Goal: Task Accomplishment & Management: Manage account settings

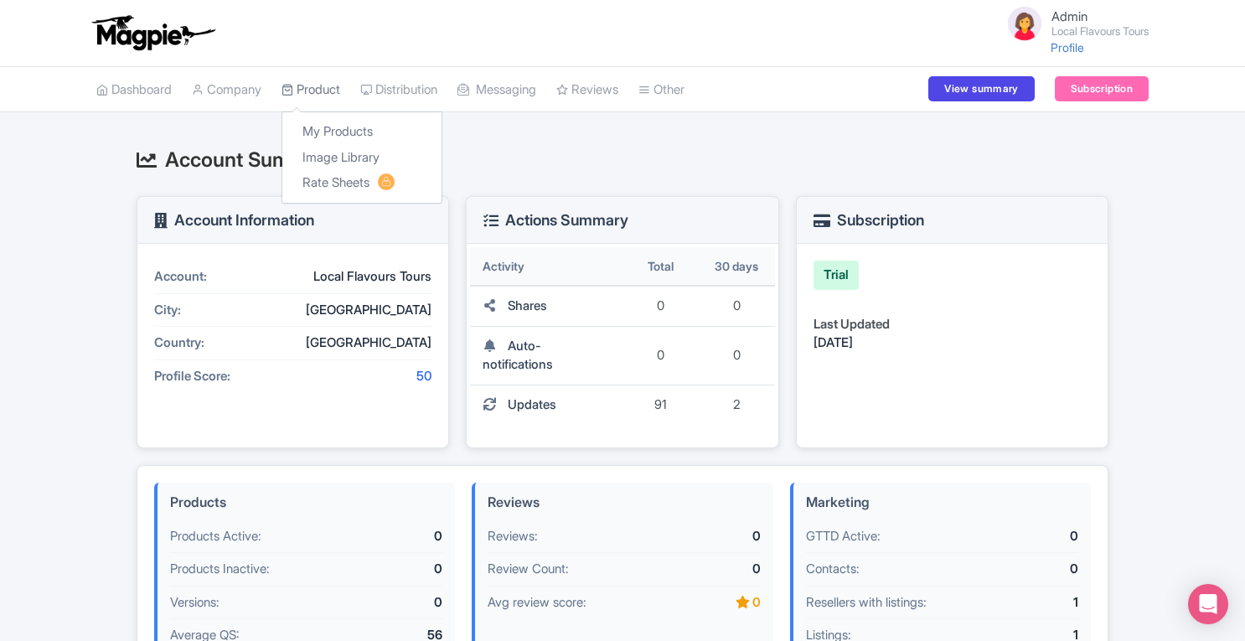
click at [329, 88] on link "Product" at bounding box center [310, 90] width 59 height 46
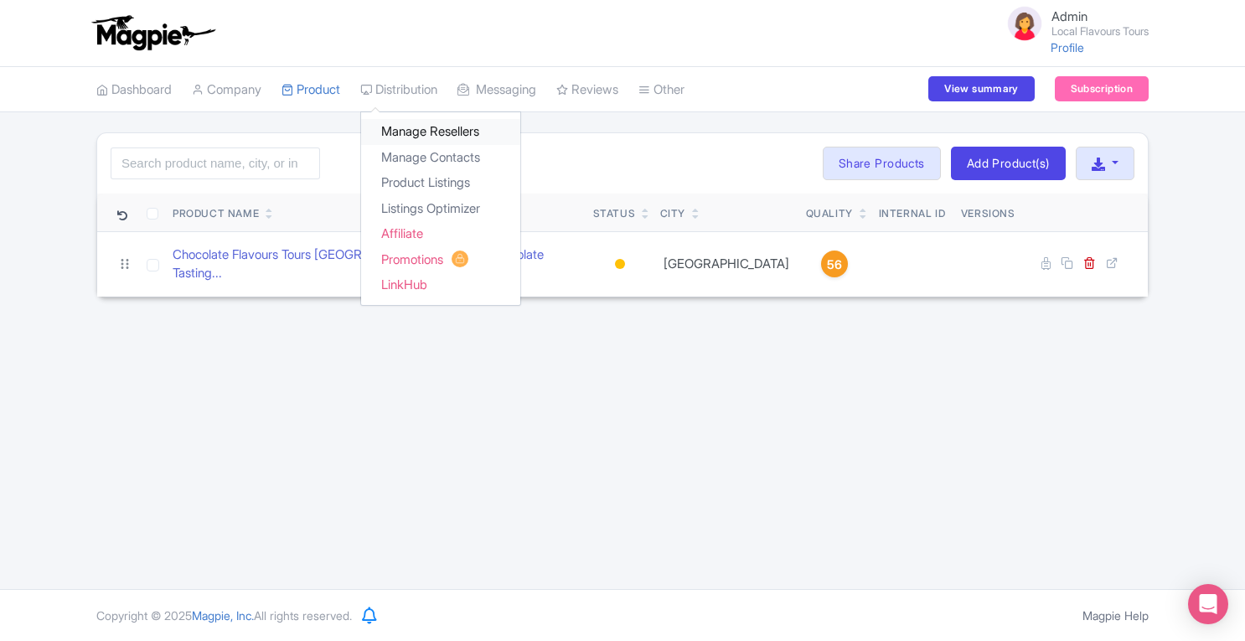
click at [426, 132] on link "Manage Resellers" at bounding box center [440, 132] width 159 height 26
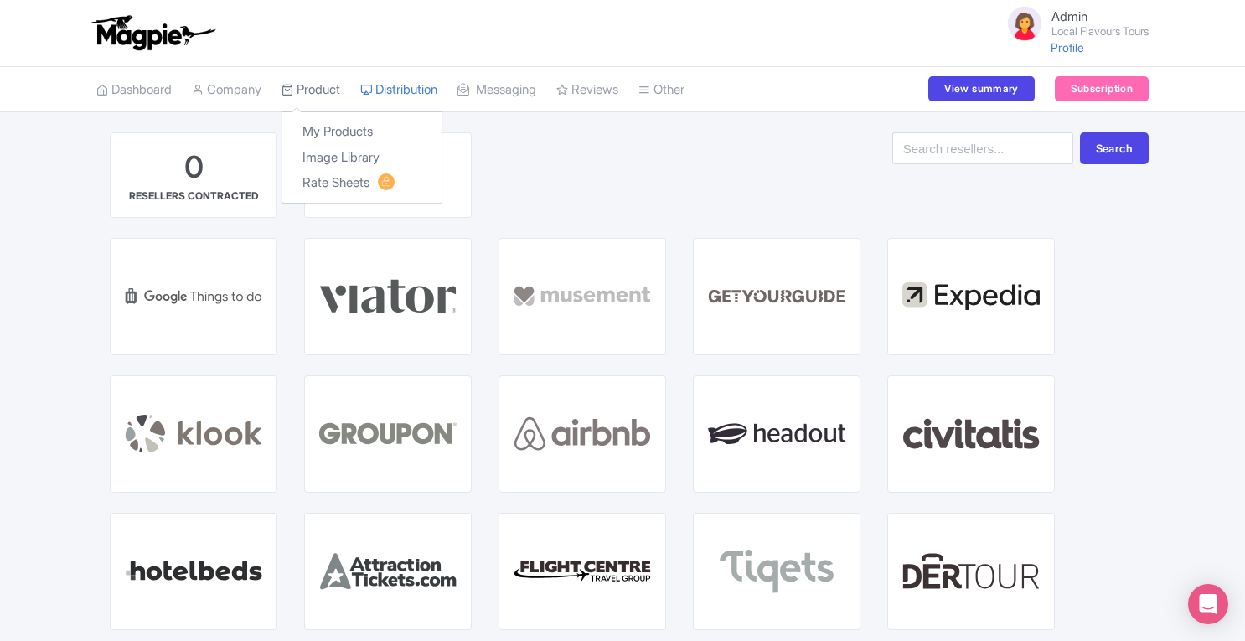
click at [323, 85] on link "Product" at bounding box center [310, 90] width 59 height 46
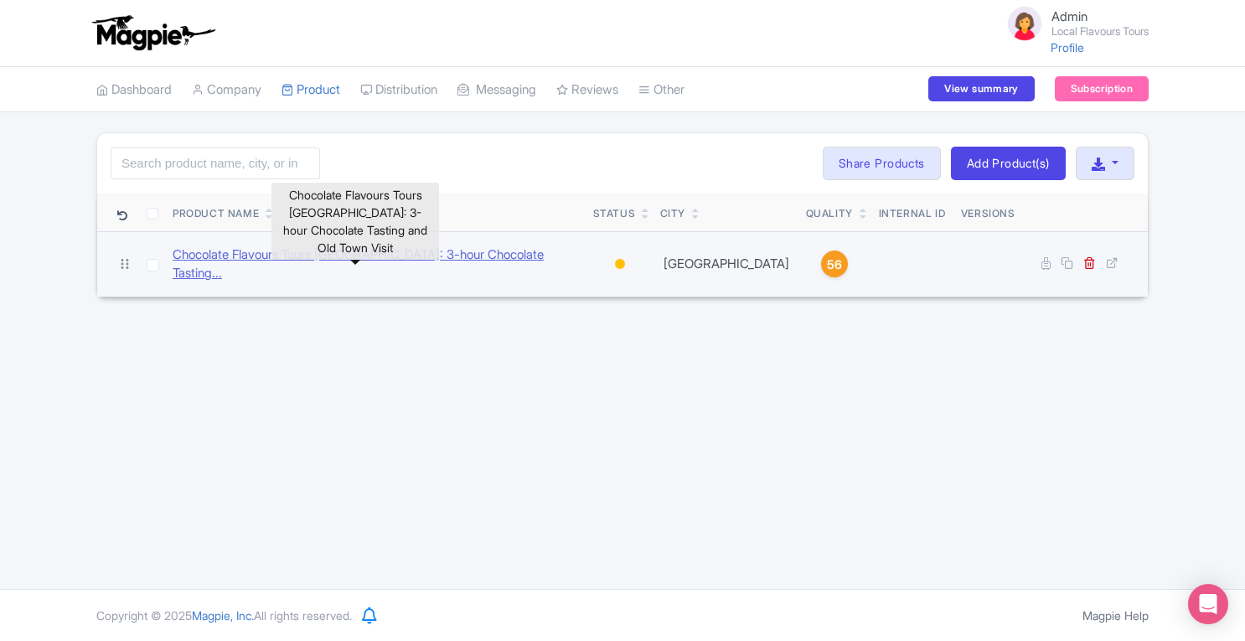
click at [312, 259] on link "Chocolate Flavours Tours [GEOGRAPHIC_DATA]: 3-hour Chocolate Tasting..." at bounding box center [376, 264] width 407 height 38
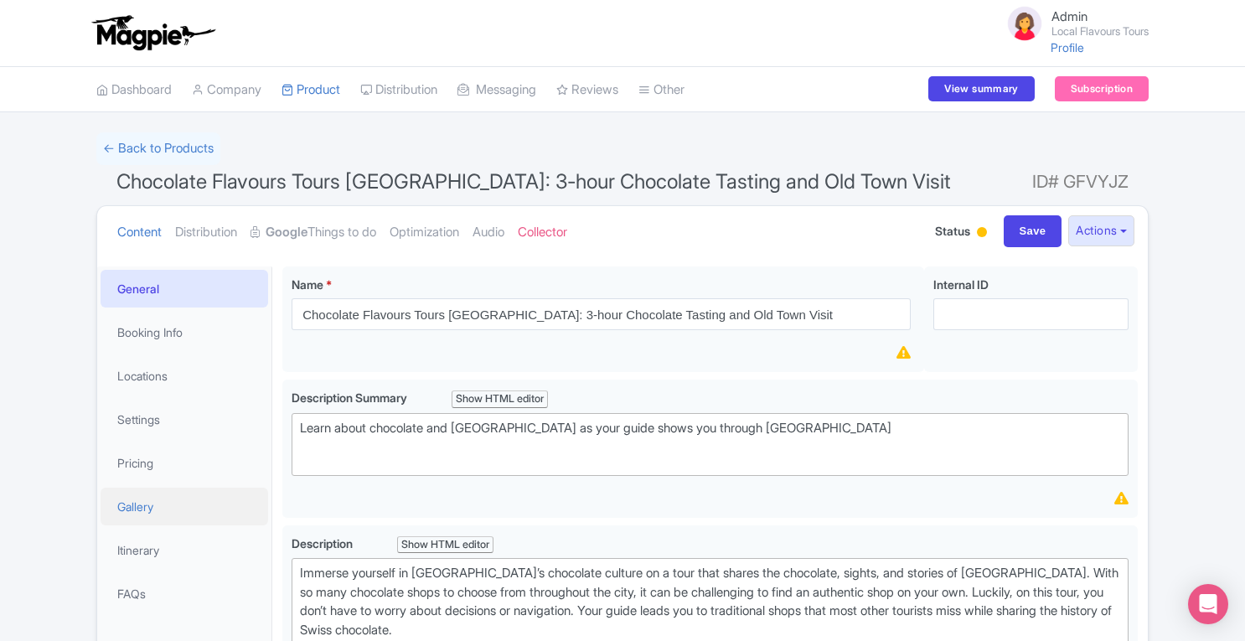
click at [127, 506] on link "Gallery" at bounding box center [185, 507] width 168 height 38
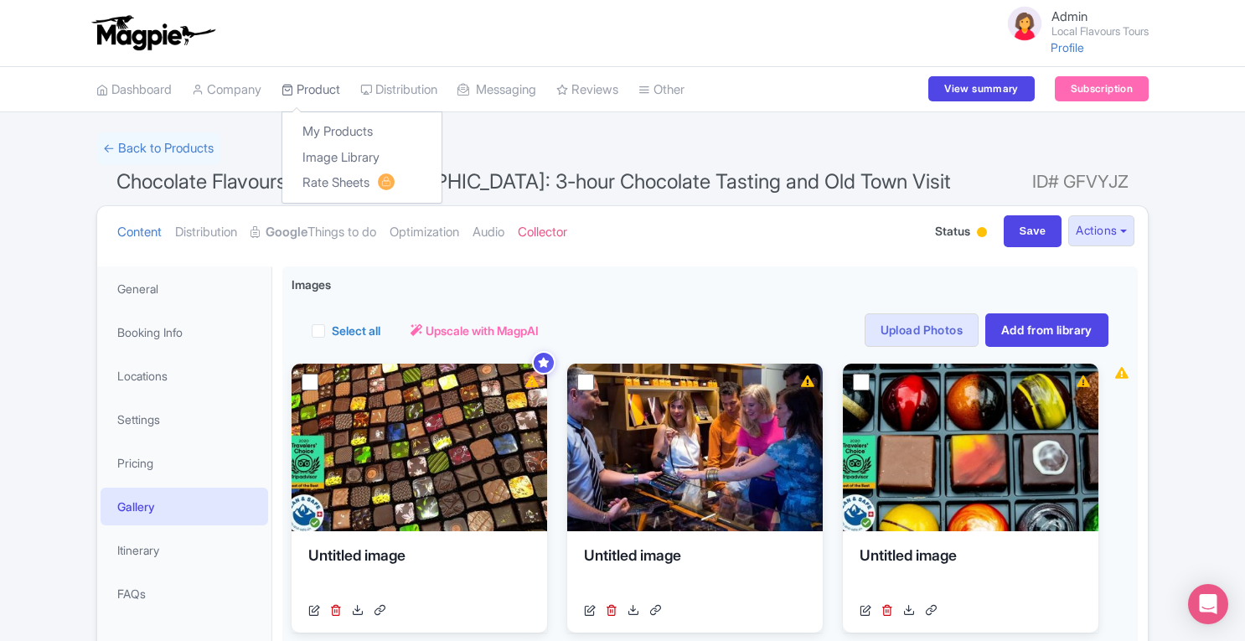
click at [340, 88] on link "Product" at bounding box center [310, 90] width 59 height 46
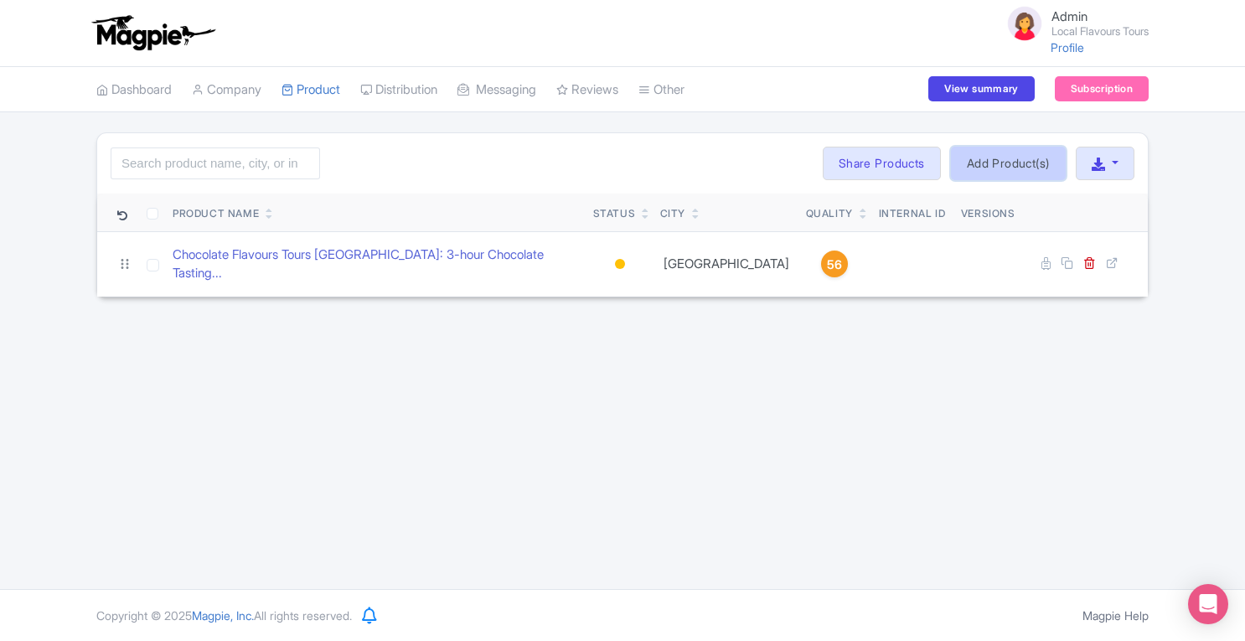
click at [979, 159] on link "Add Product(s)" at bounding box center [1008, 164] width 115 height 34
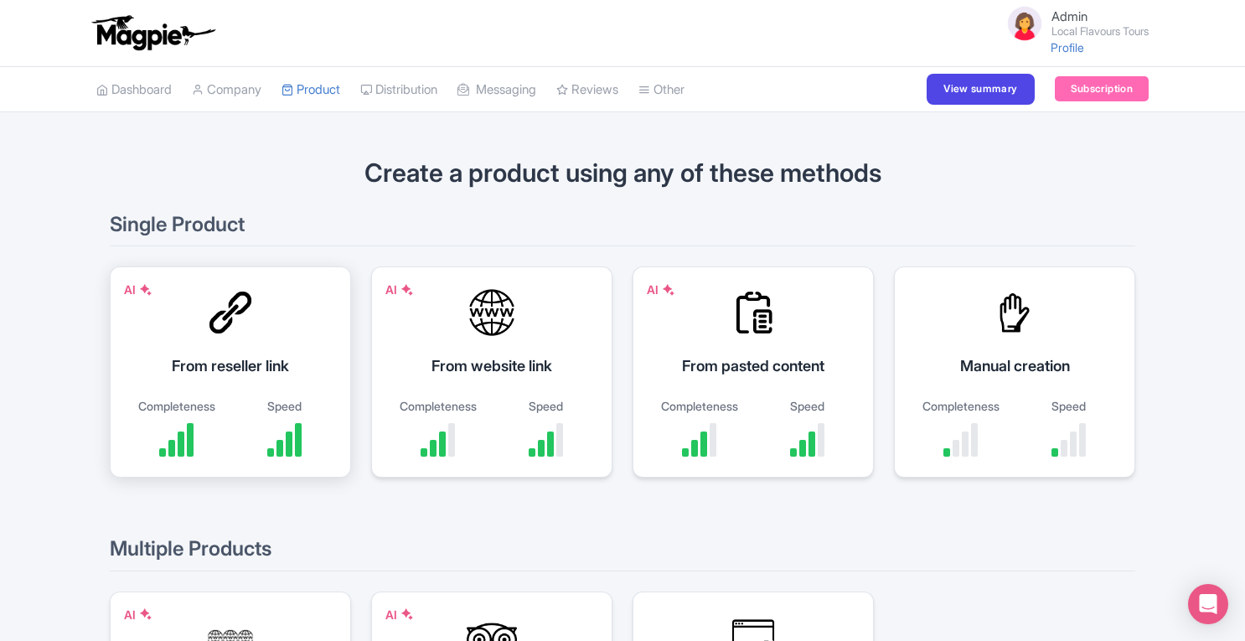
click at [253, 380] on div "AI From reseller link Completeness Speed" at bounding box center [230, 371] width 241 height 211
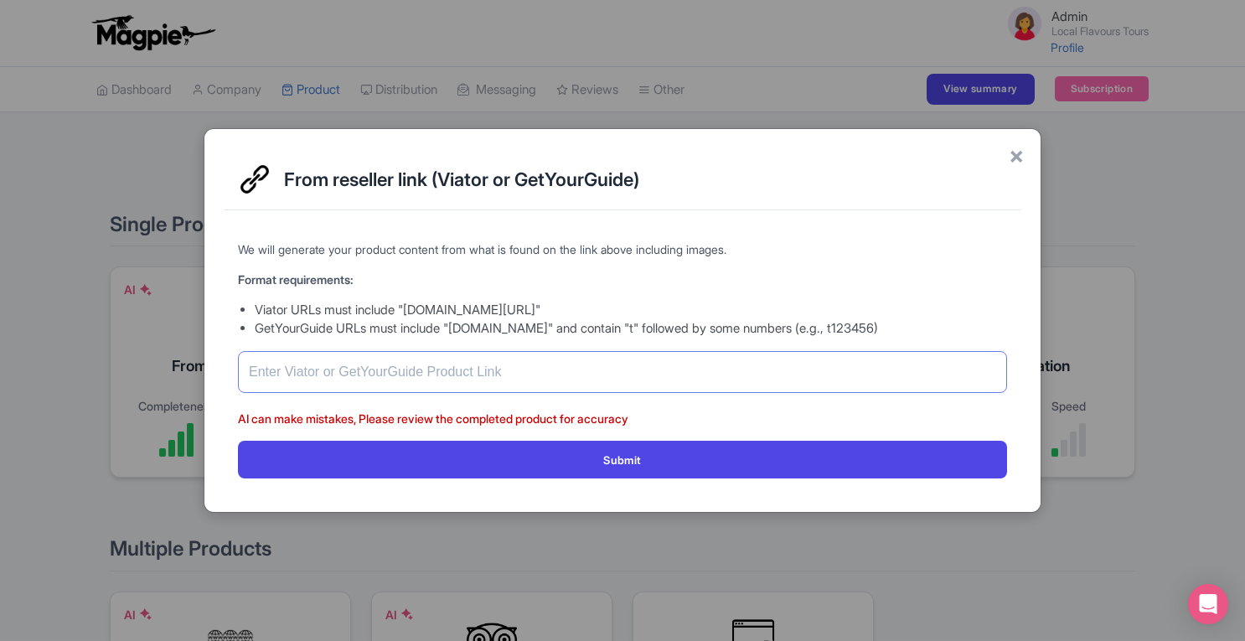
click at [349, 369] on input "text" at bounding box center [622, 372] width 769 height 42
paste input "[URL][DOMAIN_NAME]"
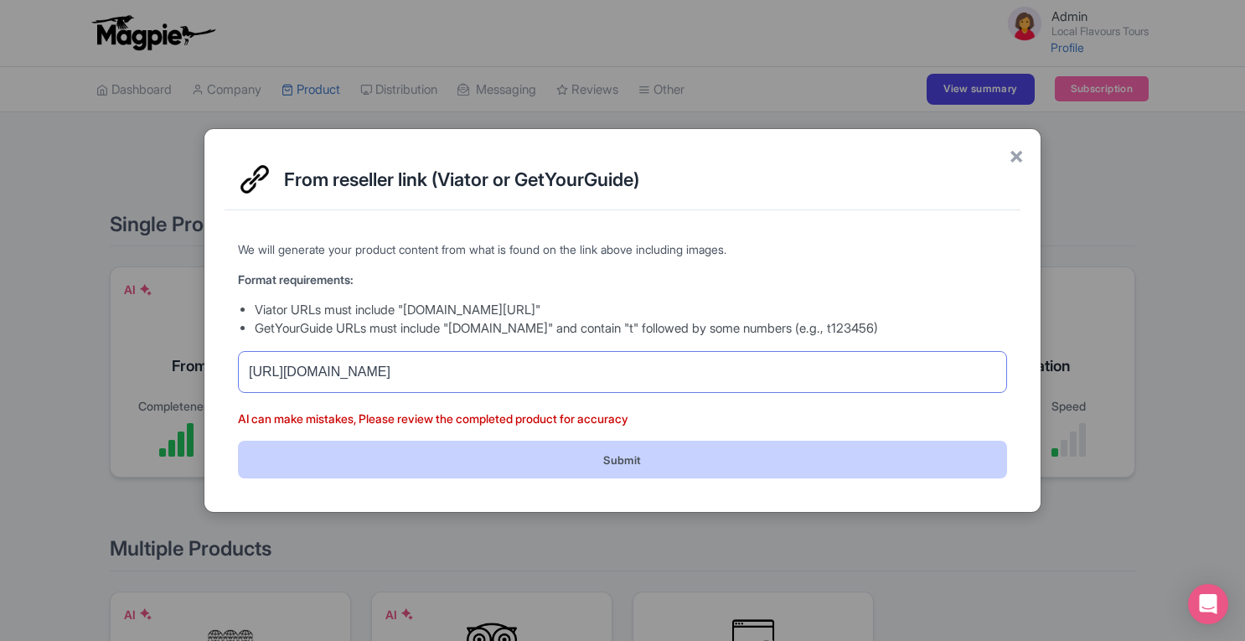
type input "[URL][DOMAIN_NAME]"
click at [700, 452] on button "Submit" at bounding box center [622, 460] width 769 height 38
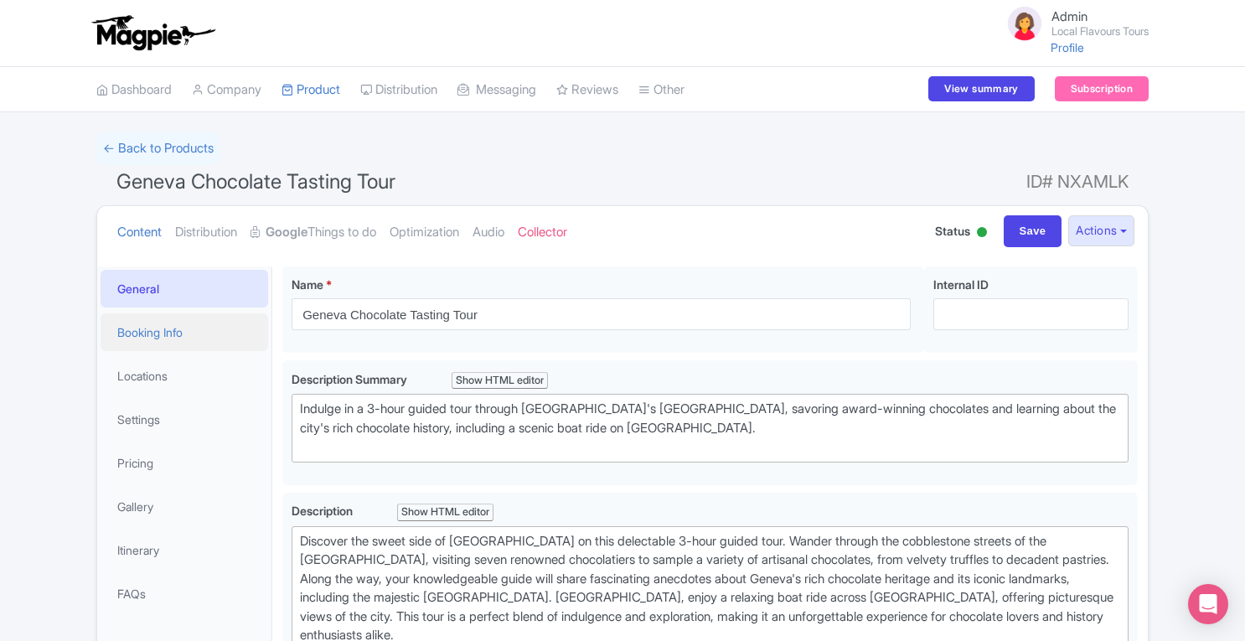
click at [166, 343] on link "Booking Info" at bounding box center [185, 332] width 168 height 38
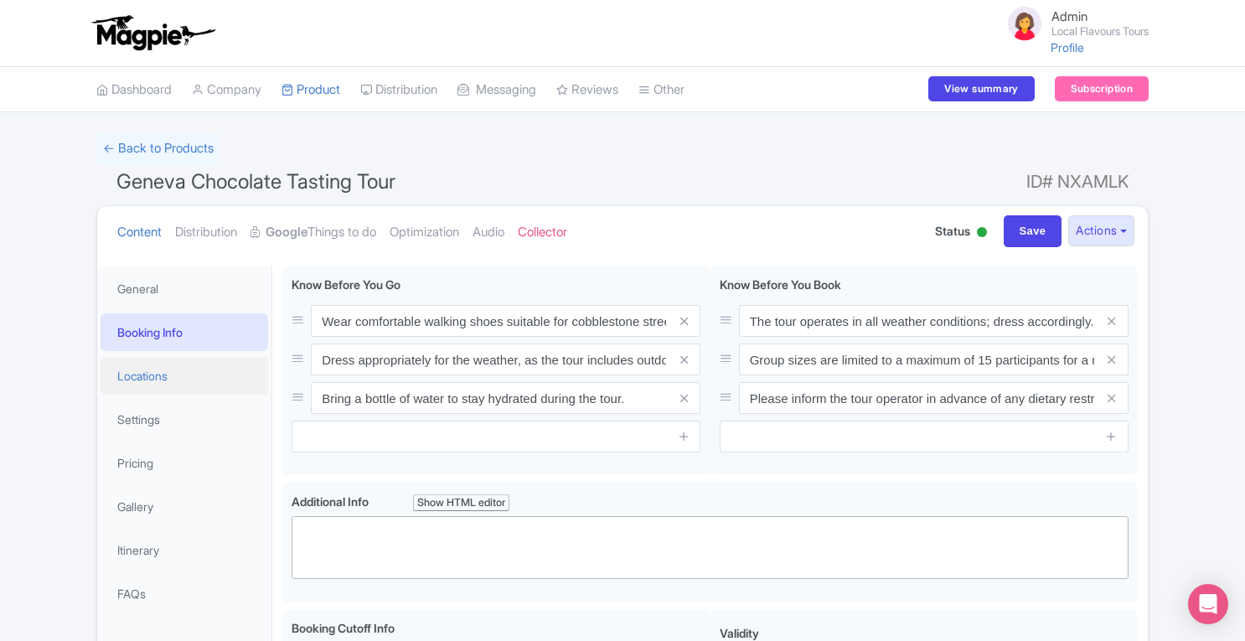
click at [159, 380] on link "Locations" at bounding box center [185, 376] width 168 height 38
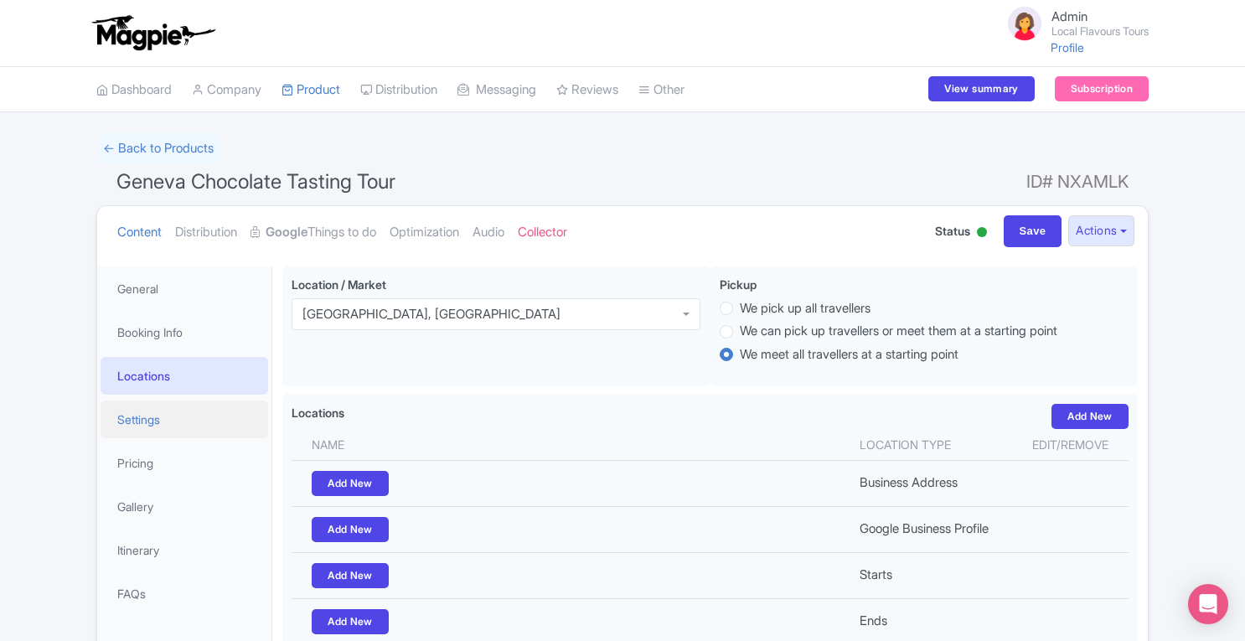
click at [144, 426] on link "Settings" at bounding box center [185, 419] width 168 height 38
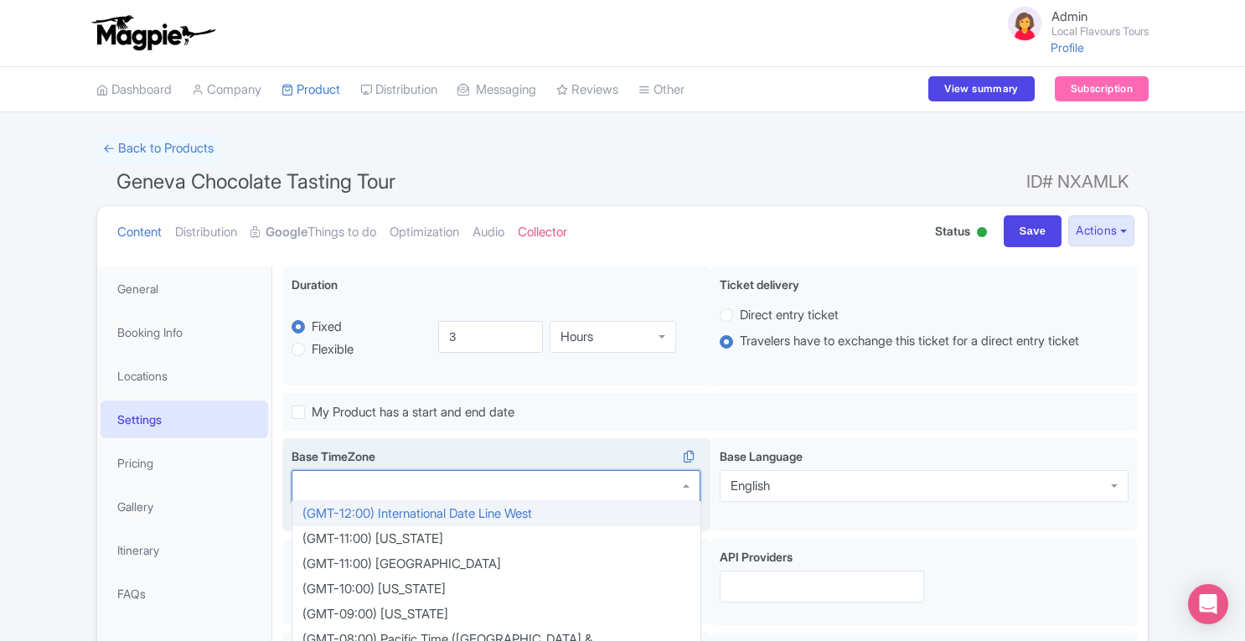
click at [357, 480] on div at bounding box center [496, 486] width 409 height 32
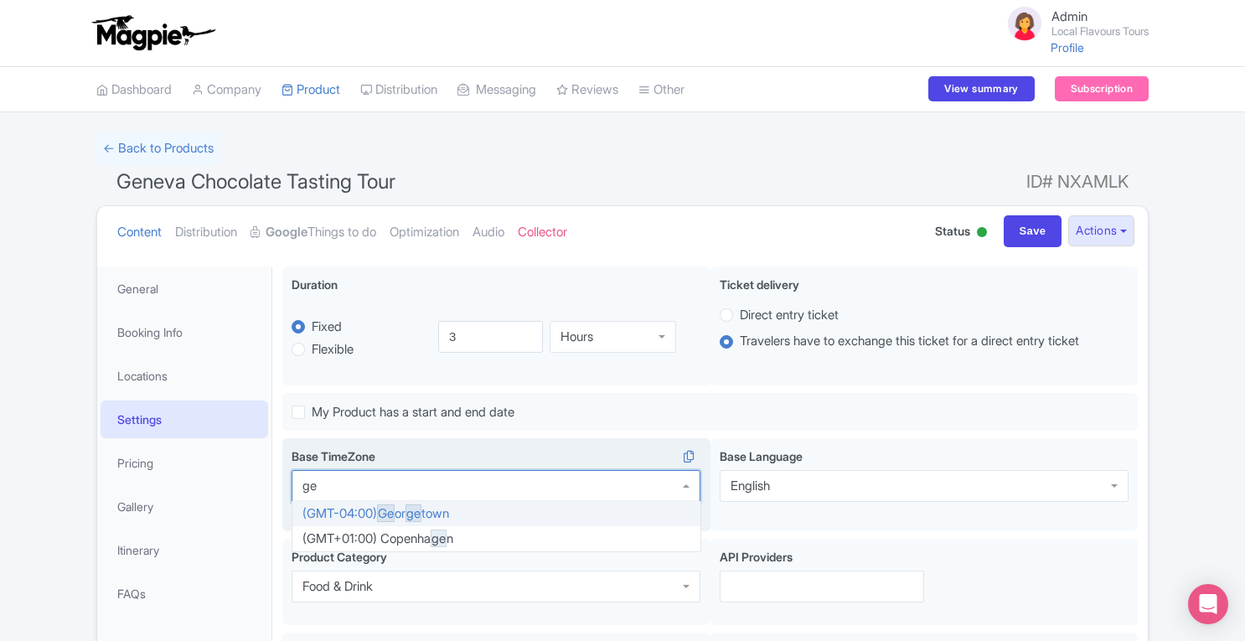
type input "g"
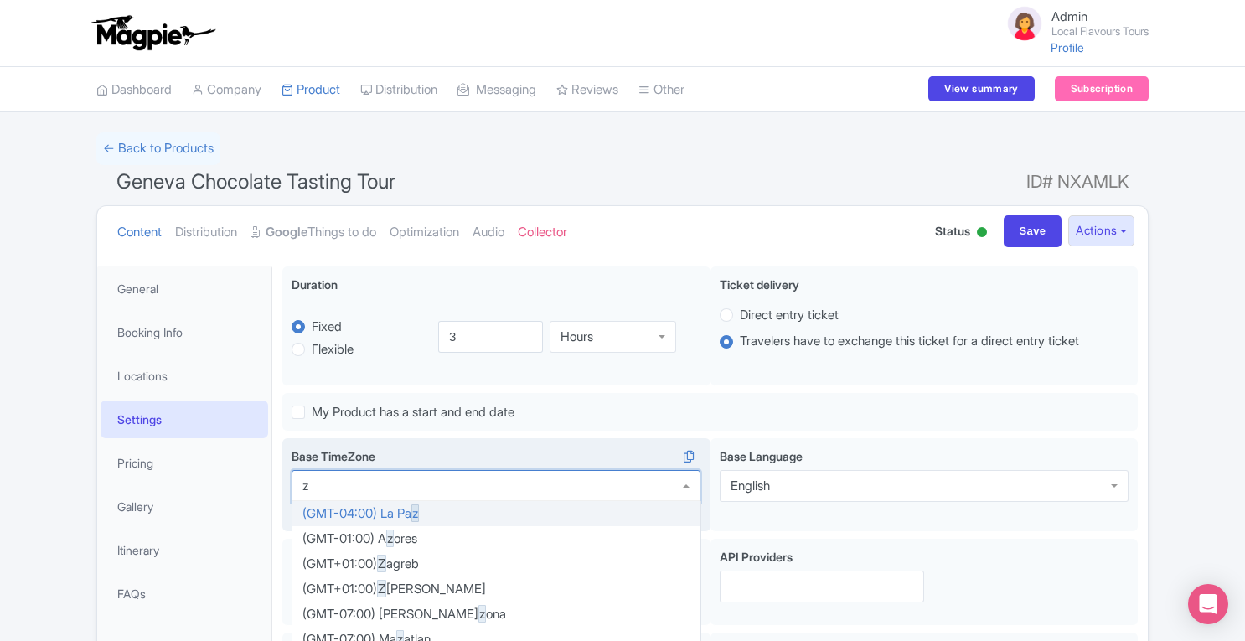
type input "zu"
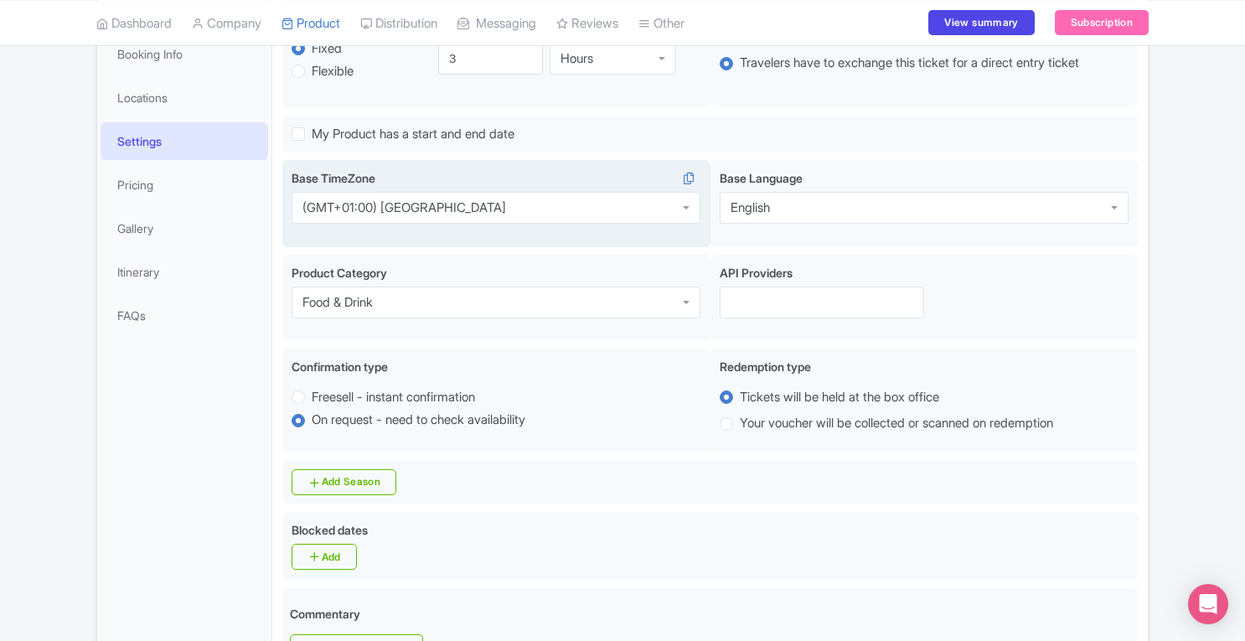
scroll to position [317, 0]
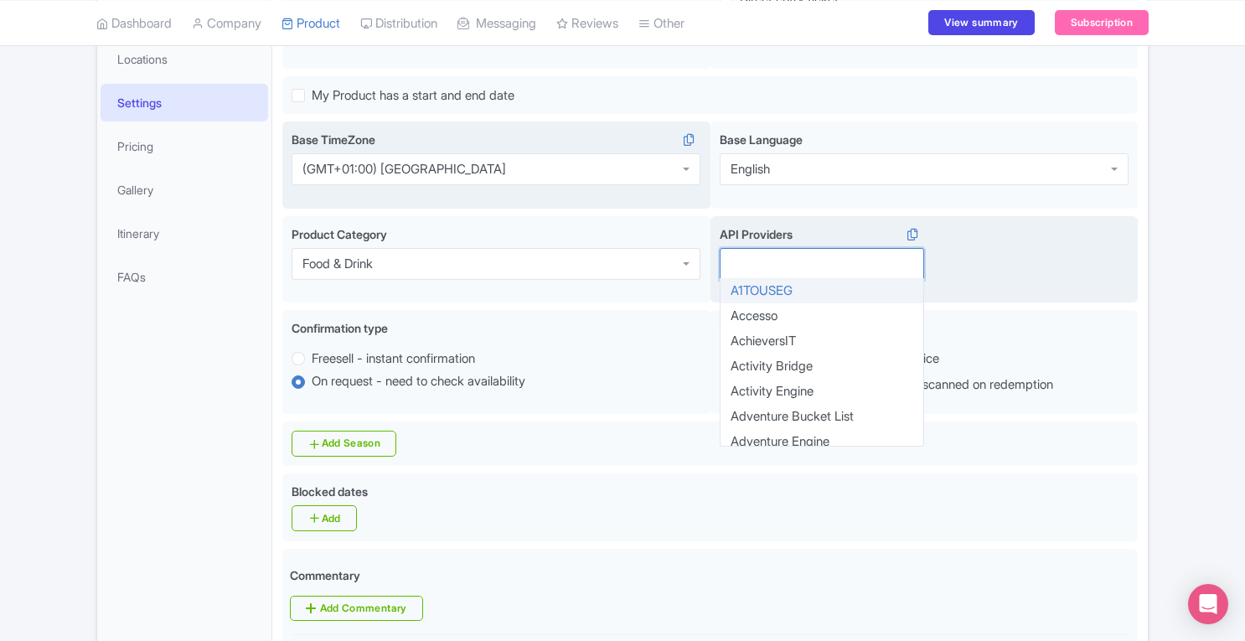
click at [799, 266] on div at bounding box center [822, 264] width 204 height 32
type input "pee"
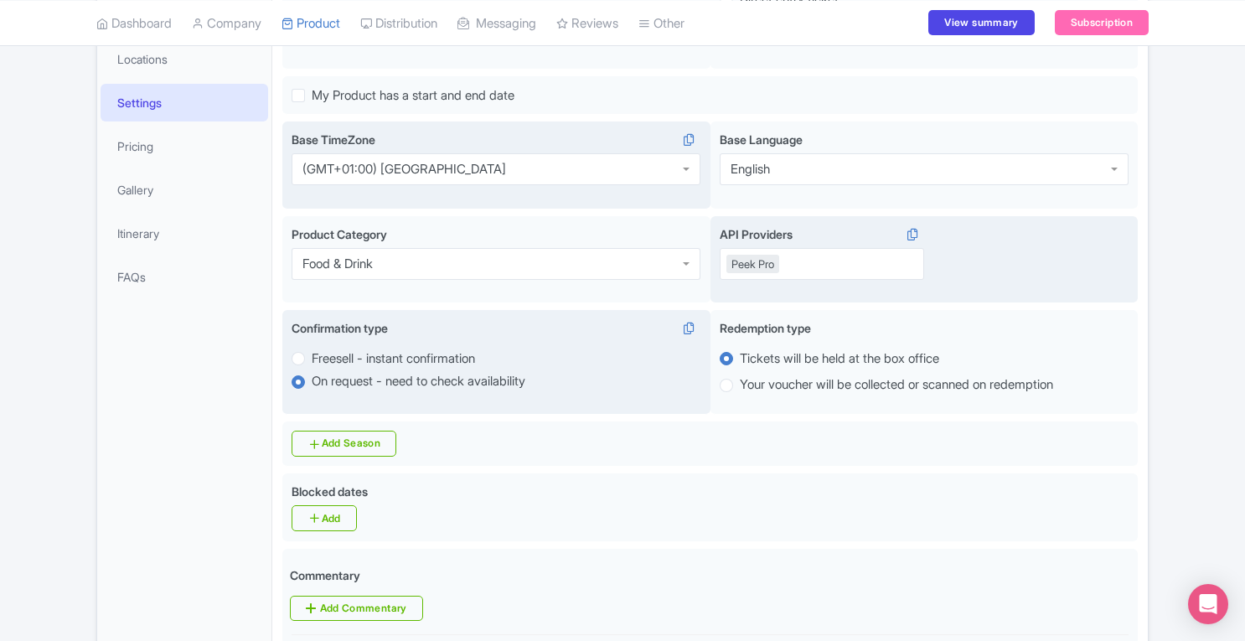
click at [312, 363] on label "Freesell - instant confirmation" at bounding box center [393, 358] width 163 height 19
click at [312, 363] on input "Freesell - instant confirmation" at bounding box center [320, 357] width 17 height 17
radio input "true"
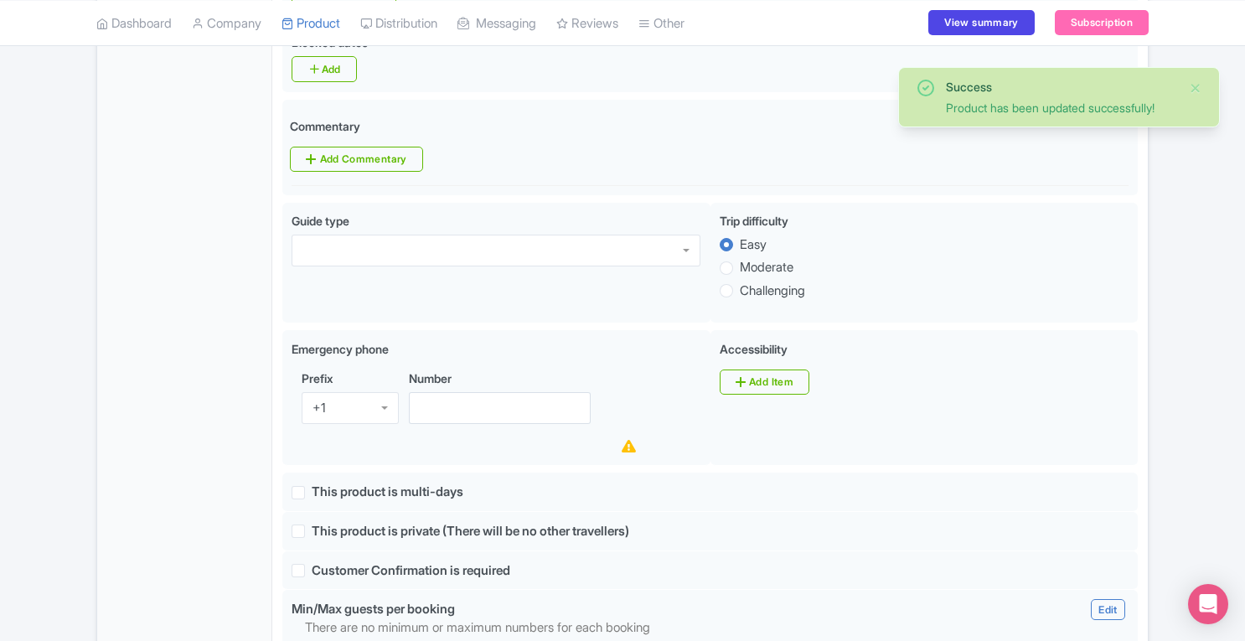
scroll to position [769, 0]
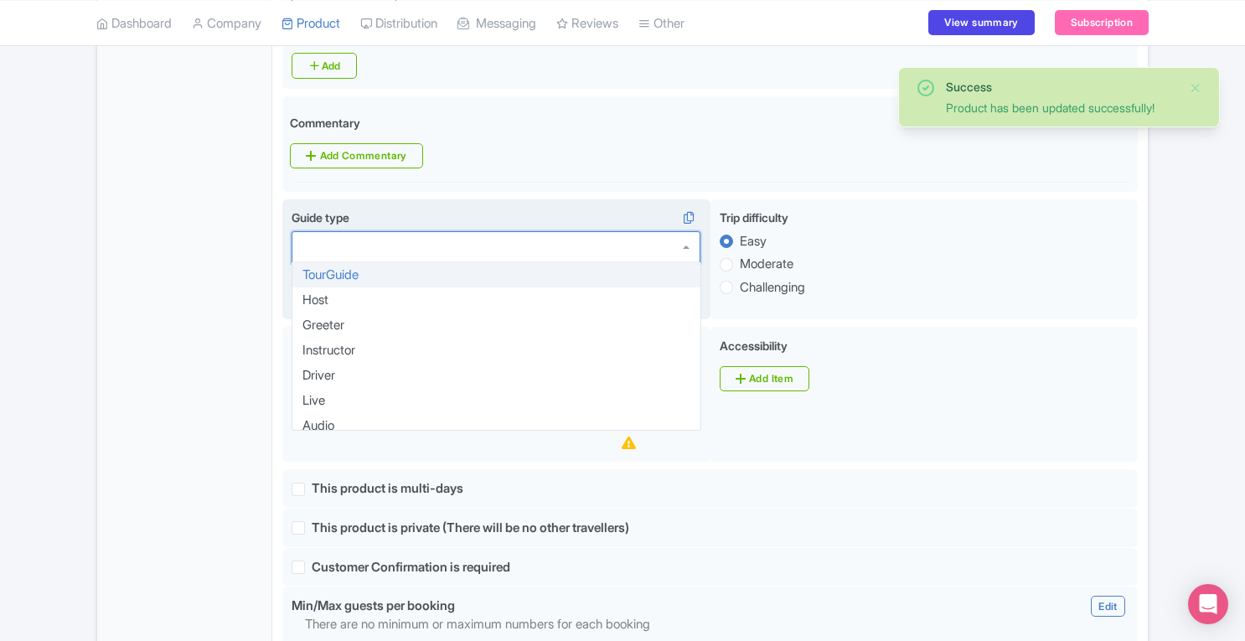
click at [568, 234] on div at bounding box center [496, 247] width 409 height 32
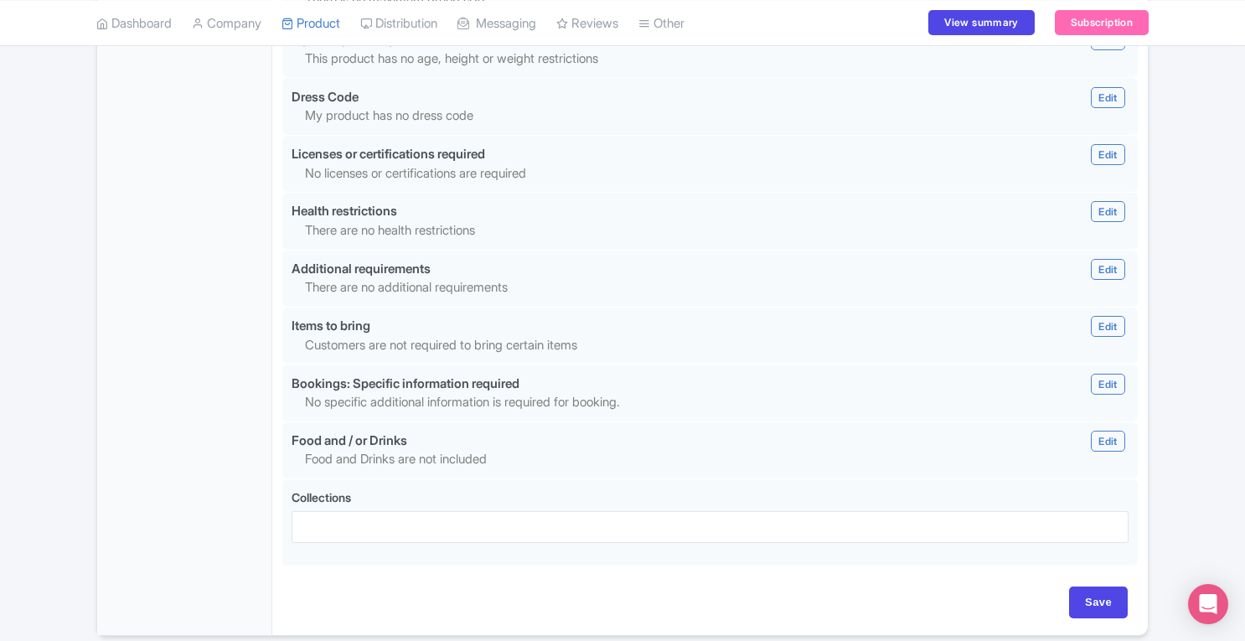
scroll to position [1513, 0]
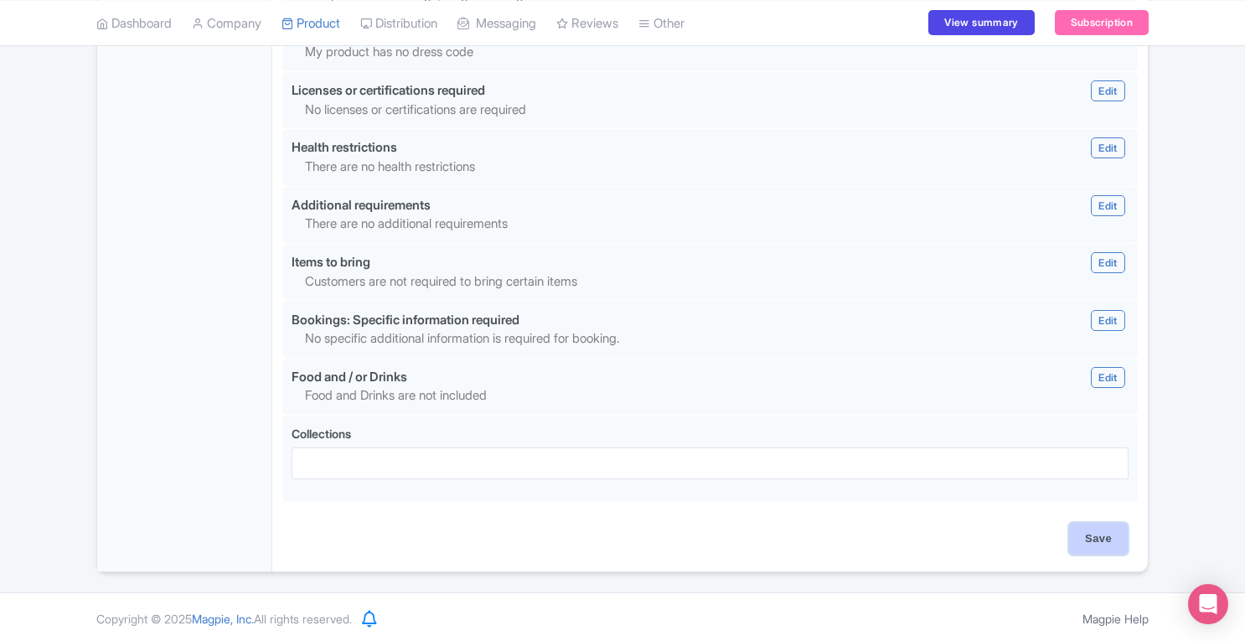
click at [1086, 544] on input "Save" at bounding box center [1098, 539] width 59 height 32
type input "Update Product"
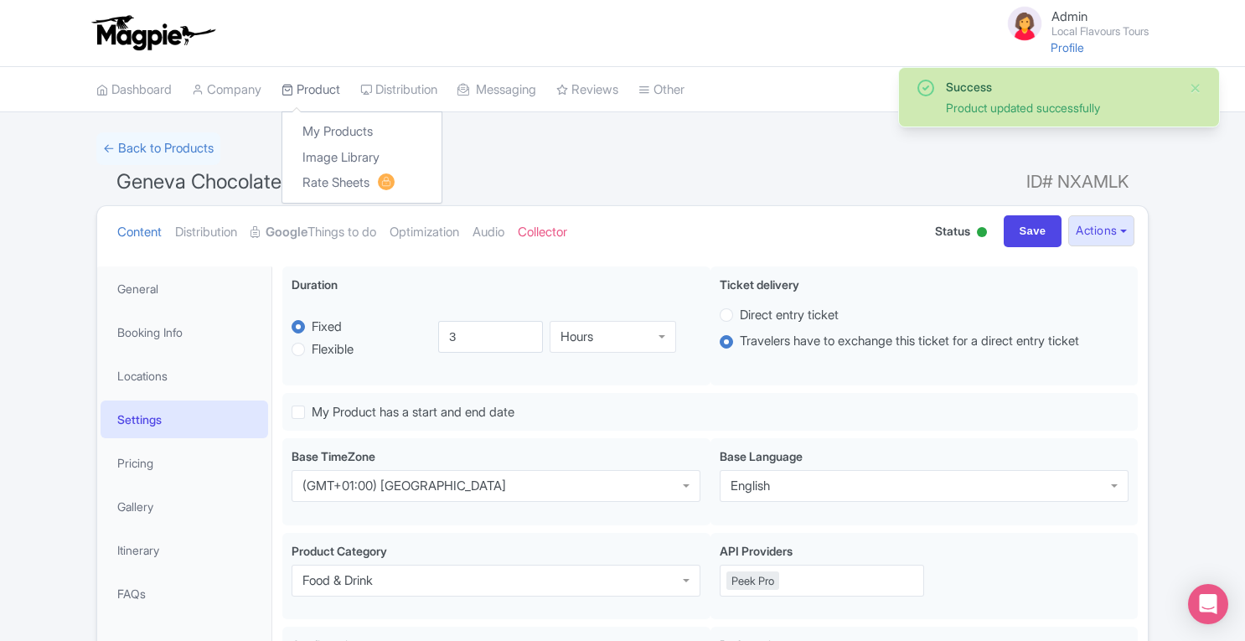
click at [328, 91] on link "Product" at bounding box center [310, 90] width 59 height 46
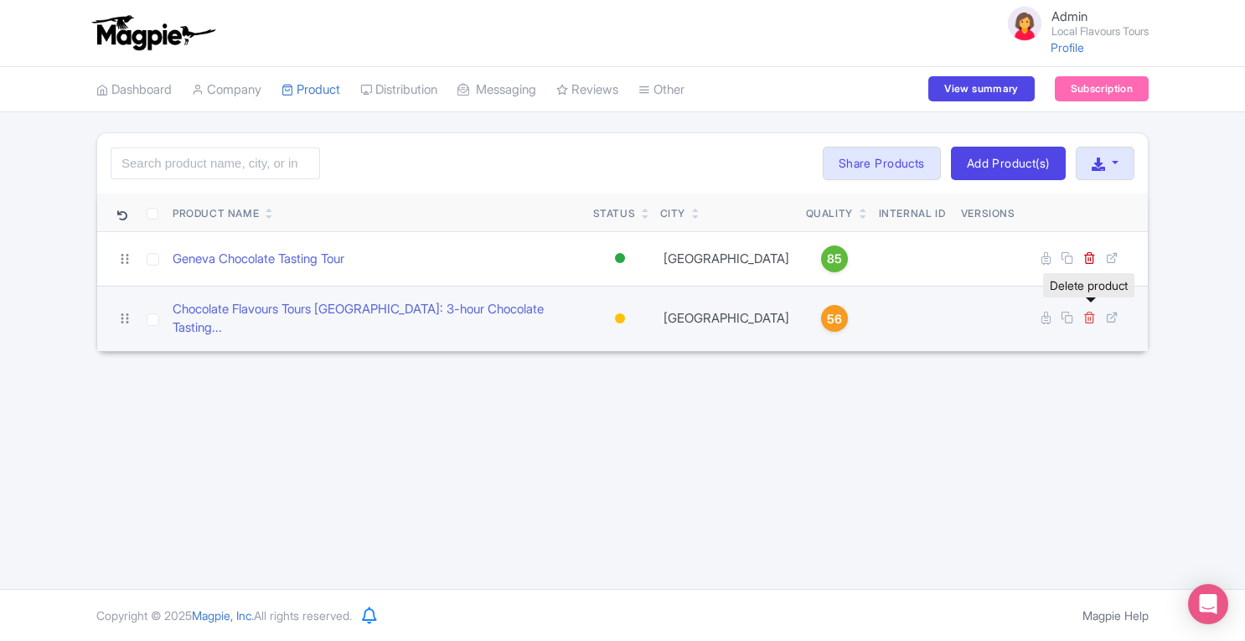
click at [1088, 312] on icon at bounding box center [1089, 317] width 13 height 13
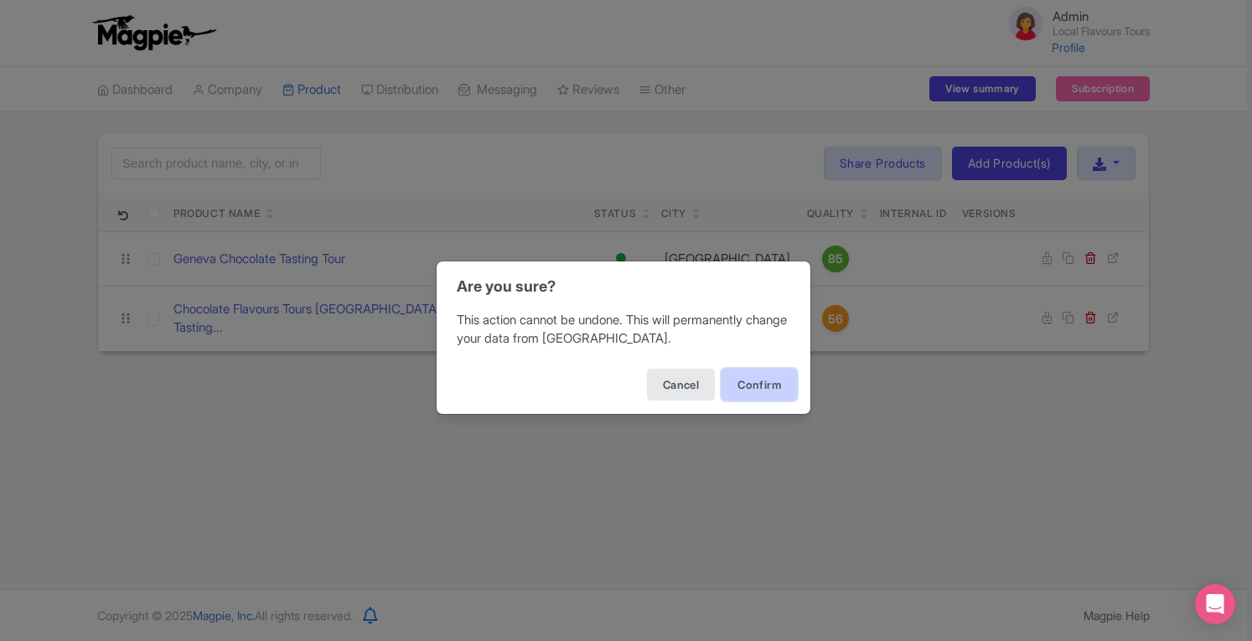
click at [766, 383] on button "Confirm" at bounding box center [758, 385] width 75 height 32
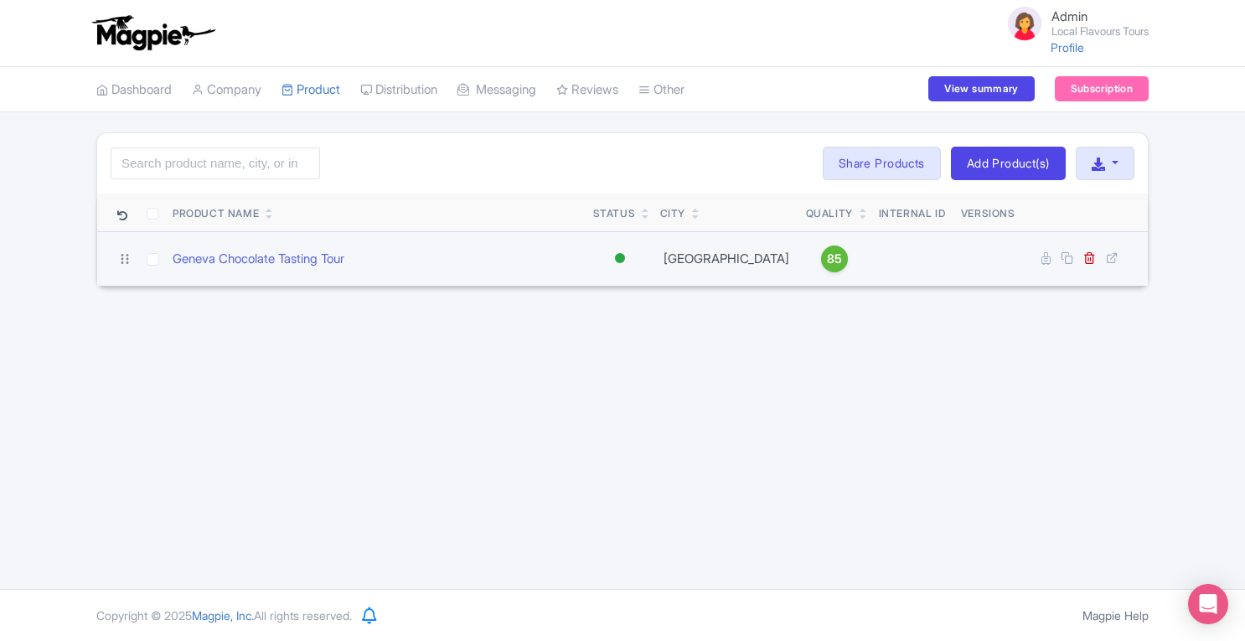
click at [827, 256] on span "85" at bounding box center [834, 259] width 15 height 18
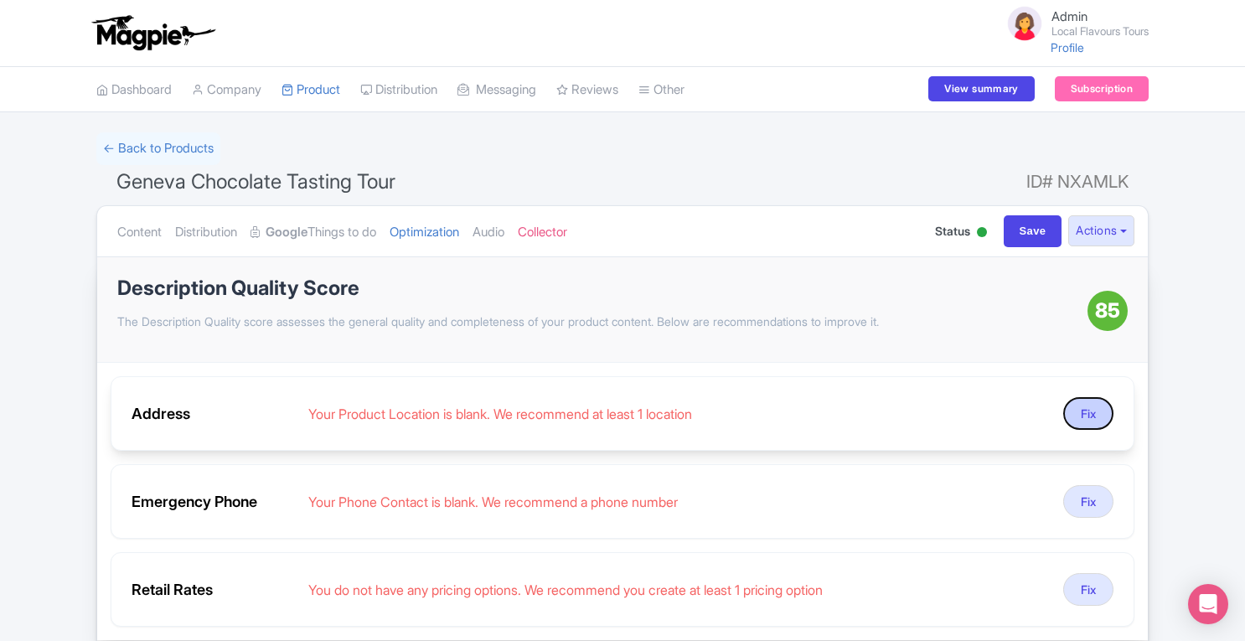
click at [1077, 405] on button "Fix" at bounding box center [1088, 413] width 50 height 33
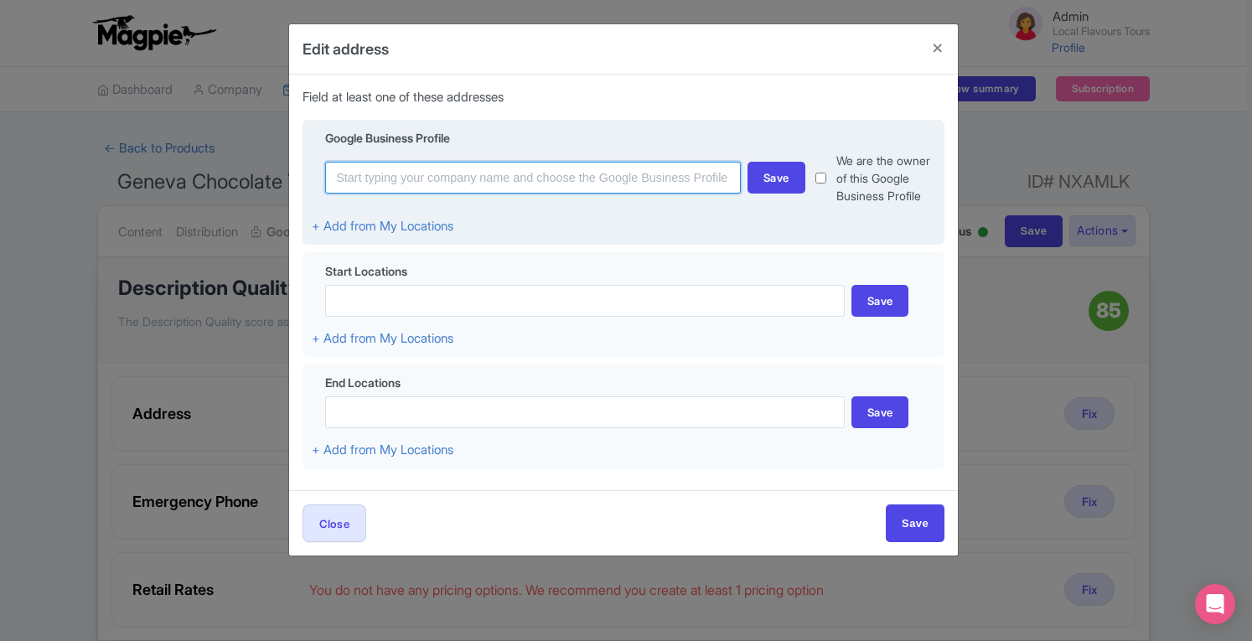
click at [483, 180] on input at bounding box center [533, 178] width 416 height 32
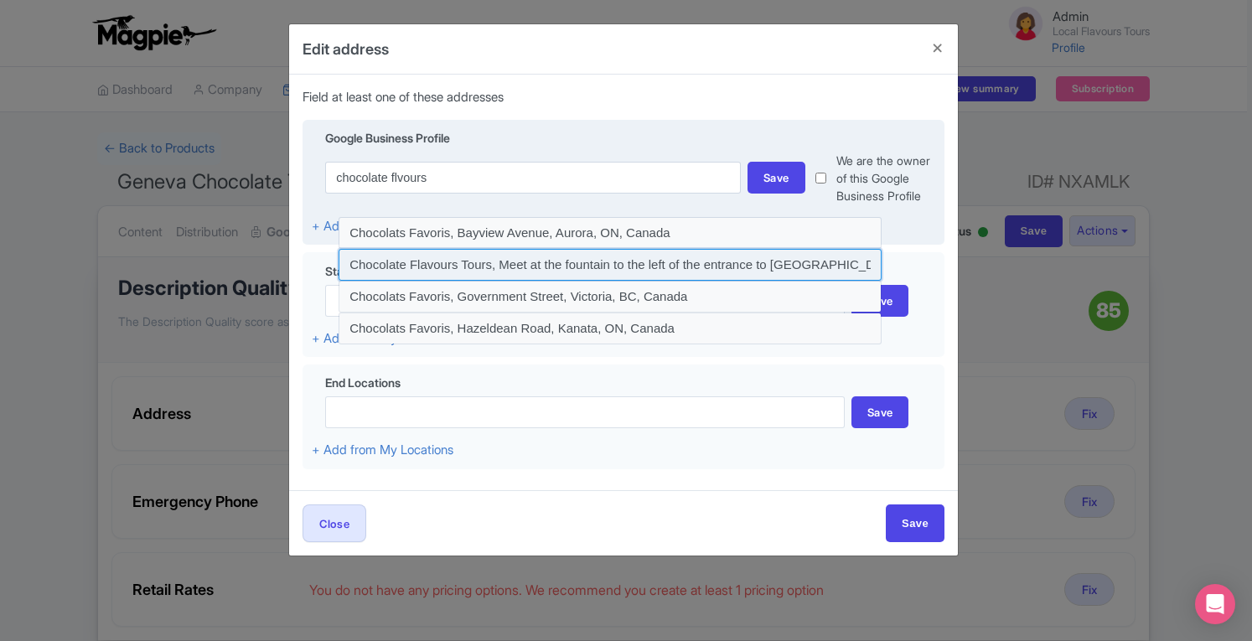
click at [502, 266] on input at bounding box center [609, 265] width 543 height 32
type input "Chocolate Flavours Tours, Meet at the fountain to the left of the entrance to […"
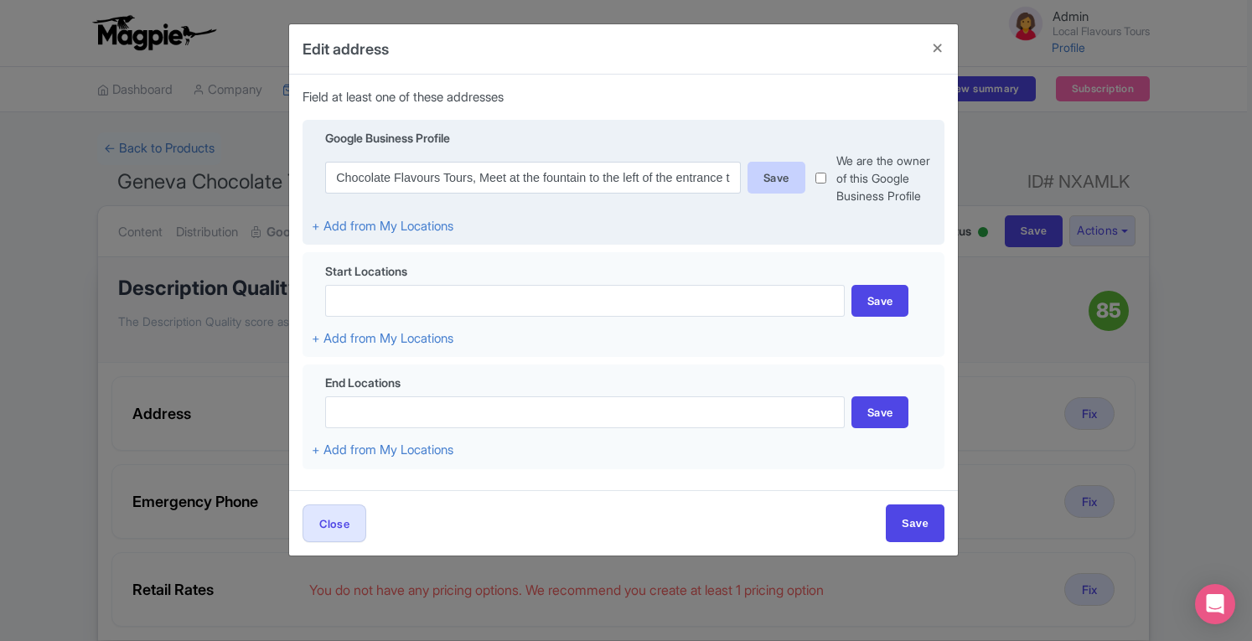
click at [791, 180] on div "Save" at bounding box center [776, 178] width 58 height 32
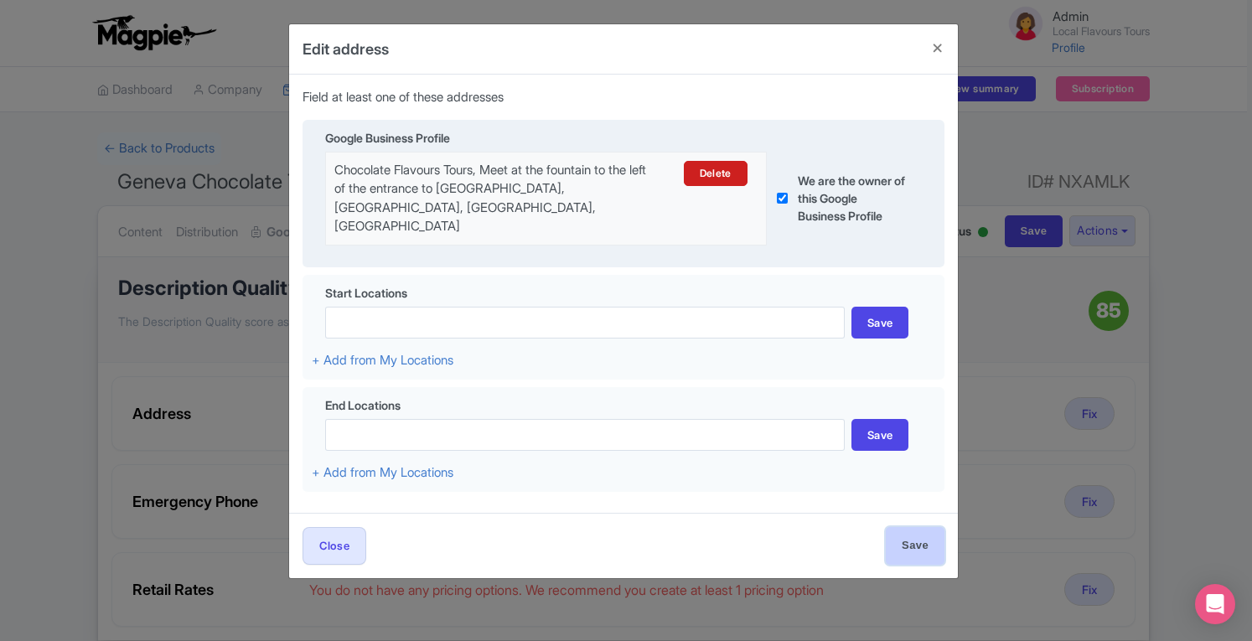
click at [903, 527] on input "Save" at bounding box center [915, 546] width 59 height 38
type input "Save"
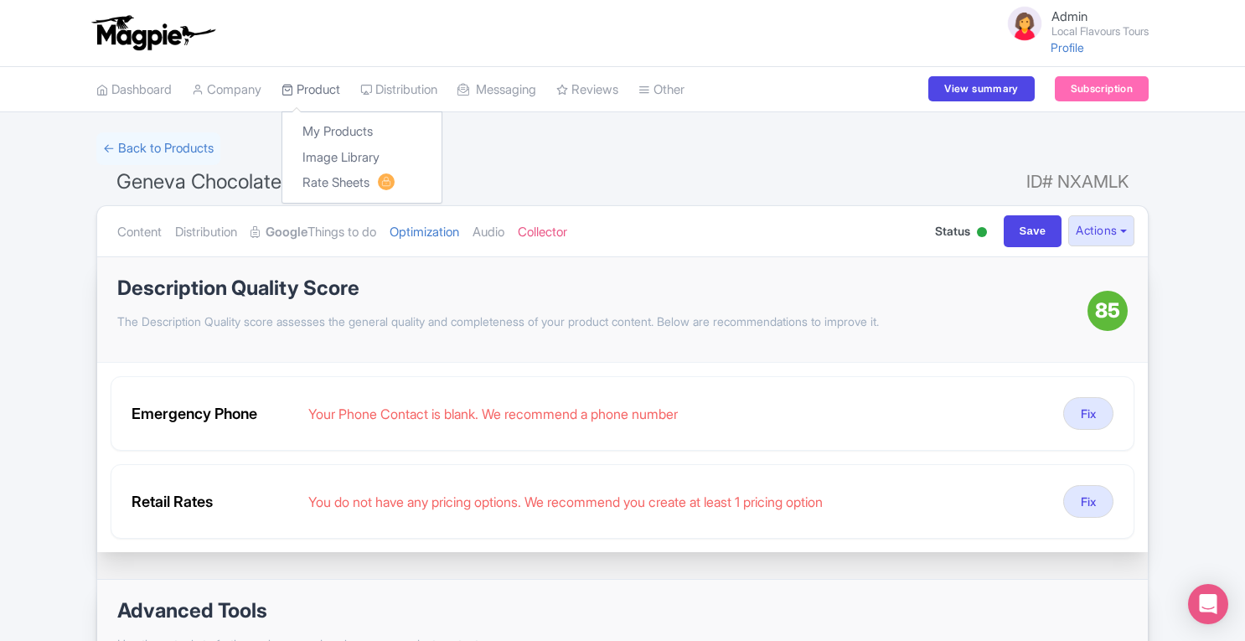
click at [322, 95] on link "Product" at bounding box center [310, 90] width 59 height 46
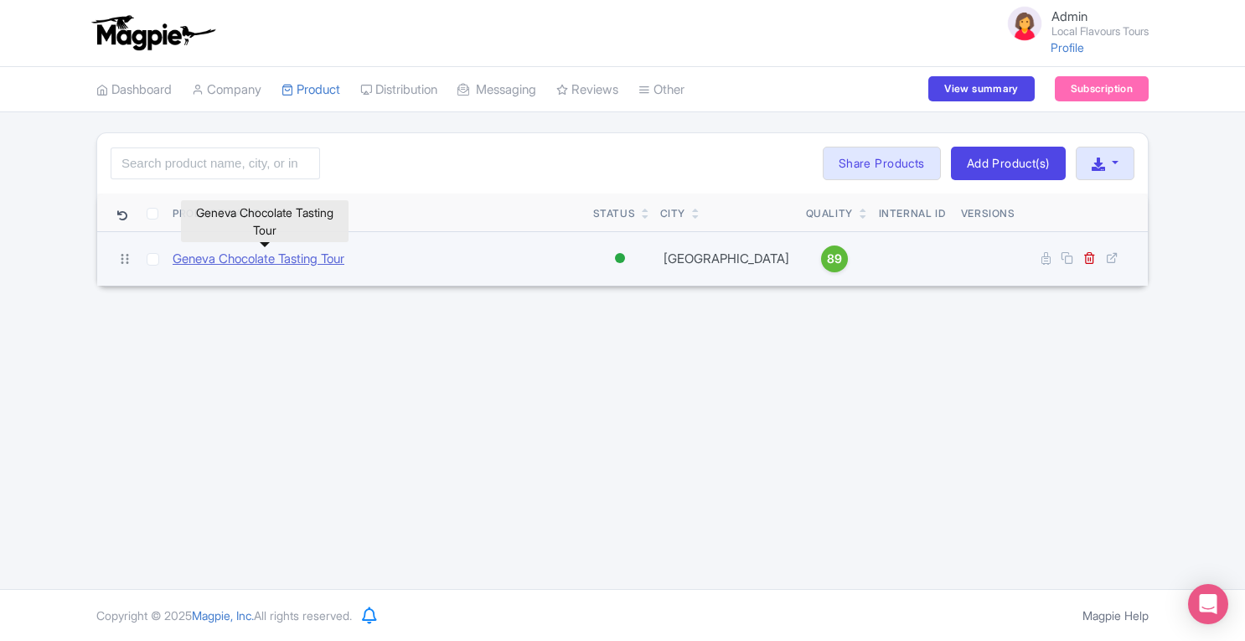
click at [328, 260] on link "Geneva Chocolate Tasting Tour" at bounding box center [259, 259] width 172 height 19
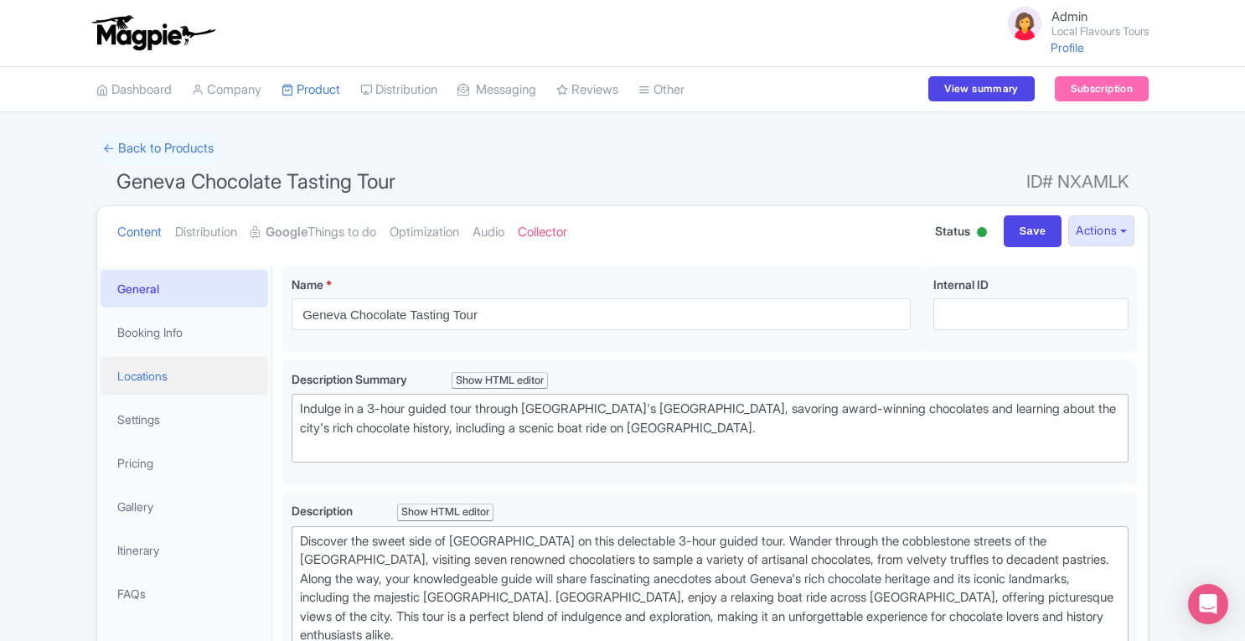
click at [157, 381] on link "Locations" at bounding box center [185, 376] width 168 height 38
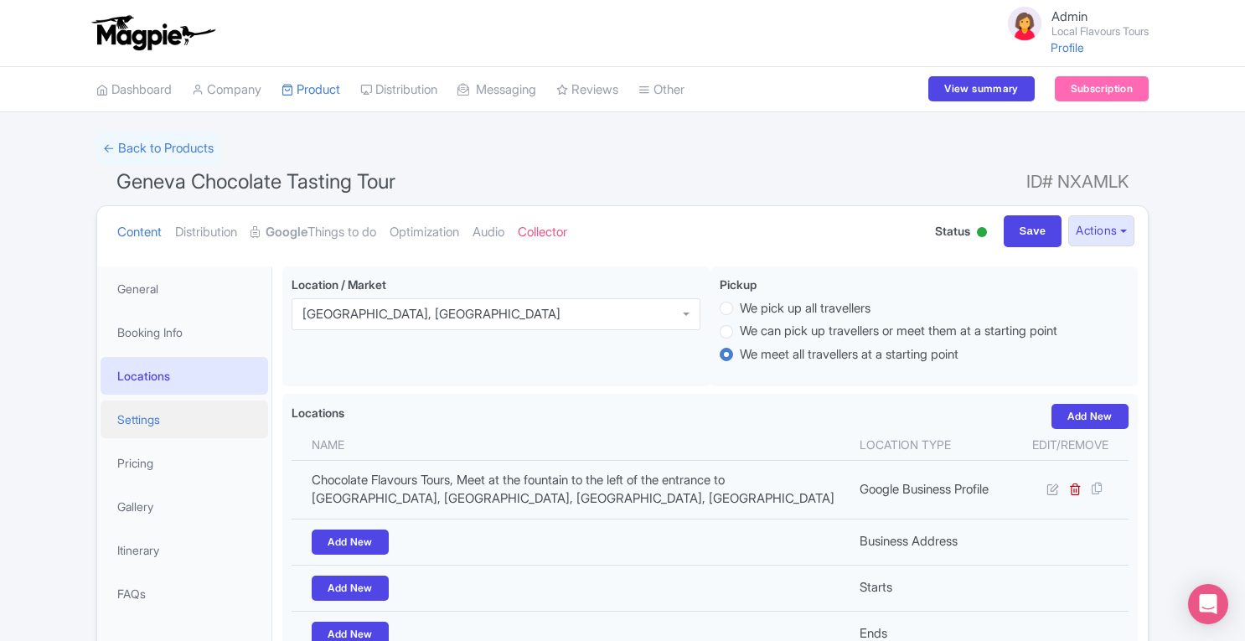
click at [156, 421] on link "Settings" at bounding box center [185, 419] width 168 height 38
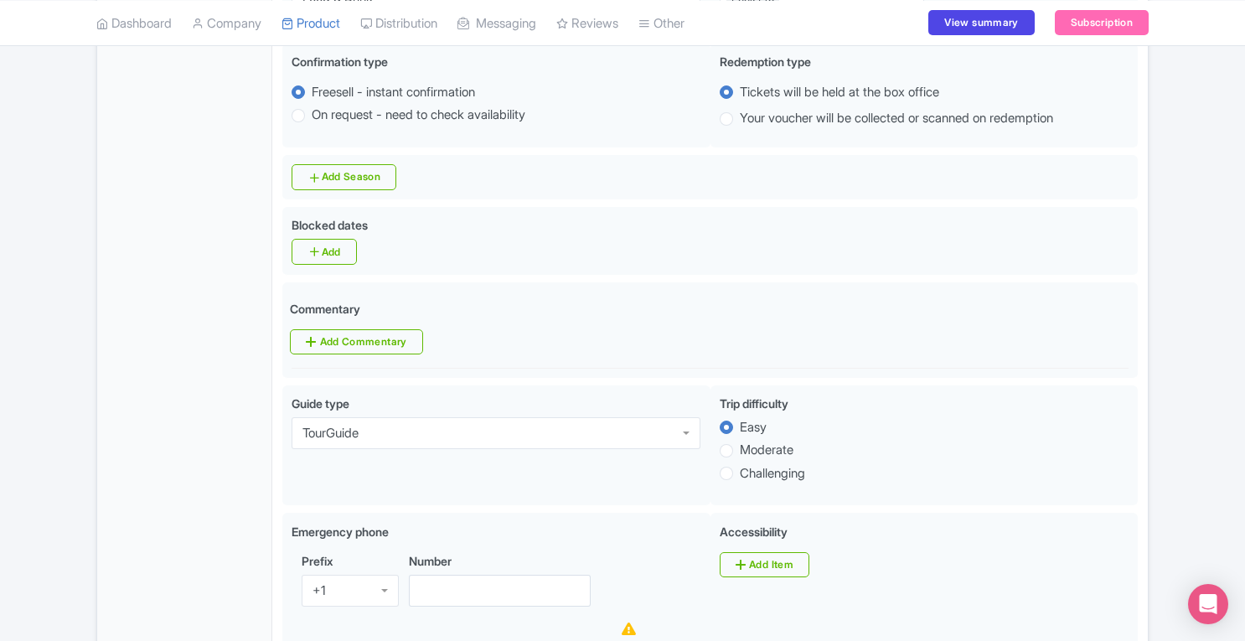
scroll to position [589, 0]
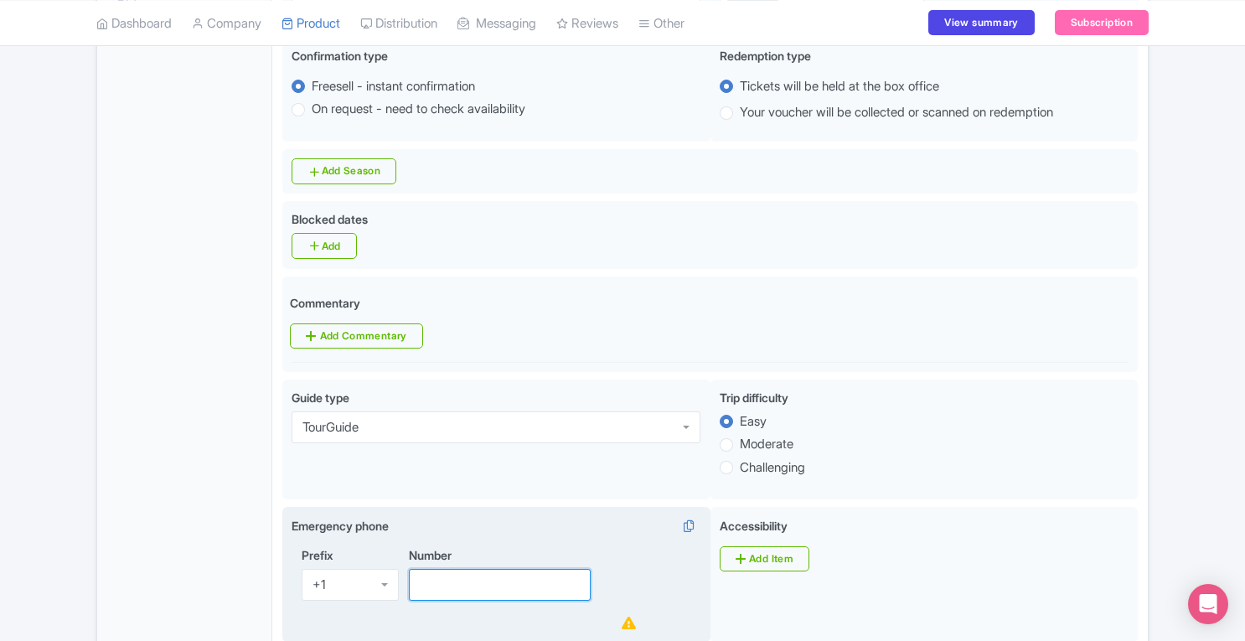
click at [448, 585] on input "Number" at bounding box center [500, 585] width 182 height 32
paste input "22 539 11 95"
type input "22 539 11 95"
click at [340, 591] on div "+1" at bounding box center [350, 585] width 97 height 32
type input "41"
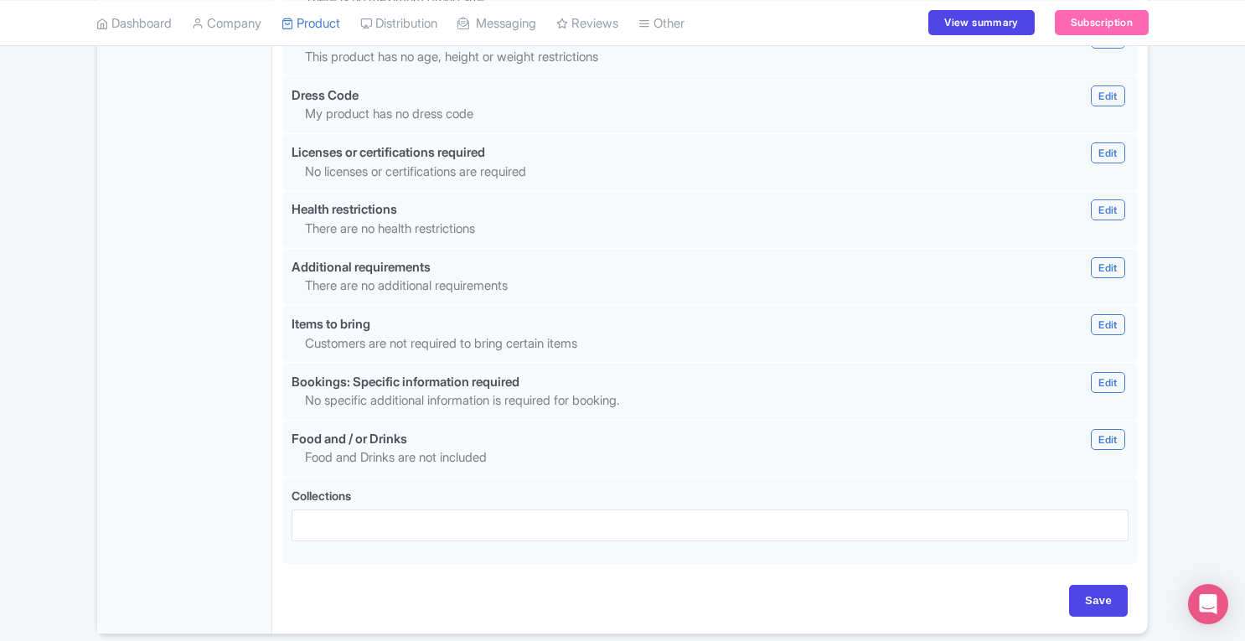
scroll to position [1513, 0]
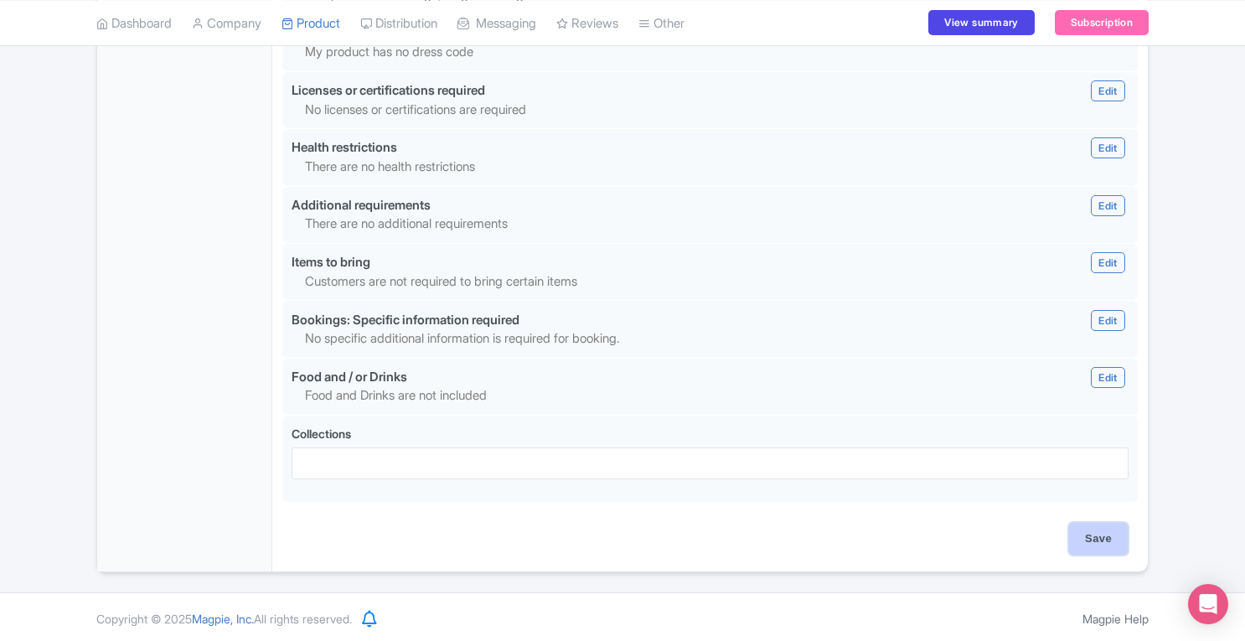
click at [1075, 545] on input "Save" at bounding box center [1098, 539] width 59 height 32
type input "Saving..."
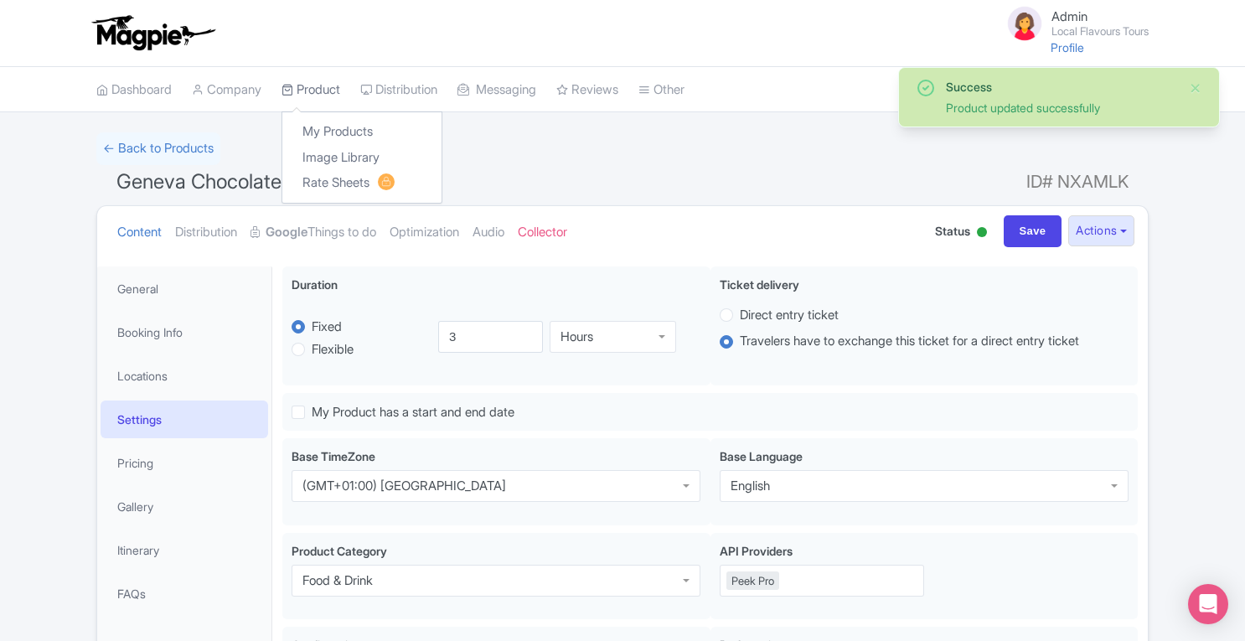
click at [303, 81] on link "Product" at bounding box center [310, 90] width 59 height 46
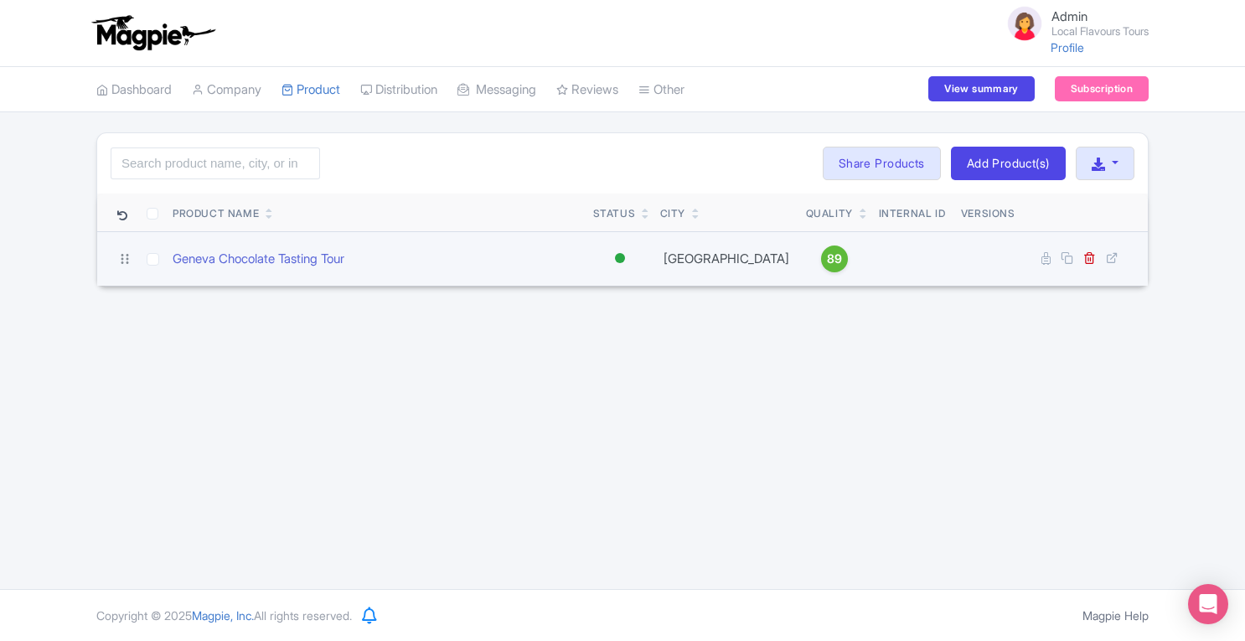
click at [827, 260] on span "89" at bounding box center [834, 259] width 15 height 18
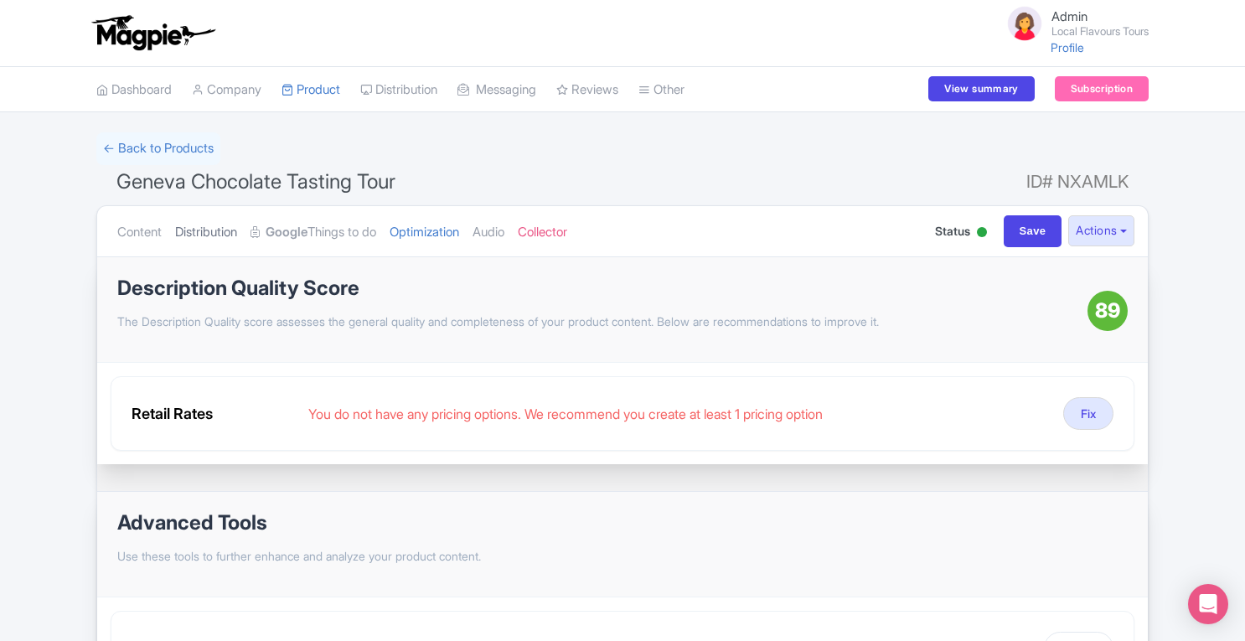
click at [206, 236] on link "Distribution" at bounding box center [206, 232] width 62 height 53
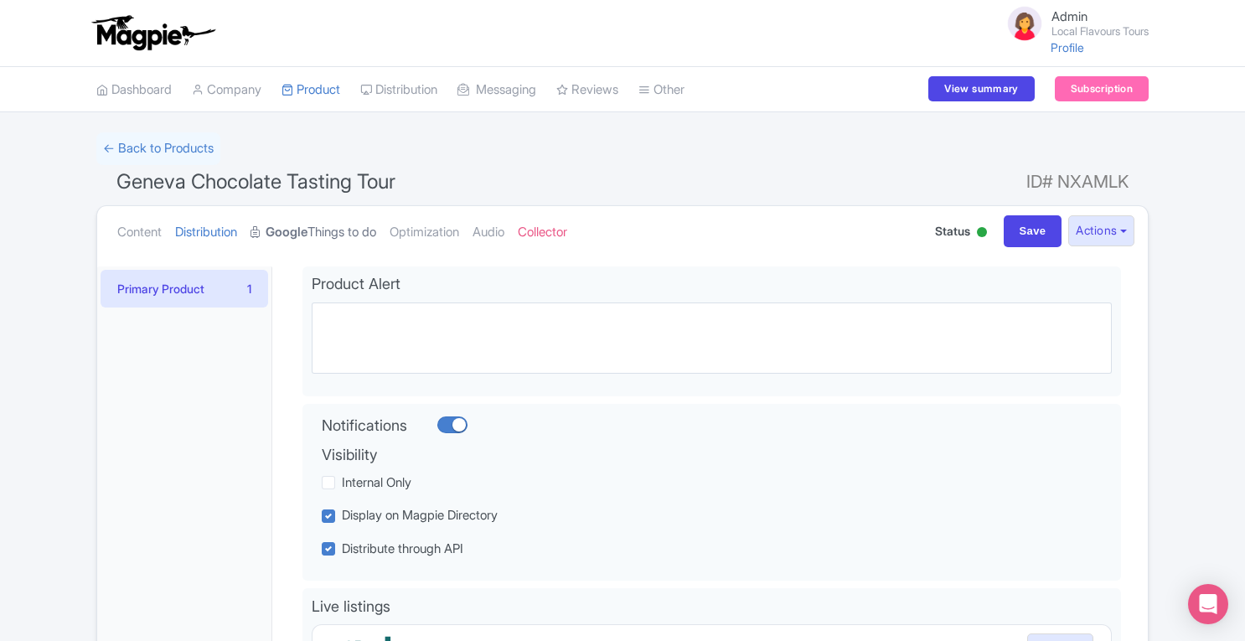
click at [289, 220] on link "Google Things to do" at bounding box center [313, 232] width 126 height 53
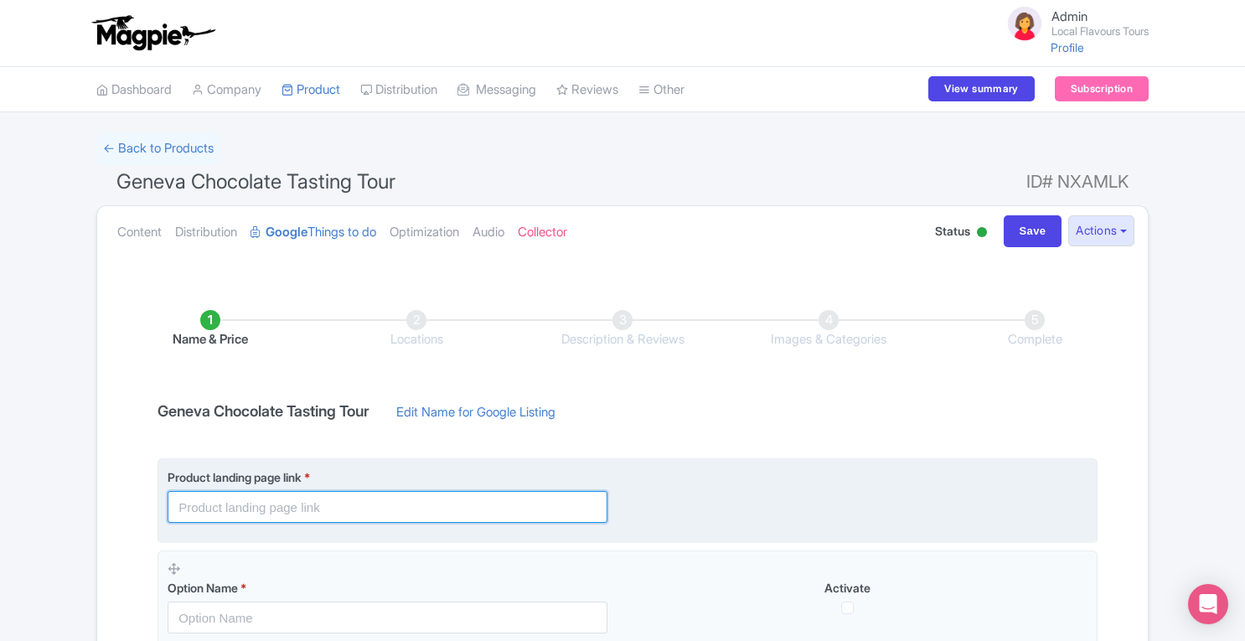
click at [365, 505] on input "text" at bounding box center [388, 507] width 440 height 32
paste input "https://localflavourstours.com/chocolateflavours/"
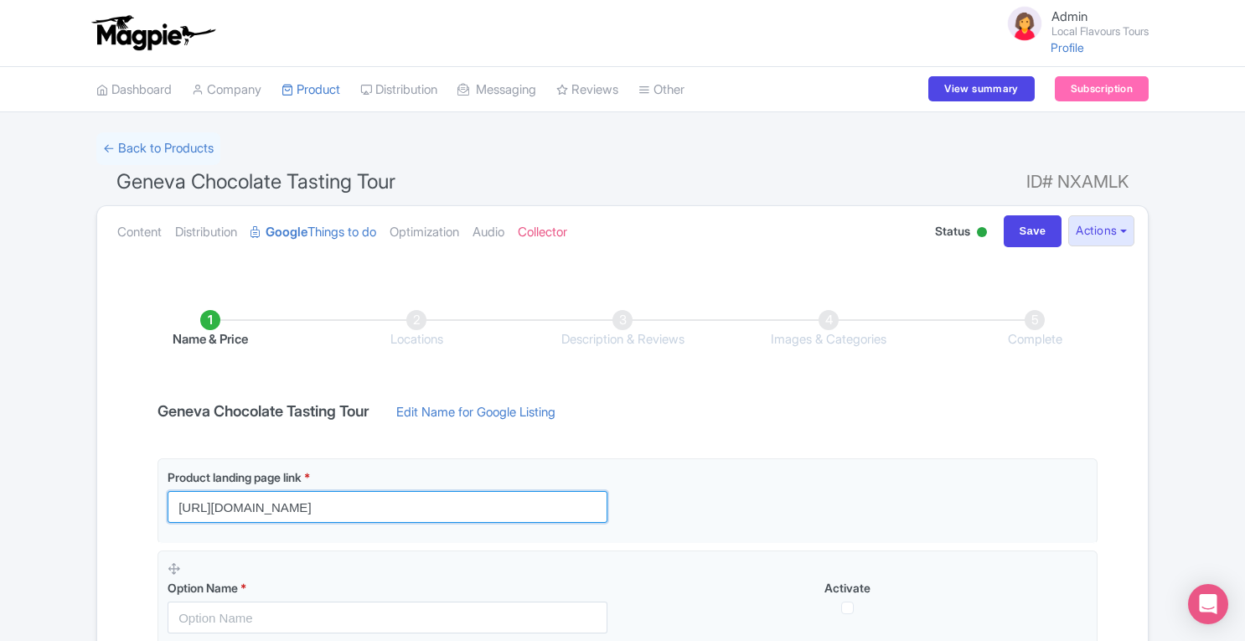
scroll to position [152, 0]
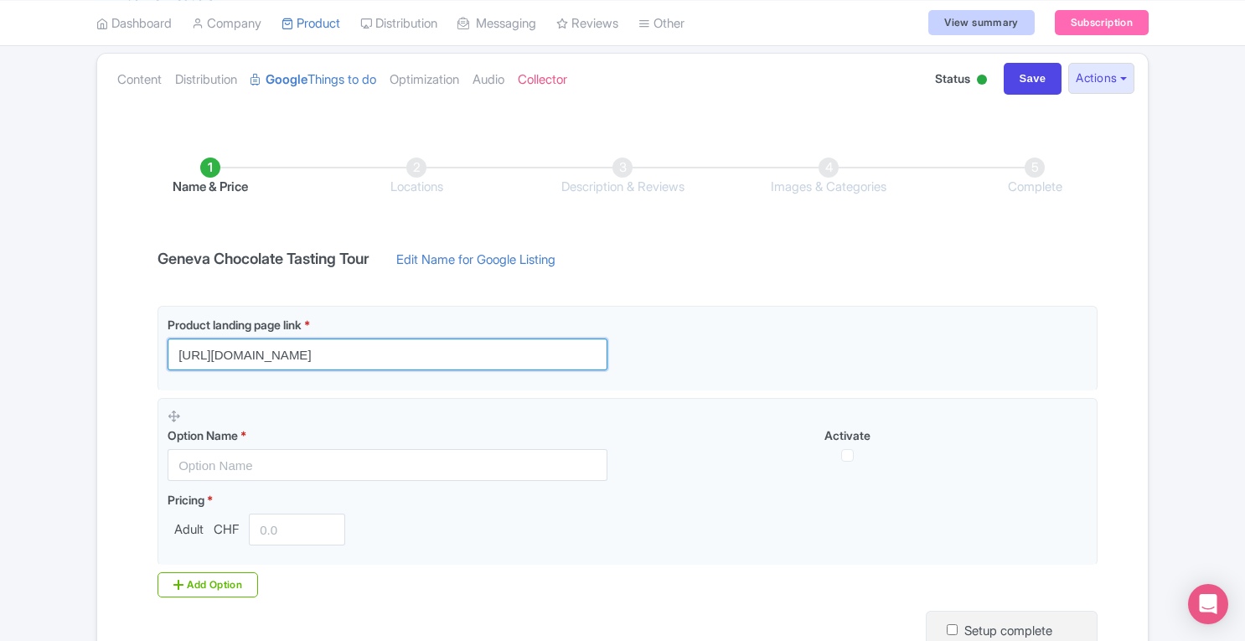
type input "https://localflavourstours.com/chocolateflavours/?utm_source=Google+TTD"
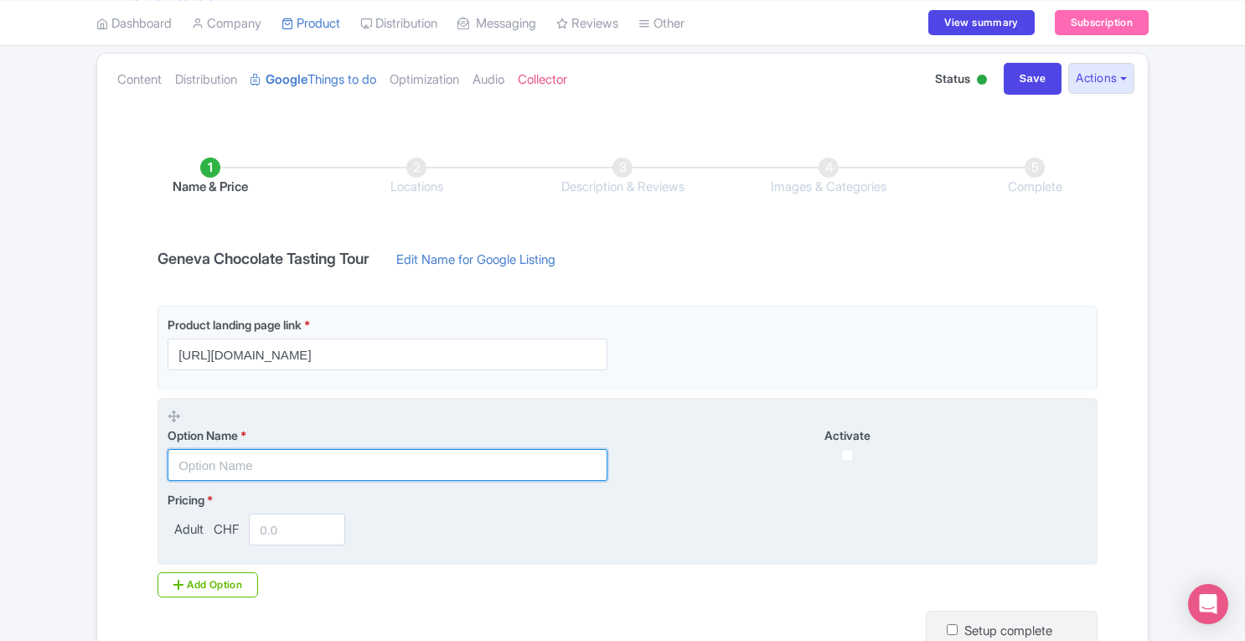
click at [328, 463] on input "text" at bounding box center [388, 465] width 440 height 32
paste input "Chocolate Flavours Tour"
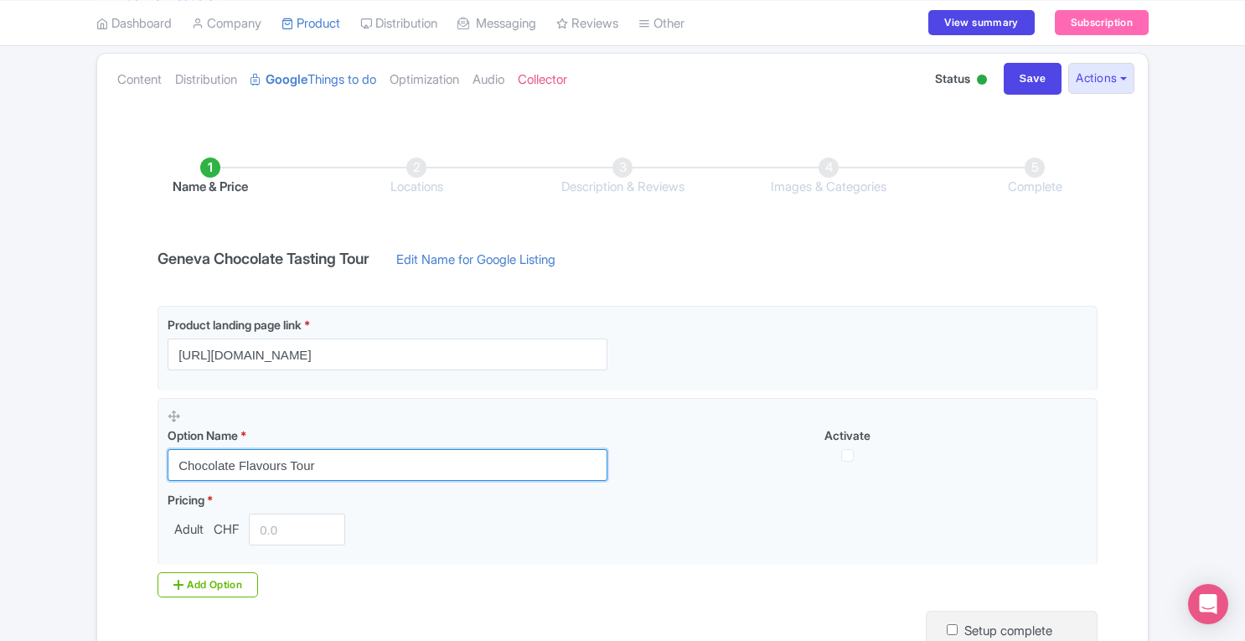
scroll to position [320, 0]
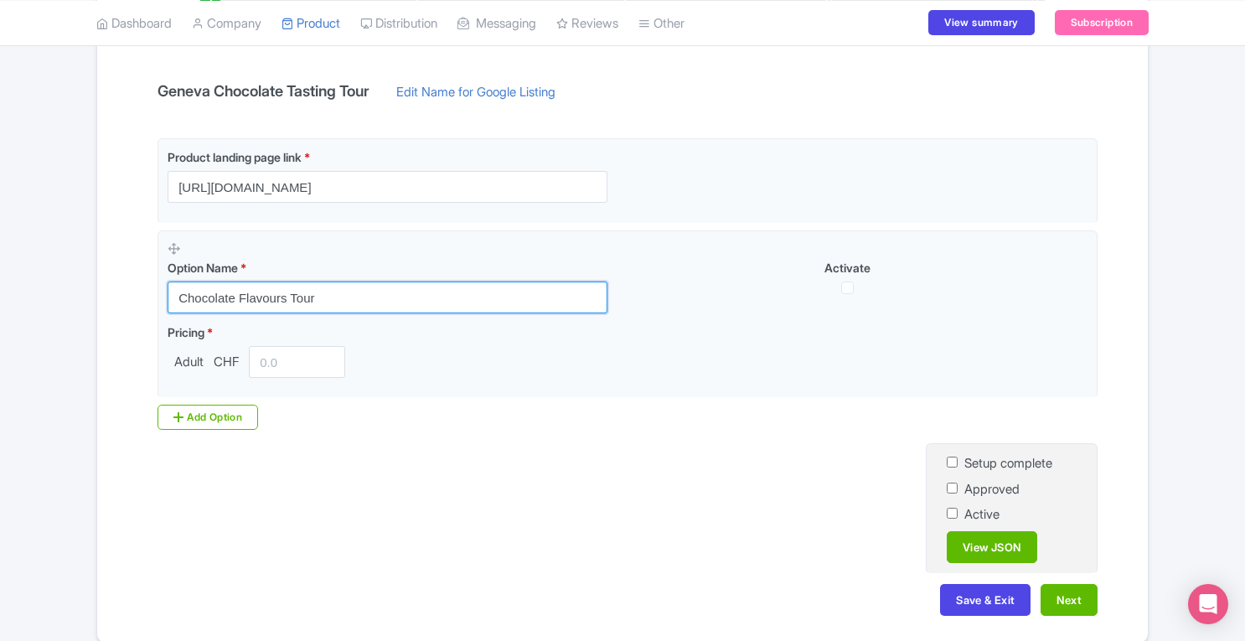
type input "Chocolate Flavours Tour"
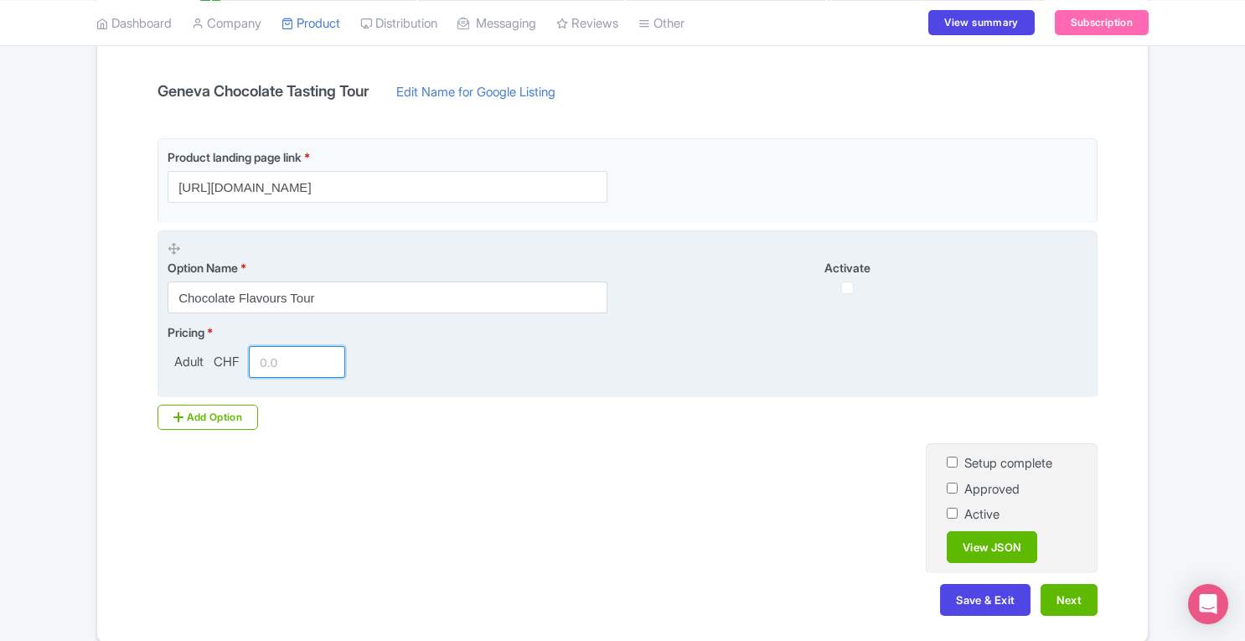
click at [290, 349] on input "number" at bounding box center [297, 362] width 96 height 32
paste input "98.28"
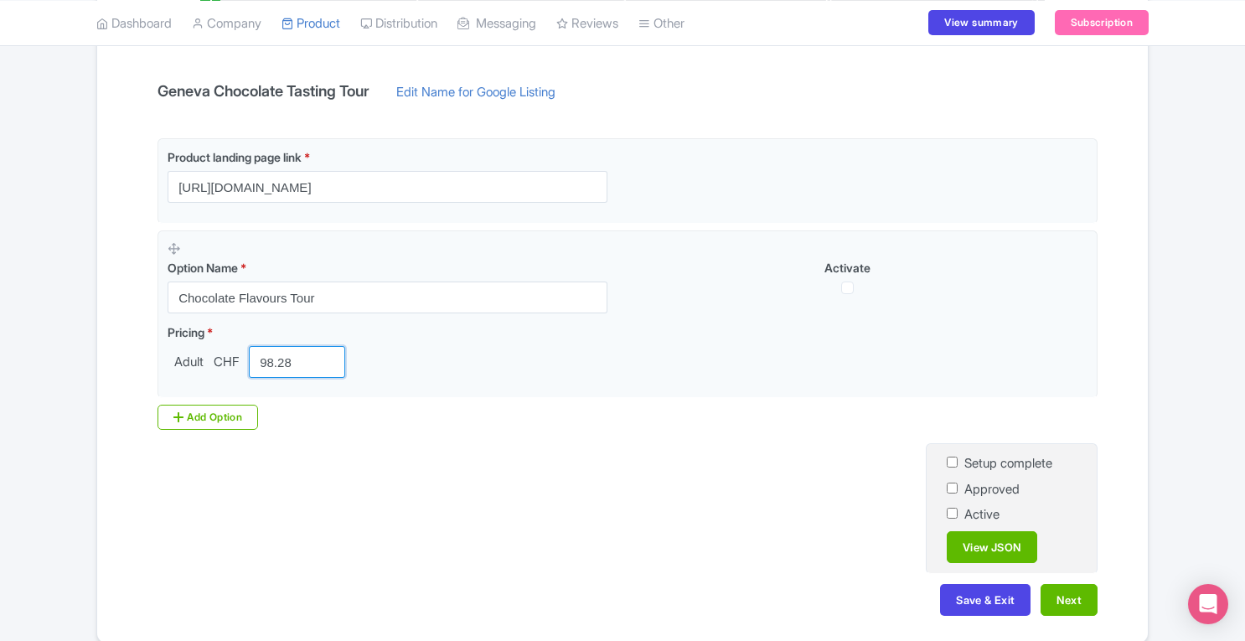
scroll to position [389, 0]
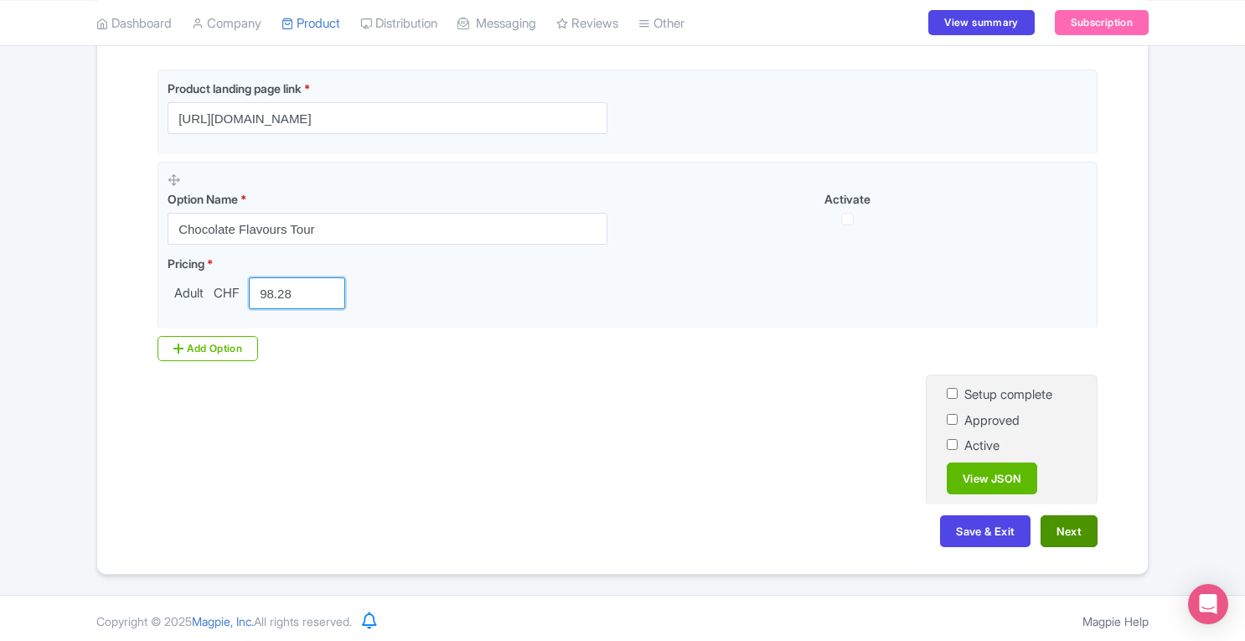
type input "98.28"
click at [1071, 533] on button "Next" at bounding box center [1068, 531] width 57 height 32
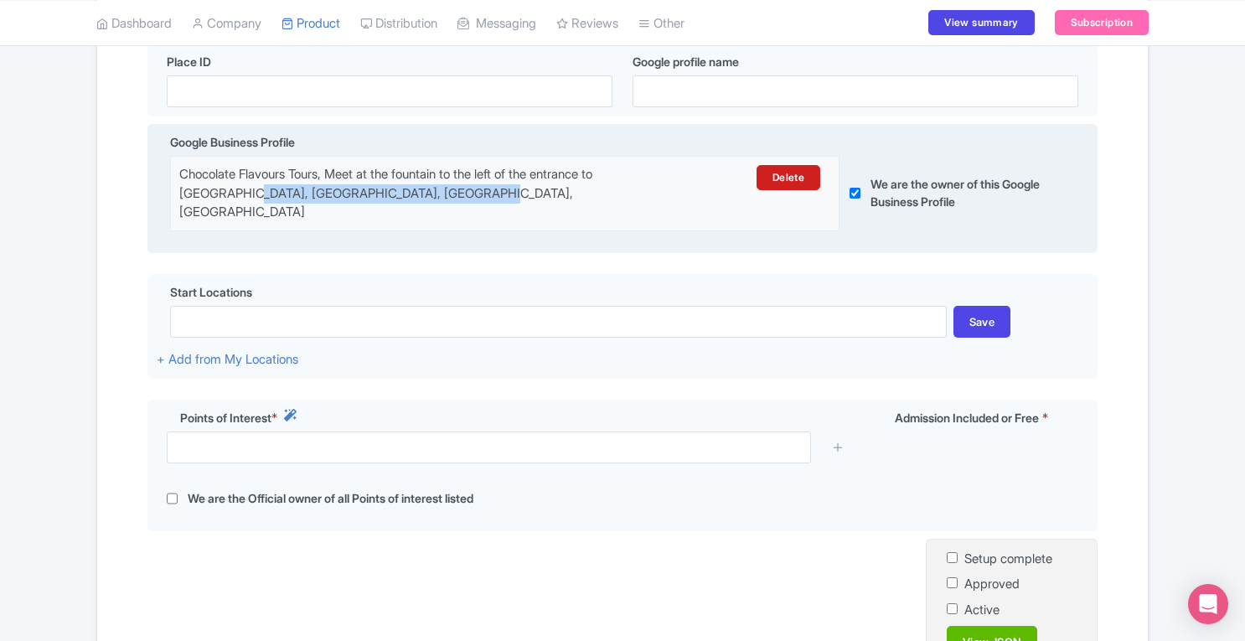
drag, startPoint x: 245, startPoint y: 192, endPoint x: 486, endPoint y: 192, distance: 241.3
click at [486, 192] on div "Chocolate Flavours Tours, Meet at the fountain to the left of the entrance to S…" at bounding box center [423, 193] width 488 height 57
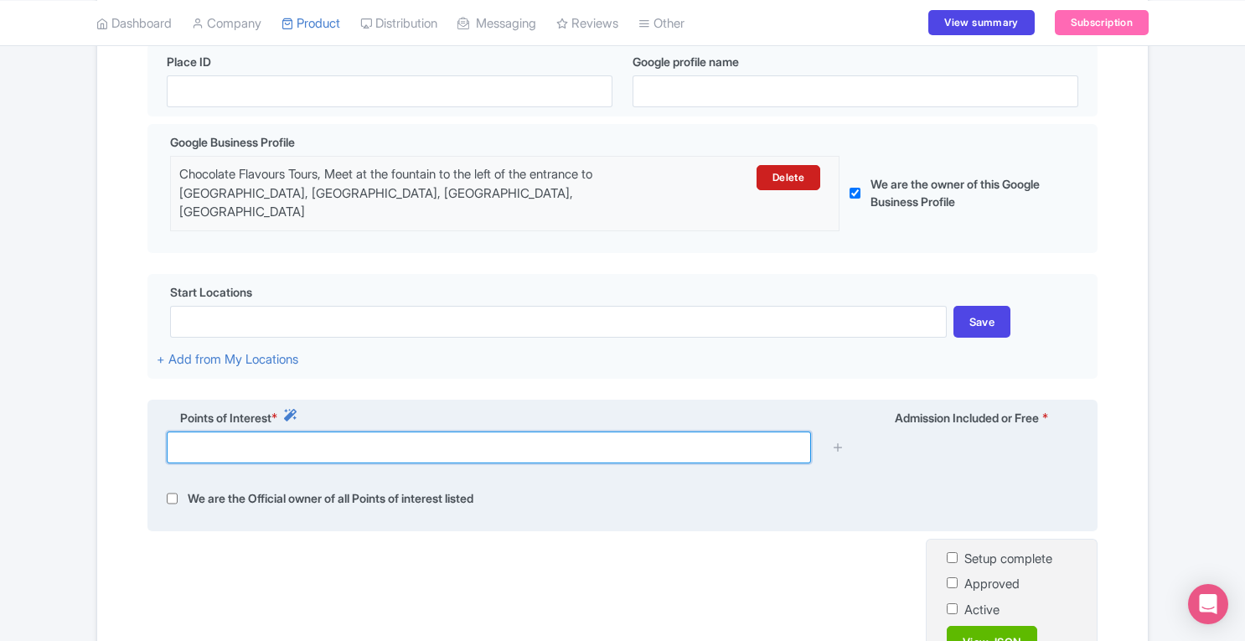
click at [424, 432] on input "text" at bounding box center [489, 447] width 644 height 32
paste input "Brunswick Monument"
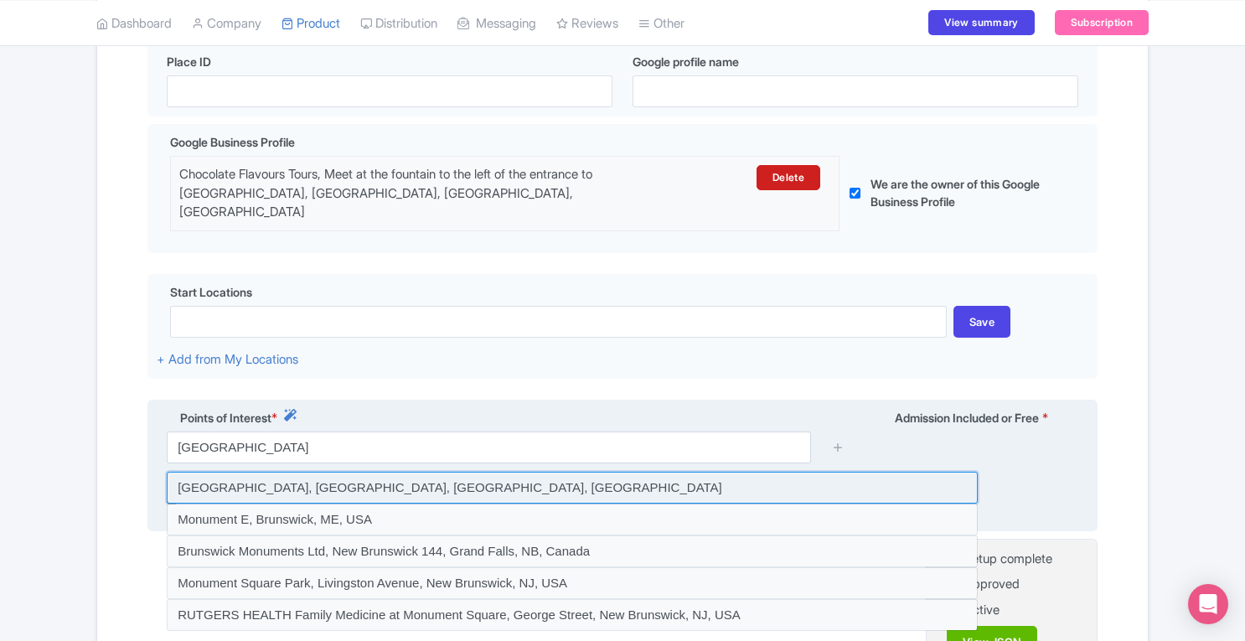
click at [421, 472] on input at bounding box center [572, 488] width 811 height 32
type input "Brunswick Monument, Quai du Mont-Blanc, Geneva, Switzerland"
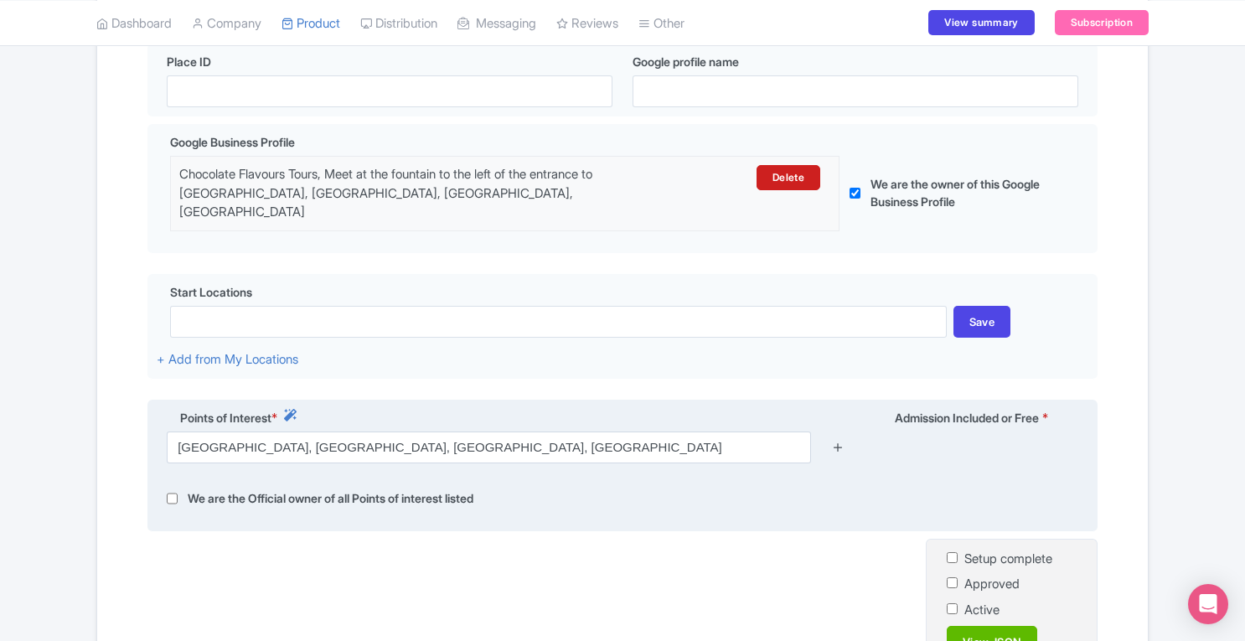
click at [840, 441] on icon at bounding box center [838, 447] width 13 height 13
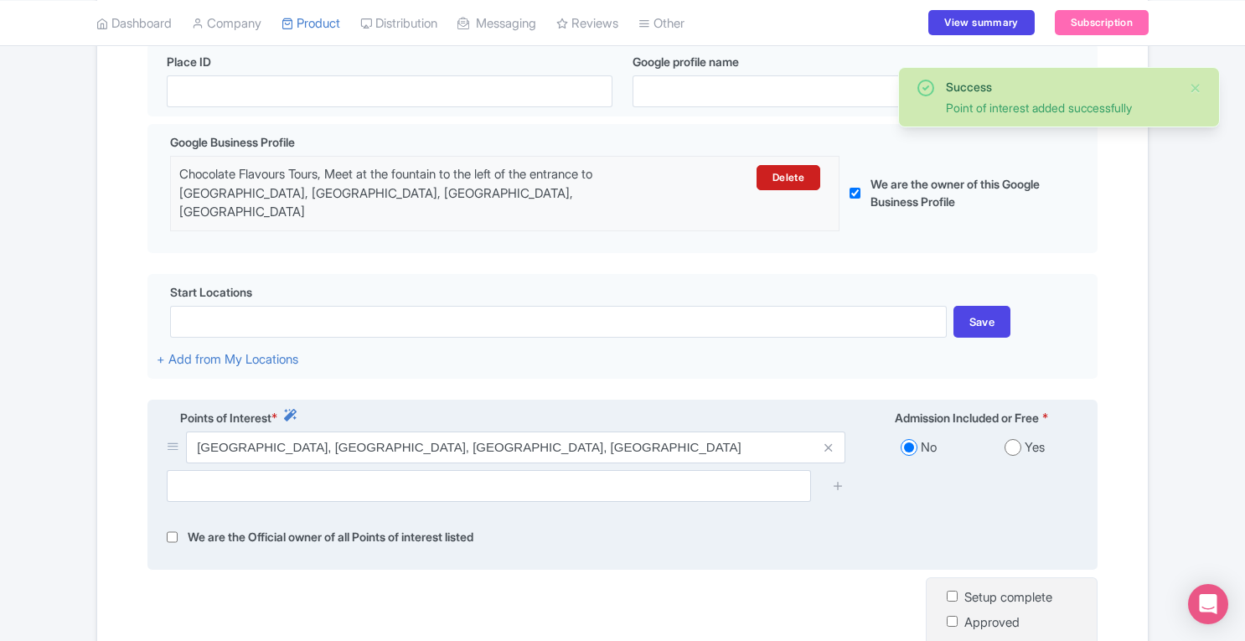
click at [1014, 439] on input "radio" at bounding box center [1012, 447] width 17 height 17
radio input "true"
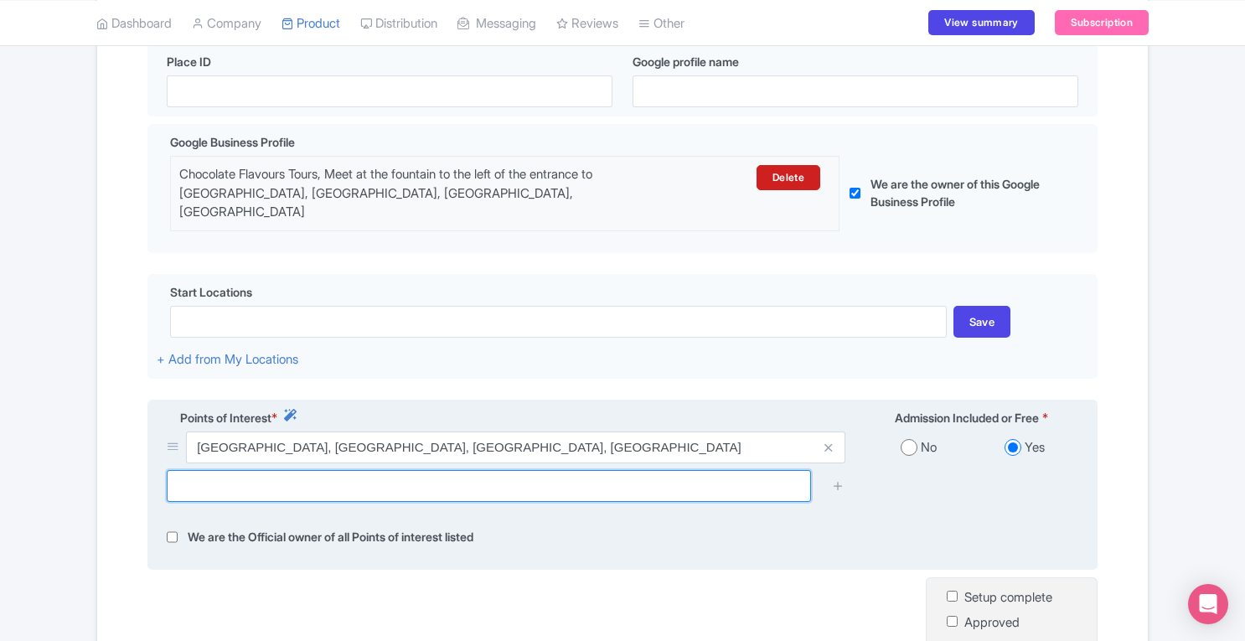
click at [354, 471] on input "text" at bounding box center [489, 486] width 644 height 32
paste input "Cathedrale Saint Pierre"
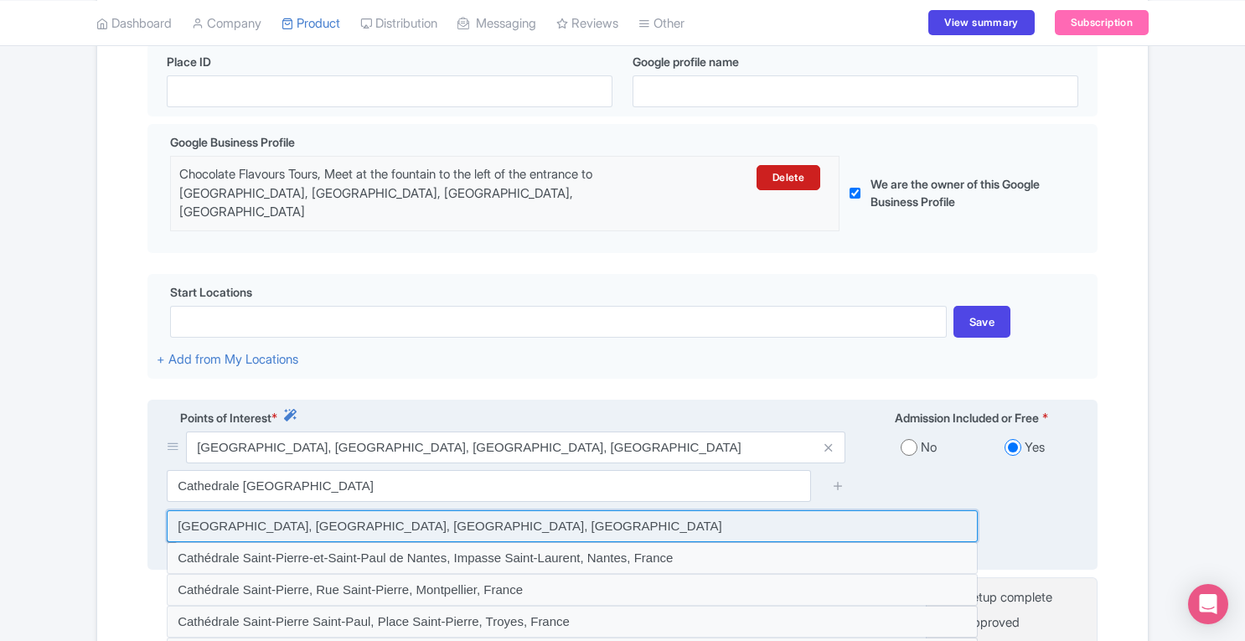
click at [370, 516] on input at bounding box center [572, 526] width 811 height 32
type input "Cathédrale Saint-Pierre Genève, Cour de Saint-Pierre, Geneva, Switzerland"
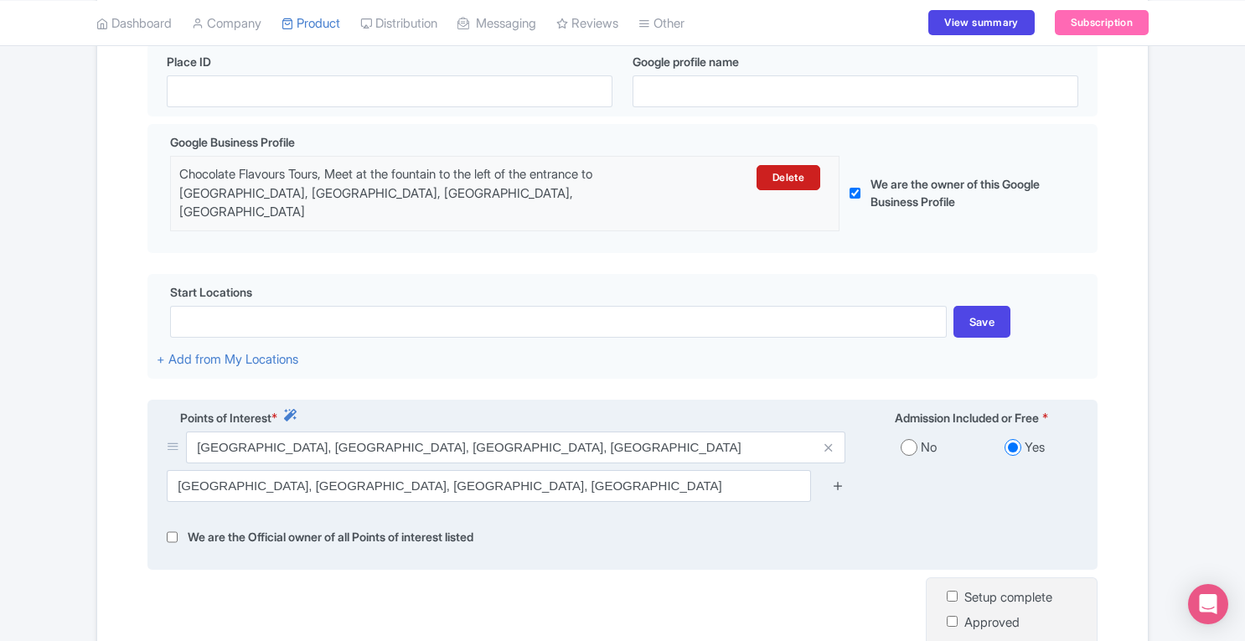
click at [835, 479] on icon at bounding box center [838, 485] width 13 height 13
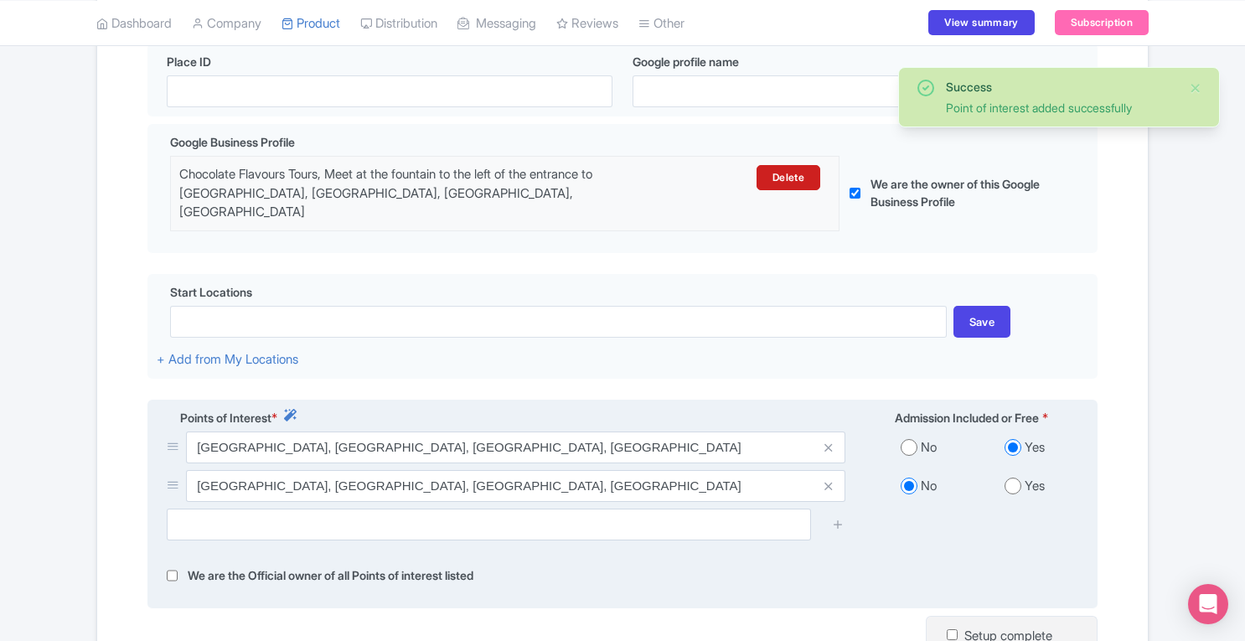
click at [1017, 478] on input "radio" at bounding box center [1012, 486] width 17 height 17
radio input "true"
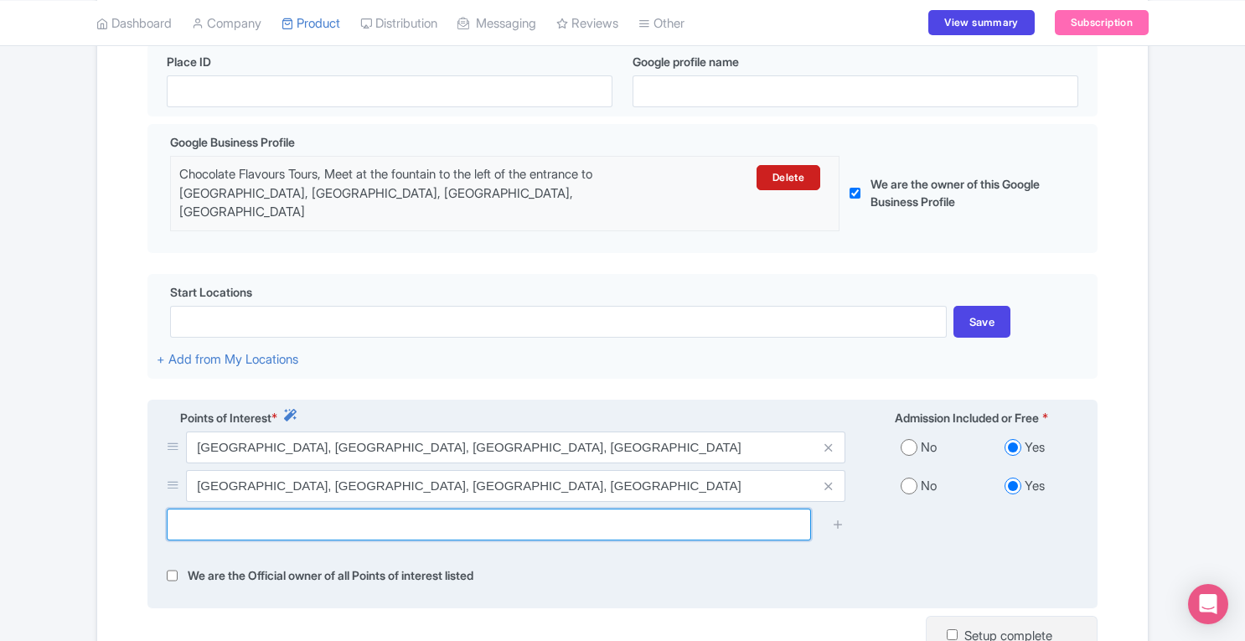
click at [333, 509] on input "text" at bounding box center [489, 525] width 644 height 32
paste input "Place Bourg Du Four"
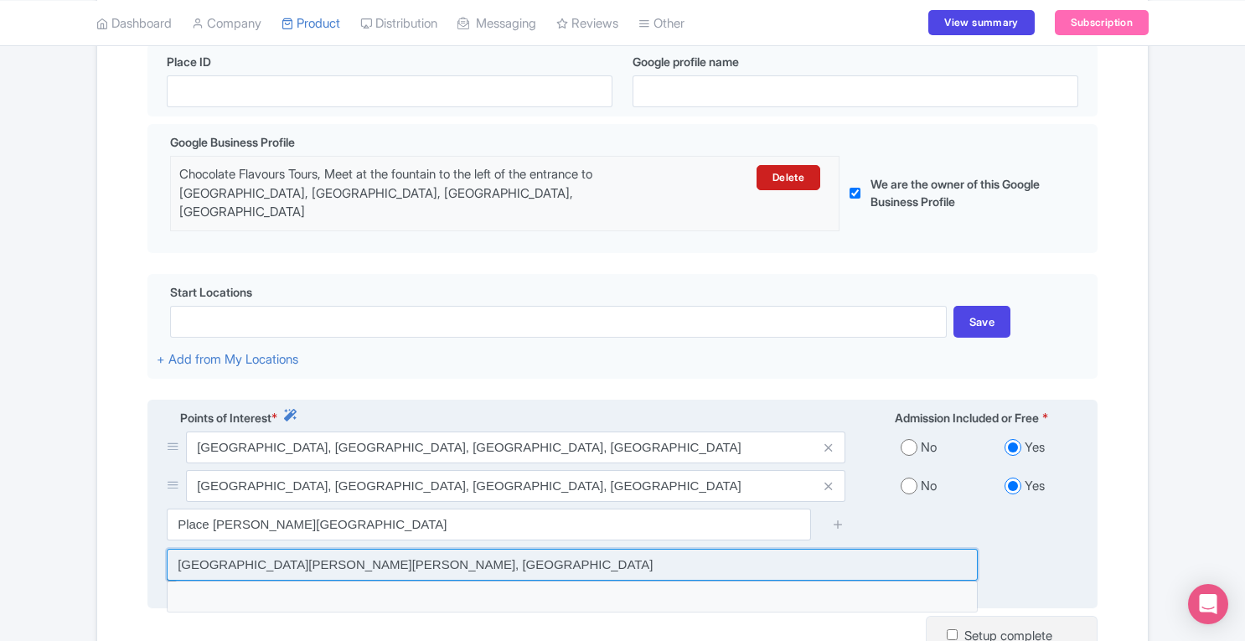
click at [342, 549] on input at bounding box center [572, 565] width 811 height 32
type input "Place du Bourg-de-Four, Place du Bourg-de-Four, Geneva, Switzerland"
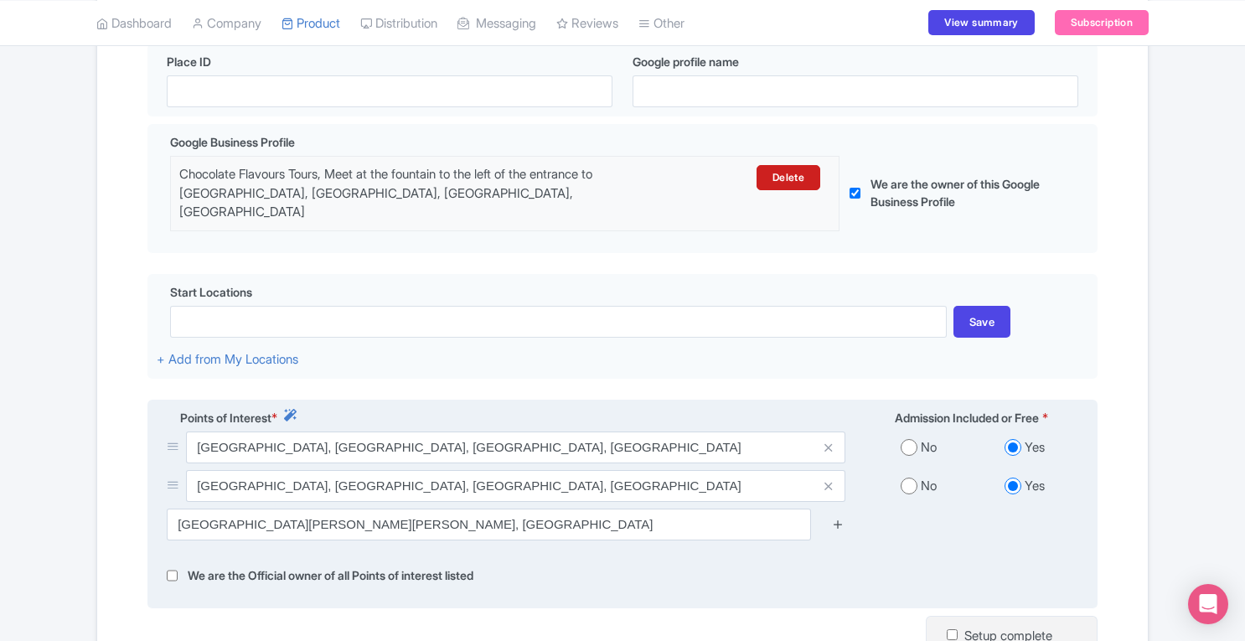
click at [843, 518] on icon at bounding box center [838, 524] width 13 height 13
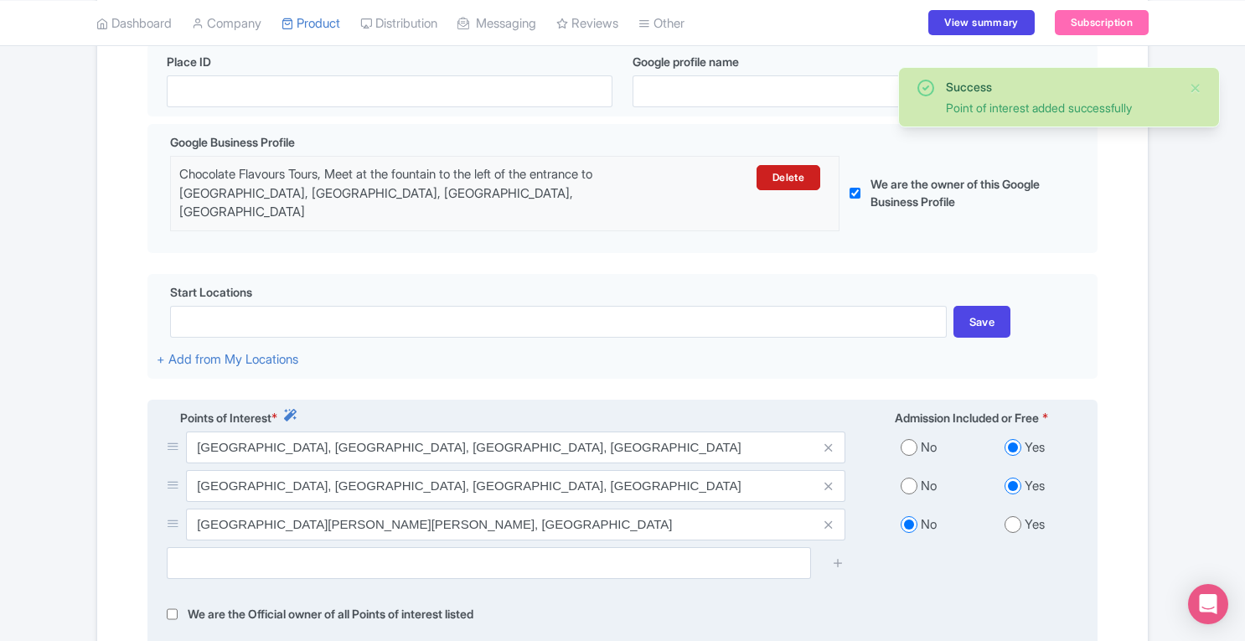
click at [1012, 516] on input "radio" at bounding box center [1012, 524] width 17 height 17
radio input "true"
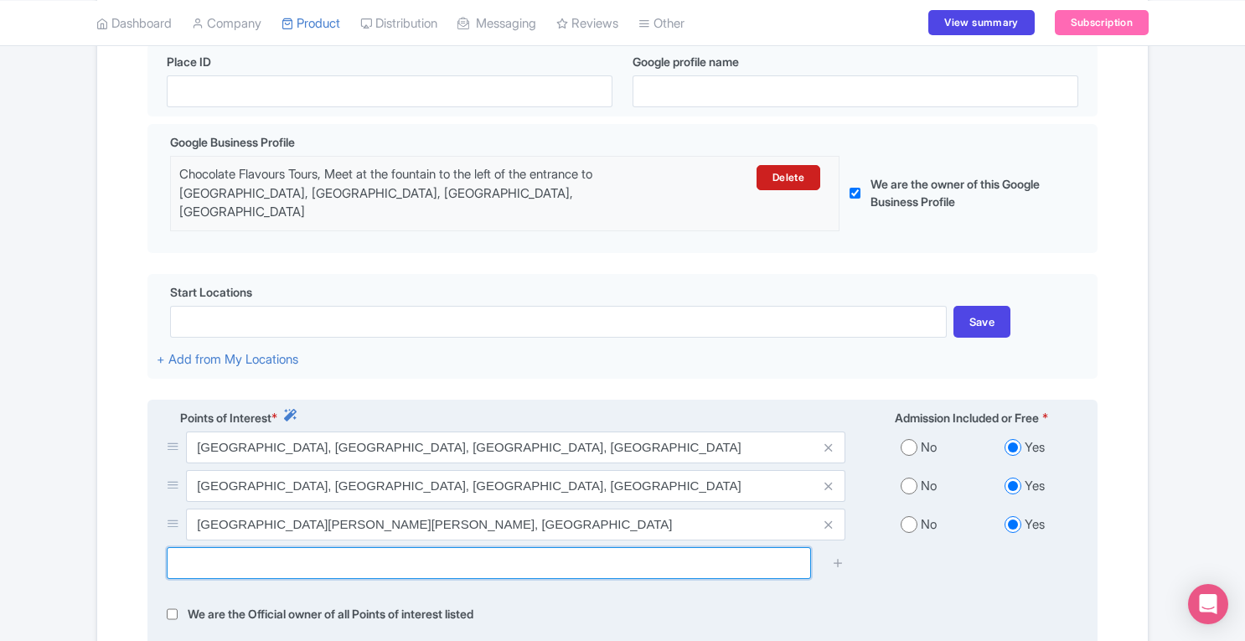
click at [478, 556] on input "text" at bounding box center [489, 563] width 644 height 32
paste input "The Molard Tower"
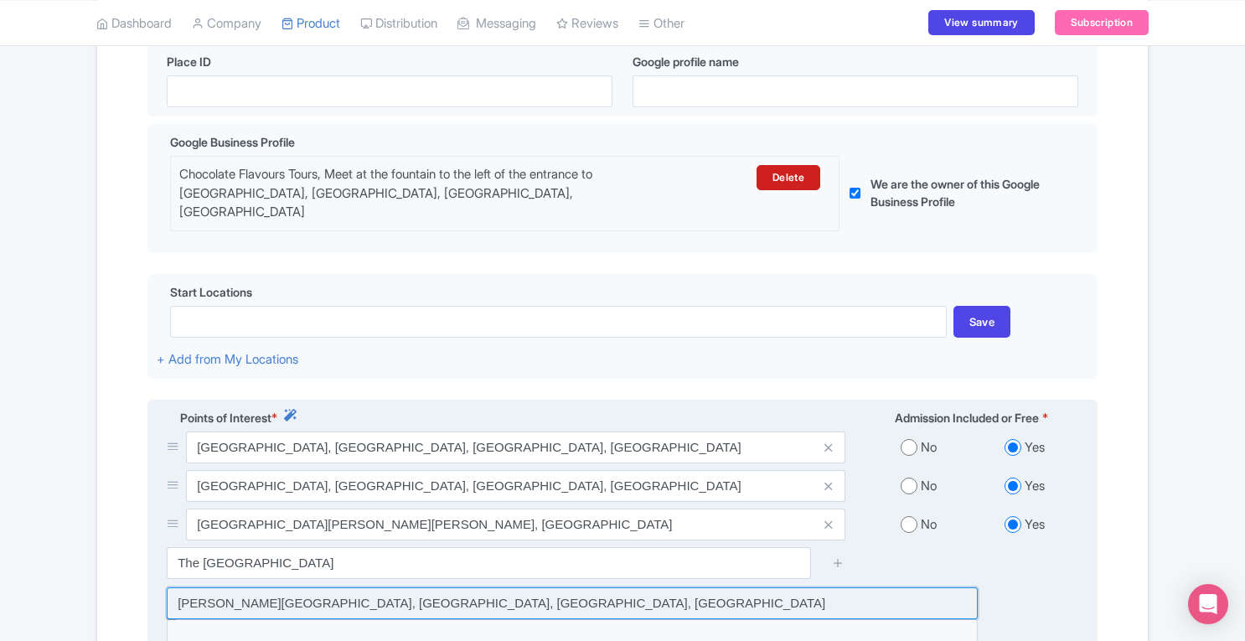
click at [448, 587] on input at bounding box center [572, 603] width 811 height 32
type input "Geneva Molard Tower, Place du Molard, Geneva, Switzerland"
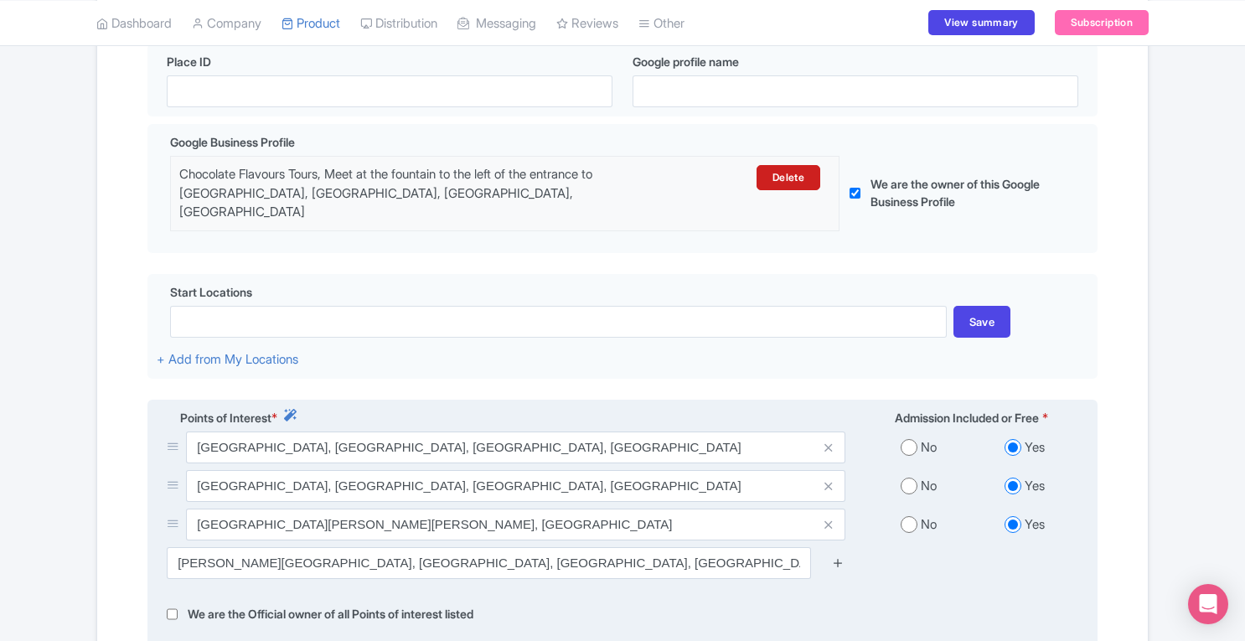
click at [842, 556] on icon at bounding box center [838, 562] width 13 height 13
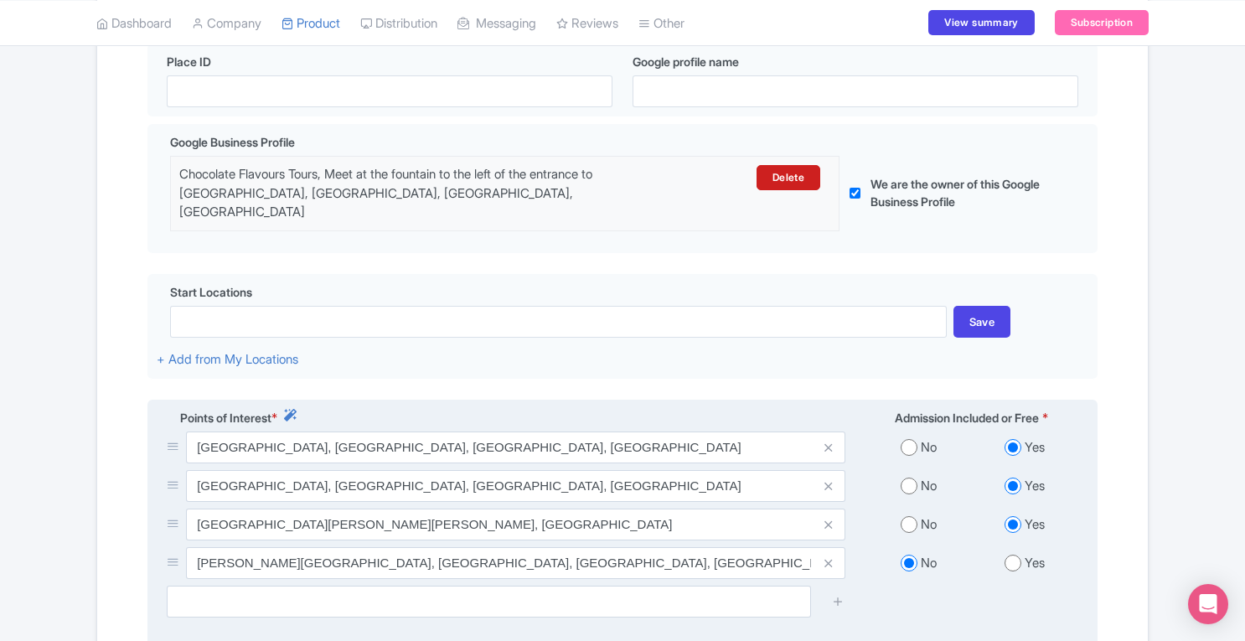
click at [1010, 555] on input "radio" at bounding box center [1012, 563] width 17 height 17
radio input "true"
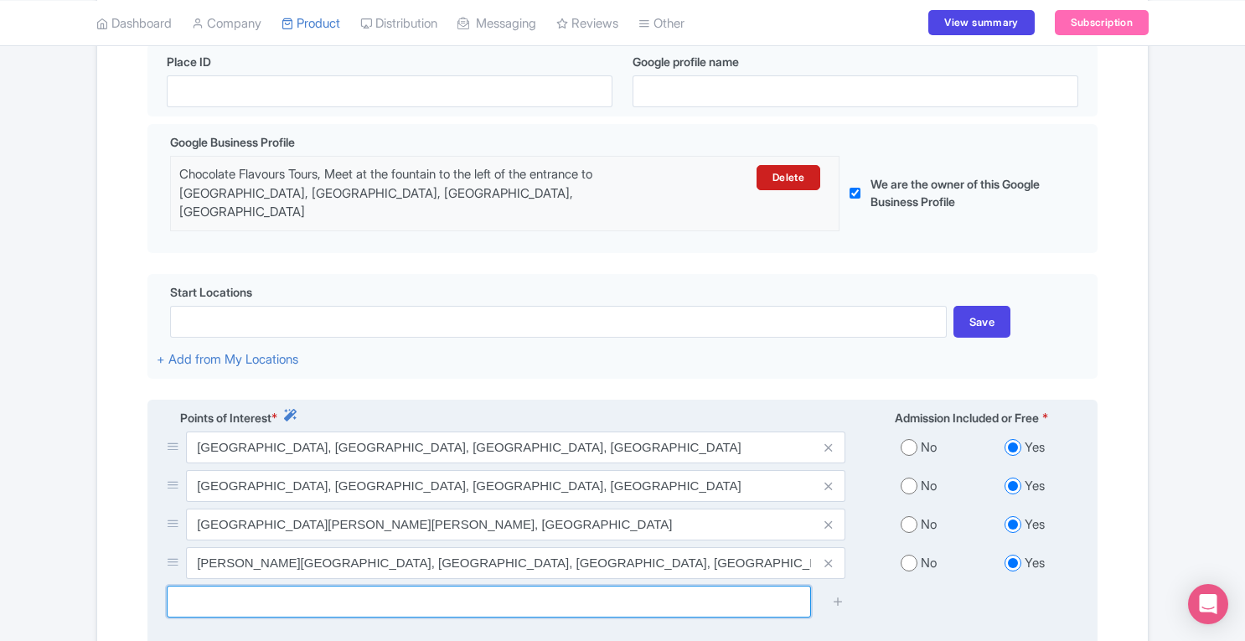
click at [366, 600] on input "text" at bounding box center [489, 602] width 644 height 32
paste input "Lake Geneva"
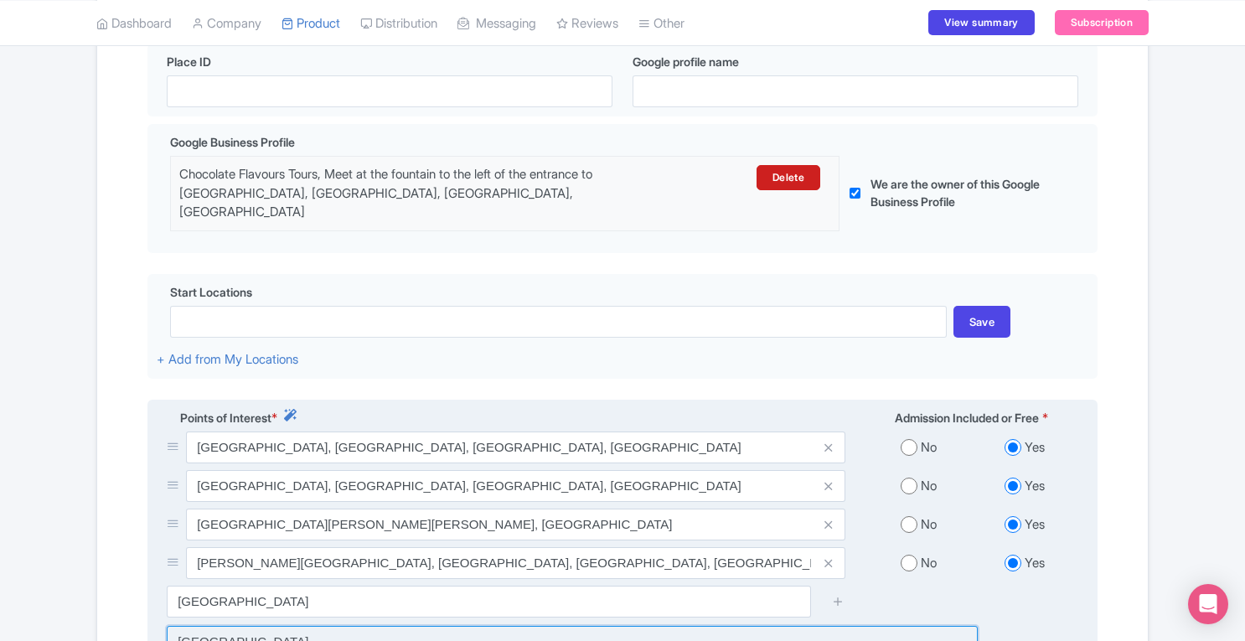
click at [365, 627] on input at bounding box center [572, 642] width 811 height 32
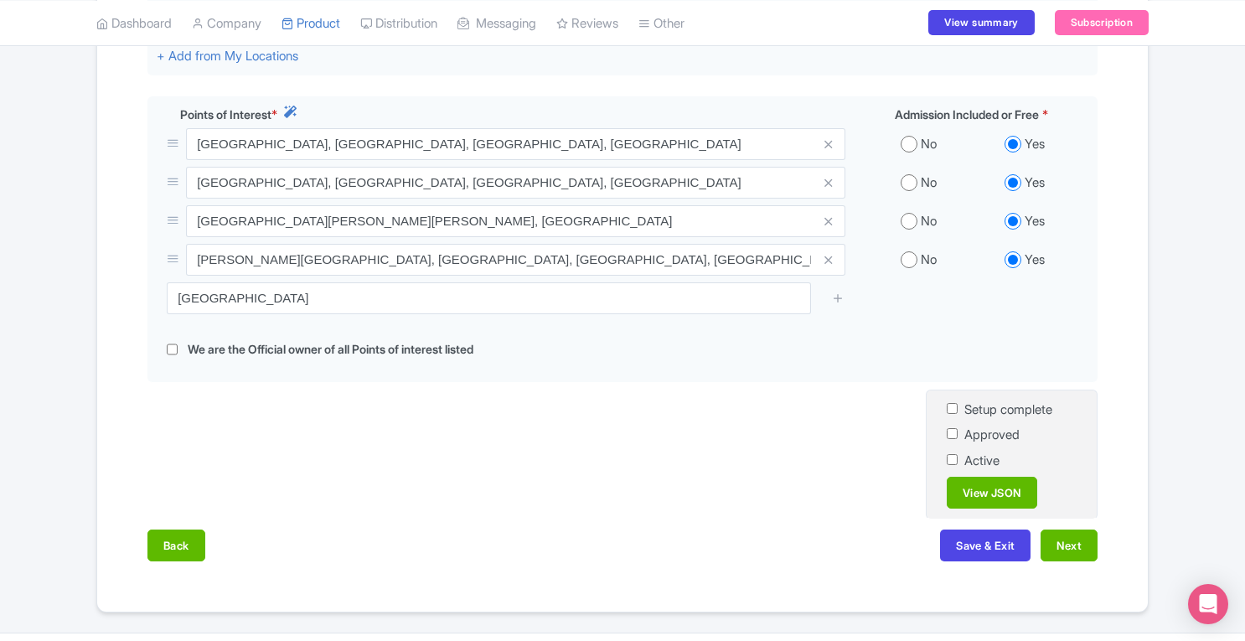
scroll to position [713, 0]
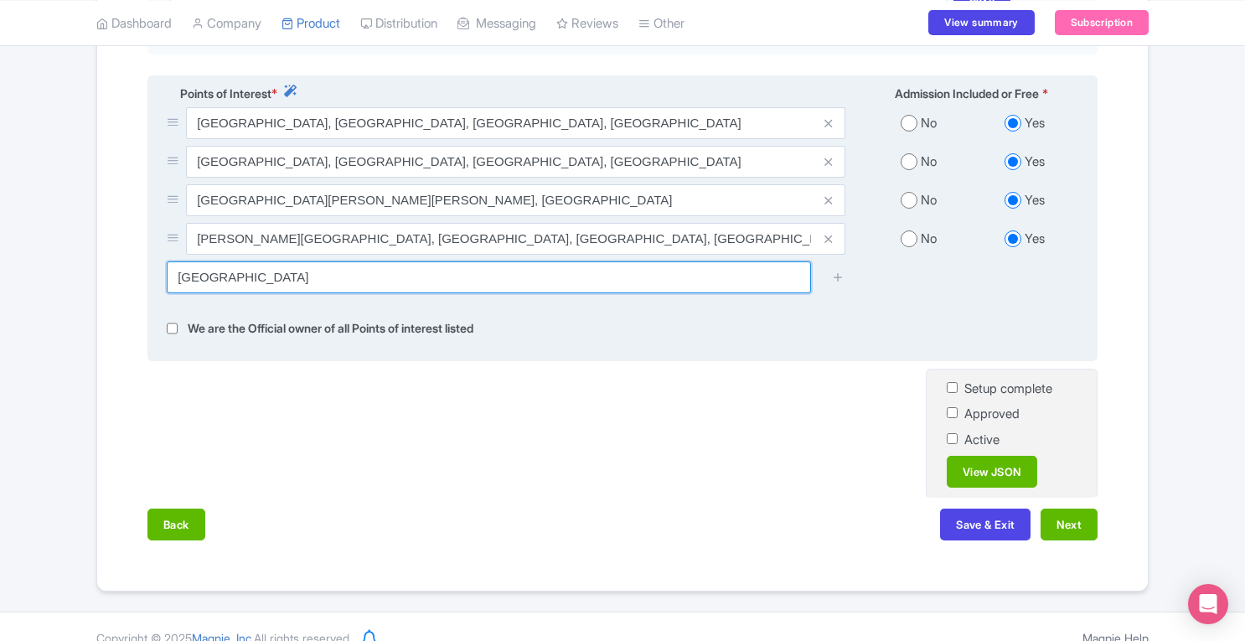
click at [704, 261] on input "Lake Geneva" at bounding box center [489, 277] width 644 height 32
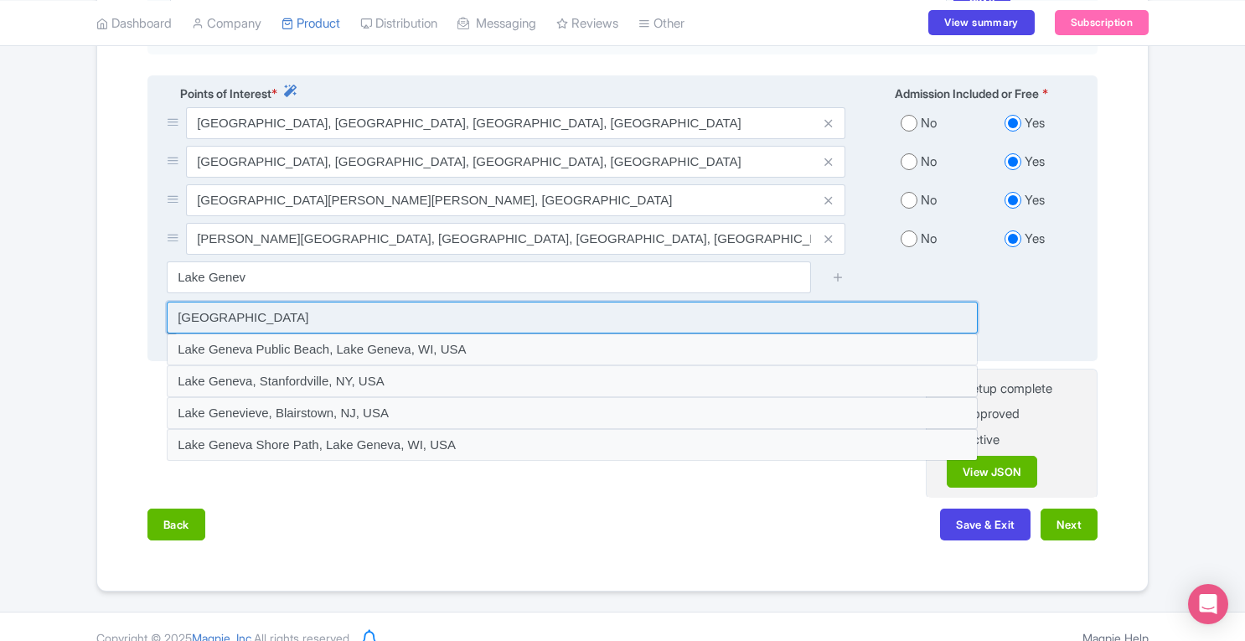
click at [517, 304] on input at bounding box center [572, 318] width 811 height 32
type input "Lake Geneva"
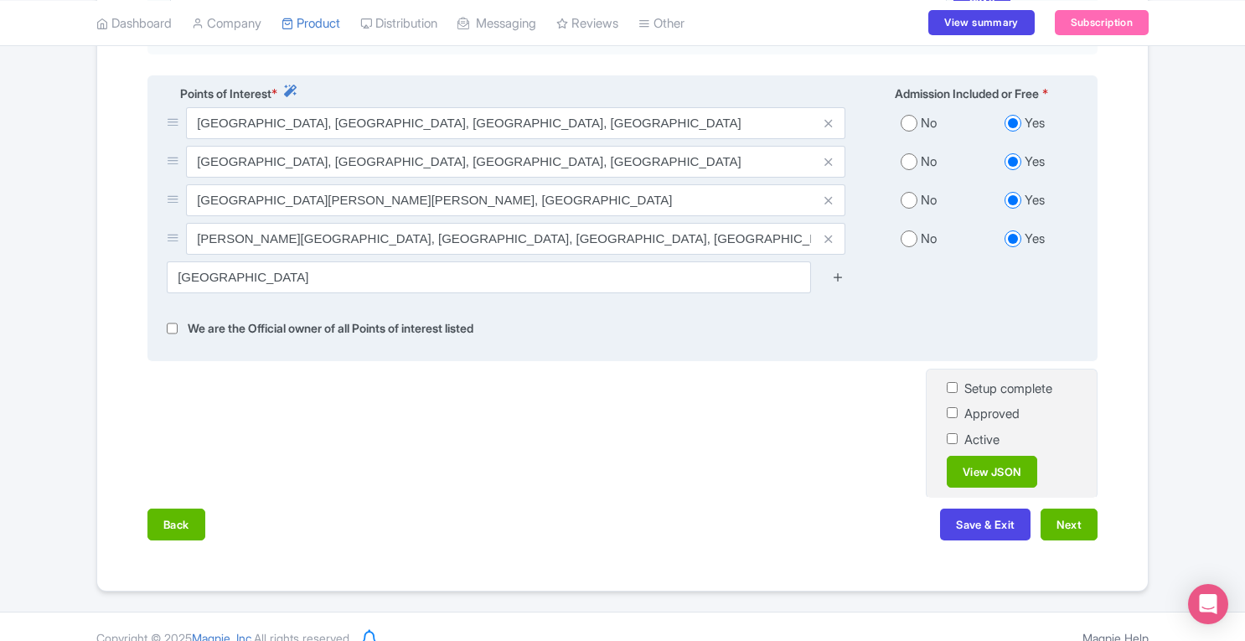
click at [839, 271] on icon at bounding box center [838, 277] width 13 height 13
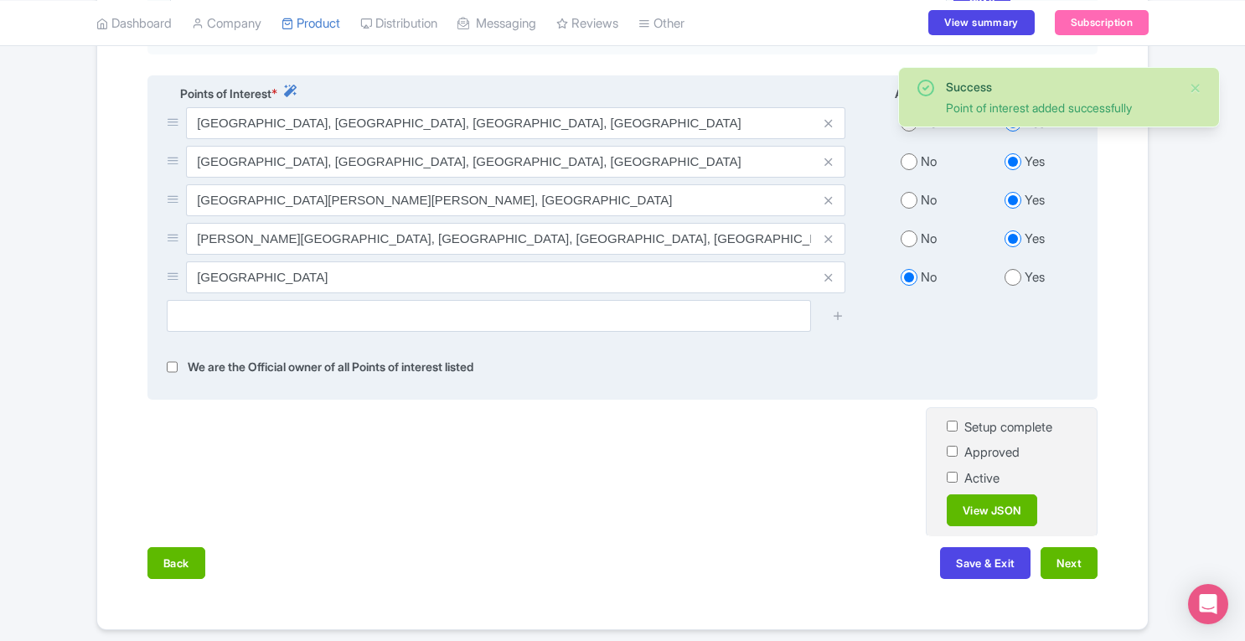
click at [1010, 269] on input "radio" at bounding box center [1012, 277] width 17 height 17
radio input "true"
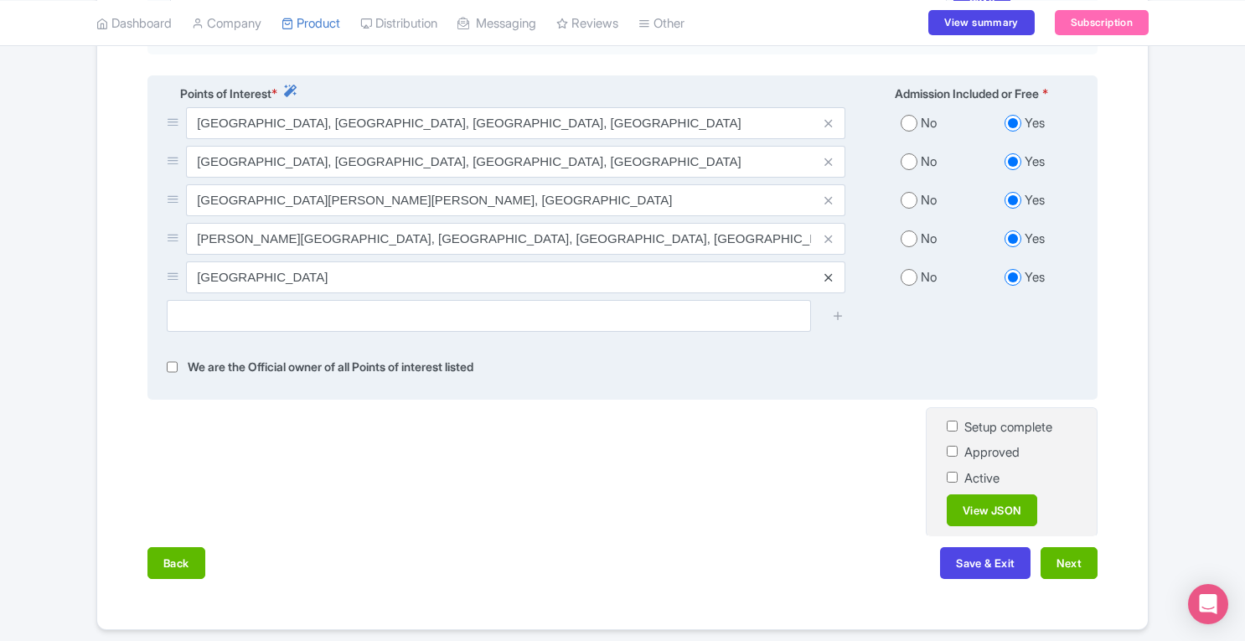
click at [829, 271] on icon at bounding box center [828, 277] width 8 height 13
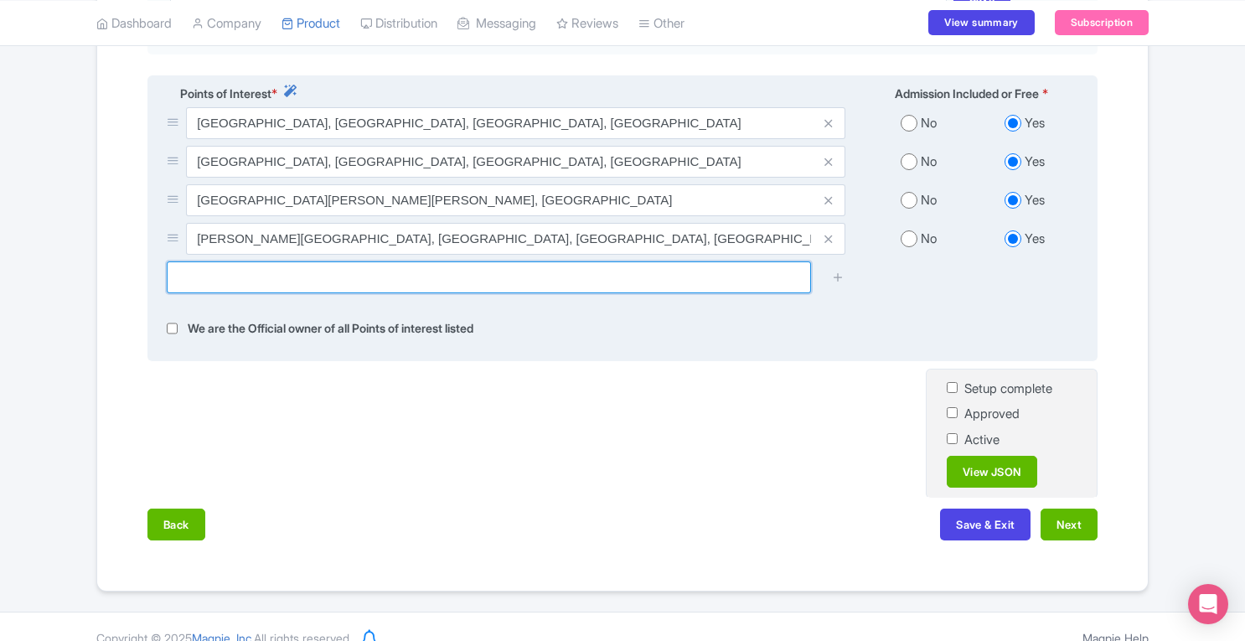
click at [308, 261] on input "text" at bounding box center [489, 277] width 644 height 32
paste input "Jet d'Eau"
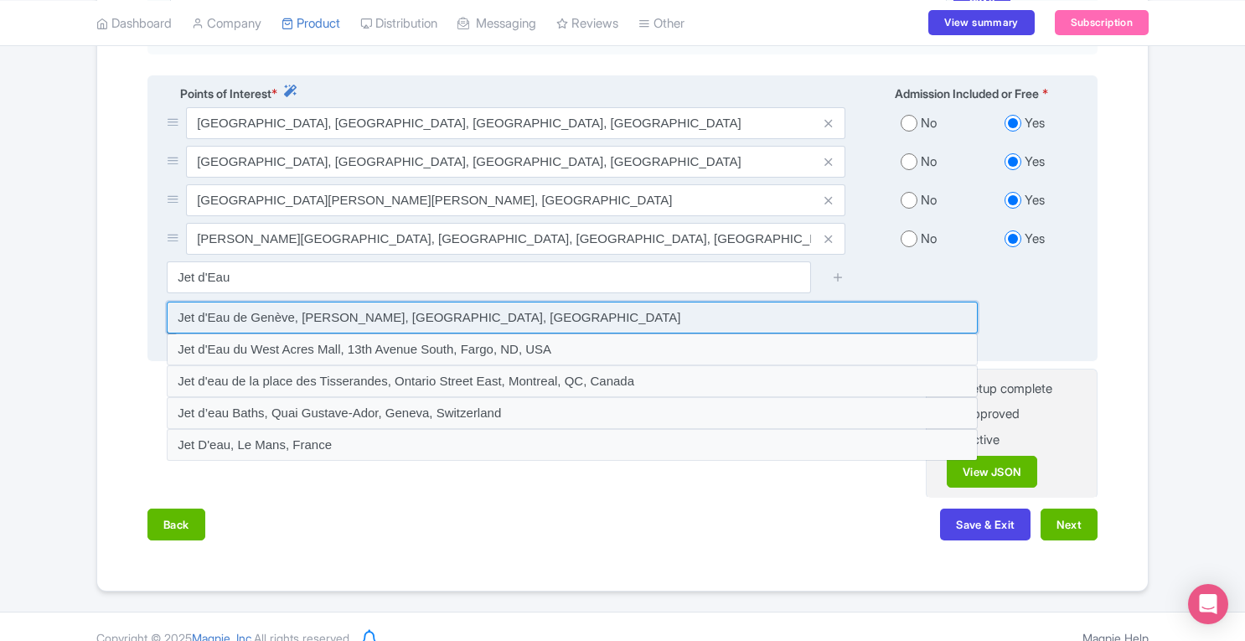
click at [324, 307] on input at bounding box center [572, 318] width 811 height 32
type input "Jet d'Eau de Genève, Quai Gustave-Ador, Geneva, Switzerland"
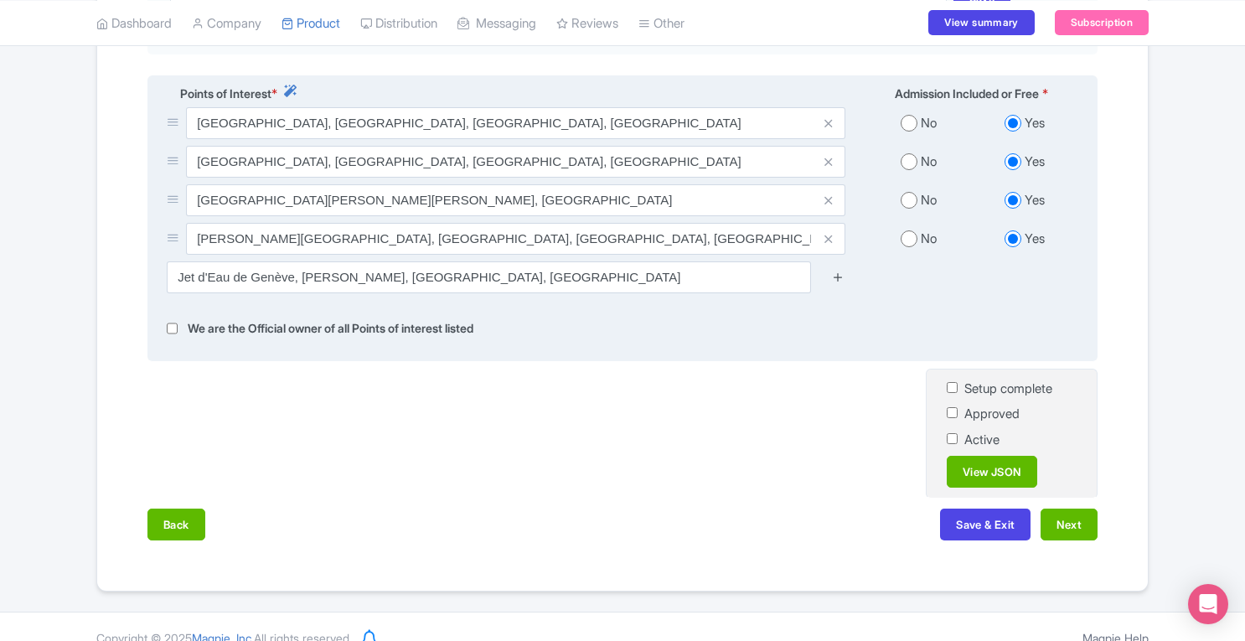
click at [834, 271] on icon at bounding box center [838, 277] width 13 height 13
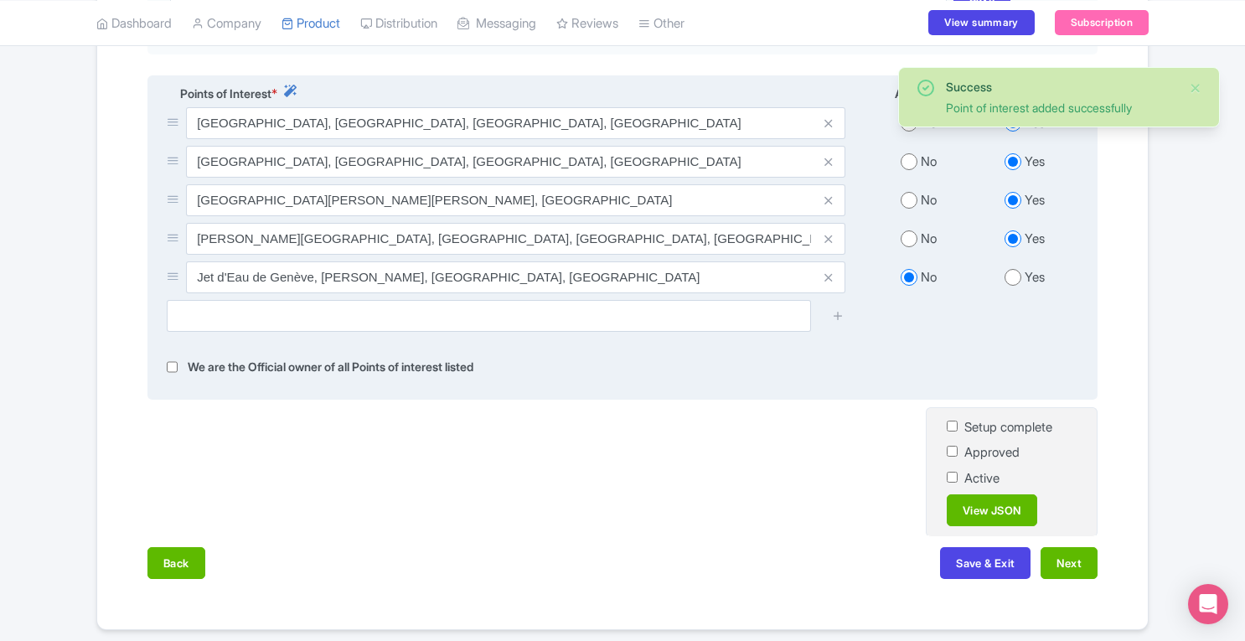
click at [1017, 269] on input "radio" at bounding box center [1012, 277] width 17 height 17
radio input "true"
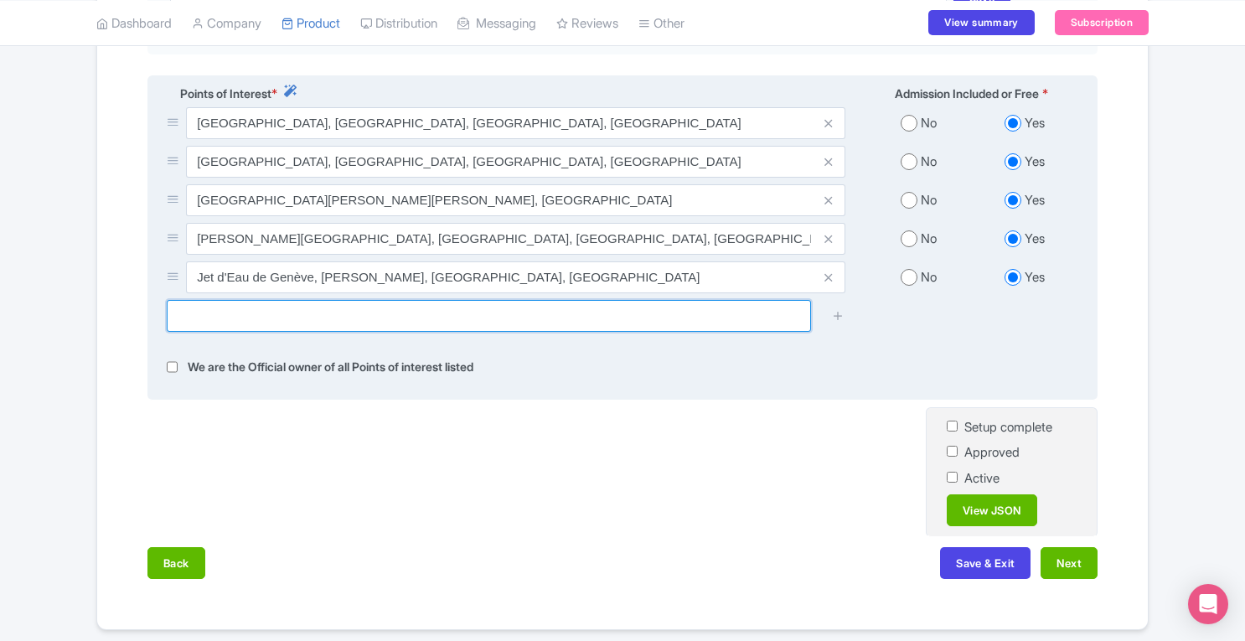
click at [312, 309] on input "text" at bounding box center [489, 316] width 644 height 32
paste input "Monument to Empress Sissi"
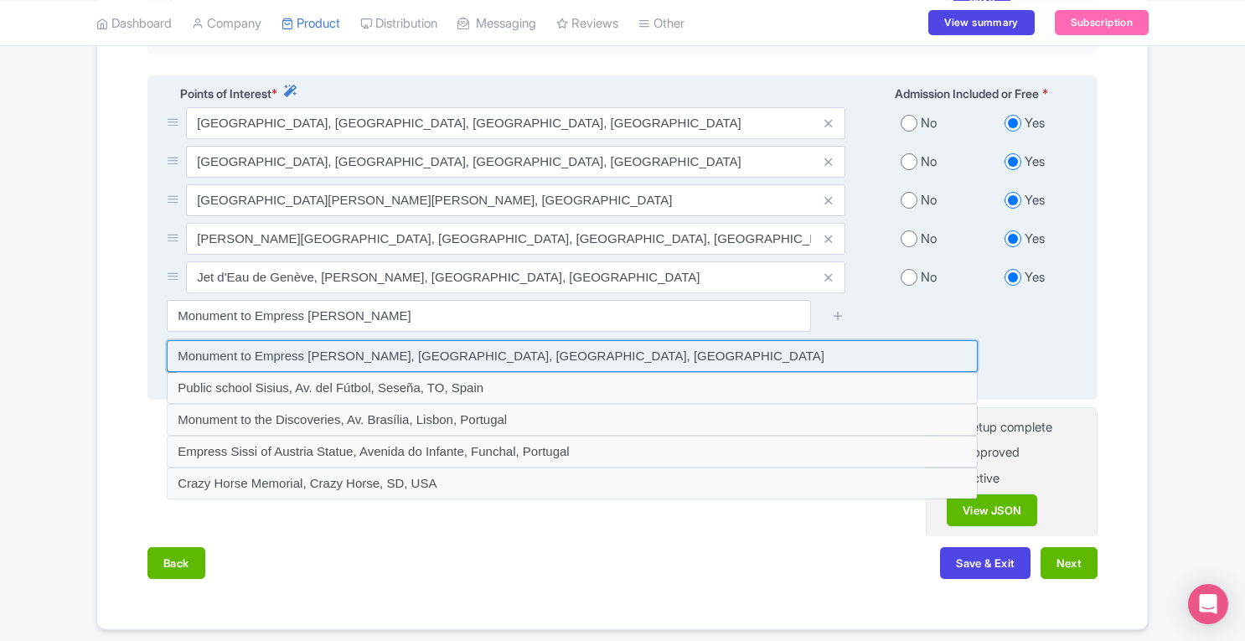
click at [371, 340] on input at bounding box center [572, 356] width 811 height 32
type input "Monument to Empress Sissi, Quai du Mont-Blanc, Geneva, Switzerland"
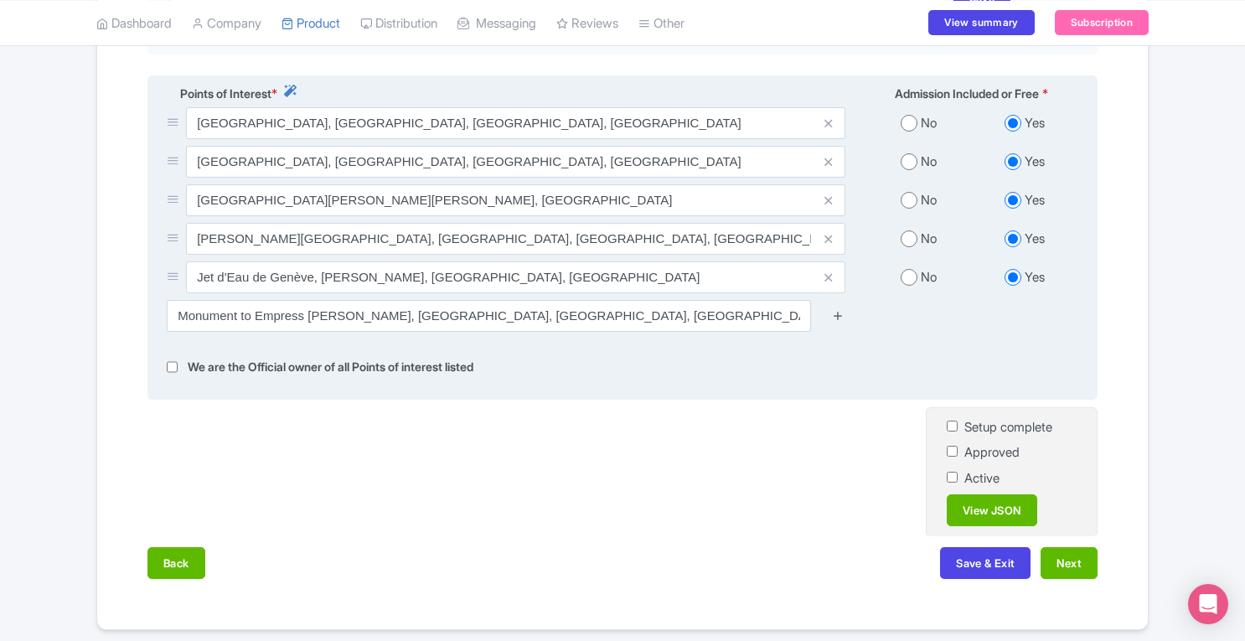
click at [839, 309] on icon at bounding box center [838, 315] width 13 height 13
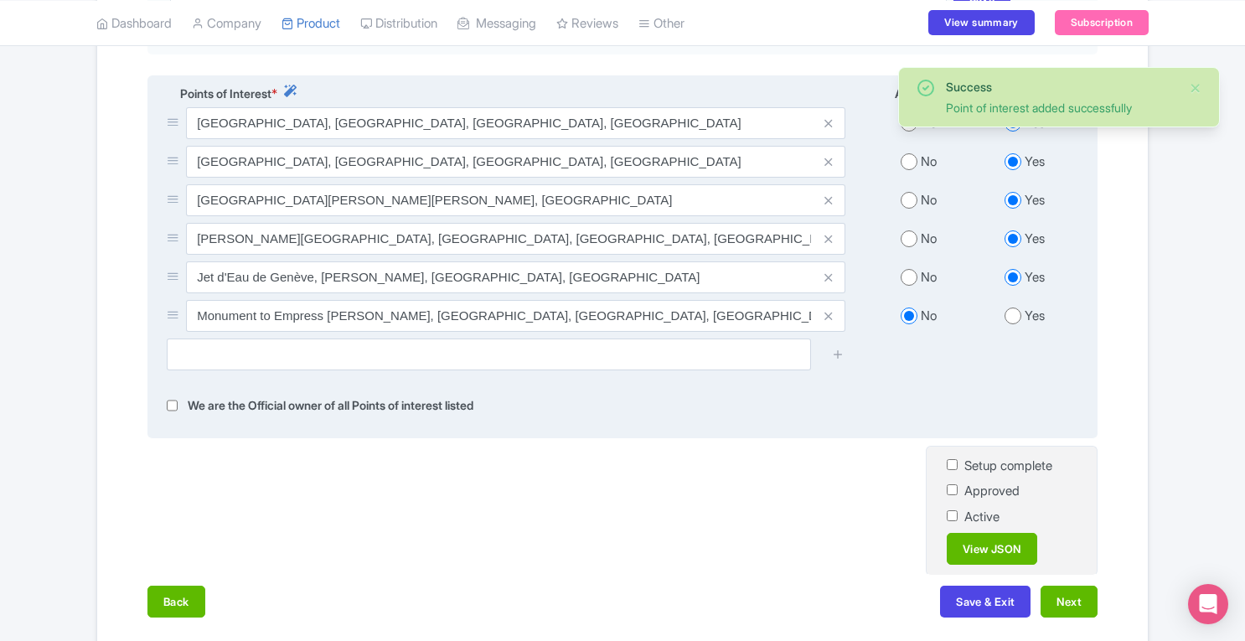
click at [1011, 307] on input "radio" at bounding box center [1012, 315] width 17 height 17
radio input "true"
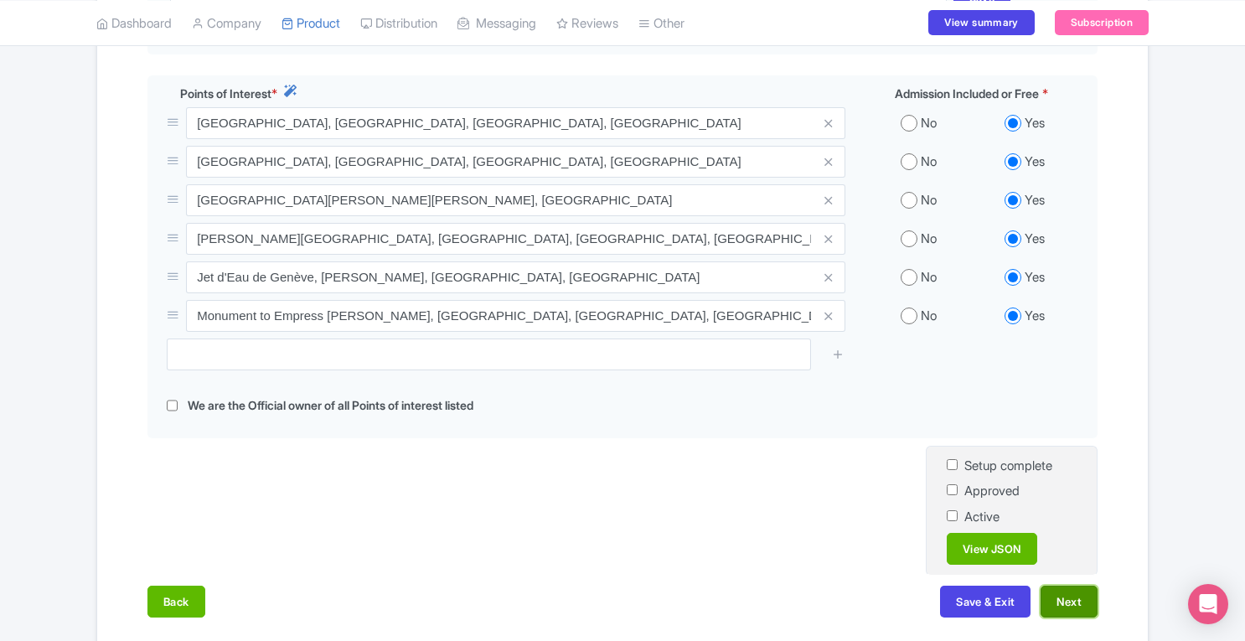
click at [1066, 596] on button "Next" at bounding box center [1068, 602] width 57 height 32
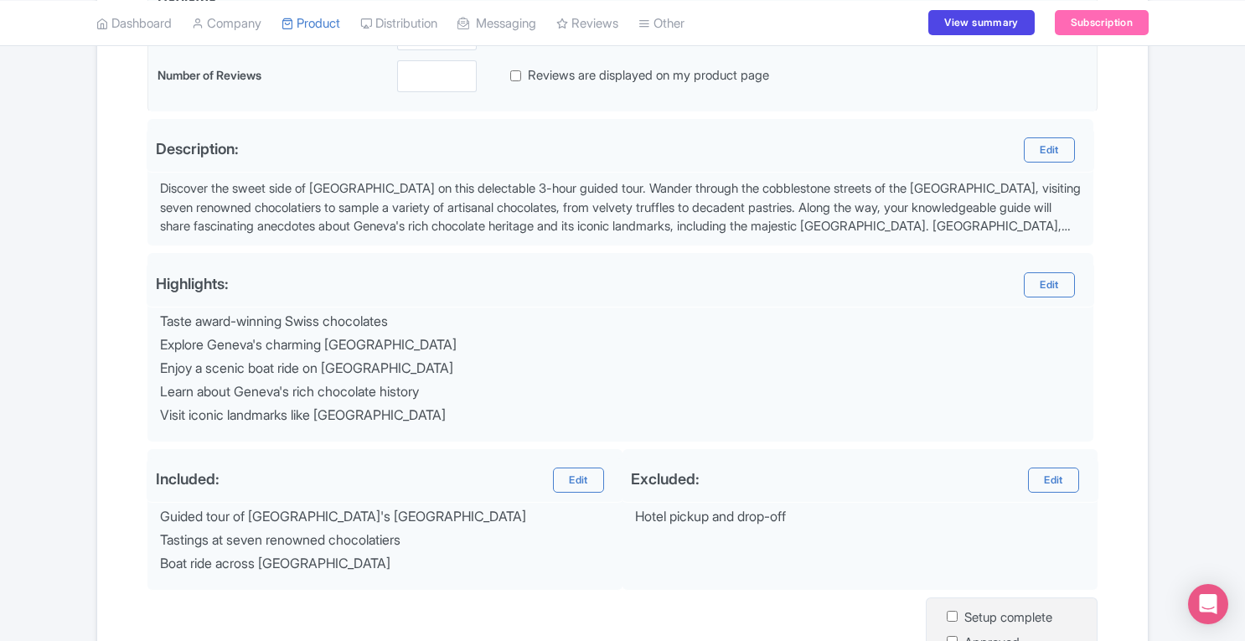
scroll to position [265, 0]
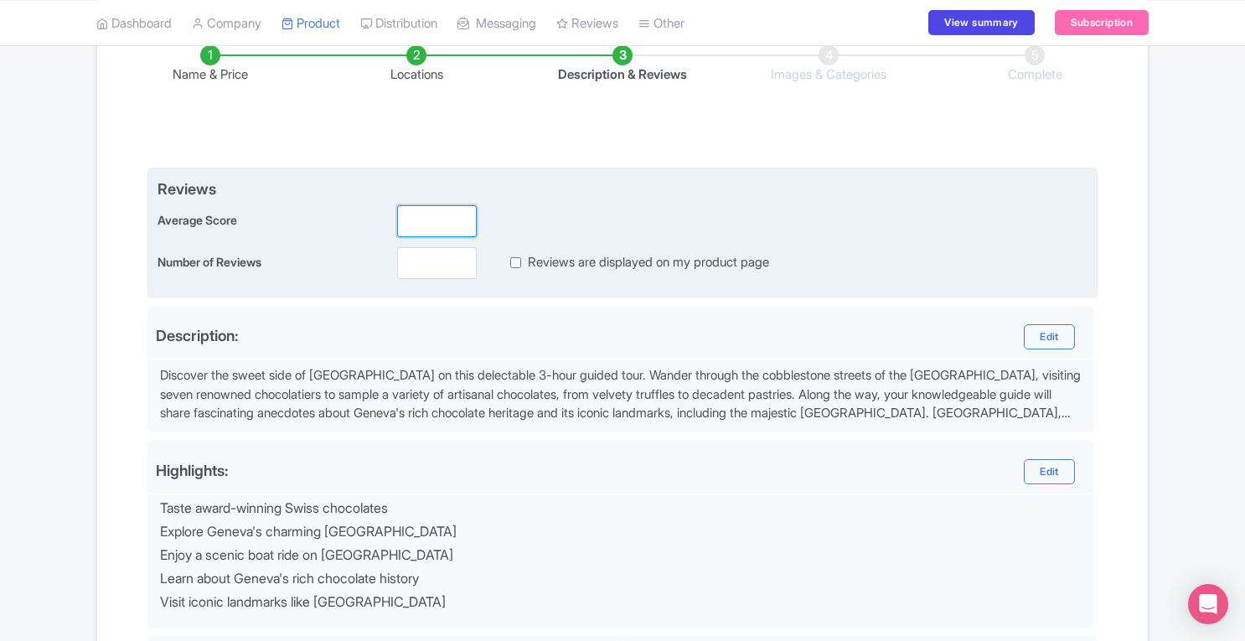
click at [407, 220] on input "number" at bounding box center [437, 221] width 80 height 32
type input "5"
type input "6001"
click at [513, 262] on input "Reviews are displayed on my product page" at bounding box center [515, 262] width 11 height 19
checkbox input "true"
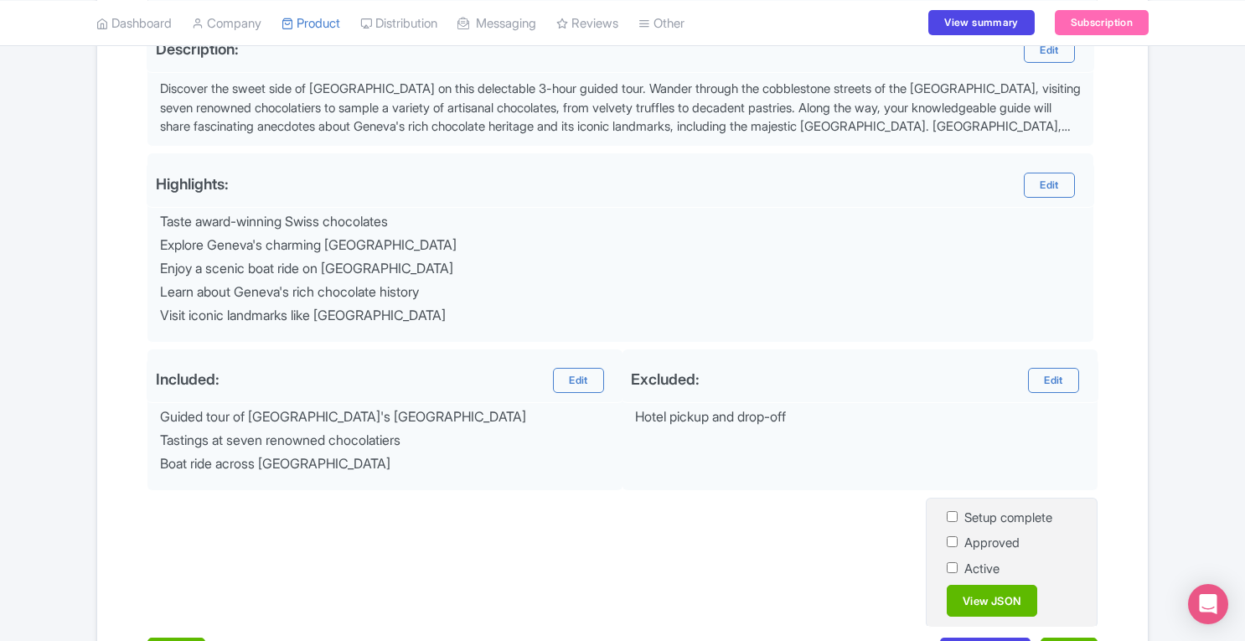
scroll to position [672, 0]
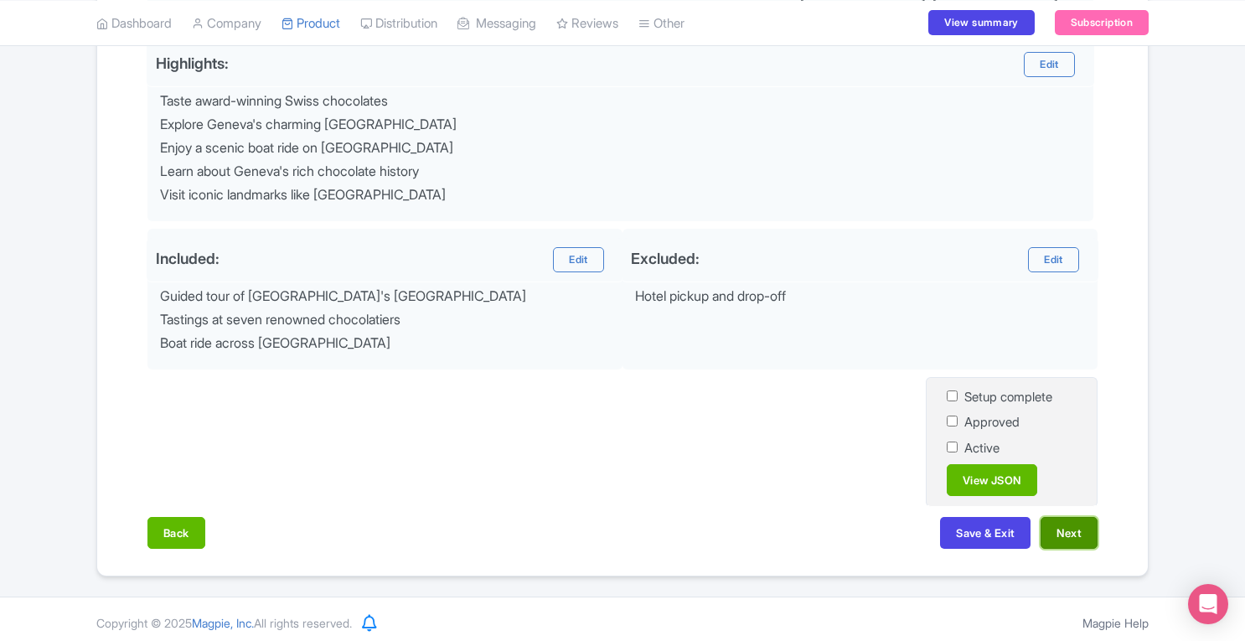
click at [1076, 532] on button "Next" at bounding box center [1068, 533] width 57 height 32
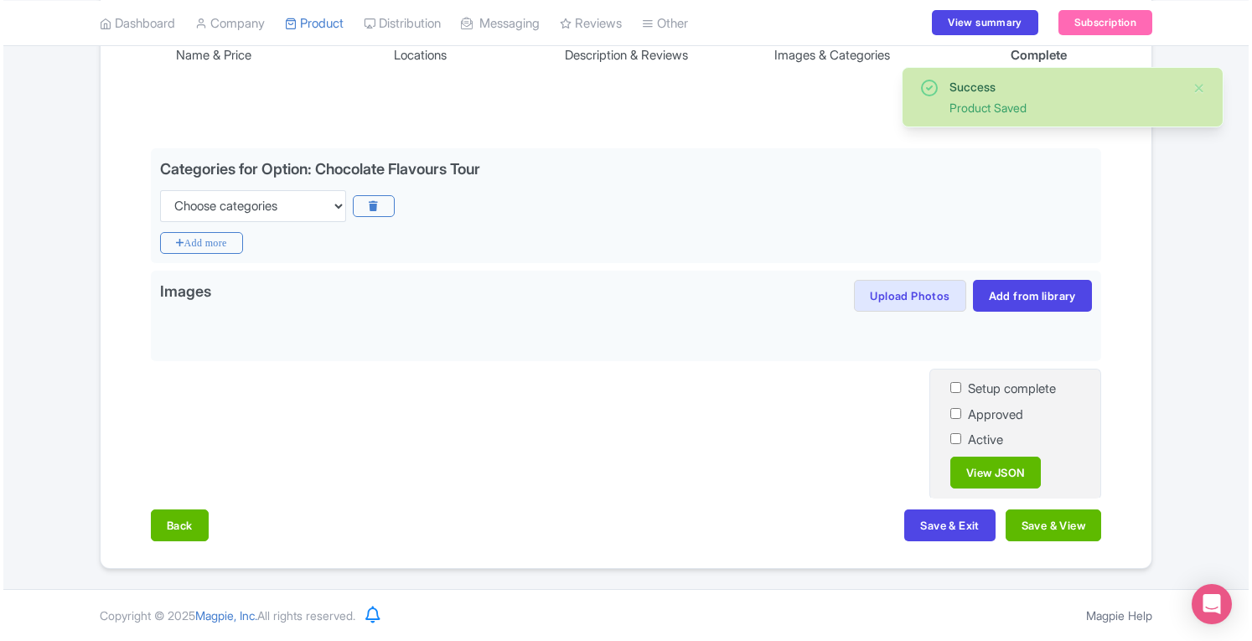
scroll to position [278, 0]
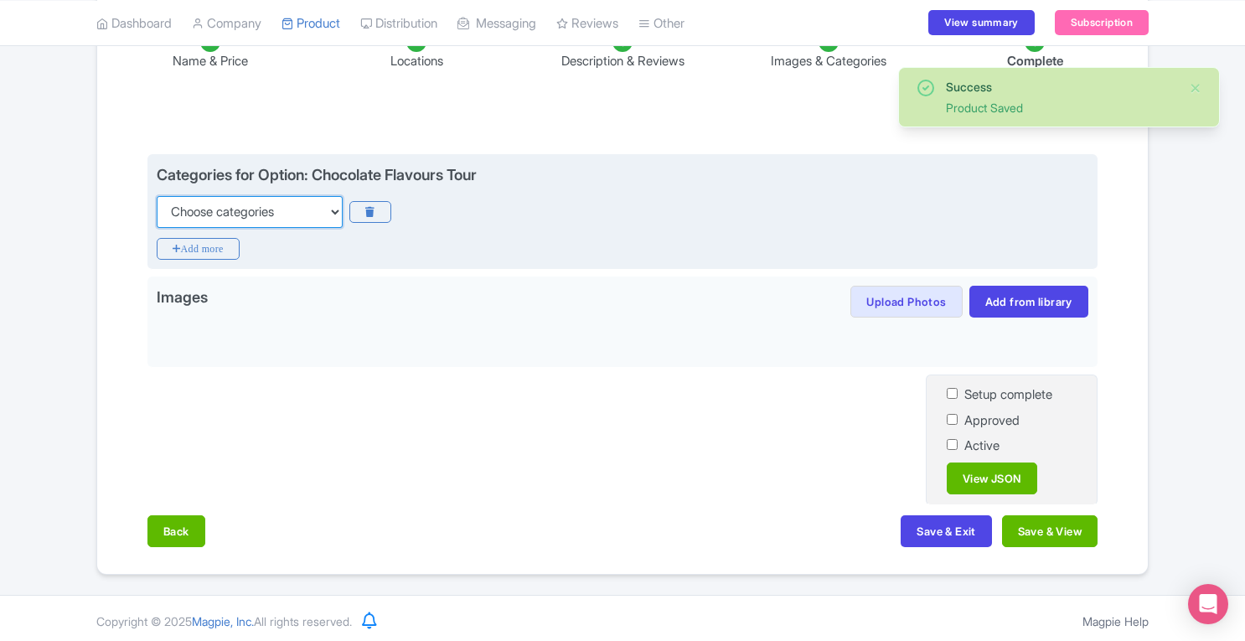
click at [277, 217] on select "Choose categories Adults Only Animals Audio Guide Beaches Bike Tours Boat Tours…" at bounding box center [250, 212] width 186 height 32
select select "food"
click at [157, 196] on select "Choose categories Adults Only Animals Audio Guide Beaches Bike Tours Boat Tours…" at bounding box center [250, 212] width 186 height 32
click at [219, 245] on icon "Add more" at bounding box center [198, 249] width 83 height 22
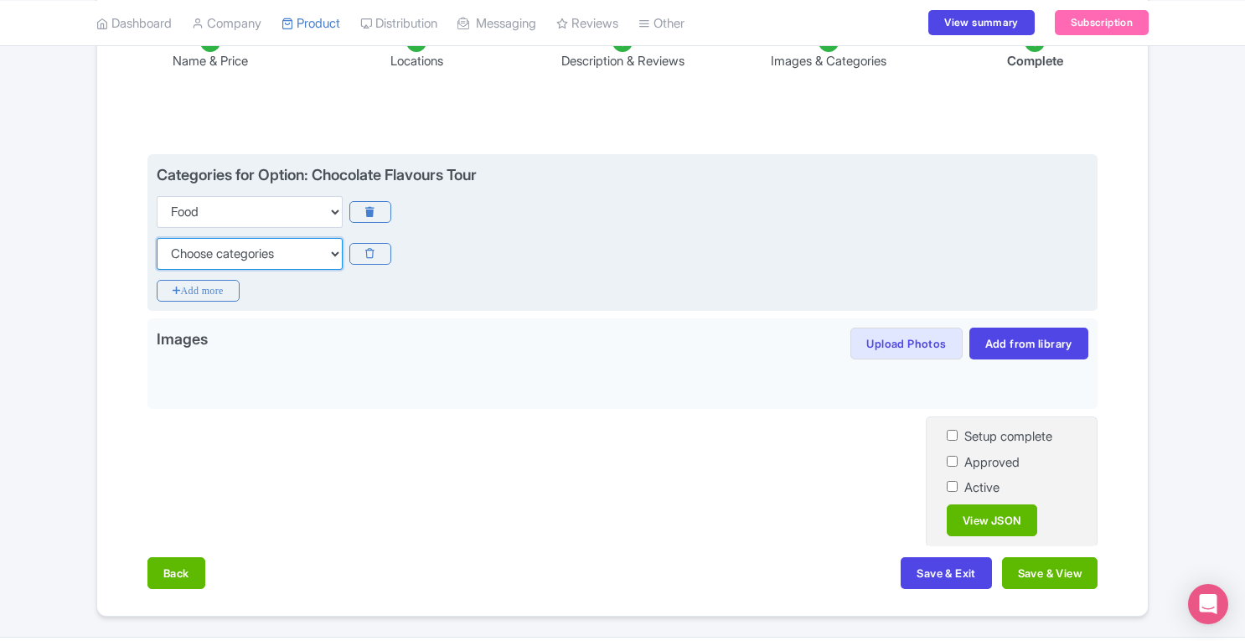
click at [240, 250] on select "Choose categories Adults Only Animals Audio Guide Beaches Bike Tours Boat Tours…" at bounding box center [250, 254] width 186 height 32
select select "guided-tours"
click at [157, 238] on select "Choose categories Adults Only Animals Audio Guide Beaches Bike Tours Boat Tours…" at bounding box center [250, 254] width 186 height 32
click at [207, 282] on icon "Add more" at bounding box center [198, 291] width 83 height 22
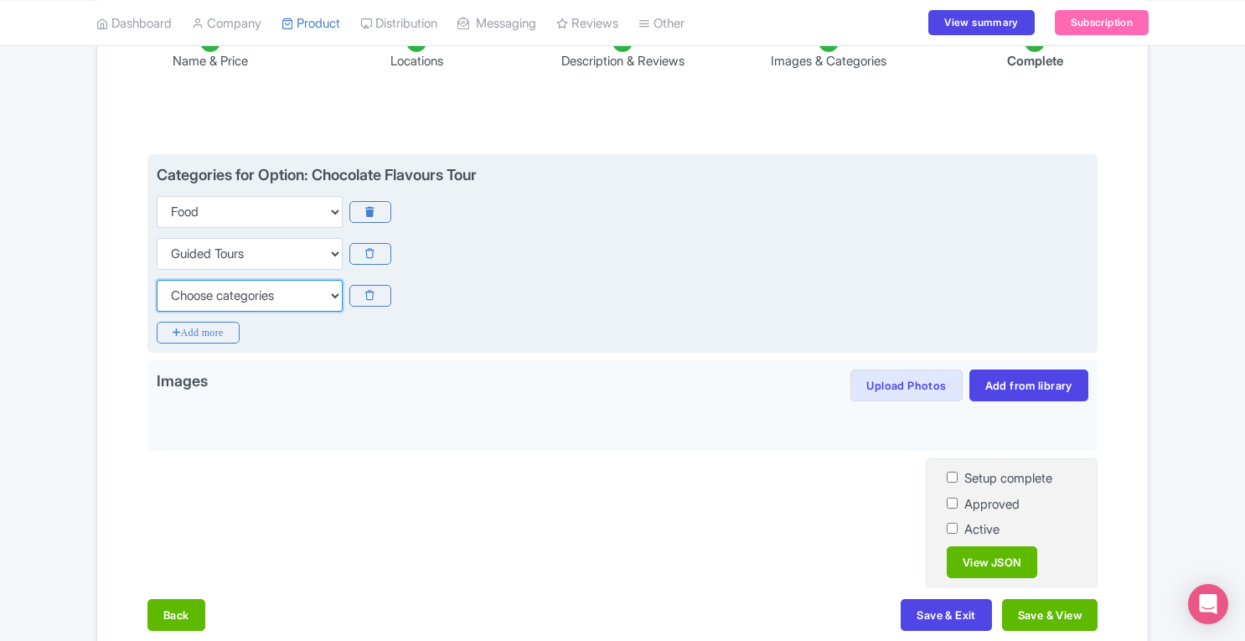
click at [260, 291] on select "Choose categories Adults Only Animals Audio Guide Beaches Bike Tours Boat Tours…" at bounding box center [250, 296] width 186 height 32
select select "family-friendly"
click at [157, 280] on select "Choose categories Adults Only Animals Audio Guide Beaches Bike Tours Boat Tours…" at bounding box center [250, 296] width 186 height 32
click at [203, 335] on icon "Add more" at bounding box center [198, 333] width 83 height 22
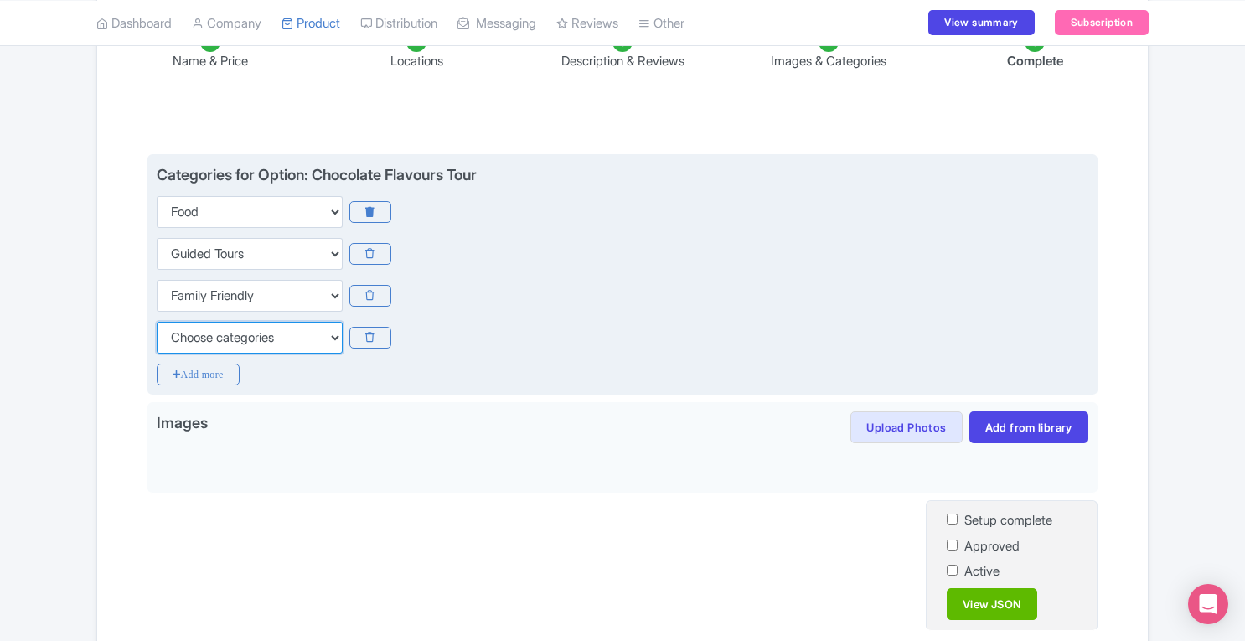
click at [225, 335] on select "Choose categories Adults Only Animals Audio Guide Beaches Bike Tours Boat Tours…" at bounding box center [250, 338] width 186 height 32
select select "history"
click at [157, 322] on select "Choose categories Adults Only Animals Audio Guide Beaches Bike Tours Boat Tours…" at bounding box center [250, 338] width 186 height 32
click at [208, 372] on icon "Add more" at bounding box center [198, 375] width 83 height 22
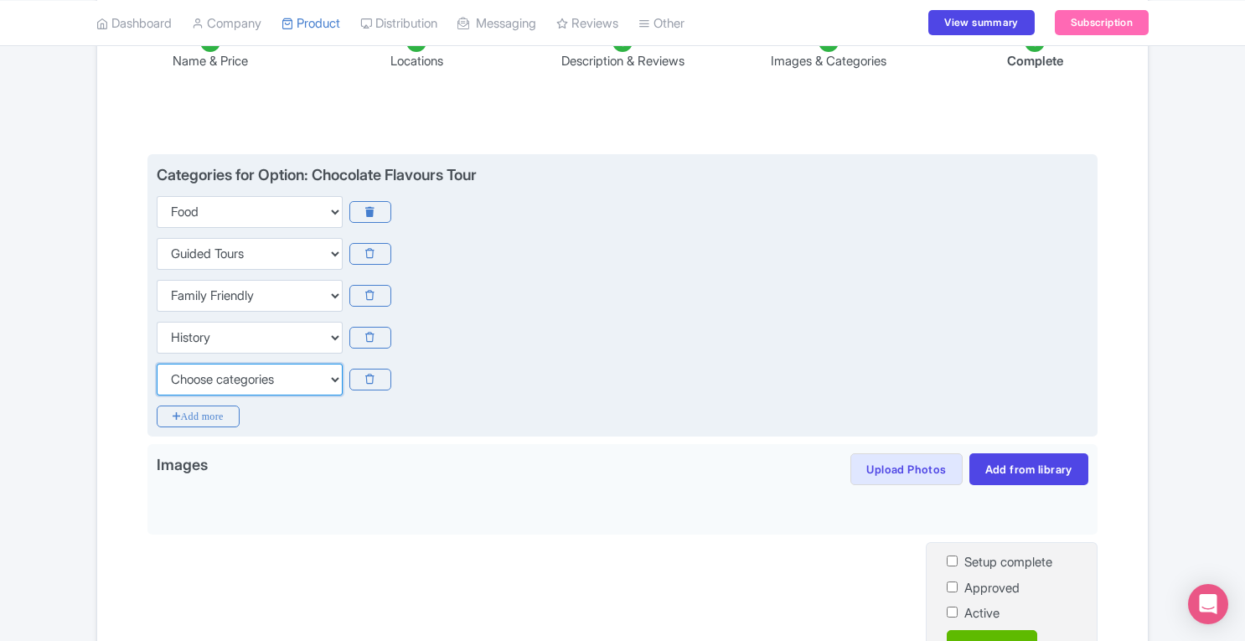
click at [230, 364] on select "Choose categories Adults Only Animals Audio Guide Beaches Bike Tours Boat Tours…" at bounding box center [250, 380] width 186 height 32
select select "walking-tours"
click at [417, 385] on div "Choose categories Adults Only Animals Audio Guide Beaches Bike Tours Boat Tours…" at bounding box center [623, 380] width 932 height 32
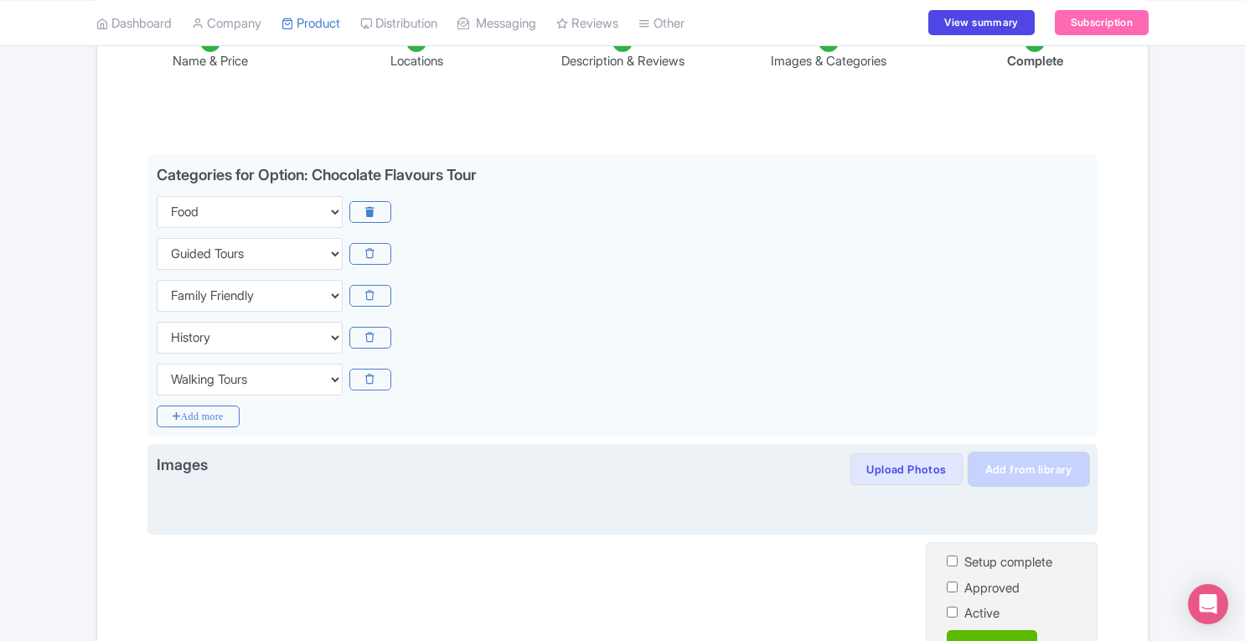
click at [1034, 456] on link "Add from library" at bounding box center [1028, 469] width 119 height 32
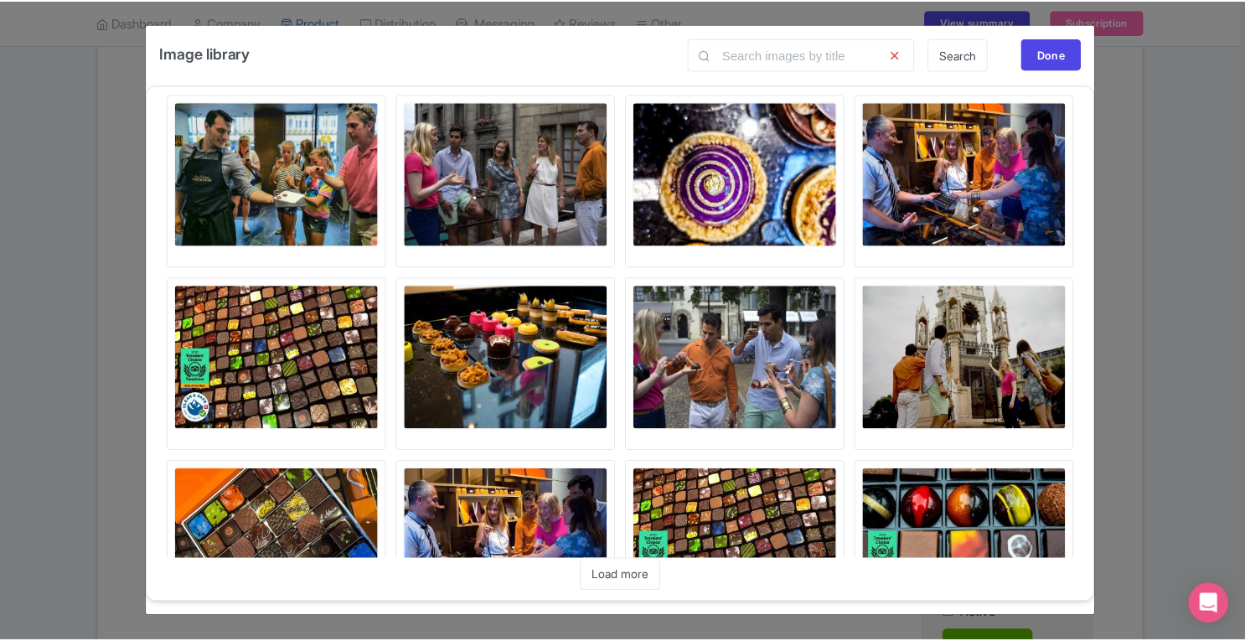
scroll to position [10, 0]
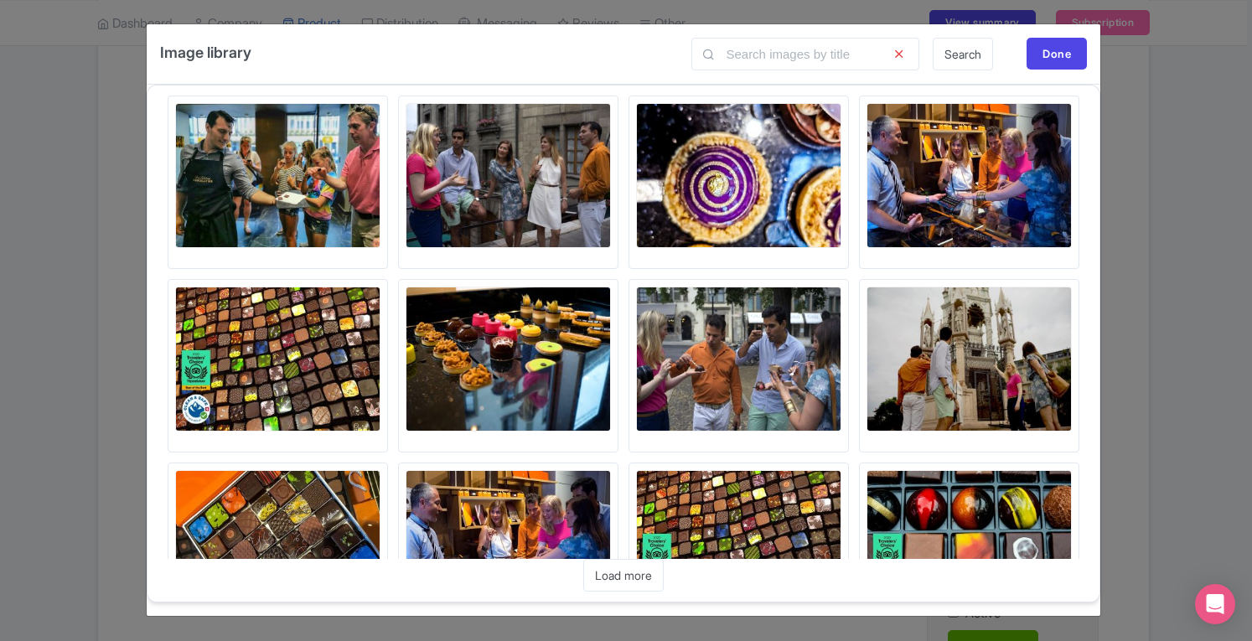
click at [704, 358] on img at bounding box center [738, 359] width 205 height 145
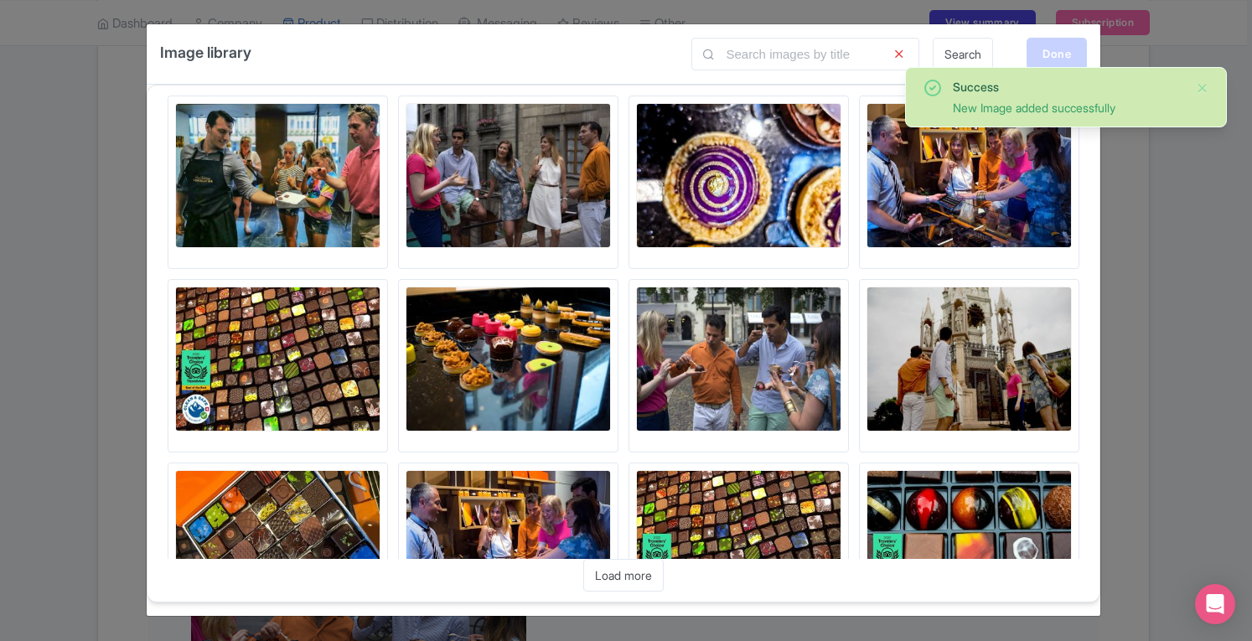
click at [1056, 50] on div "Done" at bounding box center [1056, 54] width 60 height 32
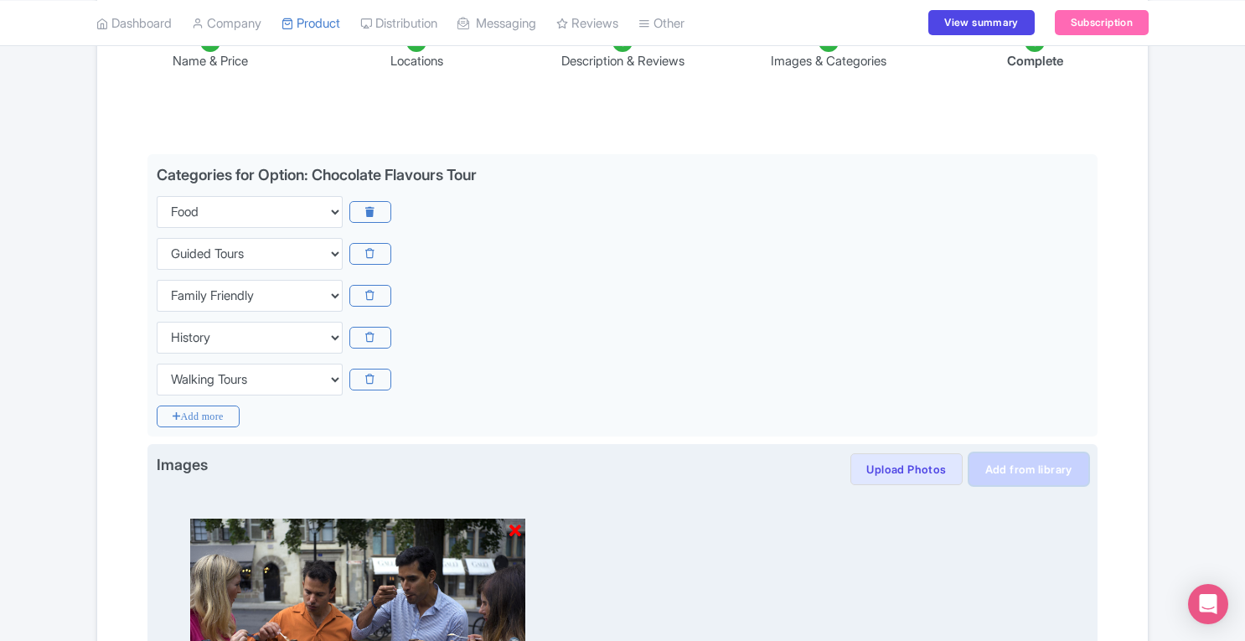
click at [1053, 470] on link "Add from library" at bounding box center [1028, 469] width 119 height 32
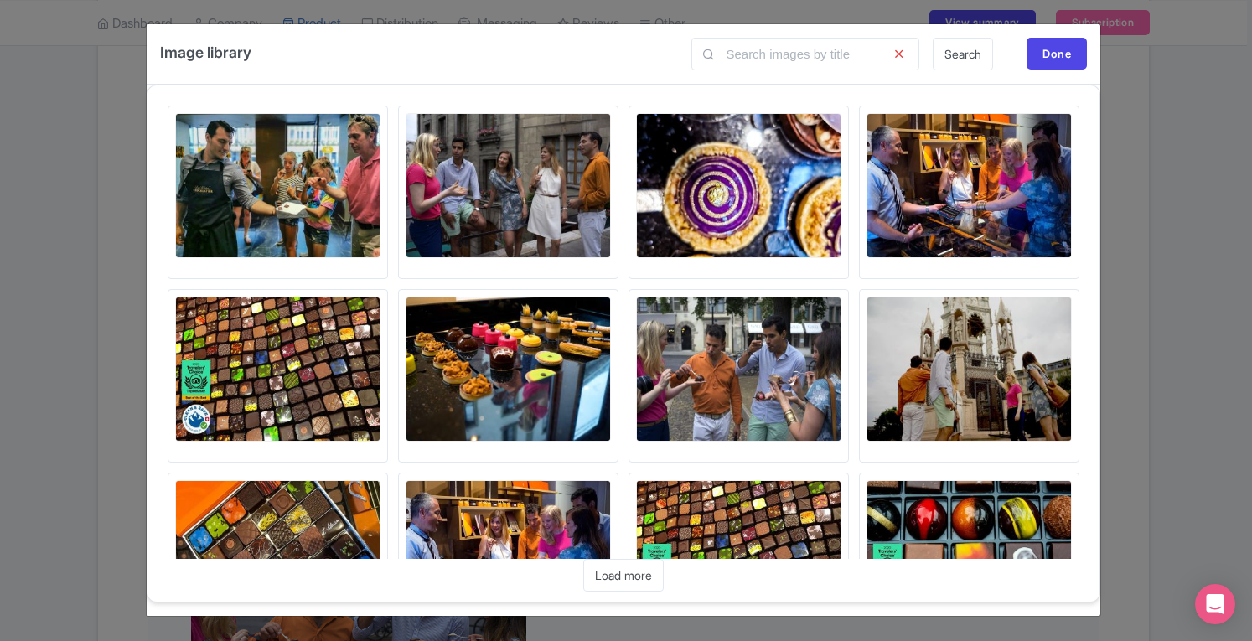
click at [480, 338] on img at bounding box center [507, 369] width 205 height 145
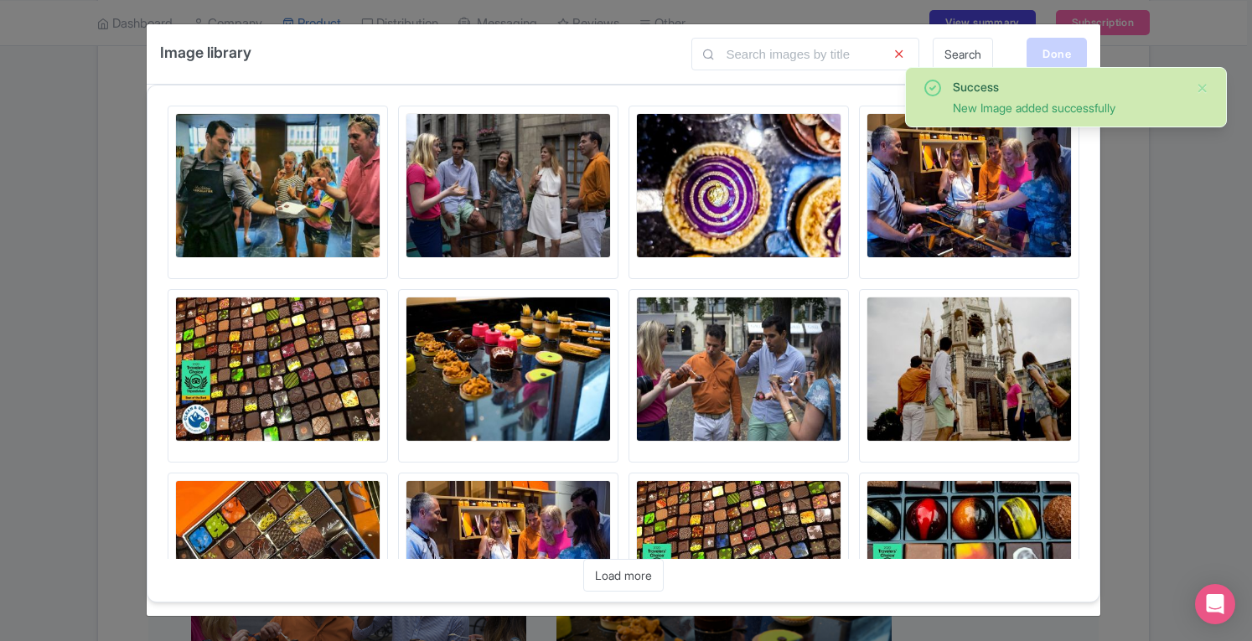
click at [1053, 50] on div "Done" at bounding box center [1056, 54] width 60 height 32
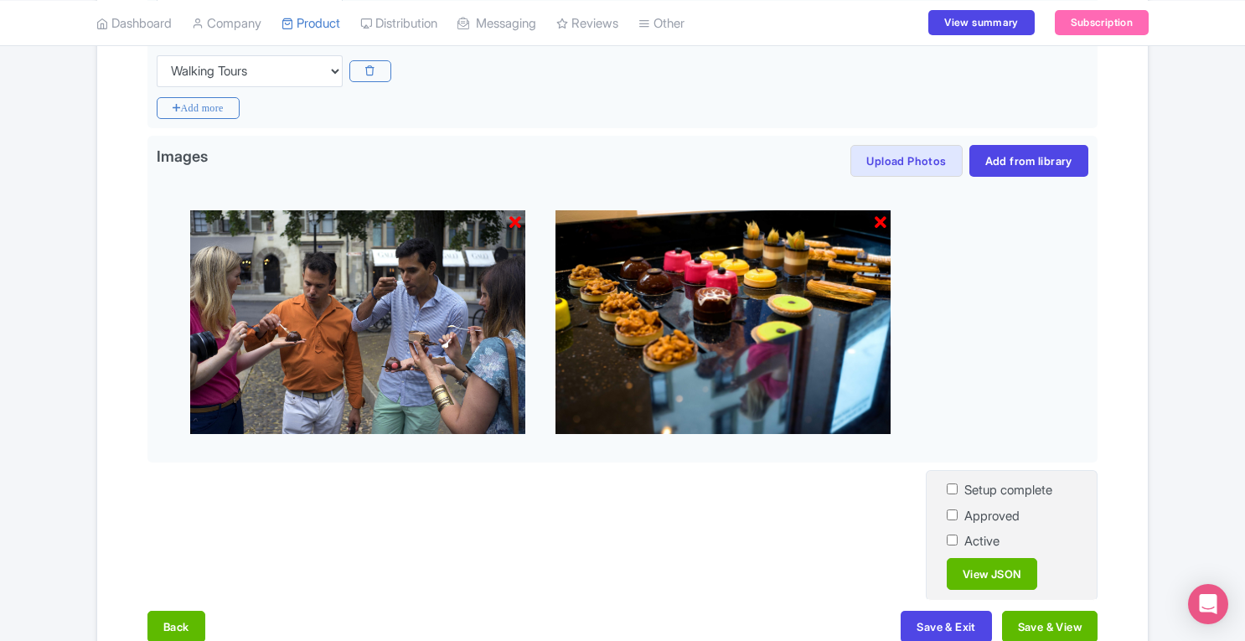
scroll to position [682, 0]
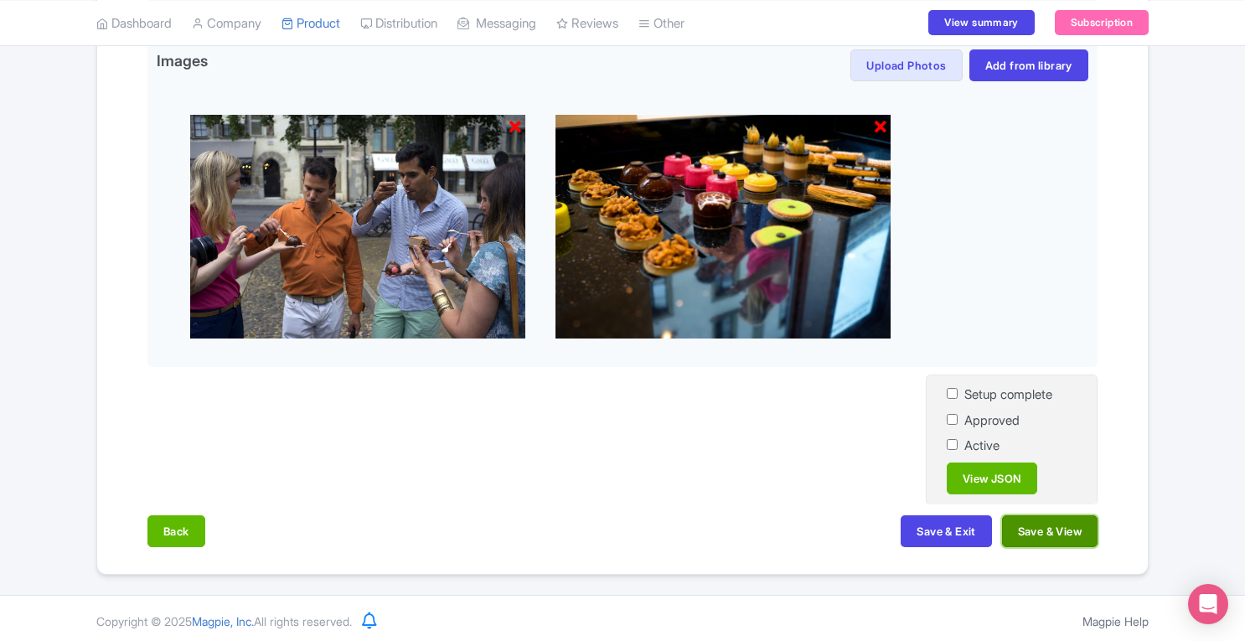
click at [1057, 535] on button "Save & View" at bounding box center [1050, 531] width 96 height 32
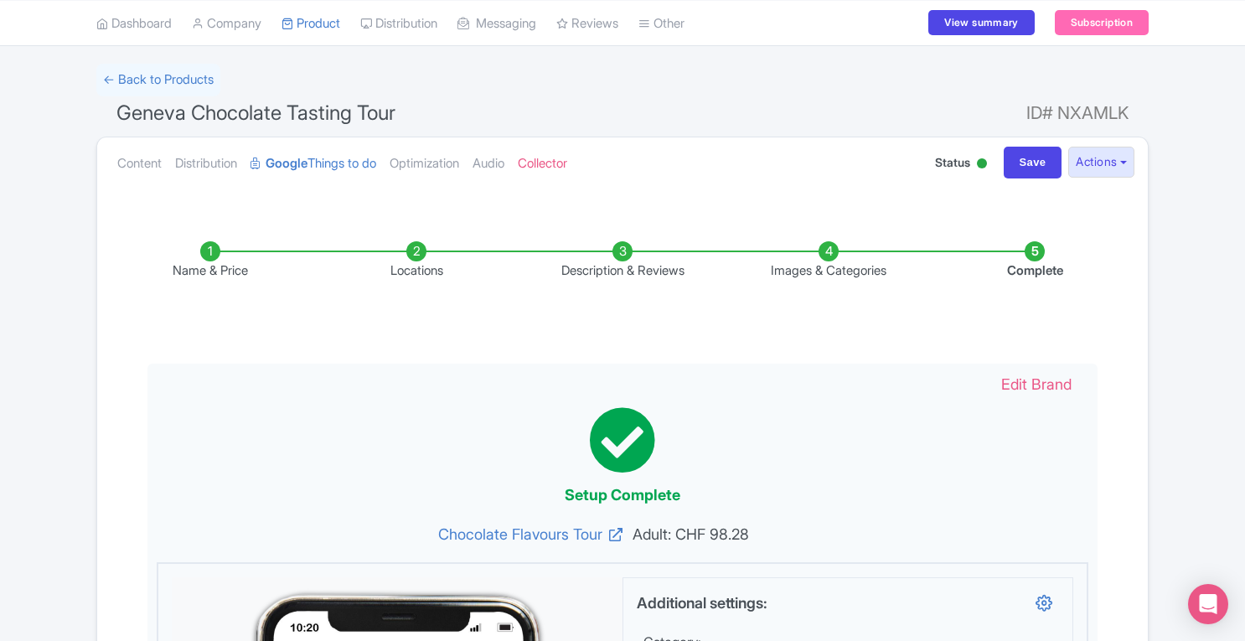
scroll to position [70, 0]
click at [214, 251] on li "Name & Price" at bounding box center [210, 259] width 206 height 39
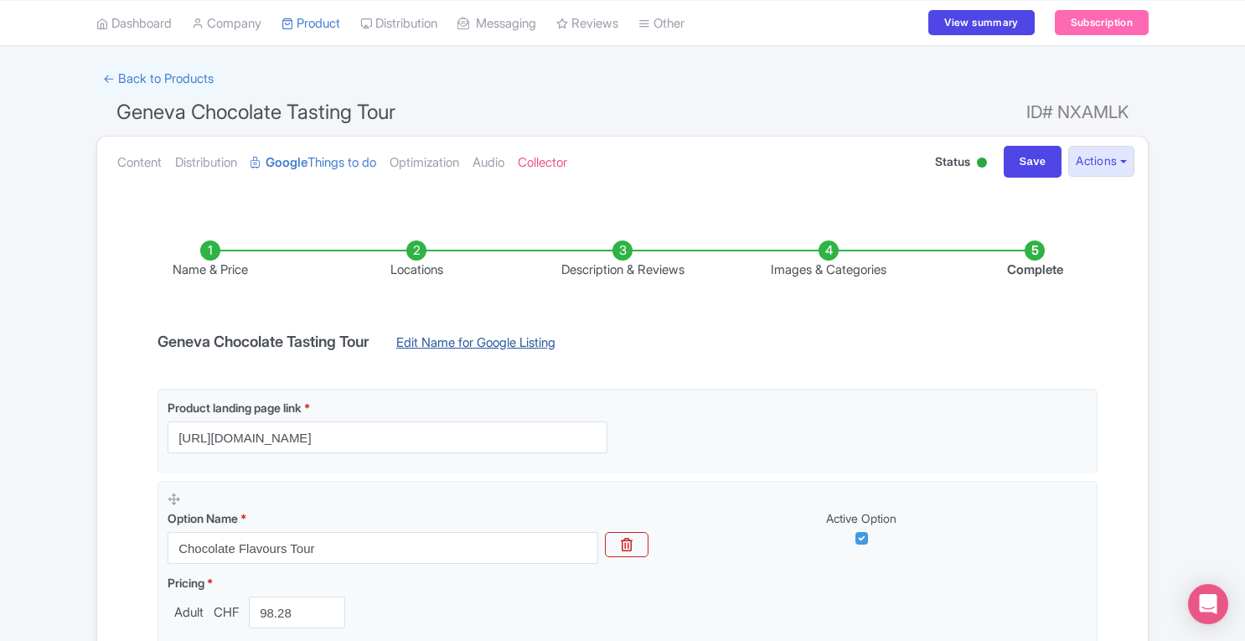
click at [484, 343] on link "Edit Name for Google Listing" at bounding box center [476, 346] width 193 height 27
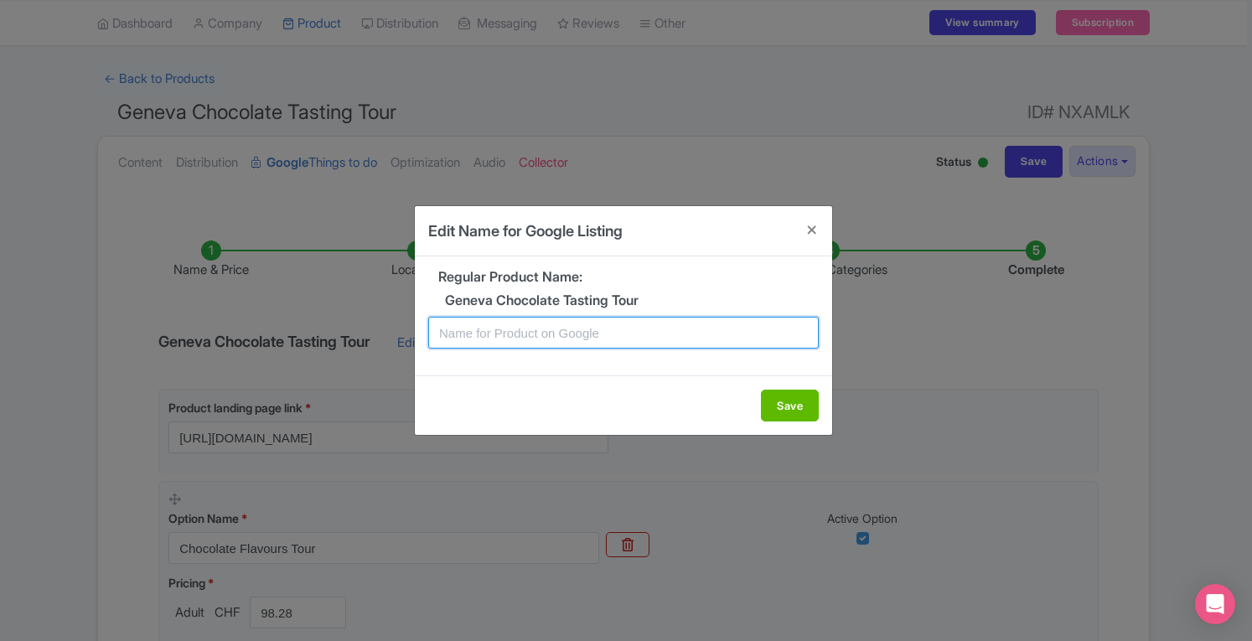
click at [547, 335] on input "text" at bounding box center [623, 333] width 390 height 32
click at [436, 330] on input "Chocolate Tasting Geneva Tour" at bounding box center [623, 333] width 390 height 32
type input "Local Flavours Chocolate Tasting Geneva Tour"
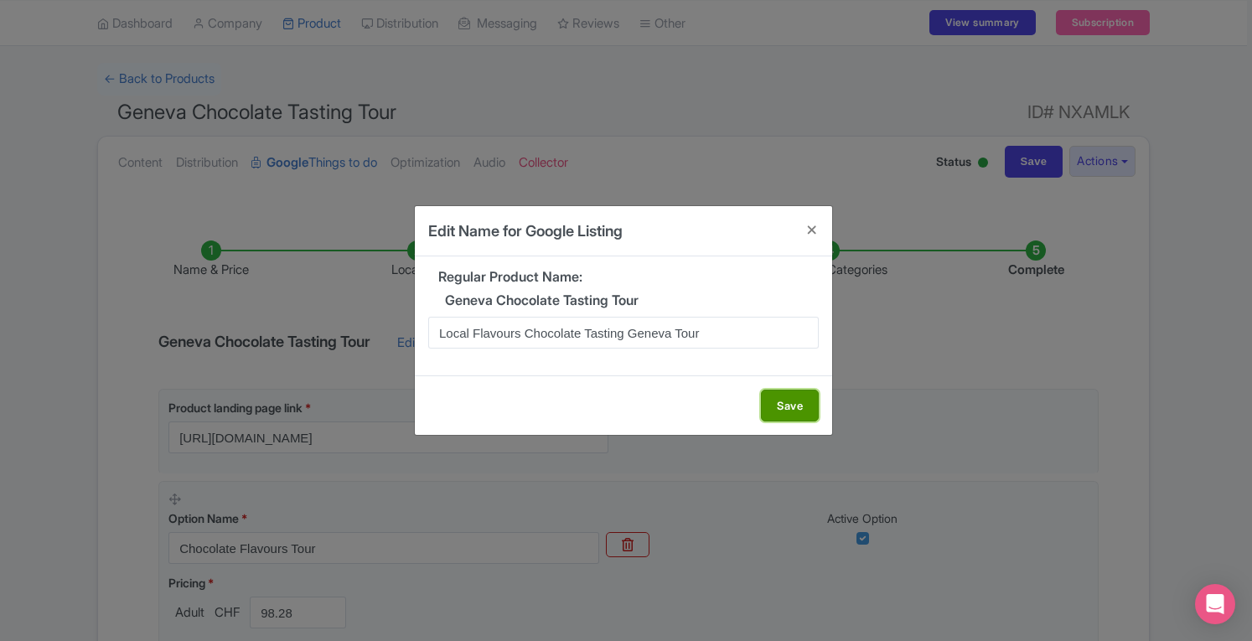
click at [773, 398] on button "Save" at bounding box center [790, 406] width 58 height 32
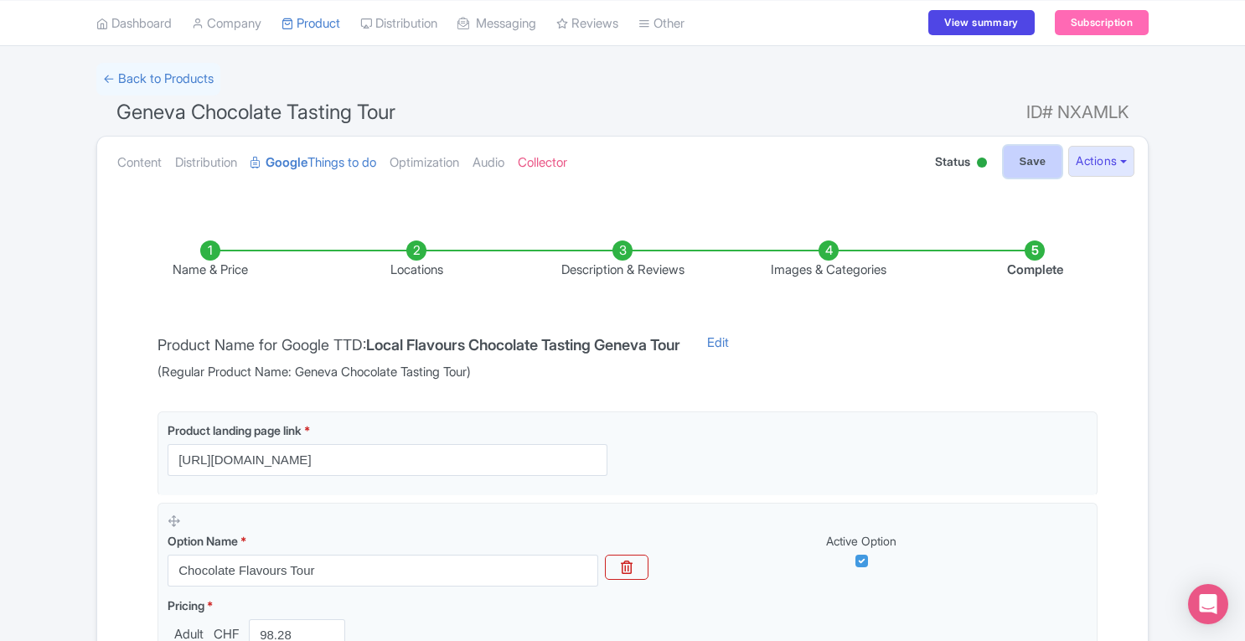
click at [1015, 155] on input "Save" at bounding box center [1033, 162] width 59 height 32
type input "Saving..."
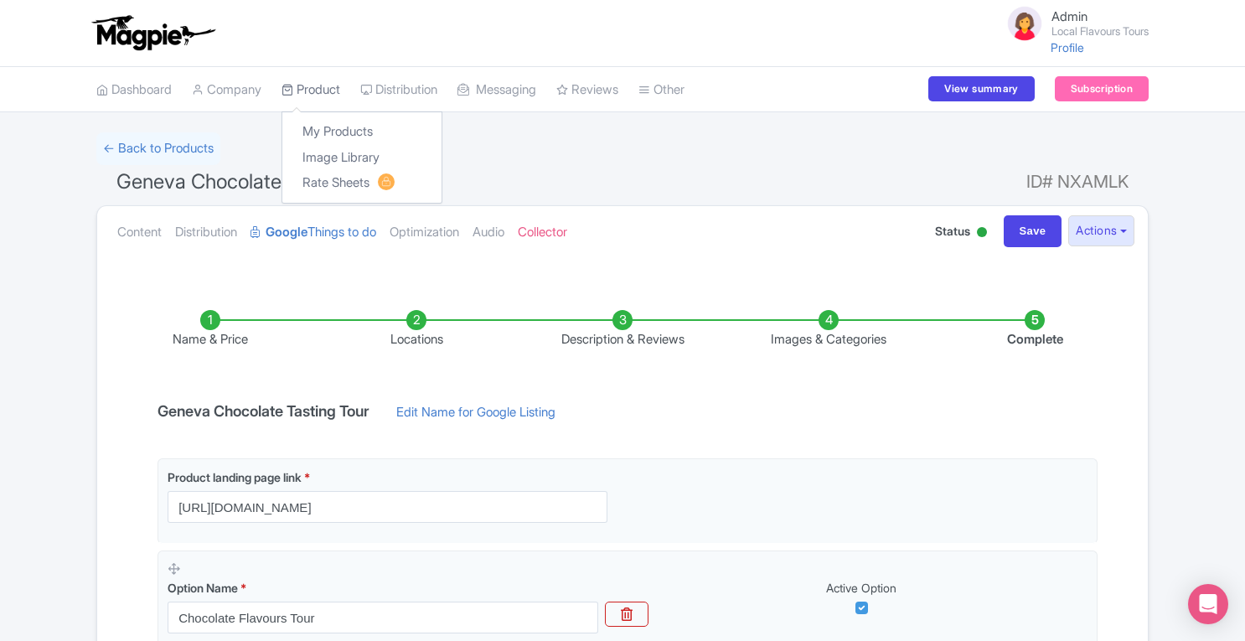
click at [328, 88] on link "Product" at bounding box center [310, 90] width 59 height 46
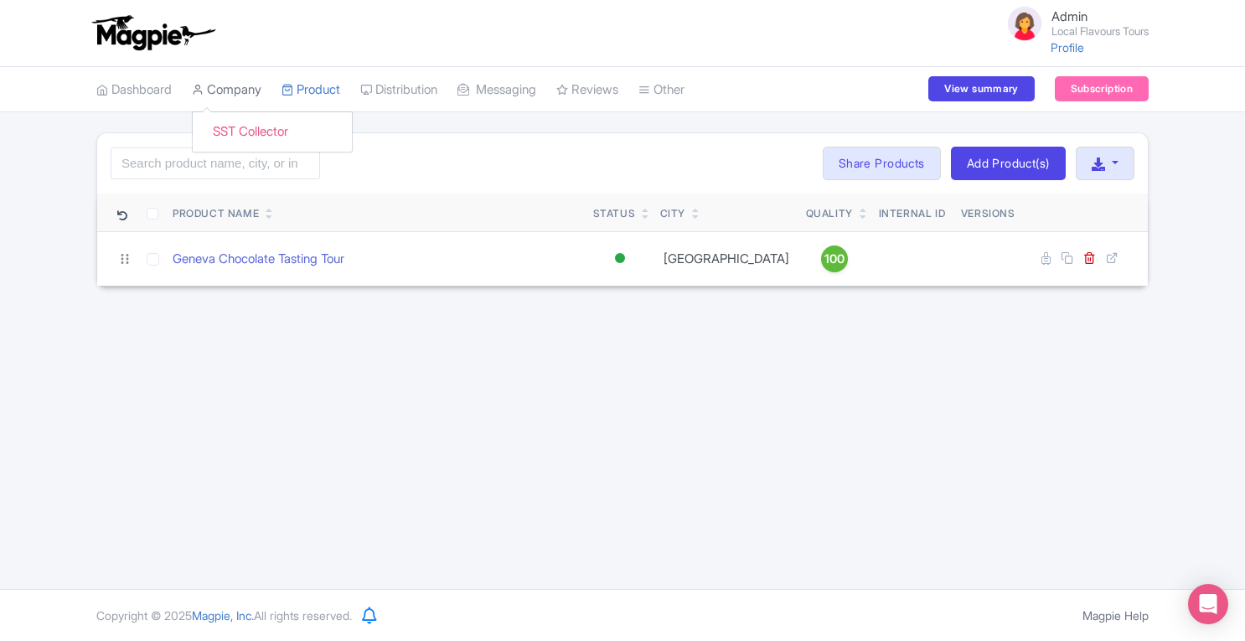
click at [228, 95] on link "Company" at bounding box center [227, 90] width 70 height 46
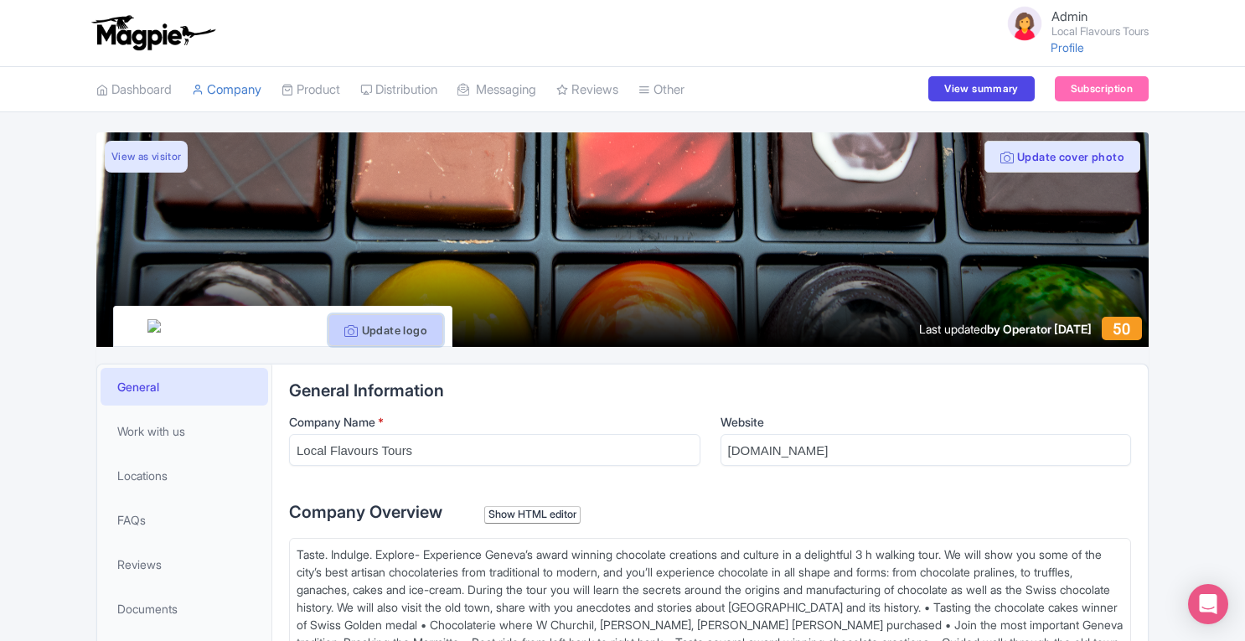
click at [398, 326] on button "Update logo" at bounding box center [385, 330] width 115 height 32
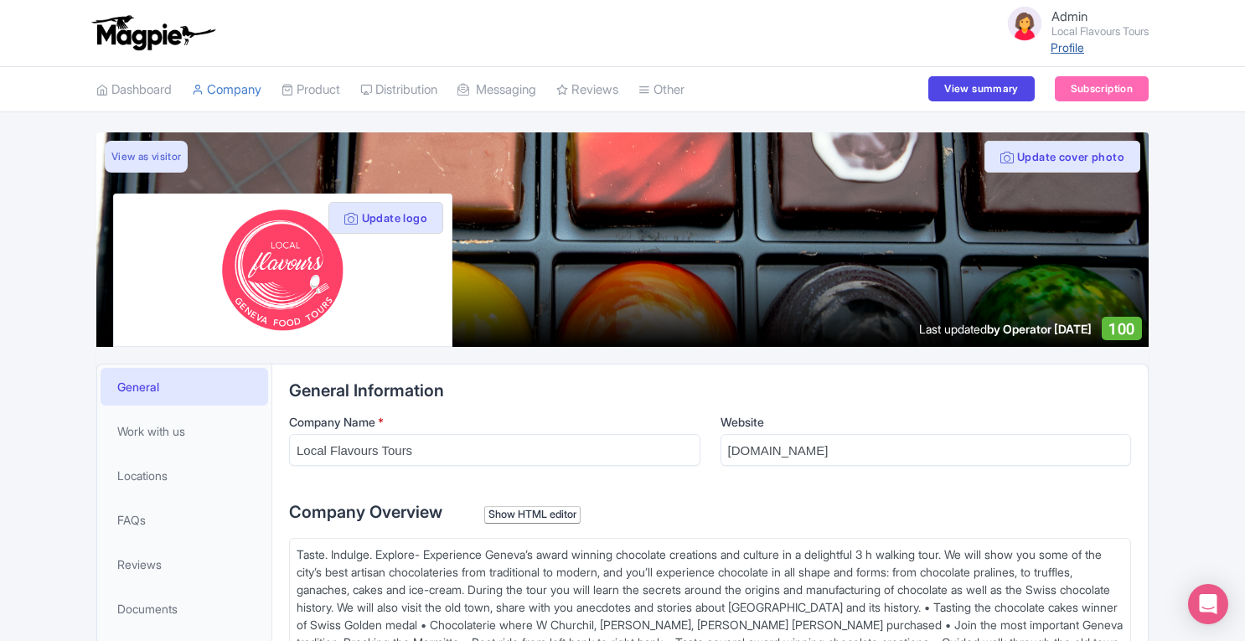
click at [1051, 54] on link "Profile" at bounding box center [1068, 47] width 34 height 14
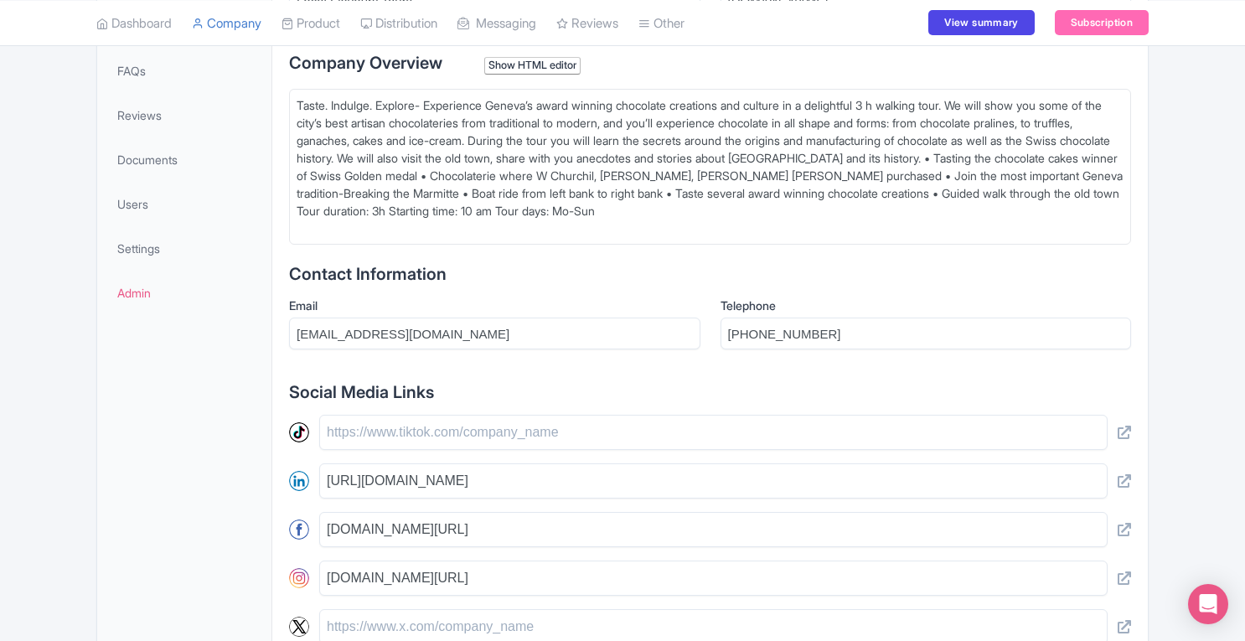
scroll to position [444, 0]
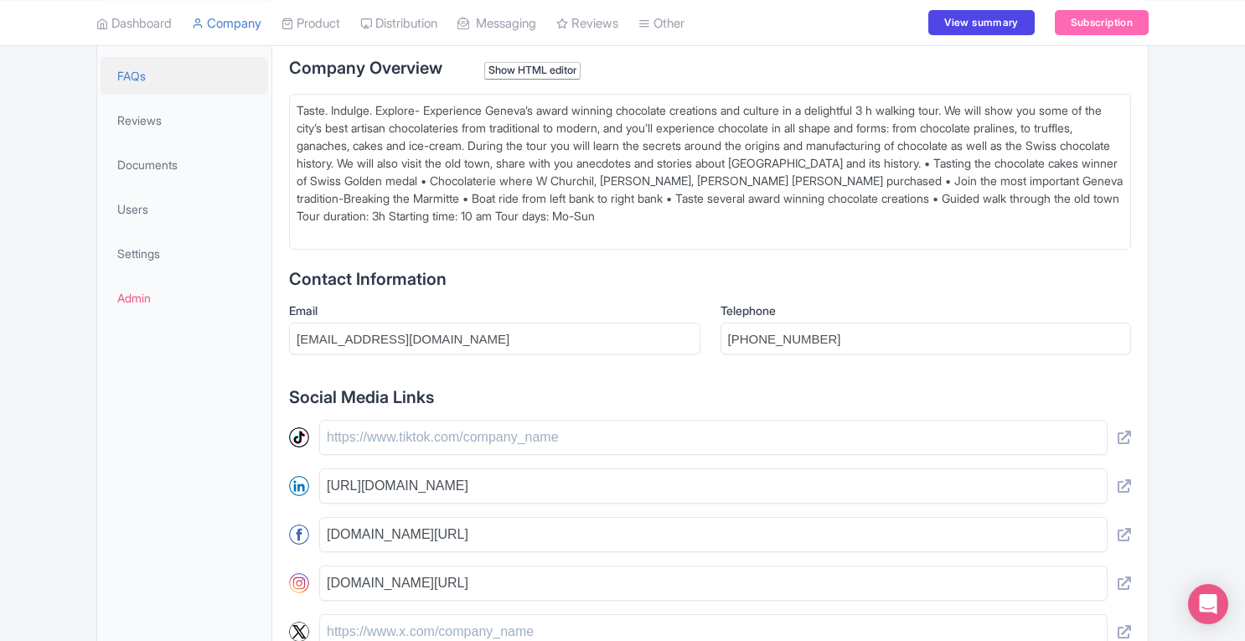
click at [163, 85] on link "FAQs" at bounding box center [185, 76] width 168 height 38
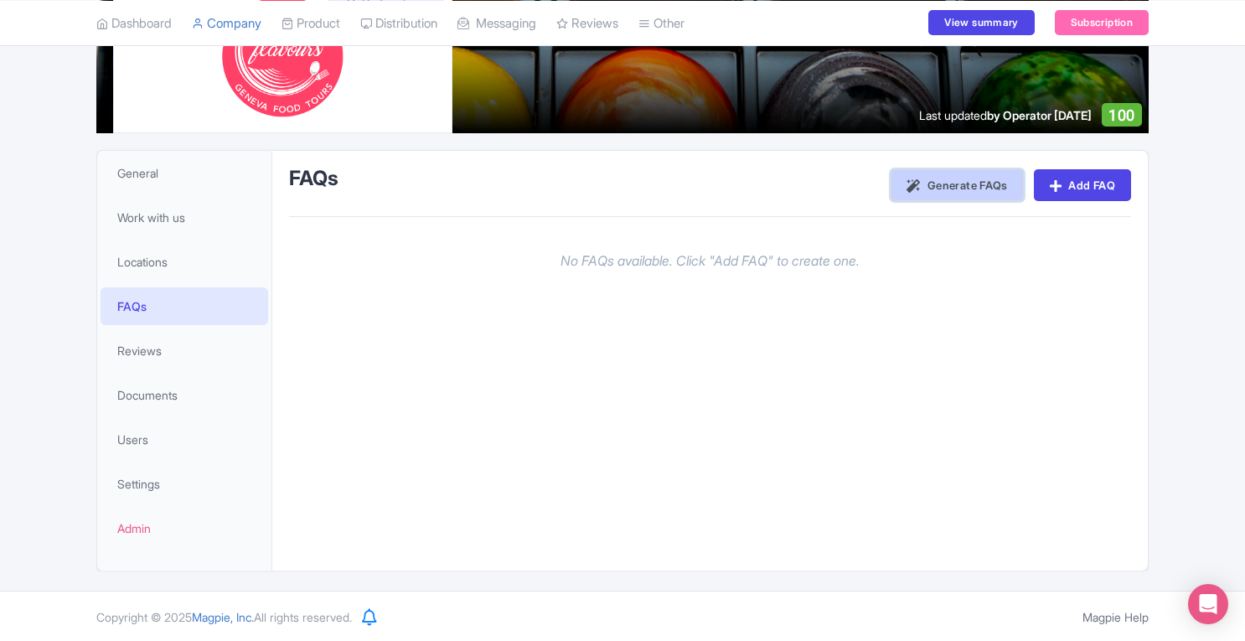
click at [981, 180] on link "Generate FAQs" at bounding box center [957, 185] width 132 height 32
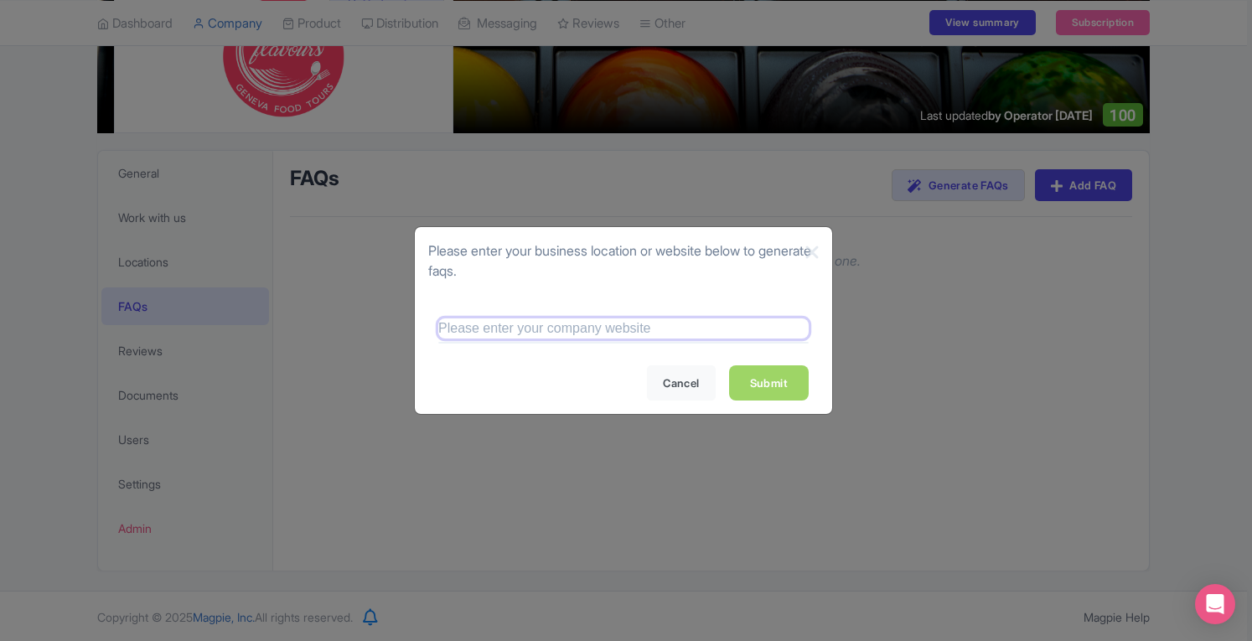
click at [614, 332] on input "text" at bounding box center [623, 328] width 370 height 20
type input "l"
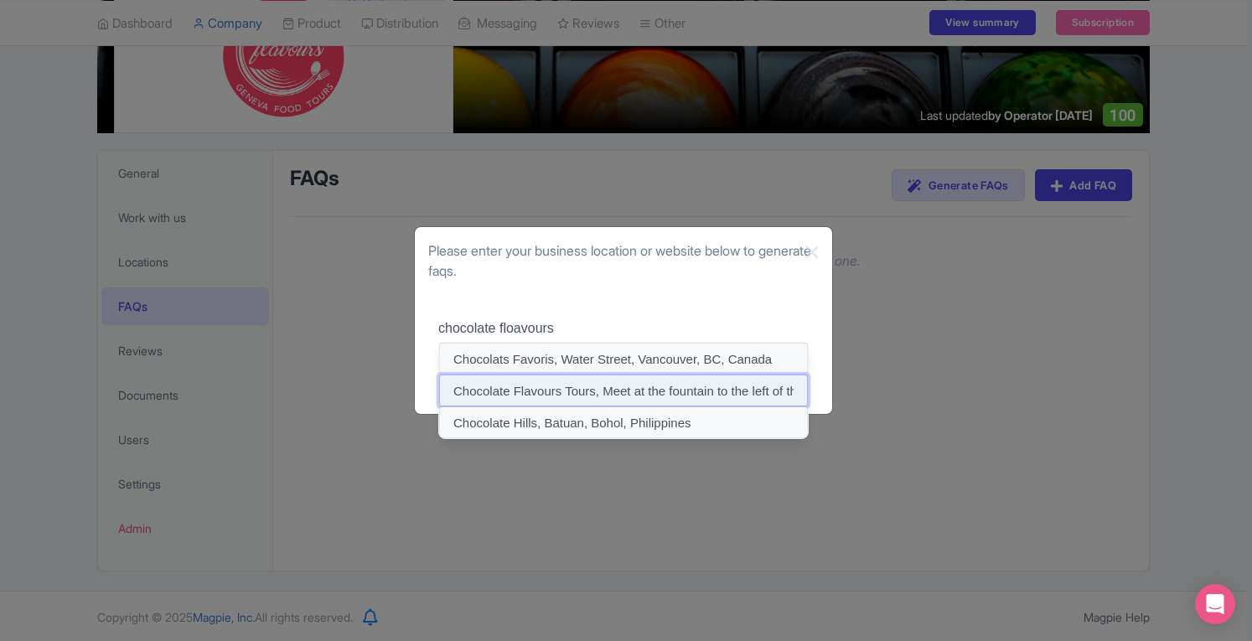
click at [613, 388] on input at bounding box center [623, 390] width 369 height 32
type input "Chocolate Flavours Tours, Meet at the fountain to the left of the entrance to […"
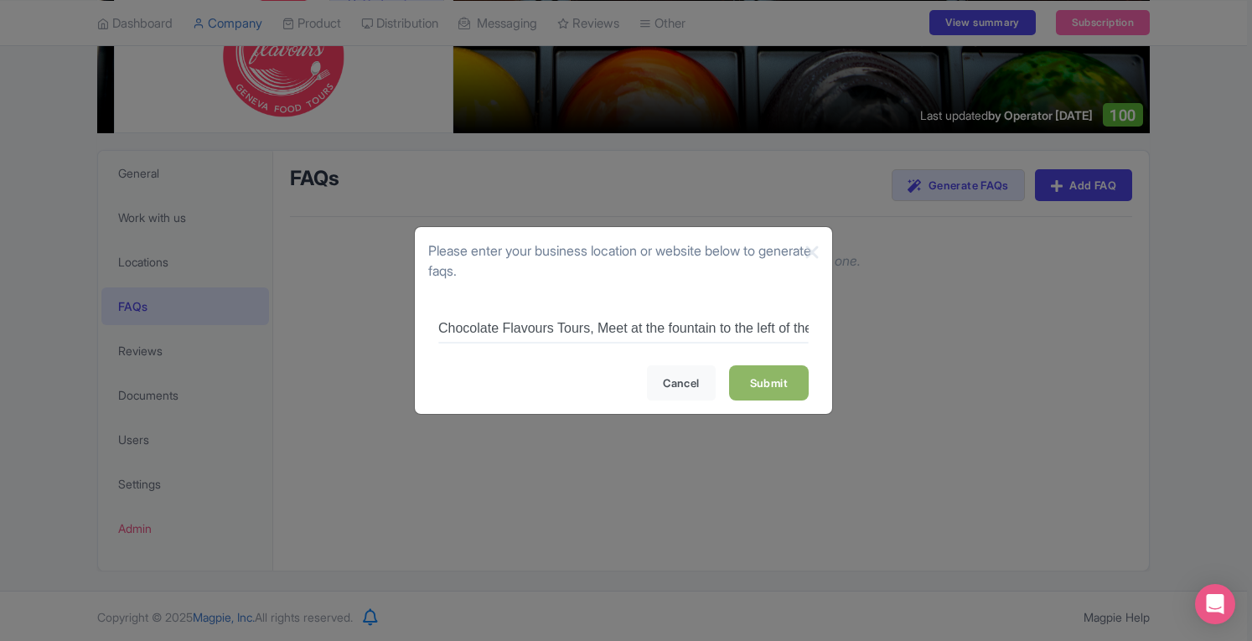
click at [769, 385] on link "Submit" at bounding box center [769, 382] width 80 height 35
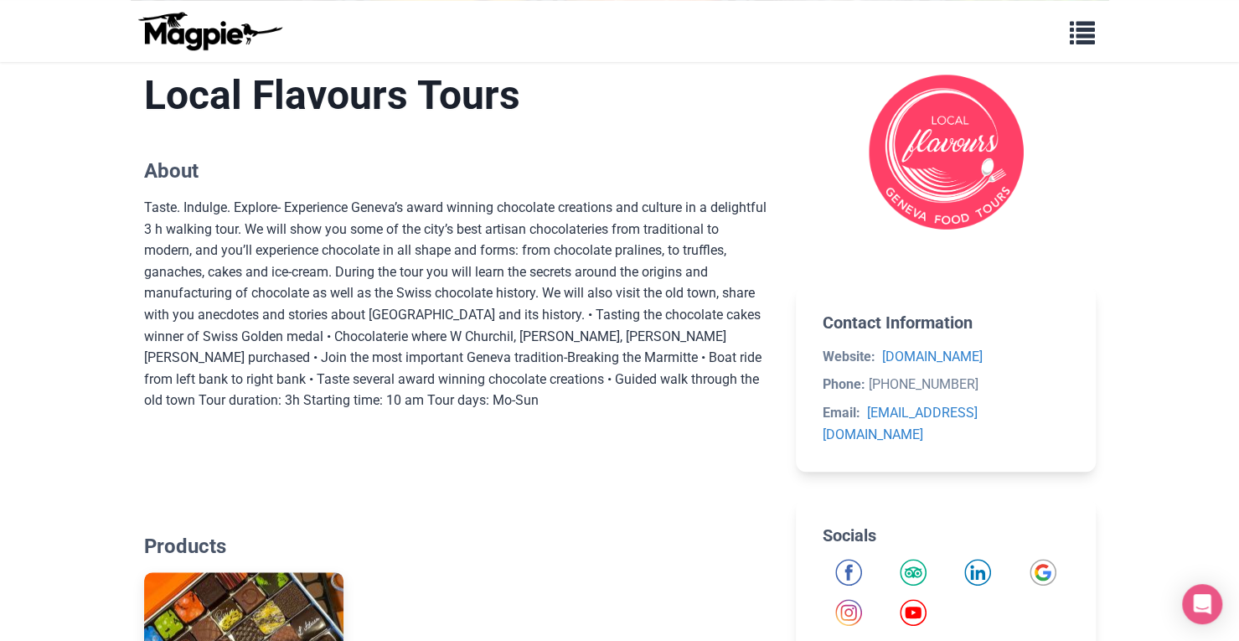
scroll to position [449, 0]
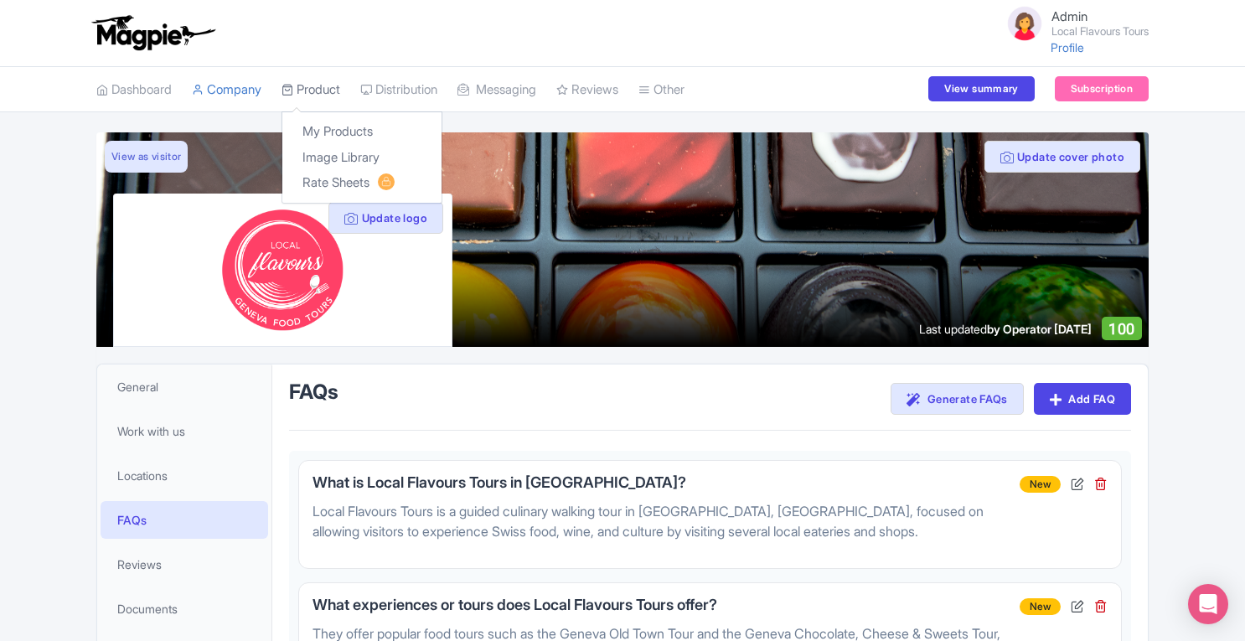
click at [314, 81] on link "Product" at bounding box center [310, 90] width 59 height 46
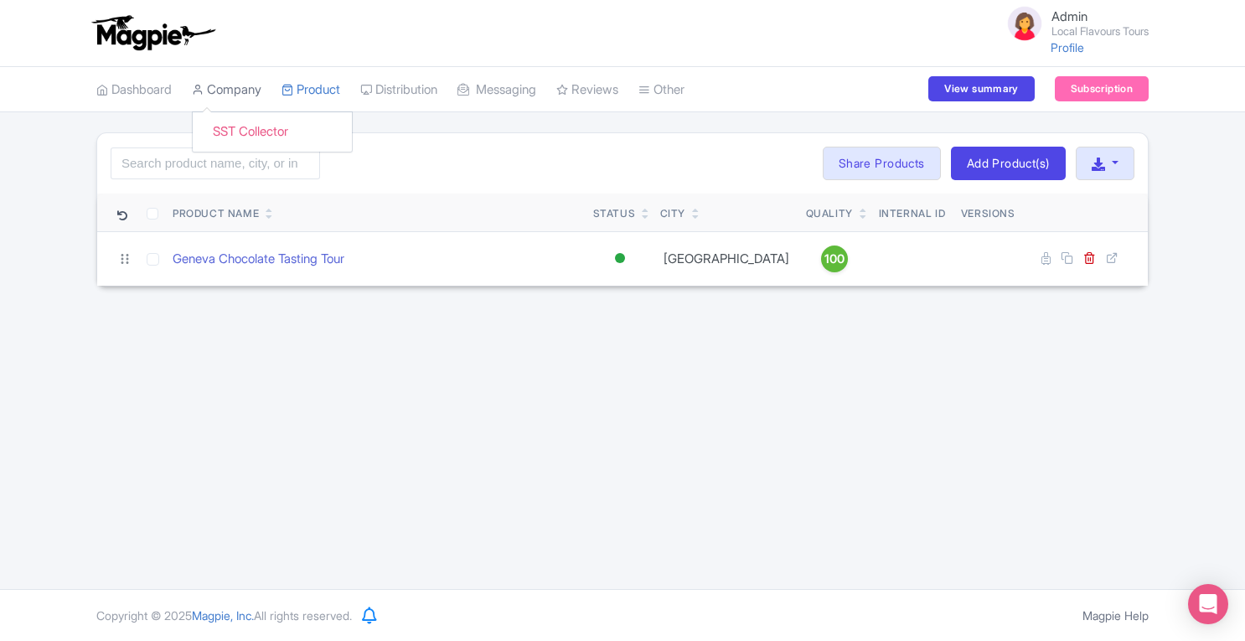
click at [253, 87] on link "Company" at bounding box center [227, 90] width 70 height 46
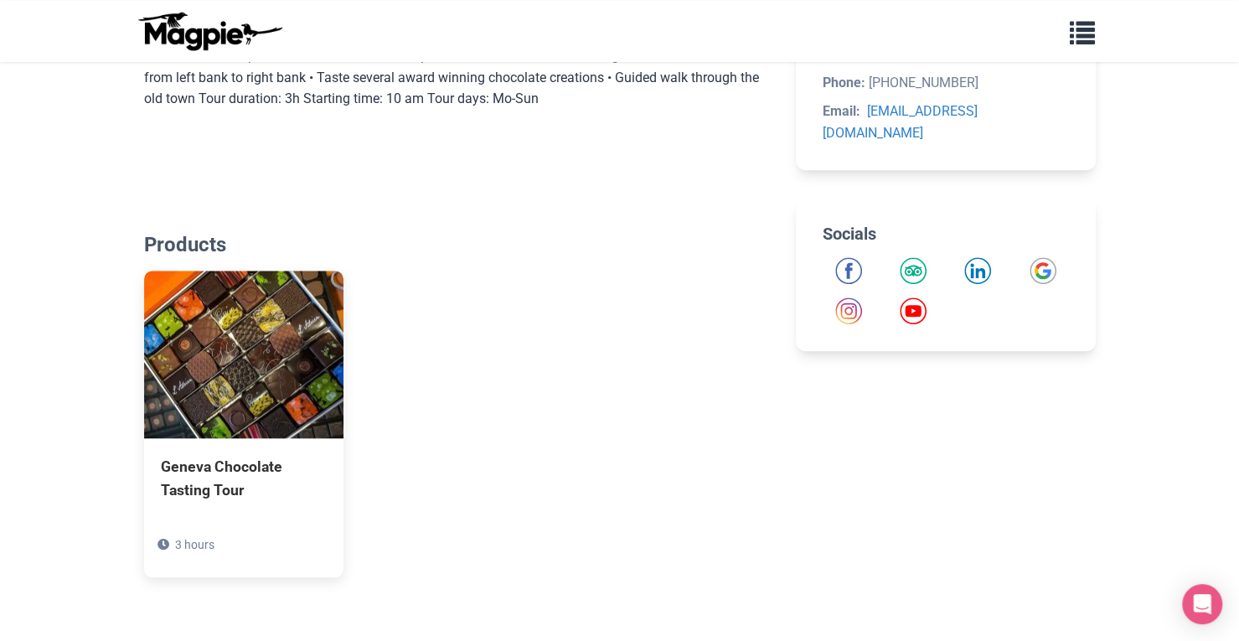
scroll to position [744, 0]
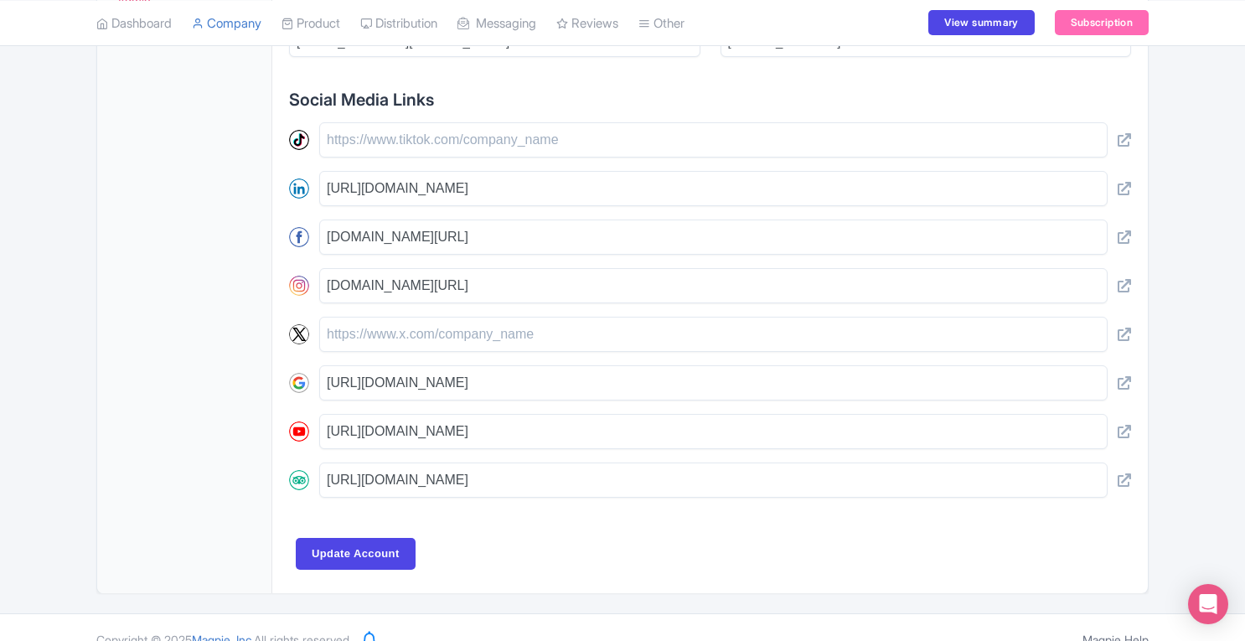
scroll to position [759, 0]
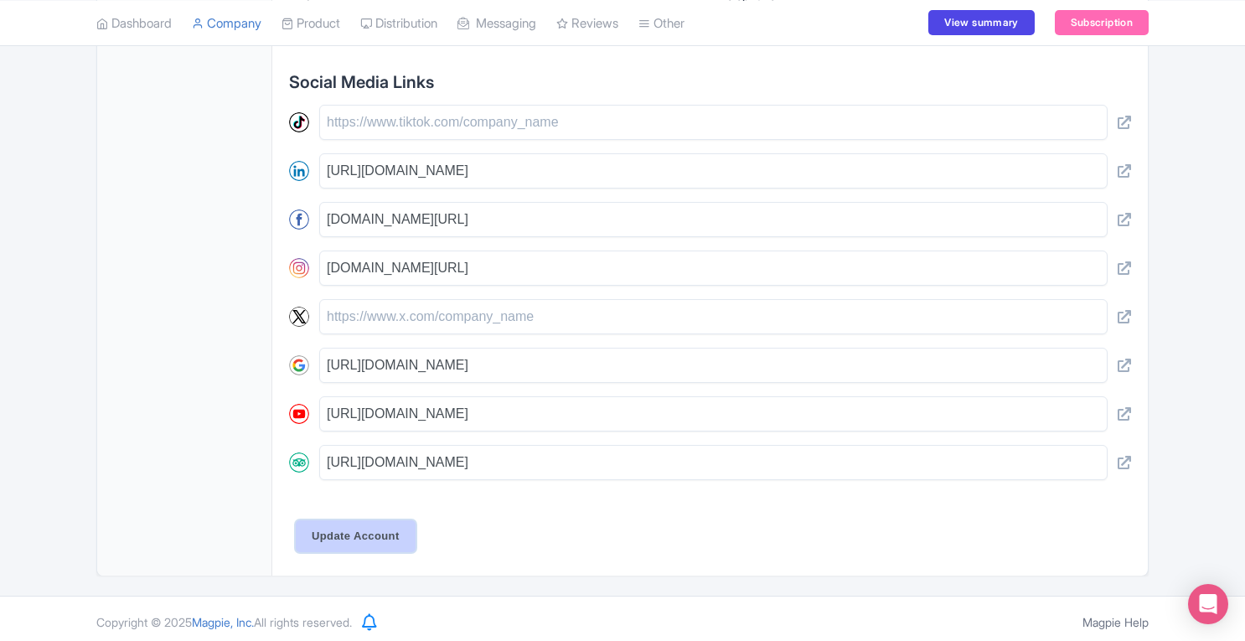
click at [365, 532] on input "Update Account" at bounding box center [356, 536] width 120 height 32
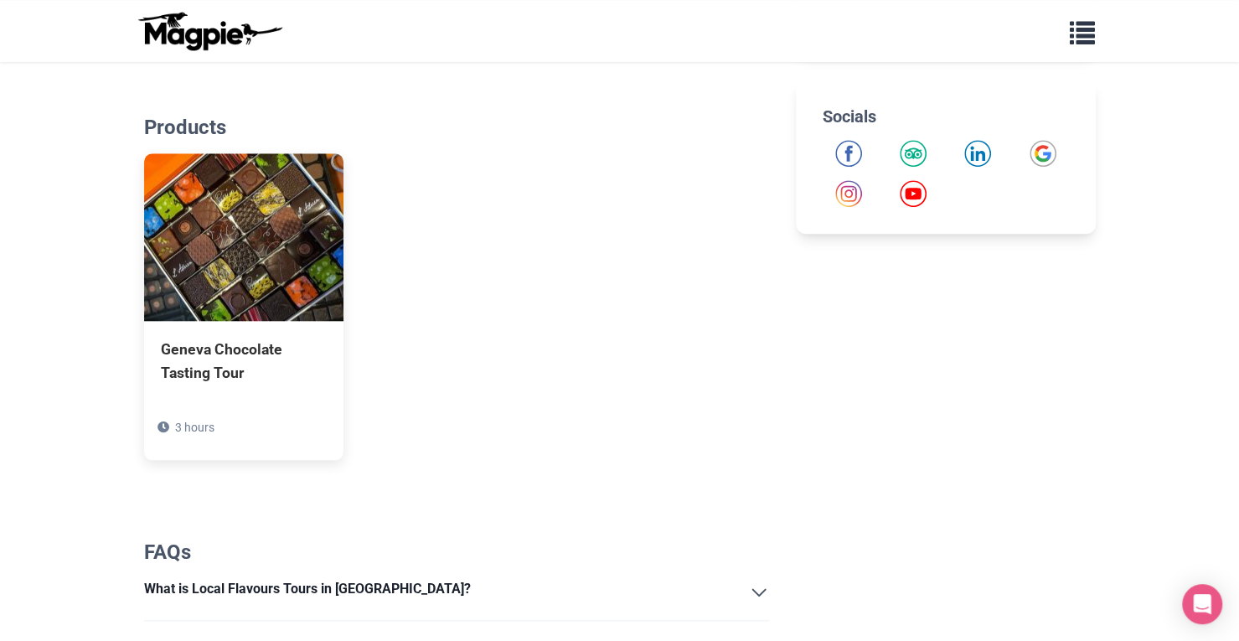
scroll to position [847, 0]
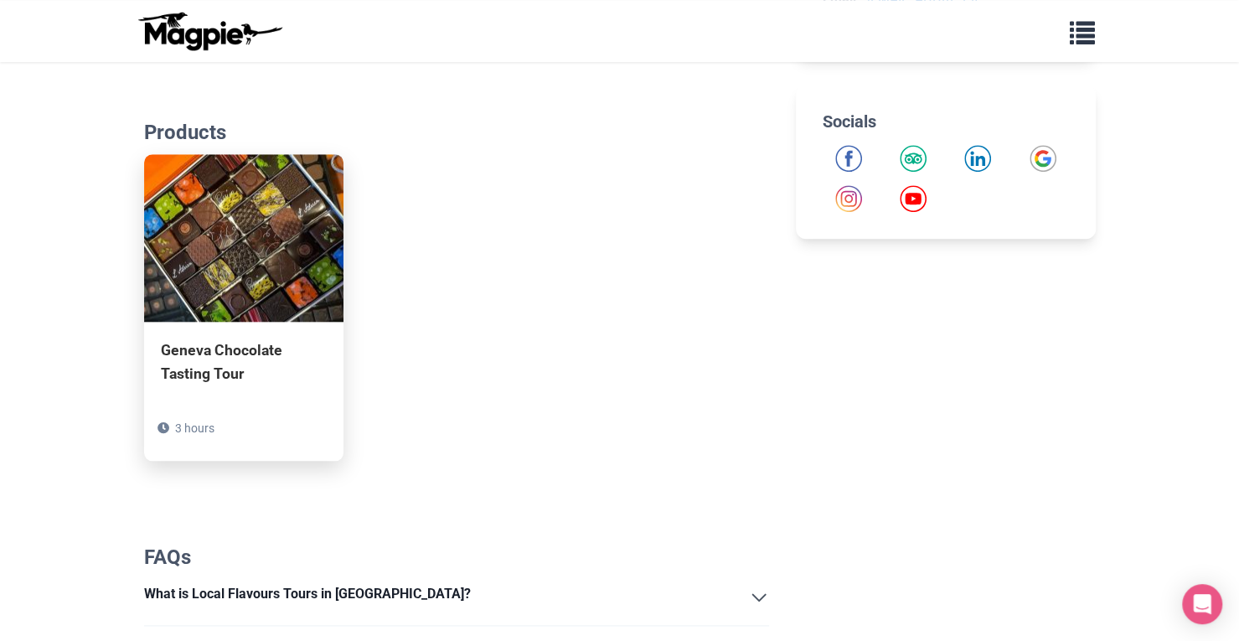
click at [275, 266] on img at bounding box center [243, 238] width 199 height 168
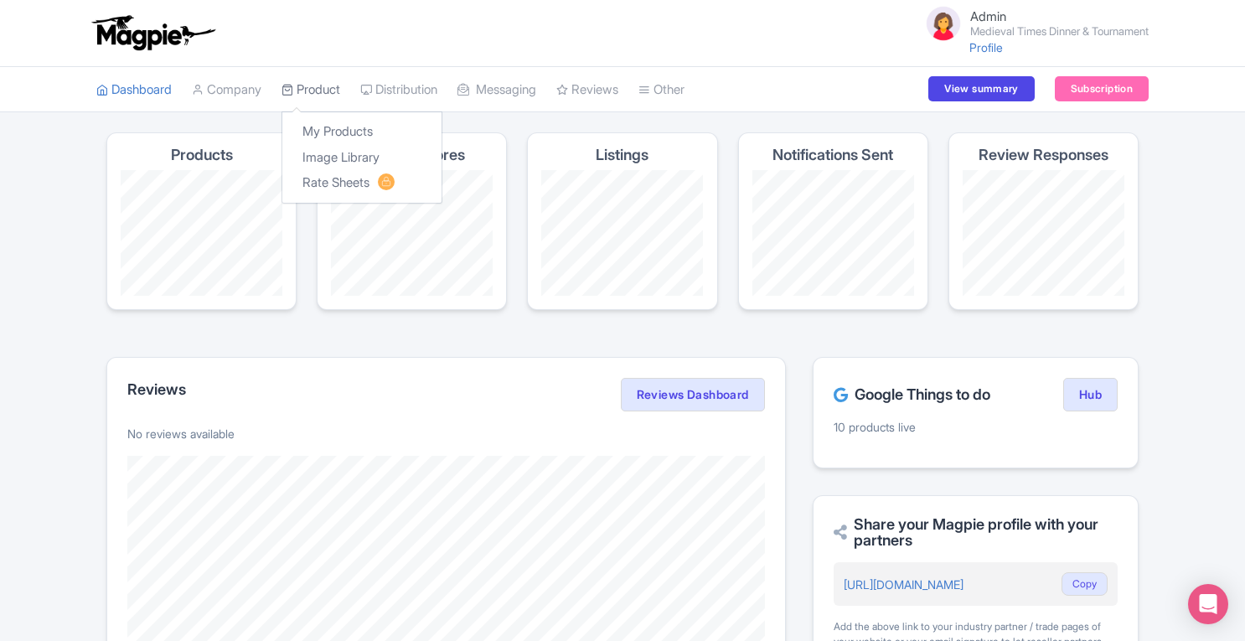
click at [325, 93] on link "Product" at bounding box center [310, 90] width 59 height 46
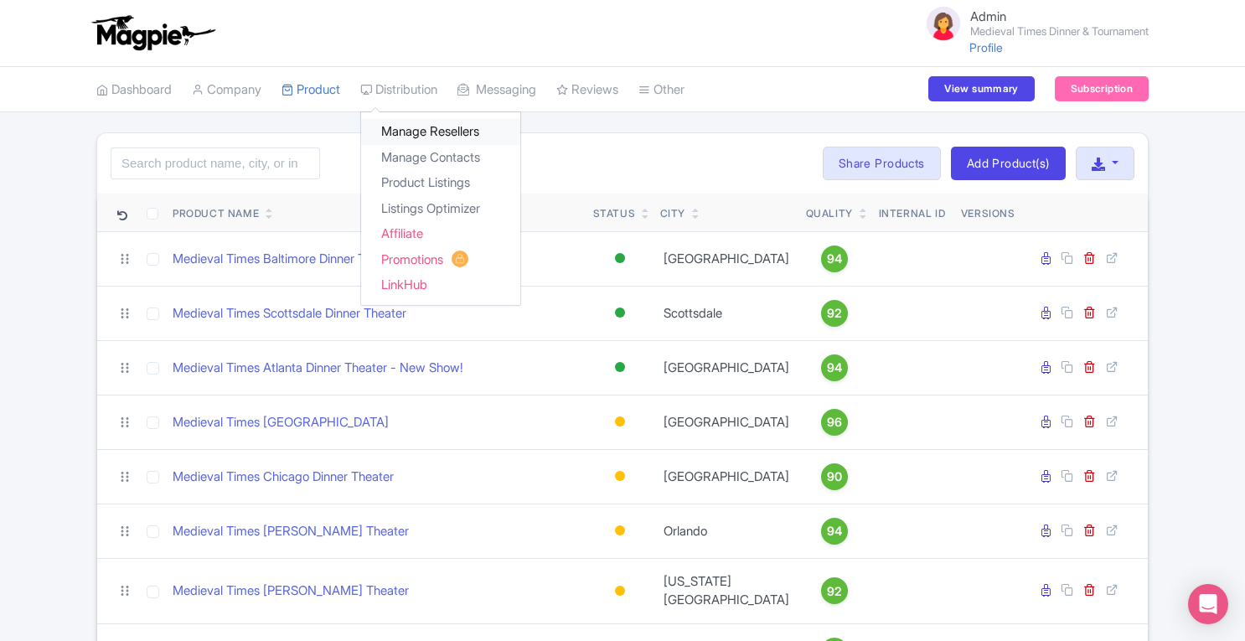
click at [387, 130] on link "Manage Resellers" at bounding box center [440, 132] width 159 height 26
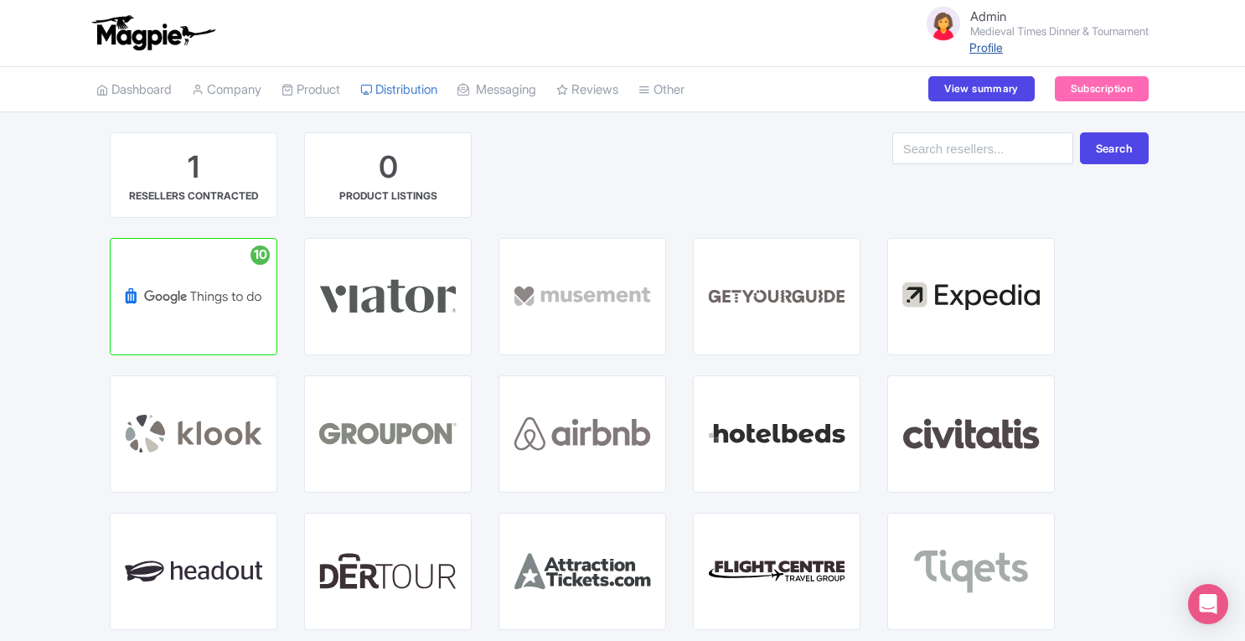
click at [977, 45] on link "Profile" at bounding box center [986, 47] width 34 height 14
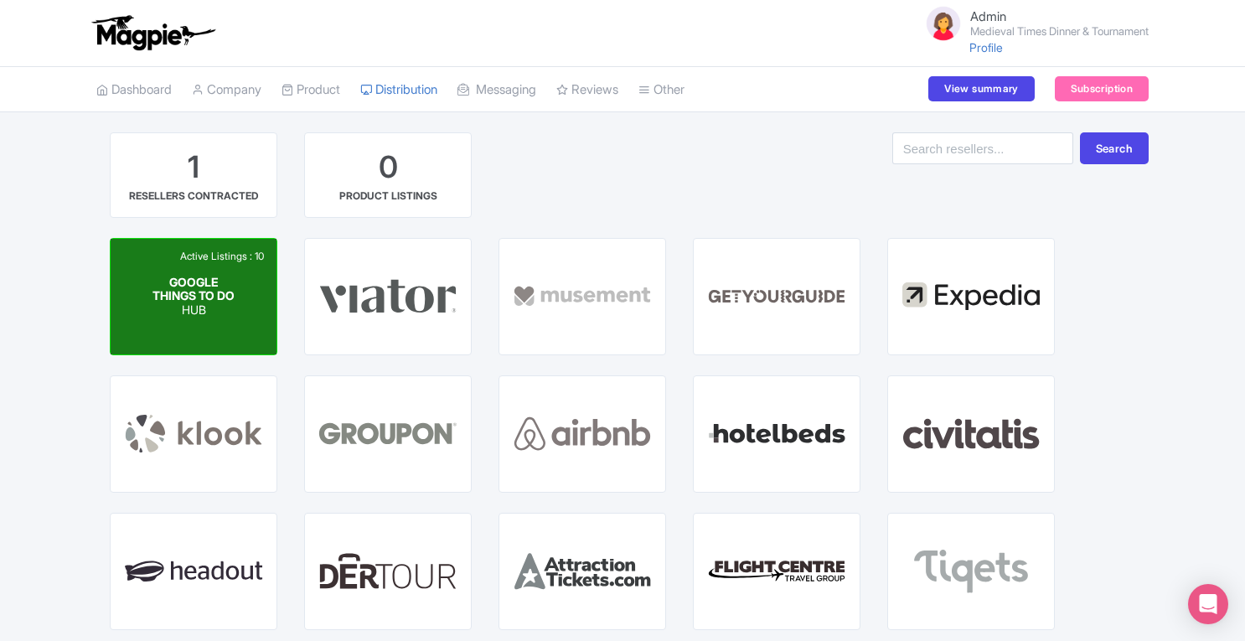
click at [214, 318] on p "HUB" at bounding box center [193, 310] width 83 height 14
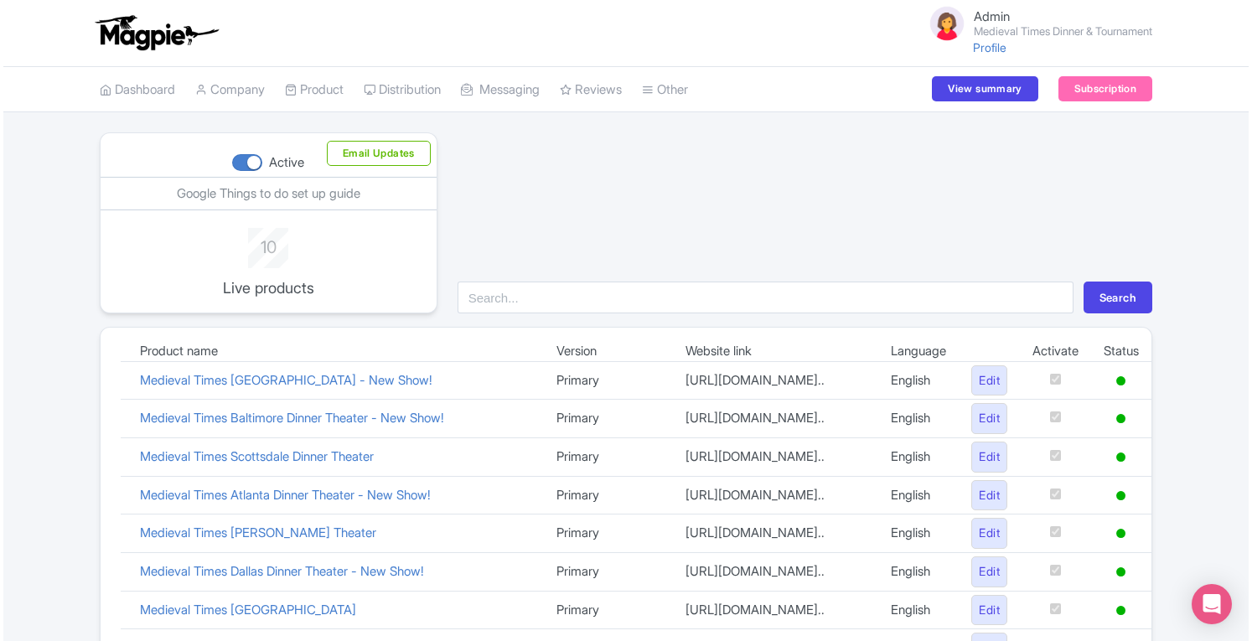
scroll to position [209, 0]
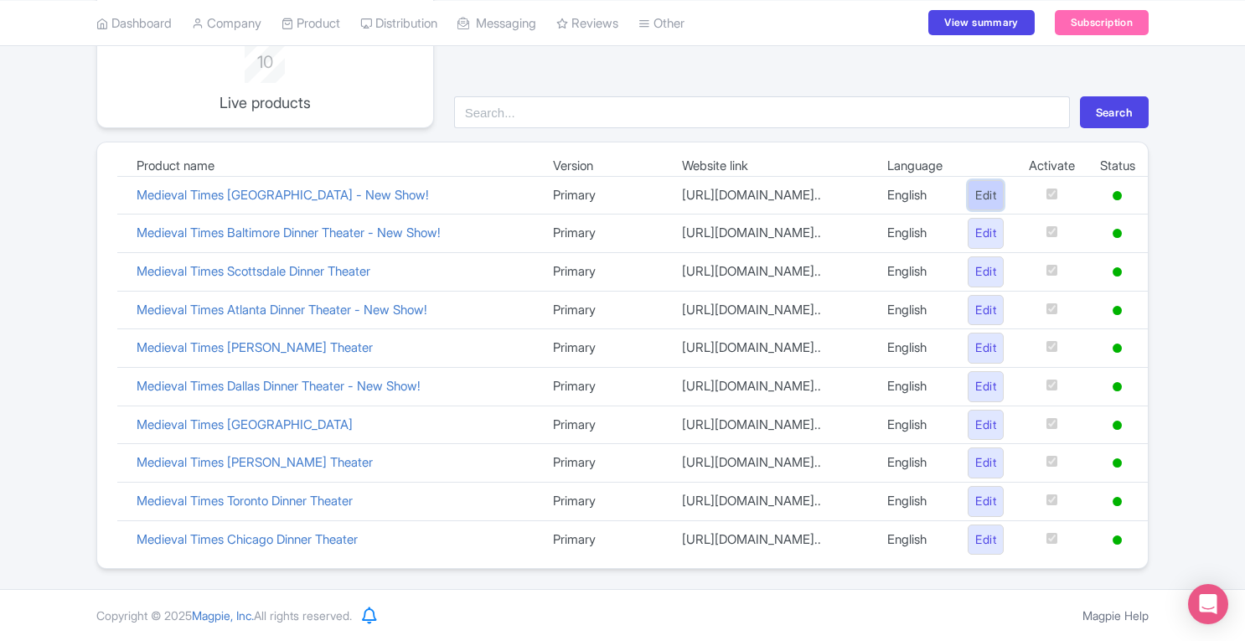
click at [977, 180] on link "Edit" at bounding box center [986, 195] width 36 height 31
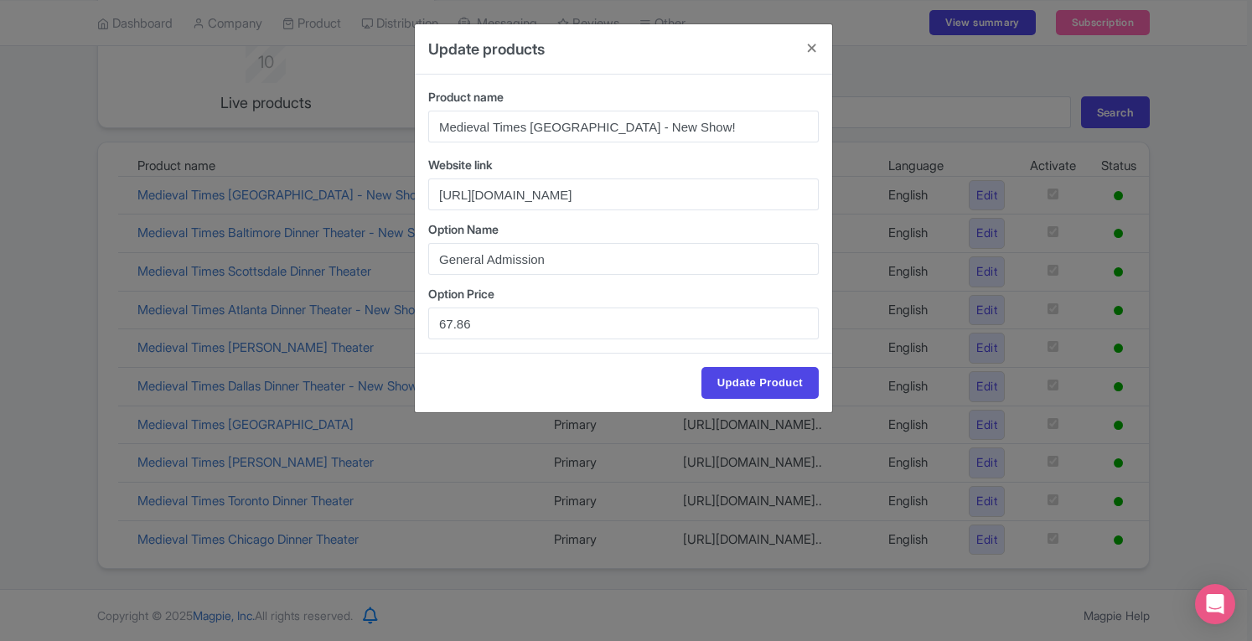
click at [856, 39] on div "Update products Product name Medieval Times [GEOGRAPHIC_DATA] - New Show! Websi…" at bounding box center [626, 320] width 1252 height 641
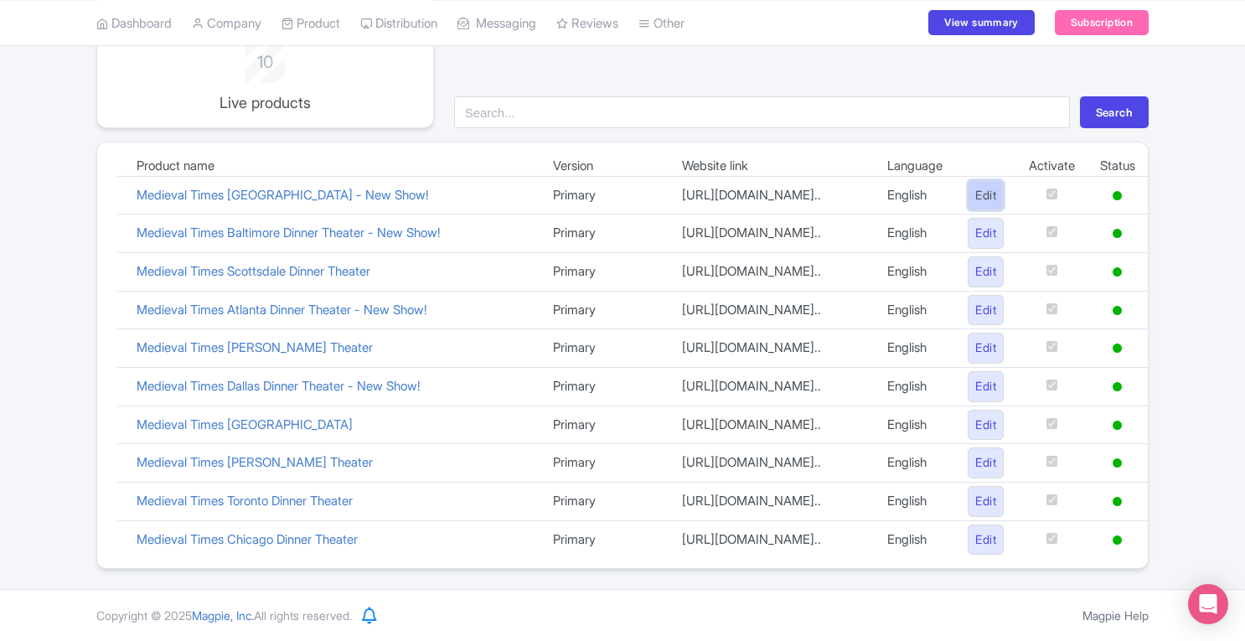
click at [982, 185] on link "Edit" at bounding box center [986, 195] width 36 height 31
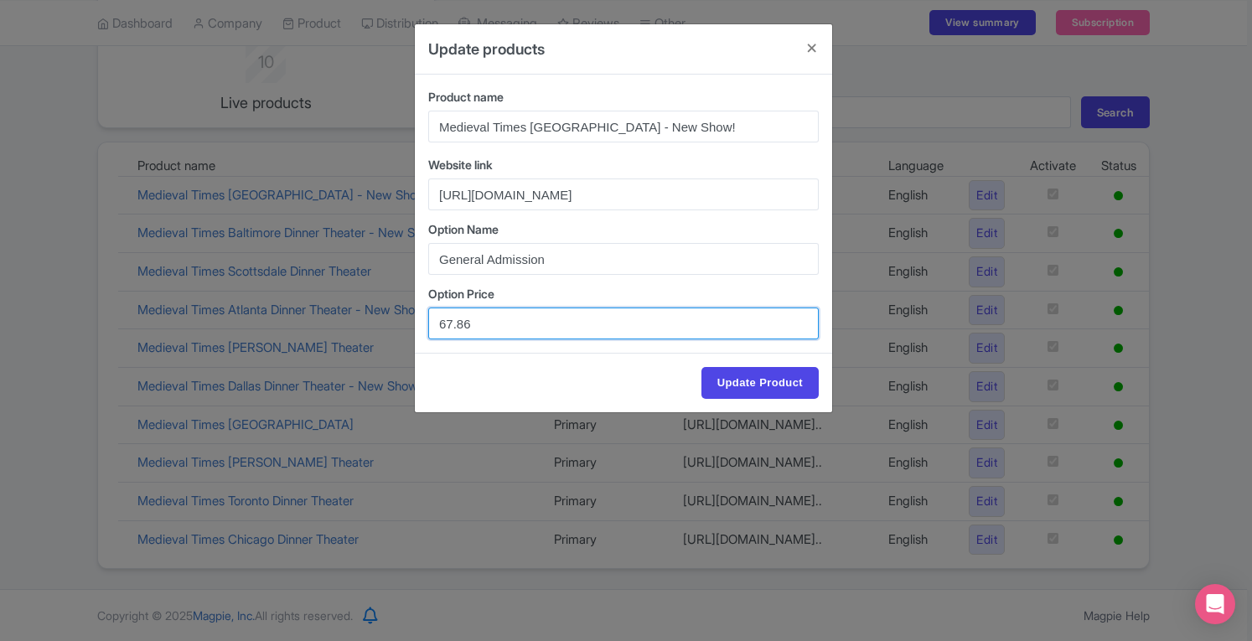
drag, startPoint x: 509, startPoint y: 320, endPoint x: 372, endPoint y: 331, distance: 137.0
click at [372, 331] on div "Update products Product name Medieval Times [GEOGRAPHIC_DATA] - New Show! Websi…" at bounding box center [626, 320] width 1252 height 641
paste input "9.19"
type input "69.19"
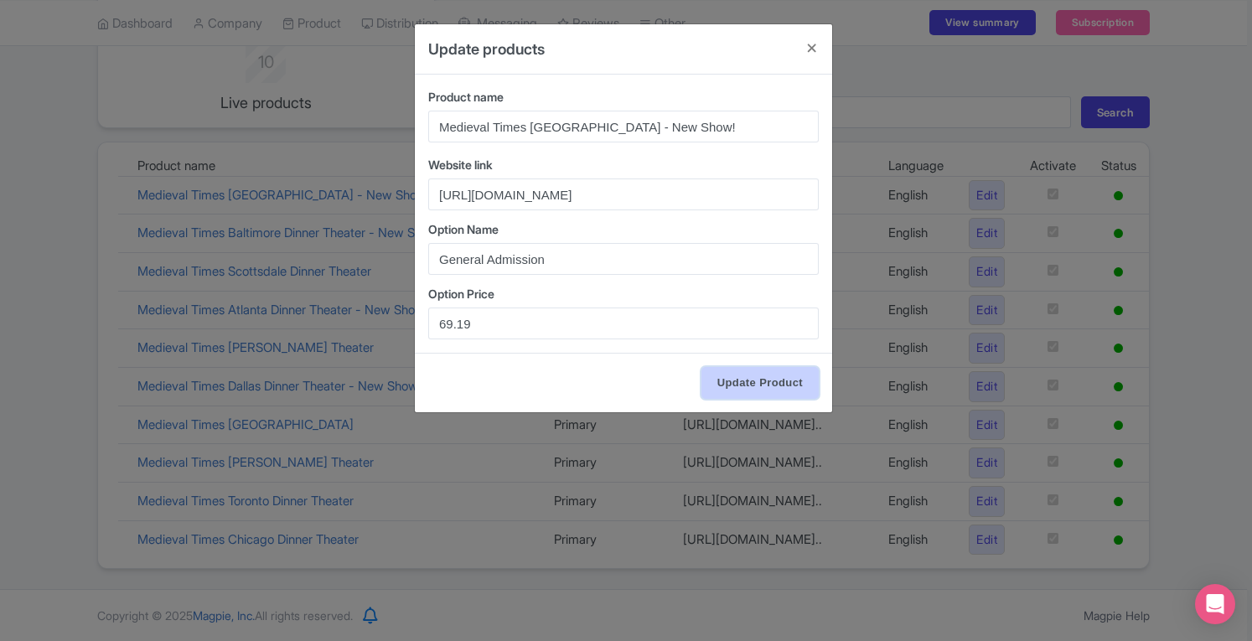
click at [796, 381] on input "Update Product" at bounding box center [759, 383] width 117 height 32
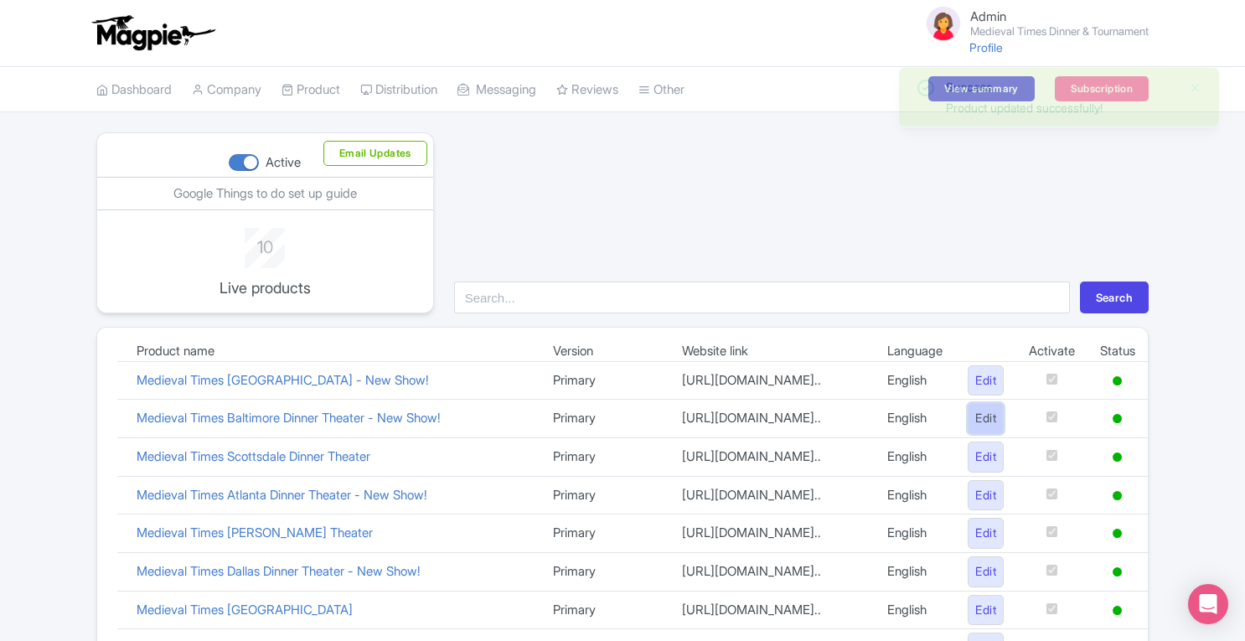
click at [968, 434] on link "Edit" at bounding box center [986, 418] width 36 height 31
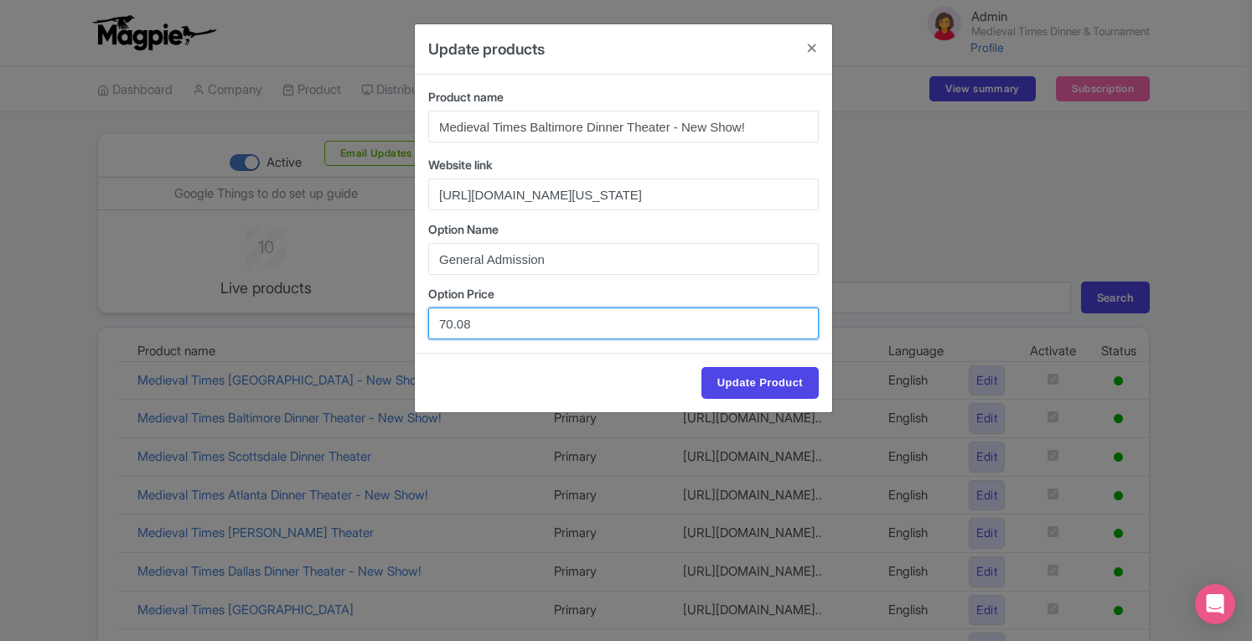
drag, startPoint x: 489, startPoint y: 320, endPoint x: 391, endPoint y: 315, distance: 98.1
click at [391, 315] on div "Update products Product name Medieval Times Baltimore Dinner Theater - New Show…" at bounding box center [626, 320] width 1252 height 641
paste input "1.7"
type input "71.78"
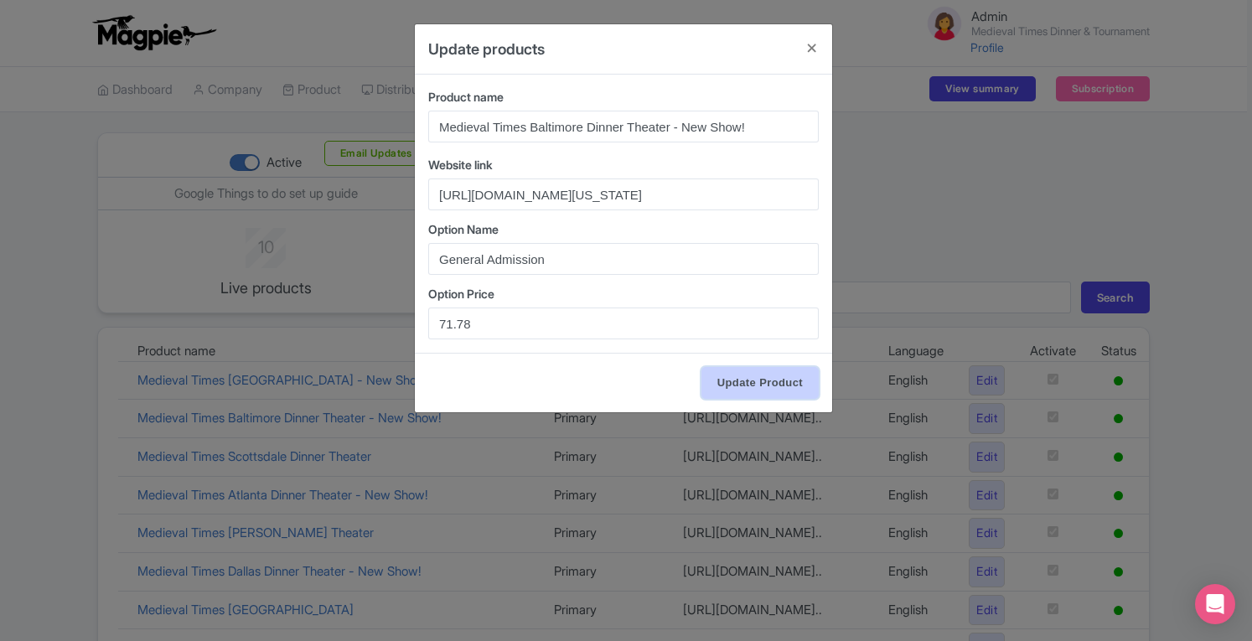
click at [771, 388] on input "Update Product" at bounding box center [759, 383] width 117 height 32
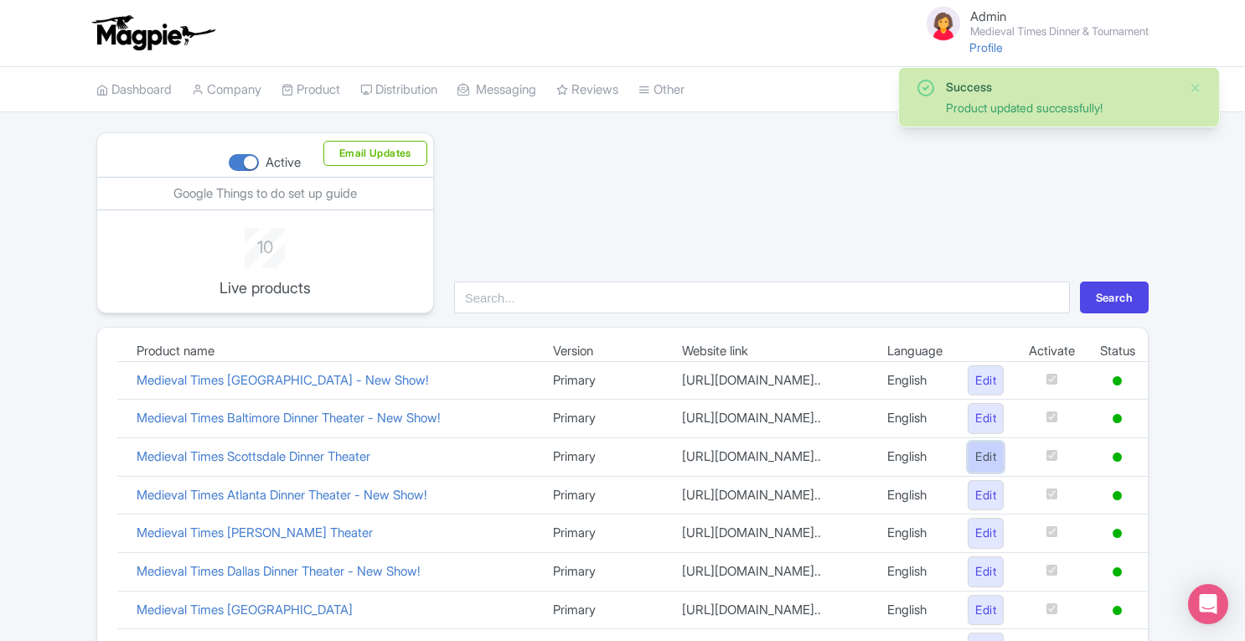
click at [989, 472] on link "Edit" at bounding box center [986, 456] width 36 height 31
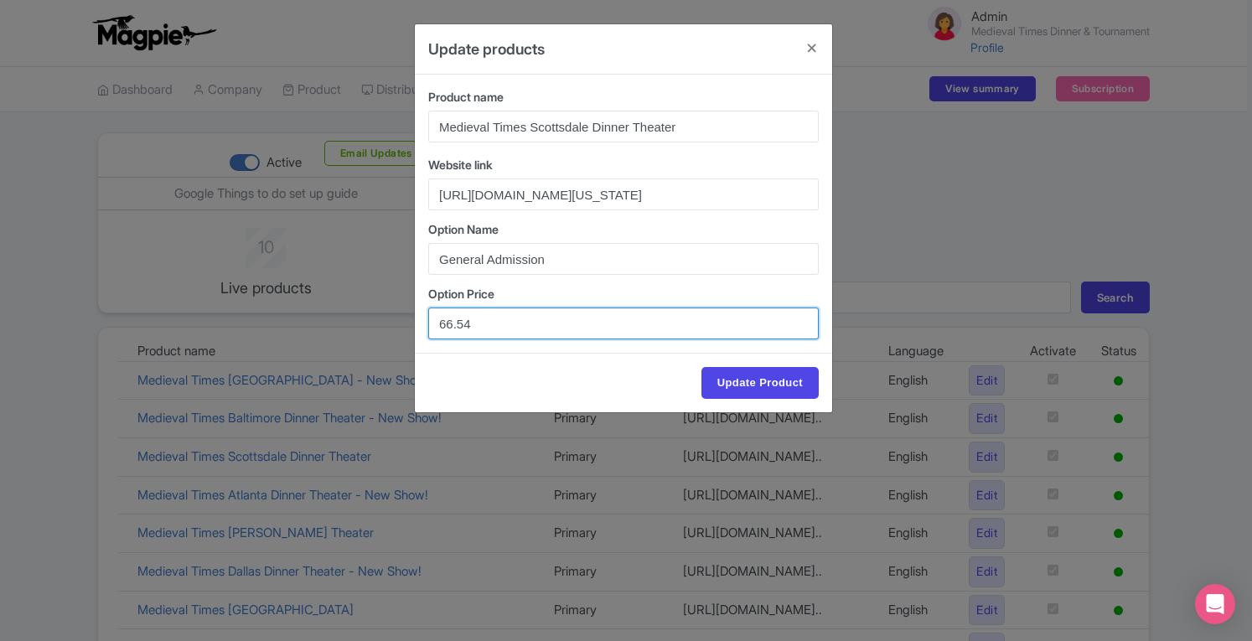
drag, startPoint x: 480, startPoint y: 320, endPoint x: 413, endPoint y: 319, distance: 67.0
click at [413, 319] on div "Update products Product name Medieval Times Scottsdale Dinner Theater Website l…" at bounding box center [626, 320] width 1252 height 641
paste input "9.10"
type input "69.10"
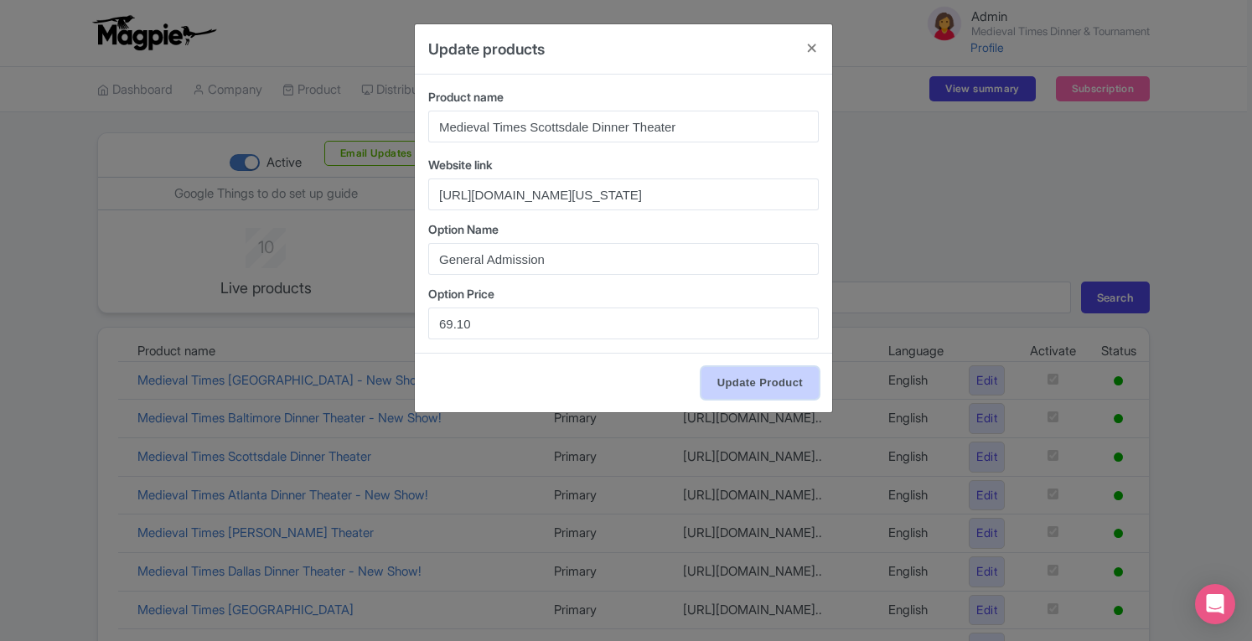
click at [756, 374] on input "Update Product" at bounding box center [759, 383] width 117 height 32
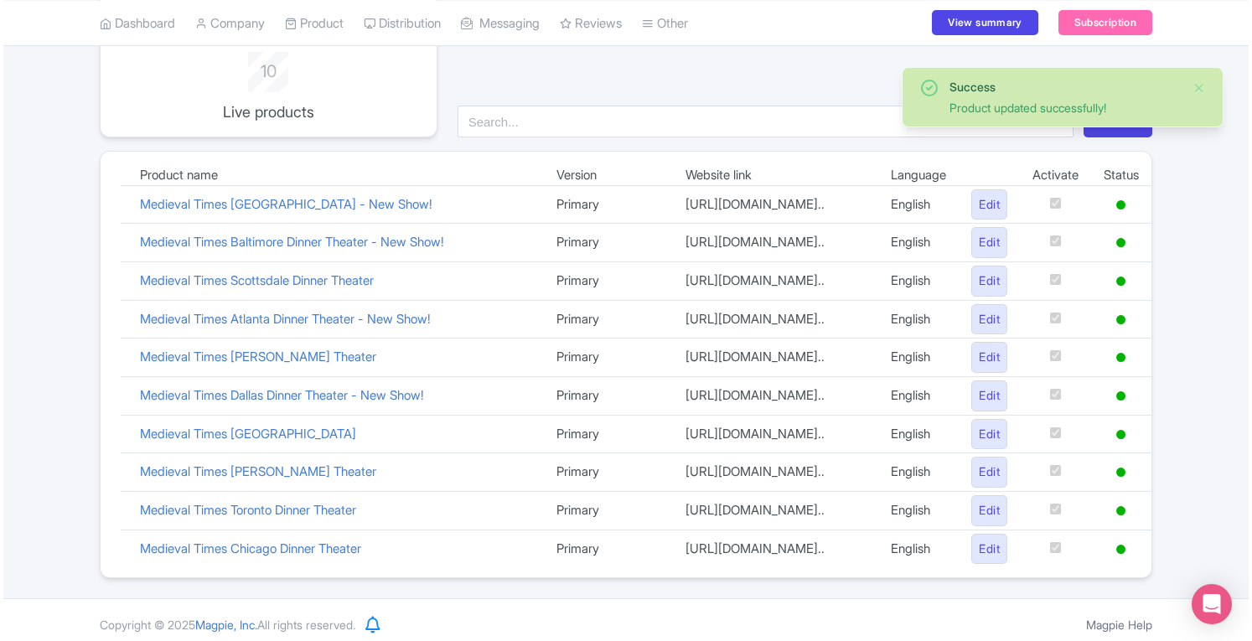
scroll to position [188, 0]
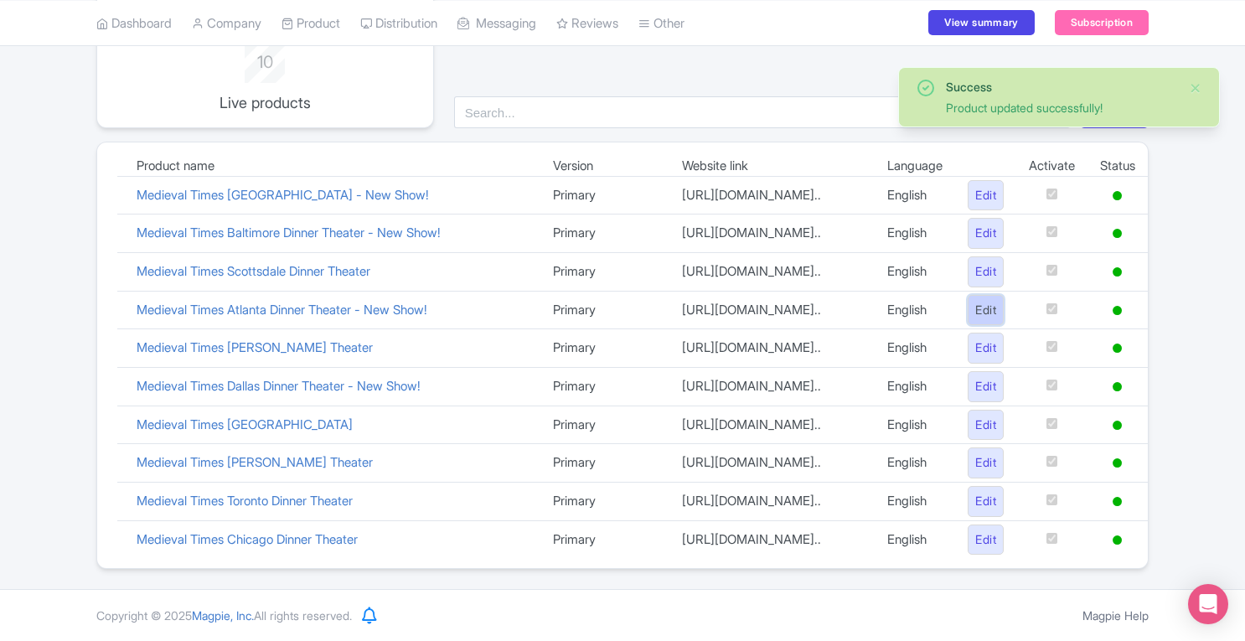
click at [985, 326] on link "Edit" at bounding box center [986, 310] width 36 height 31
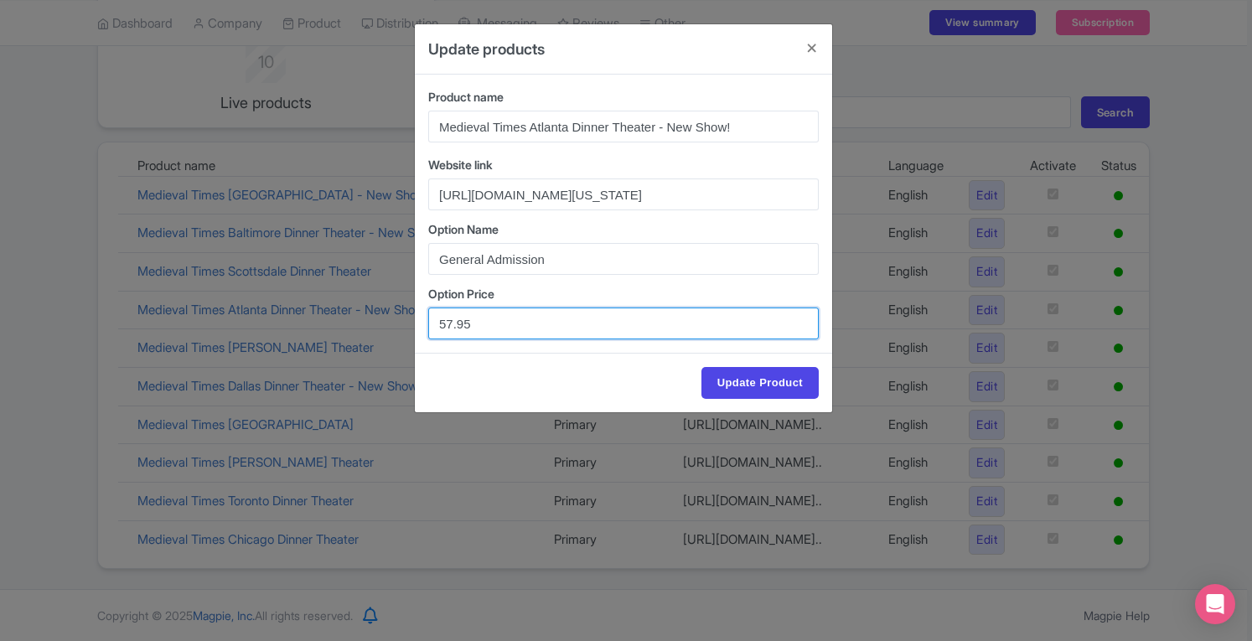
drag, startPoint x: 469, startPoint y: 320, endPoint x: 443, endPoint y: 318, distance: 26.0
click at [443, 318] on input "57.95" at bounding box center [623, 323] width 390 height 32
click at [503, 318] on input "57.95" at bounding box center [623, 323] width 390 height 32
drag, startPoint x: 503, startPoint y: 318, endPoint x: 439, endPoint y: 324, distance: 64.0
click at [439, 324] on input "57.95" at bounding box center [623, 323] width 390 height 32
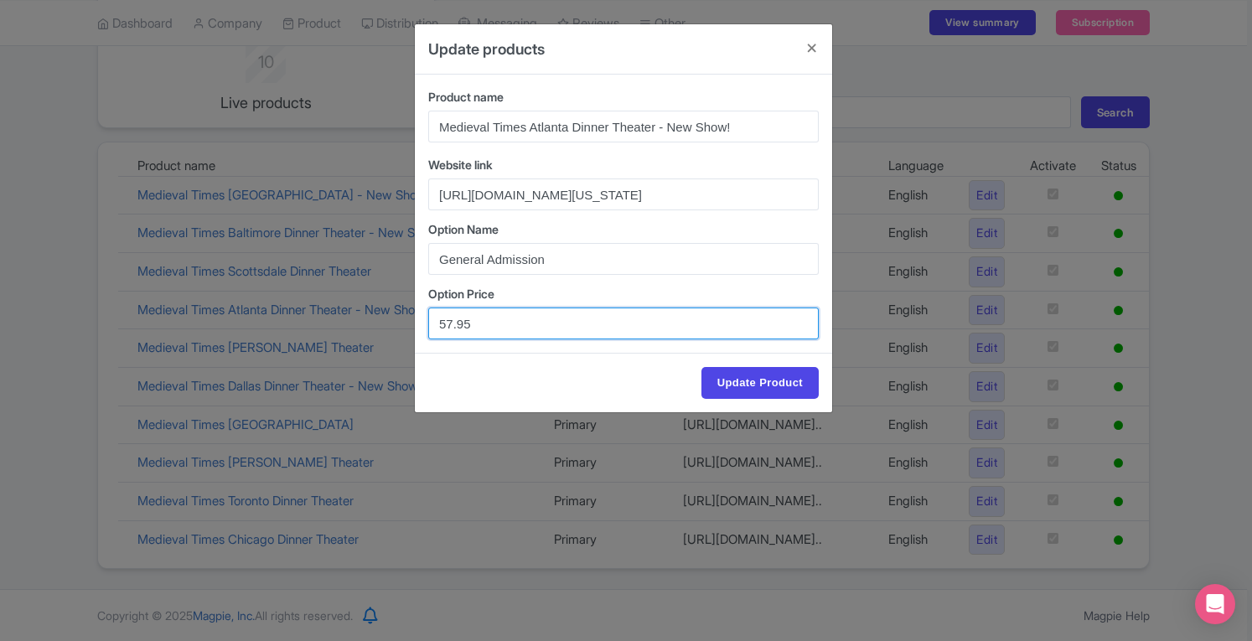
paste input "60.37"
type input "60.37"
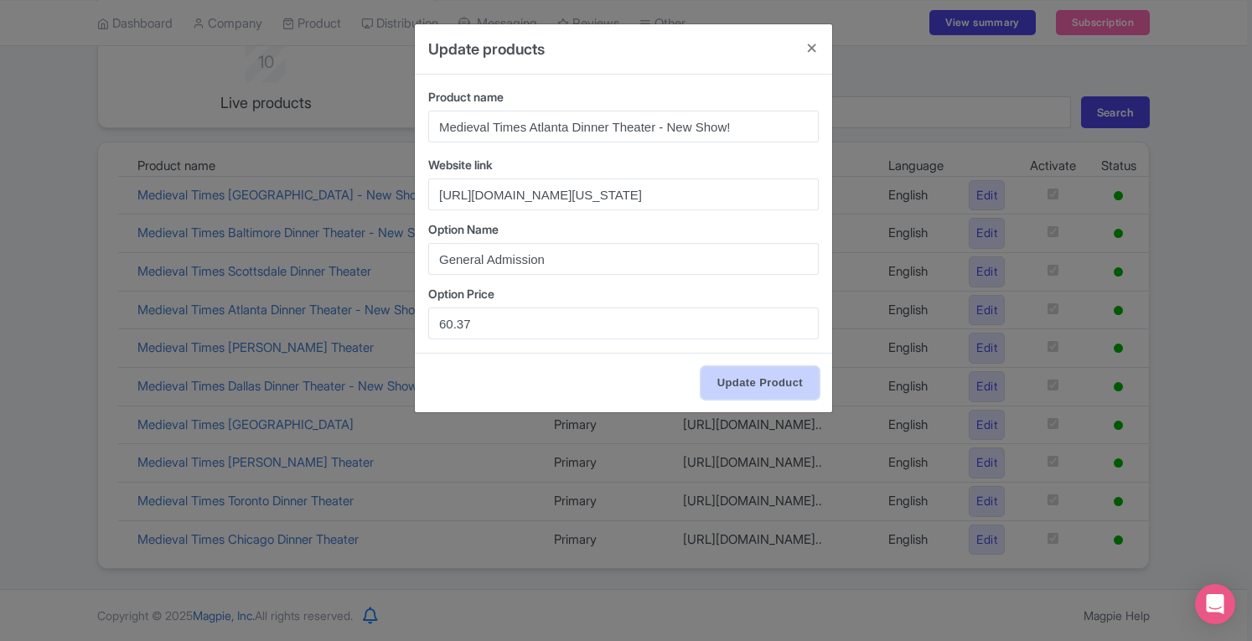
click at [717, 376] on input "Update Product" at bounding box center [759, 383] width 117 height 32
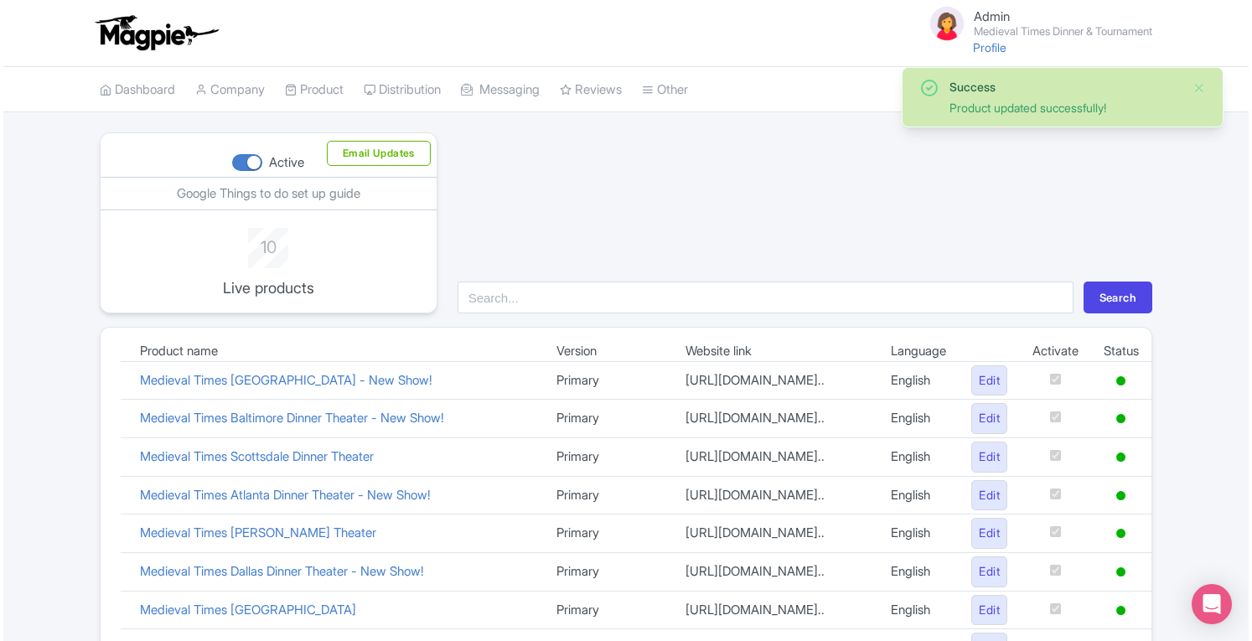
scroll to position [209, 0]
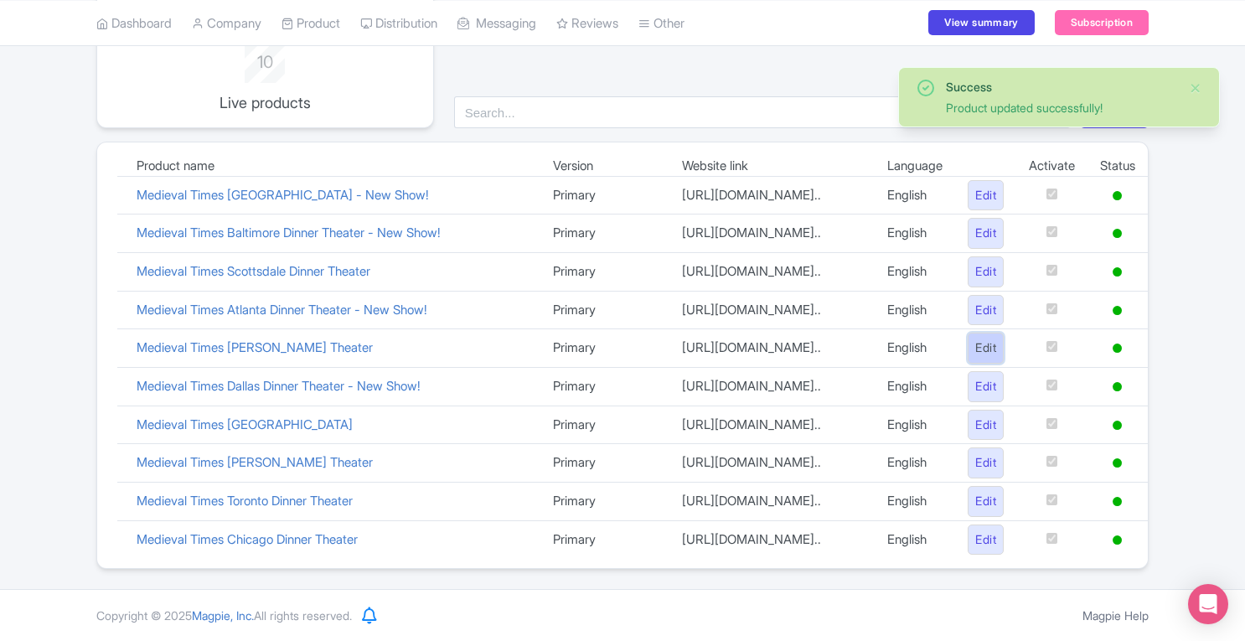
click at [982, 349] on link "Edit" at bounding box center [986, 348] width 36 height 31
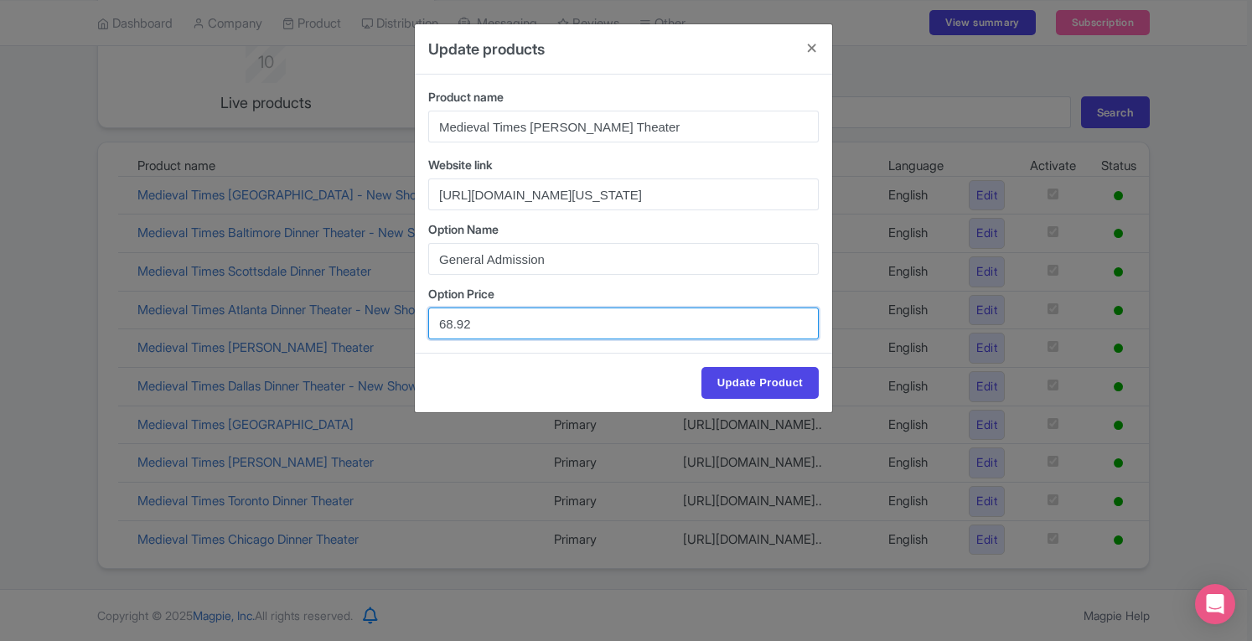
drag, startPoint x: 491, startPoint y: 326, endPoint x: 421, endPoint y: 327, distance: 70.4
click at [421, 327] on div "Product name Medieval Times [PERSON_NAME] Theater Website link [URL][DOMAIN_NAM…" at bounding box center [623, 214] width 417 height 278
paste input "70.3"
type input "70.32"
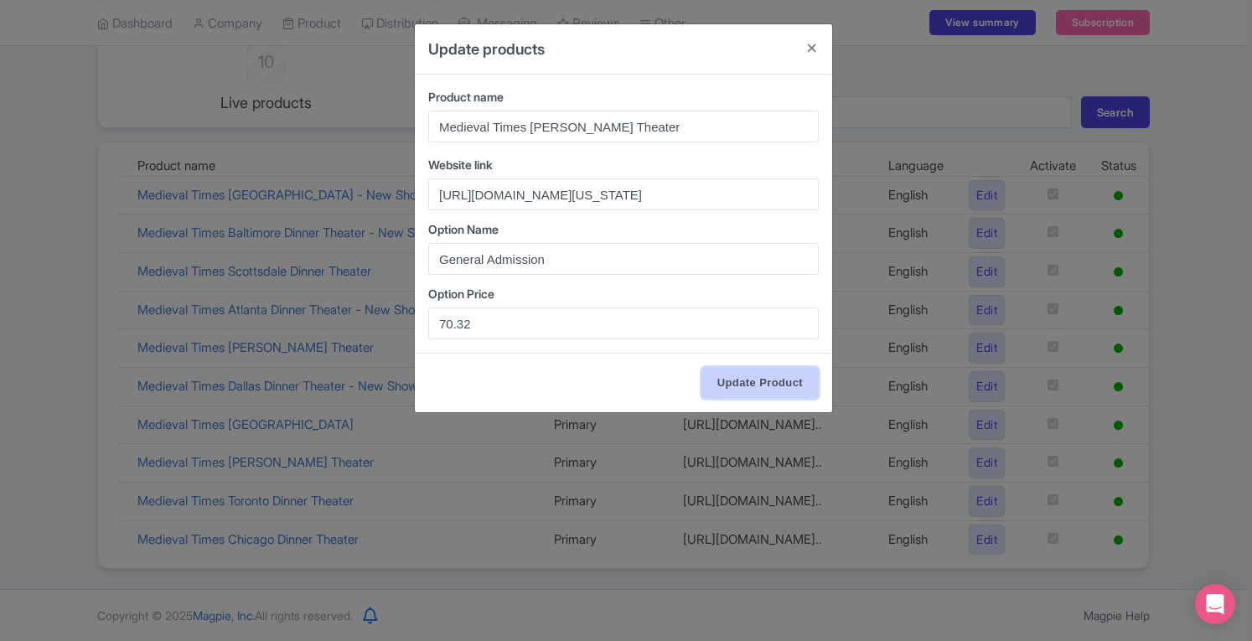
click at [729, 378] on input "Update Product" at bounding box center [759, 383] width 117 height 32
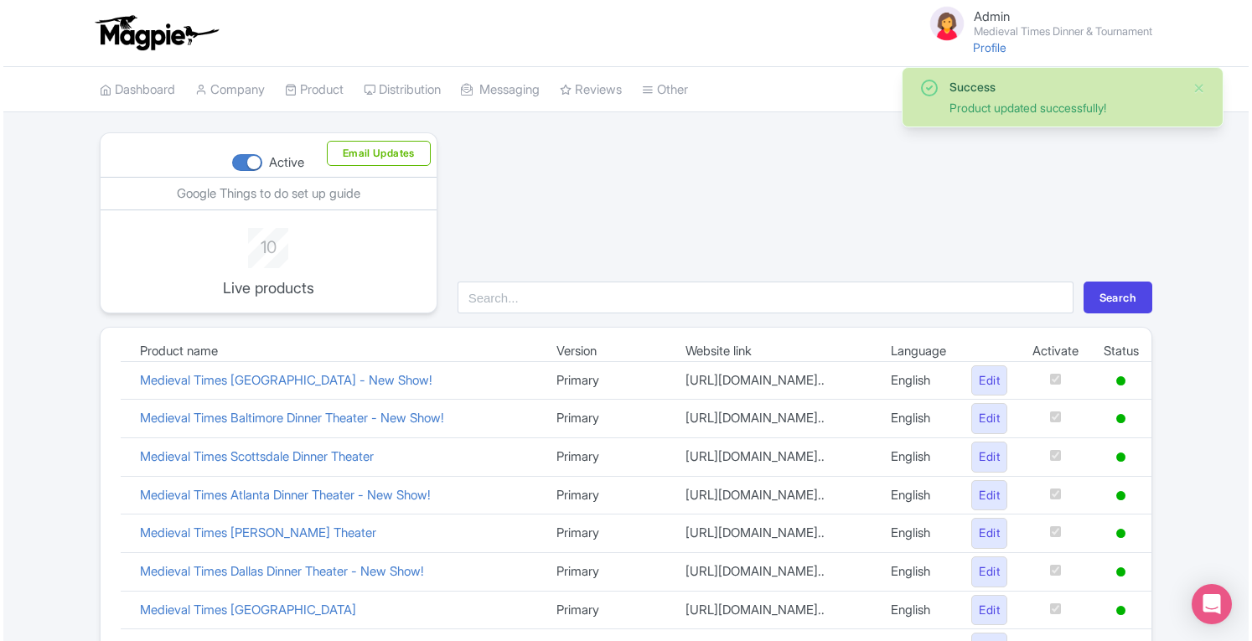
scroll to position [209, 0]
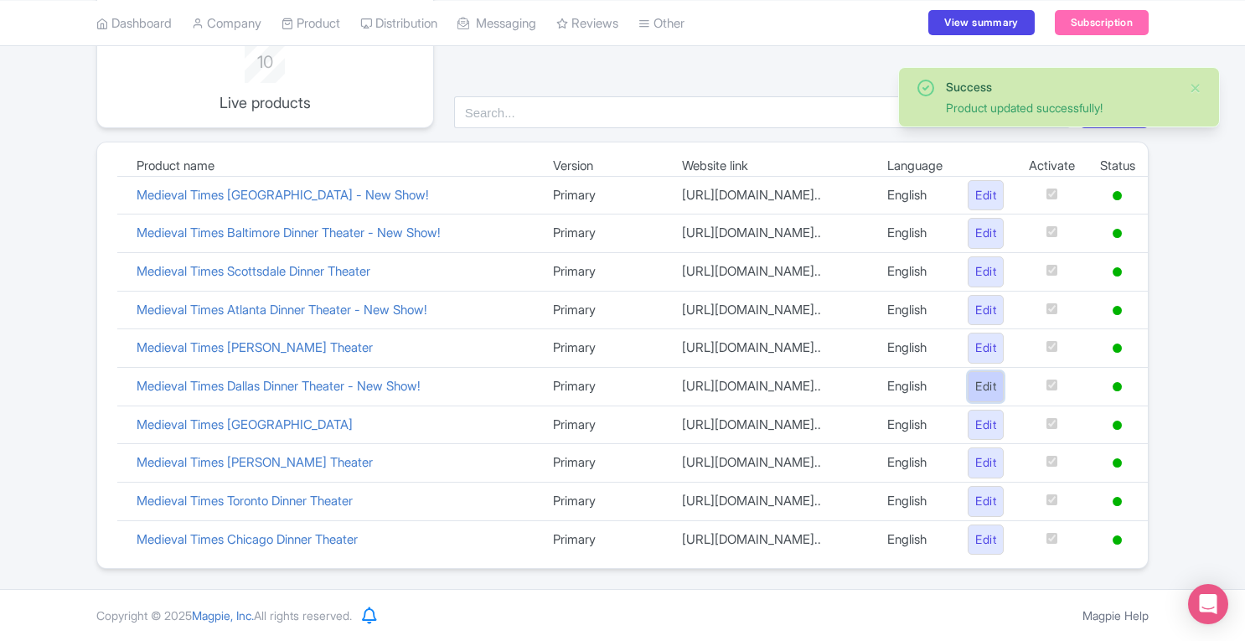
click at [975, 392] on link "Edit" at bounding box center [986, 386] width 36 height 31
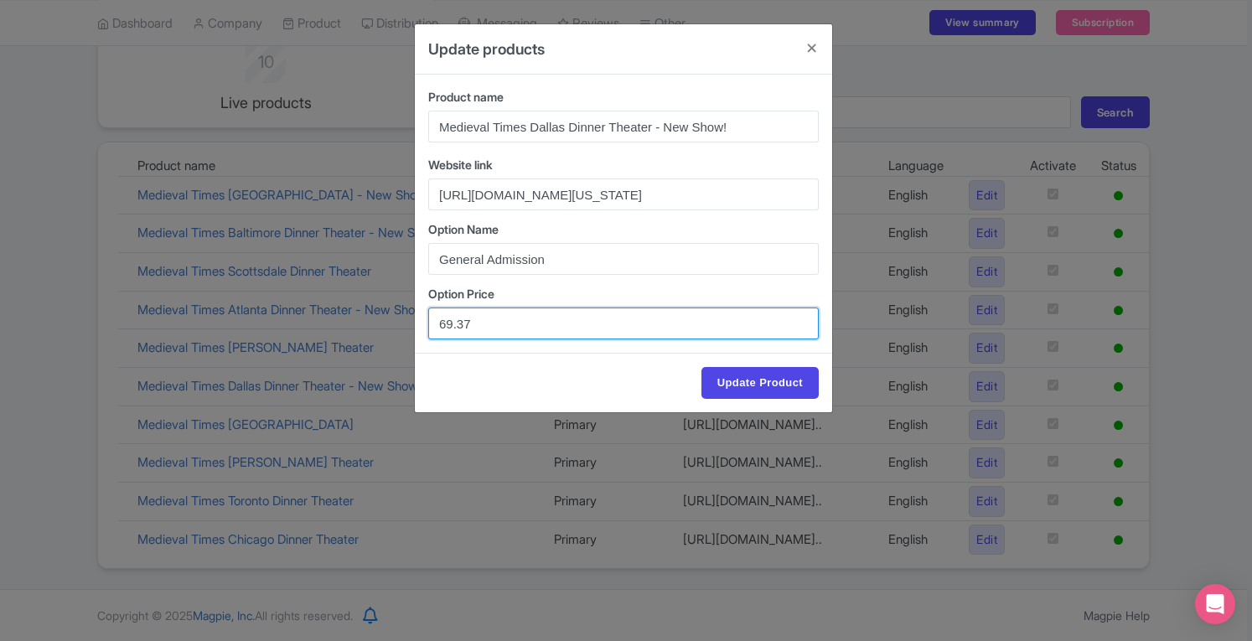
drag, startPoint x: 498, startPoint y: 326, endPoint x: 417, endPoint y: 323, distance: 80.5
click at [417, 323] on div "Product name Medieval Times Dallas Dinner Theater - New Show! Website link [URL…" at bounding box center [623, 214] width 417 height 278
paste input "70.81"
type input "70.81"
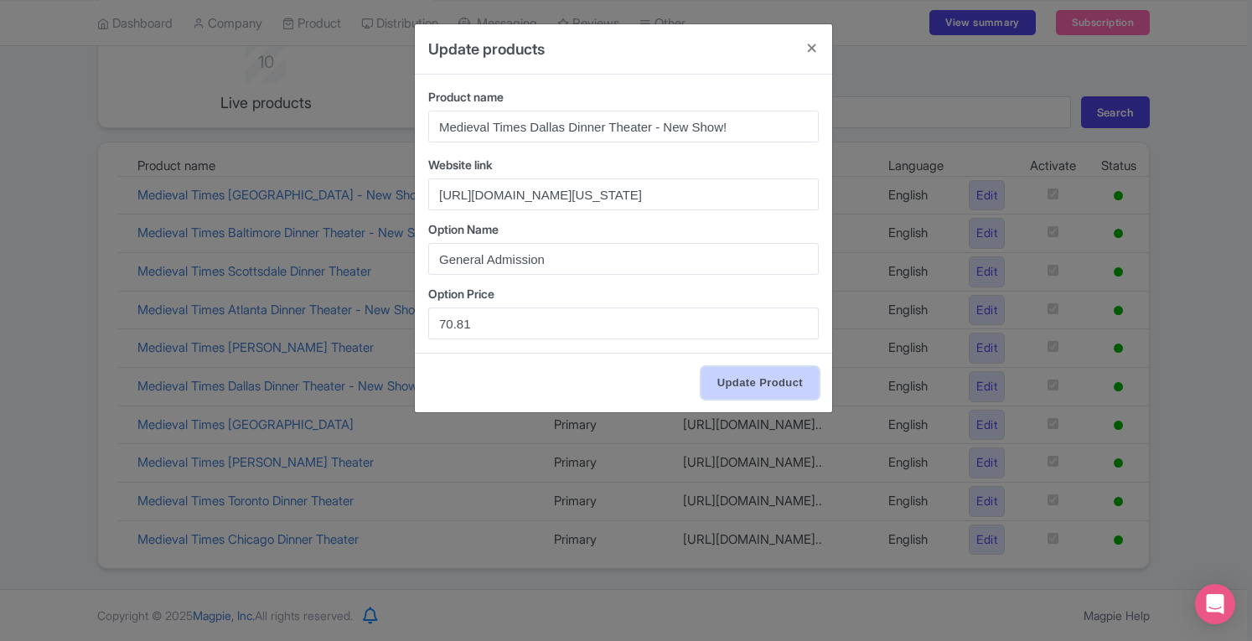
click at [725, 381] on input "Update Product" at bounding box center [759, 383] width 117 height 32
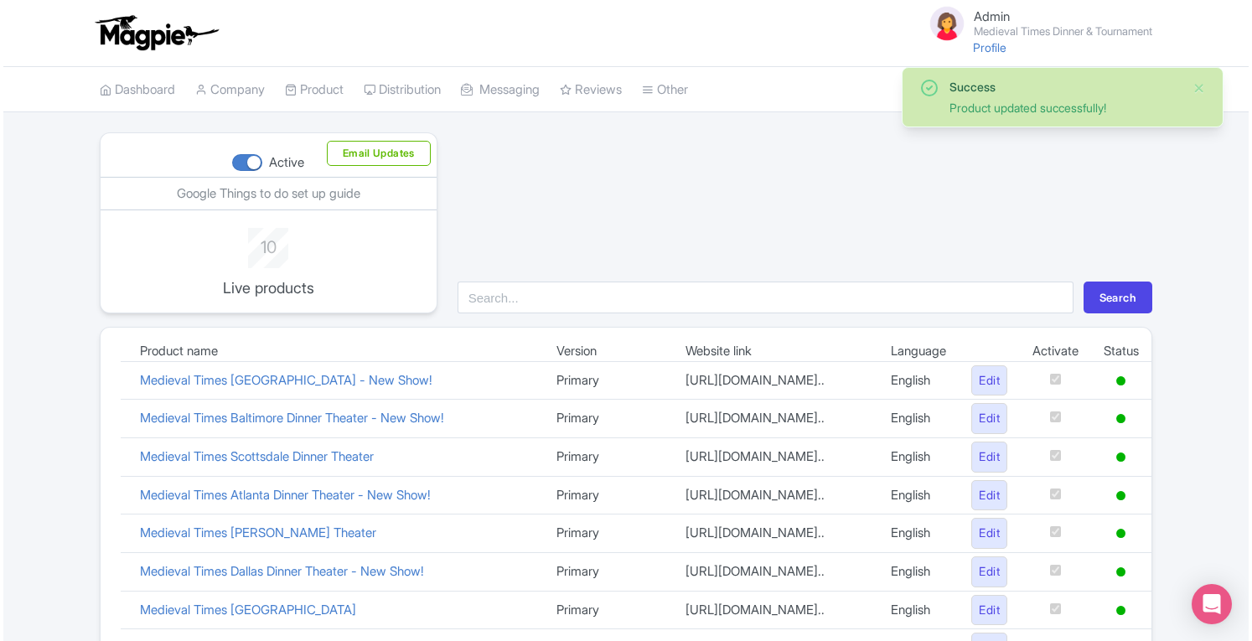
scroll to position [209, 0]
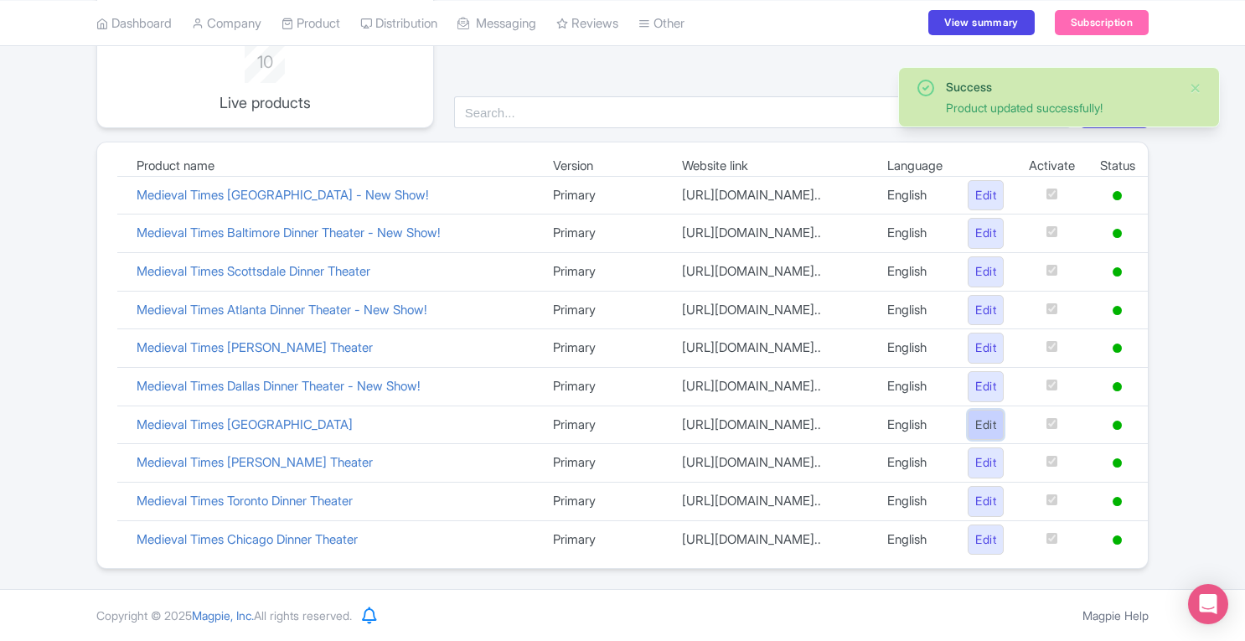
click at [982, 428] on link "Edit" at bounding box center [986, 425] width 36 height 31
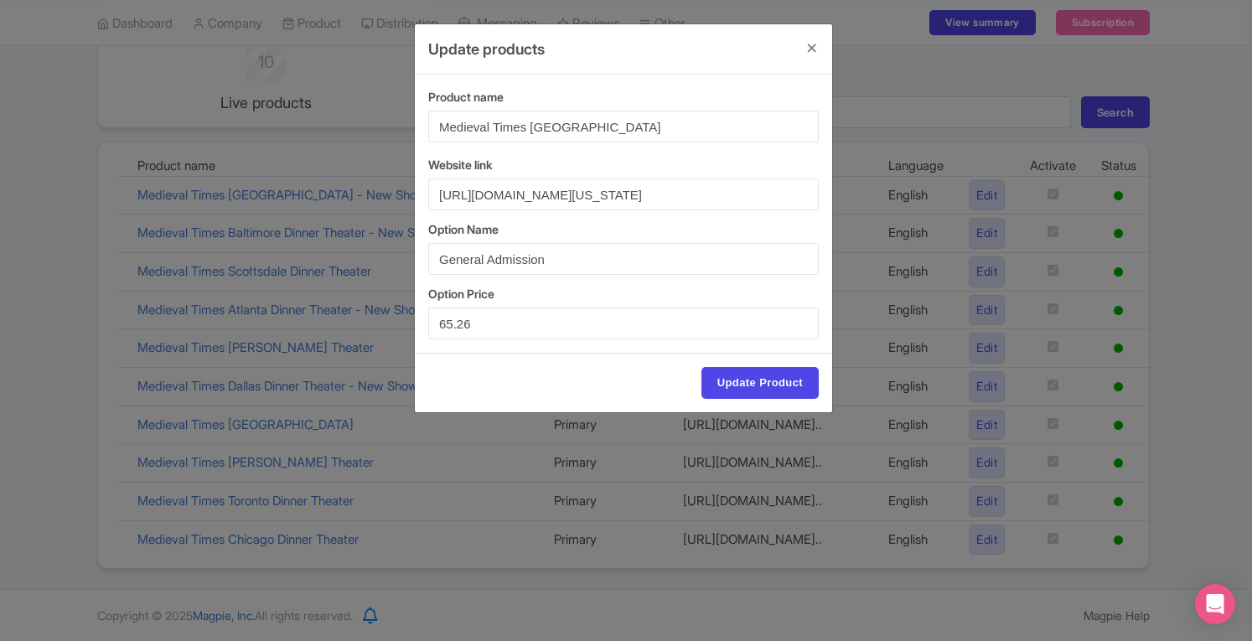
drag, startPoint x: 488, startPoint y: 339, endPoint x: 485, endPoint y: 328, distance: 12.0
click at [485, 328] on div "Product name Medieval Times [GEOGRAPHIC_DATA] Website link [URL][DOMAIN_NAME][U…" at bounding box center [623, 214] width 417 height 278
drag, startPoint x: 485, startPoint y: 328, endPoint x: 416, endPoint y: 330, distance: 68.7
click at [416, 330] on div "Product name Medieval Times [GEOGRAPHIC_DATA] Website link [URL][DOMAIN_NAME][U…" at bounding box center [623, 214] width 417 height 278
paste input "7.05"
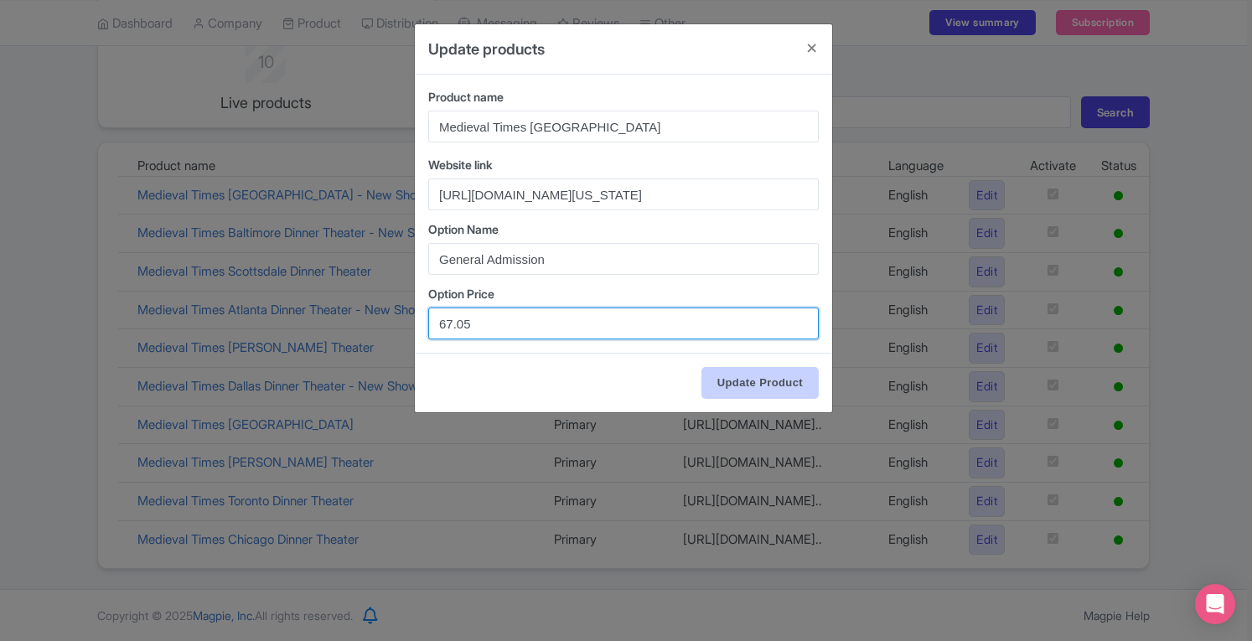
type input "67.05"
click at [729, 374] on input "Update Product" at bounding box center [759, 383] width 117 height 32
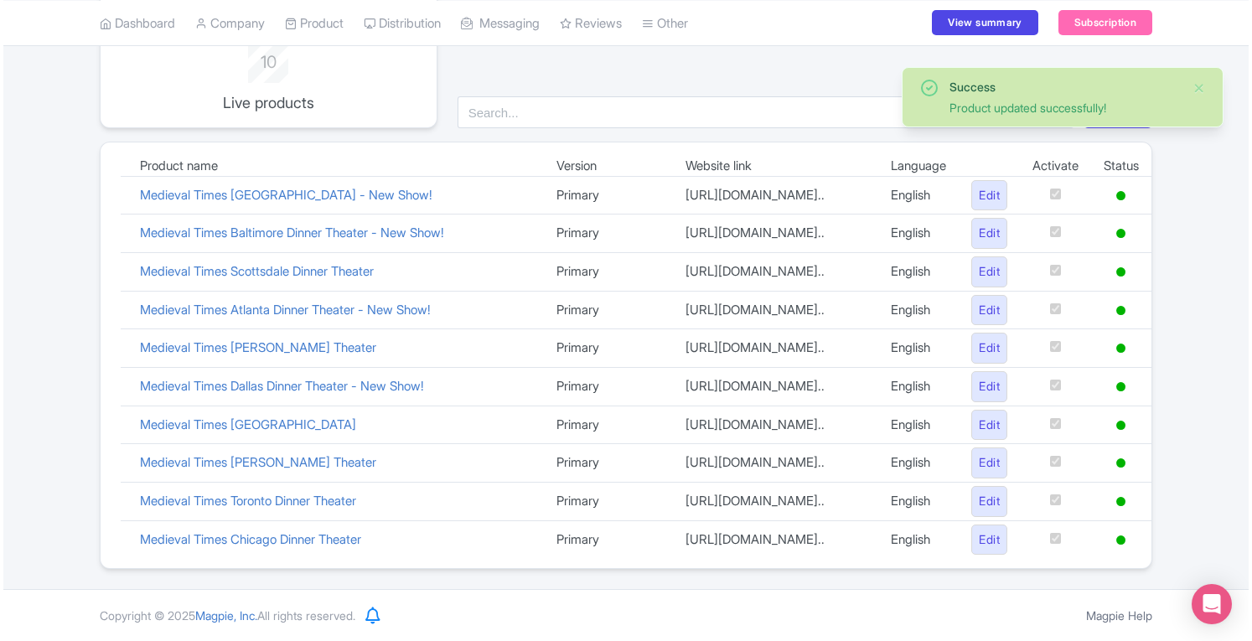
scroll to position [205, 0]
click at [979, 465] on link "Edit" at bounding box center [986, 462] width 36 height 31
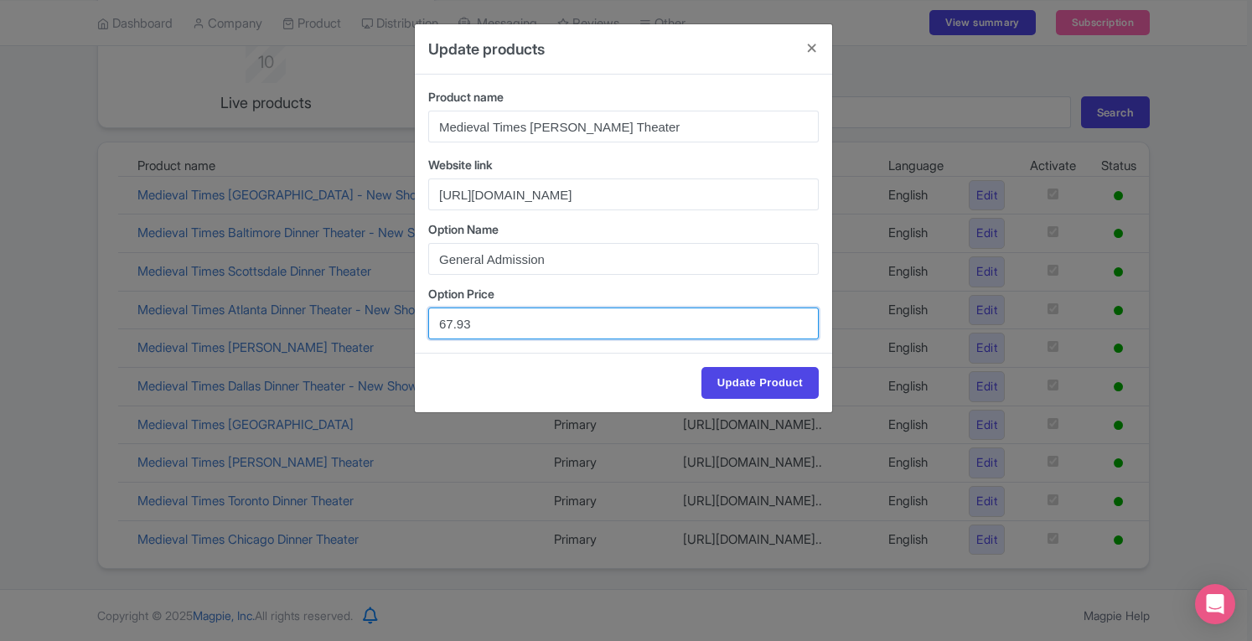
drag, startPoint x: 489, startPoint y: 326, endPoint x: 400, endPoint y: 323, distance: 89.7
click at [400, 323] on div "Update products Product name Medieval Times Lyndhurst Dinner Theater Website li…" at bounding box center [626, 320] width 1252 height 641
paste input "9.74"
type input "69.74"
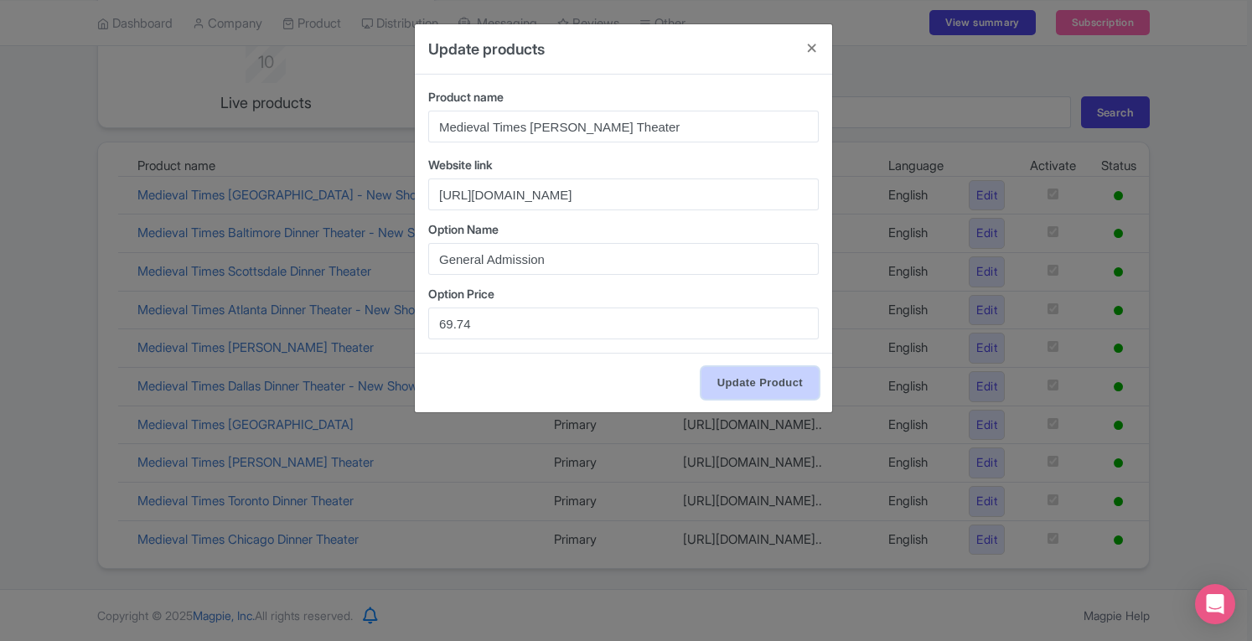
click at [752, 386] on input "Update Product" at bounding box center [759, 383] width 117 height 32
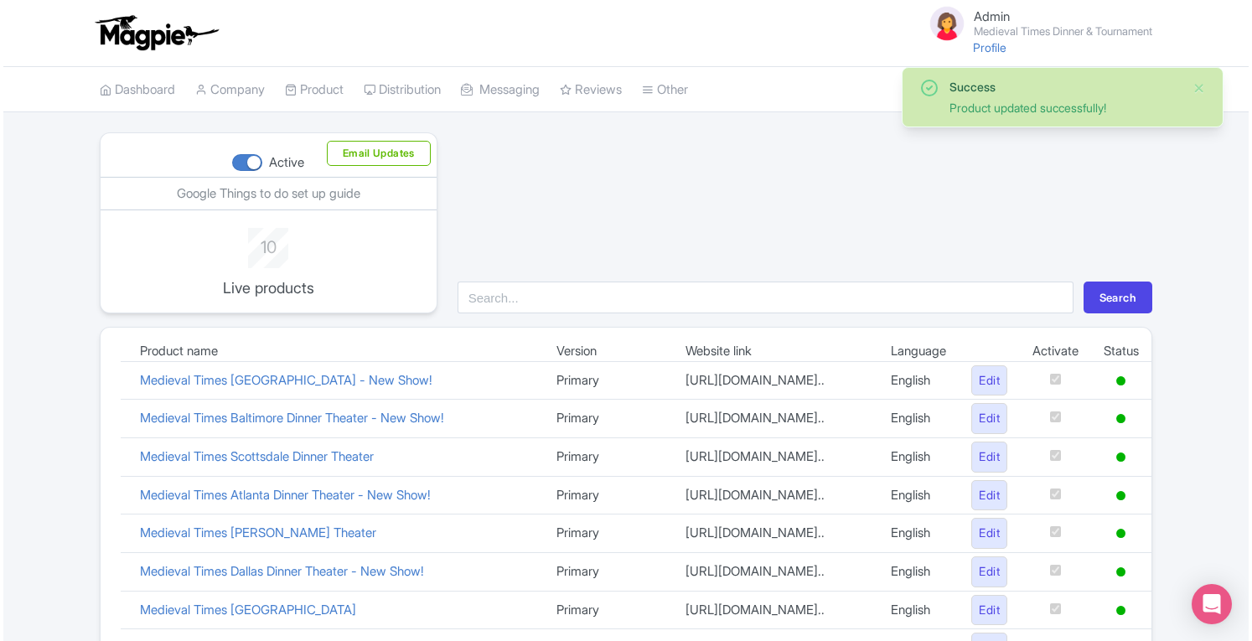
scroll to position [209, 0]
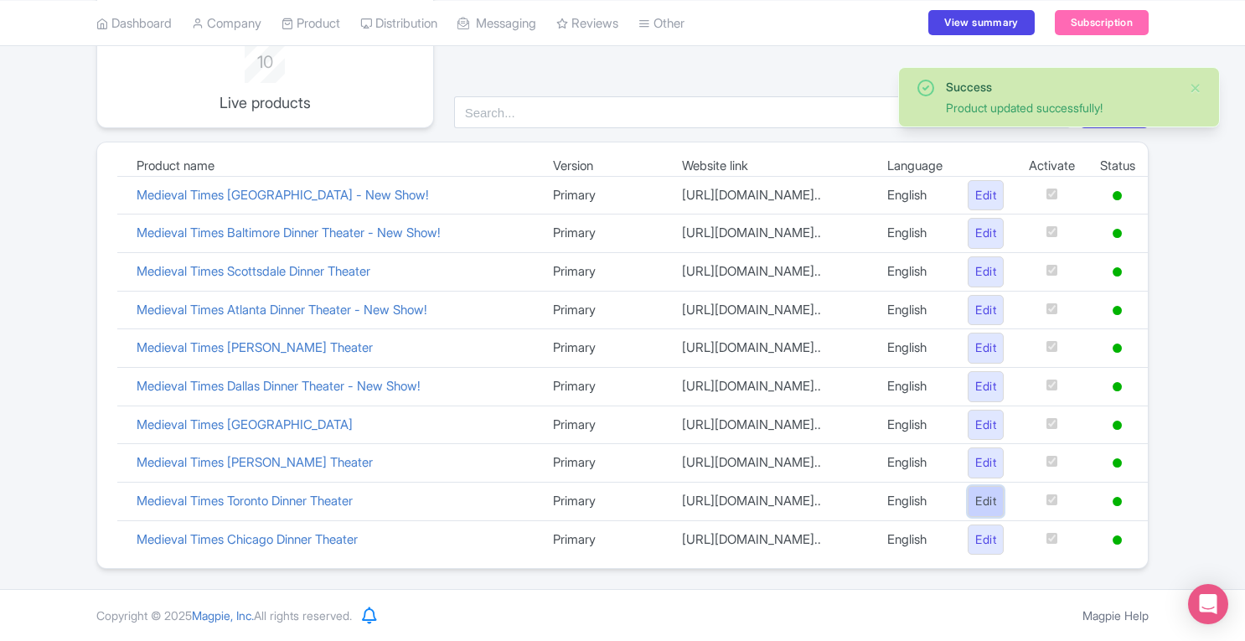
click at [972, 502] on link "Edit" at bounding box center [986, 501] width 36 height 31
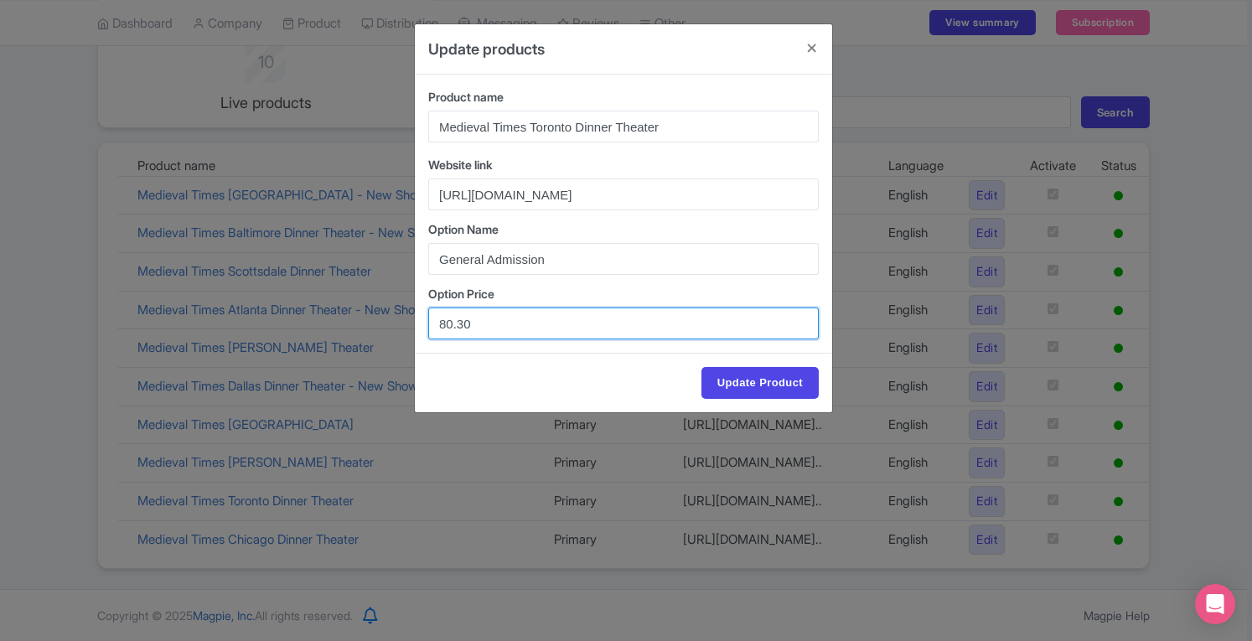
drag, startPoint x: 494, startPoint y: 323, endPoint x: 400, endPoint y: 322, distance: 93.8
click at [400, 322] on div "Update products Product name Medieval Times [GEOGRAPHIC_DATA] Website link [URL…" at bounding box center [626, 320] width 1252 height 641
paste input "2.33"
type input "82.33"
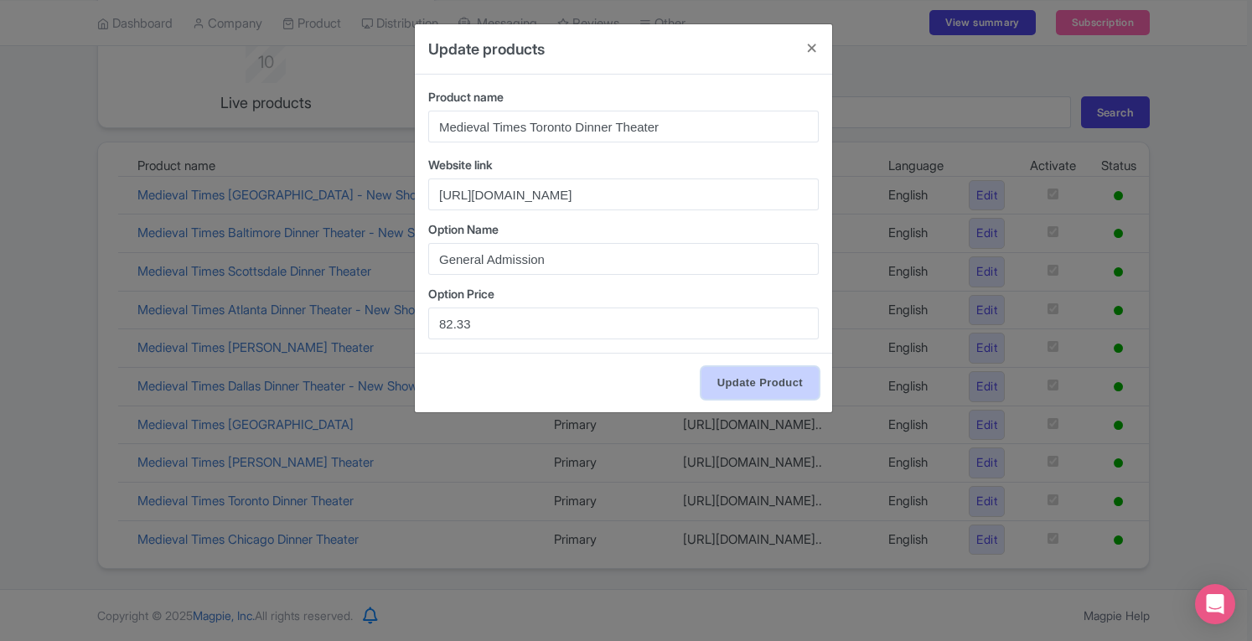
click at [771, 379] on input "Update Product" at bounding box center [759, 383] width 117 height 32
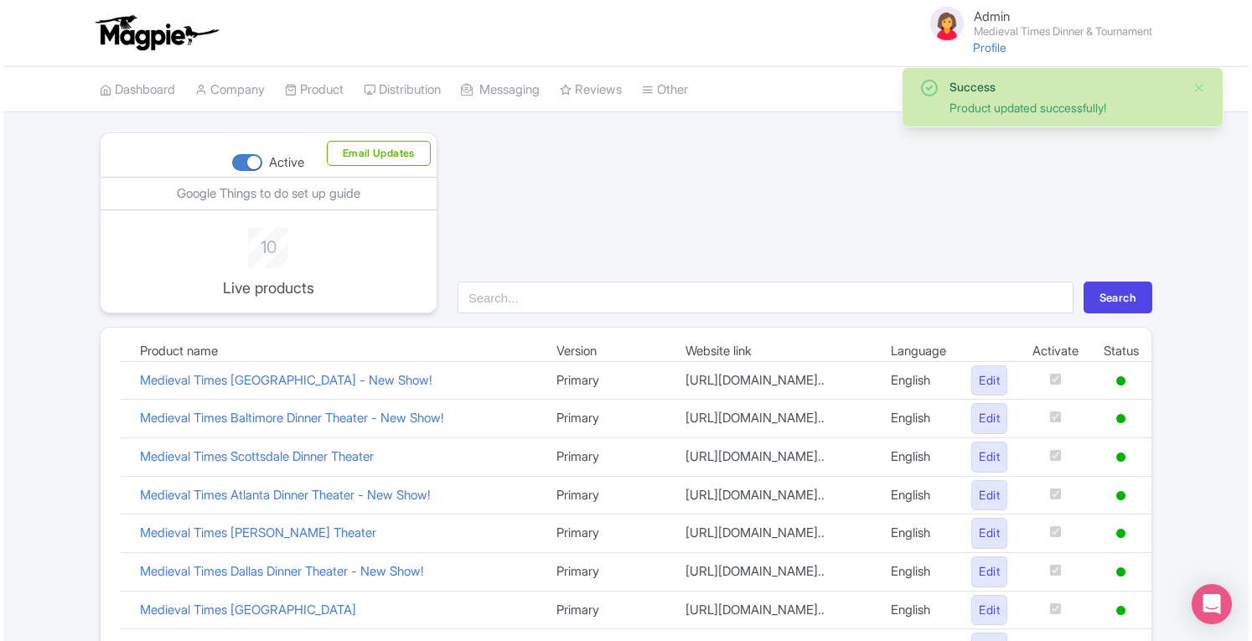
scroll to position [209, 0]
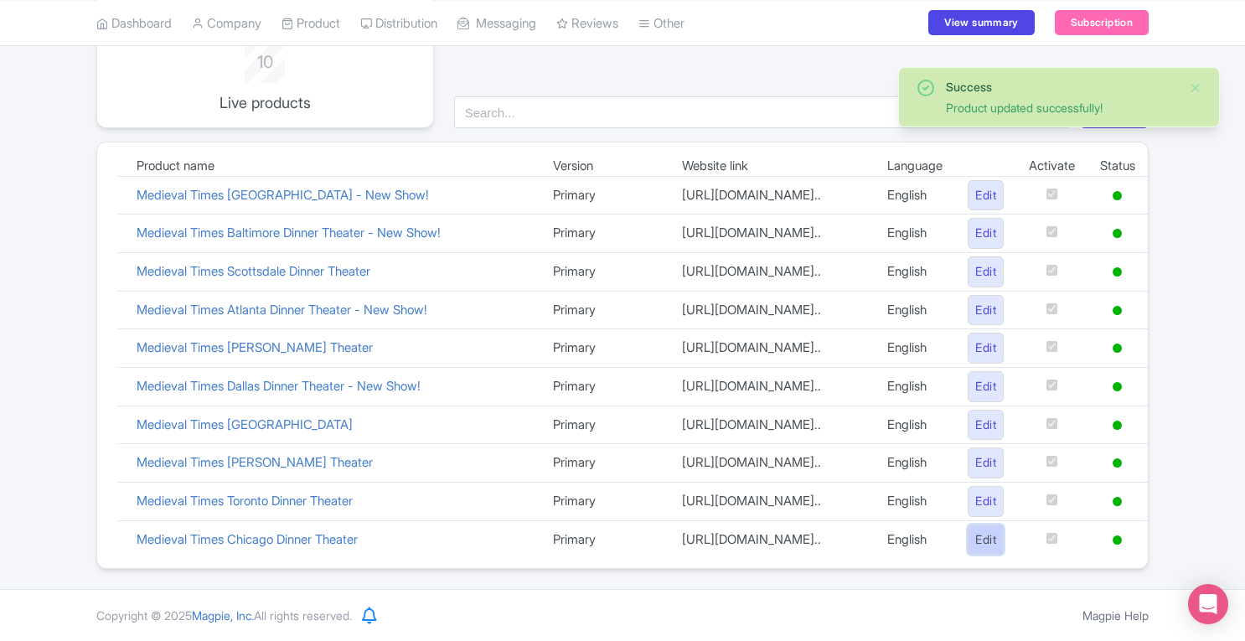
click at [978, 548] on link "Edit" at bounding box center [986, 539] width 36 height 31
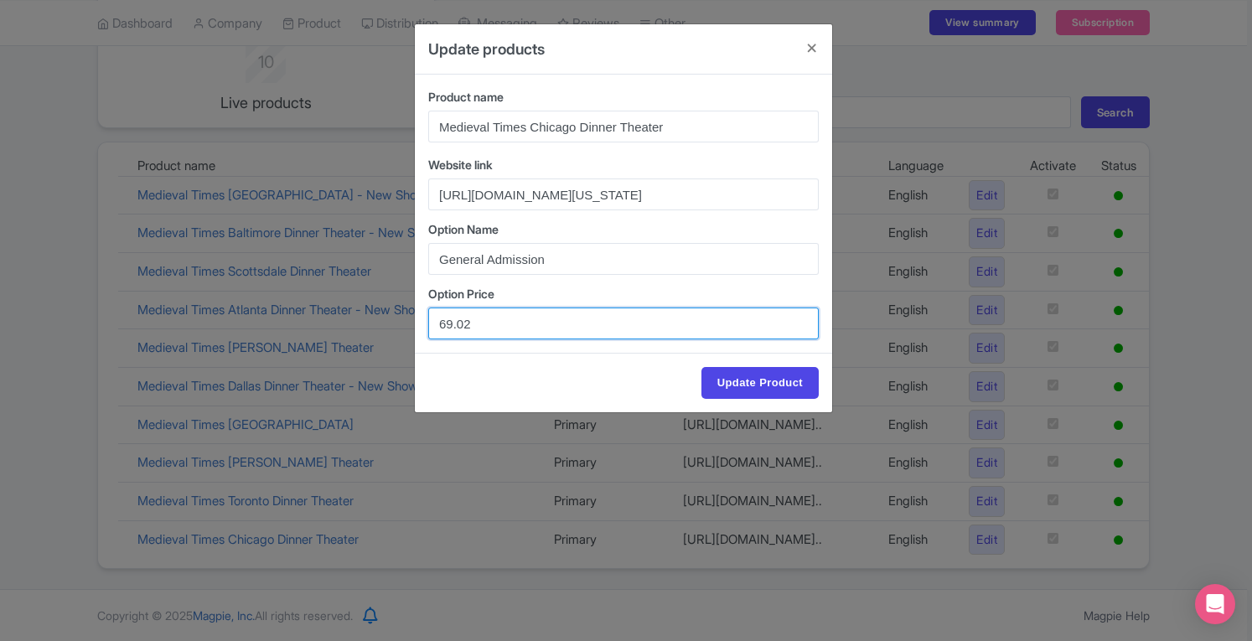
drag, startPoint x: 474, startPoint y: 319, endPoint x: 397, endPoint y: 324, distance: 77.2
click at [397, 324] on div "Update products Product name Medieval Times Chicago Dinner Theater Website link…" at bounding box center [626, 320] width 1252 height 641
paste input "70.86"
type input "70.86"
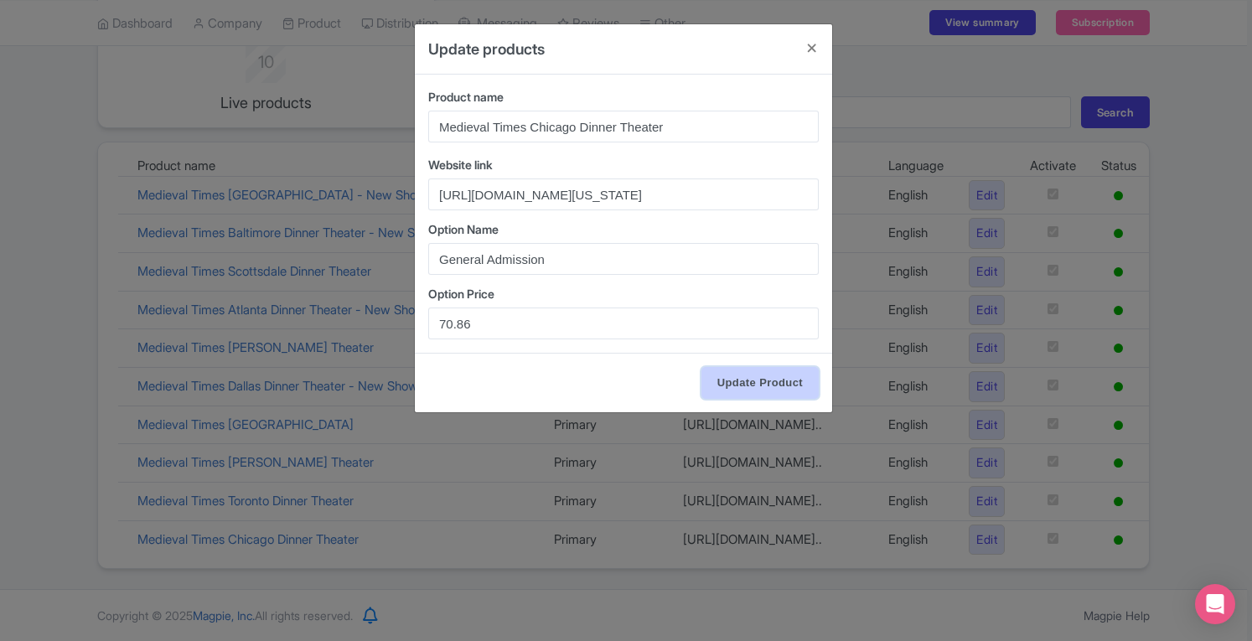
click at [761, 372] on input "Update Product" at bounding box center [759, 383] width 117 height 32
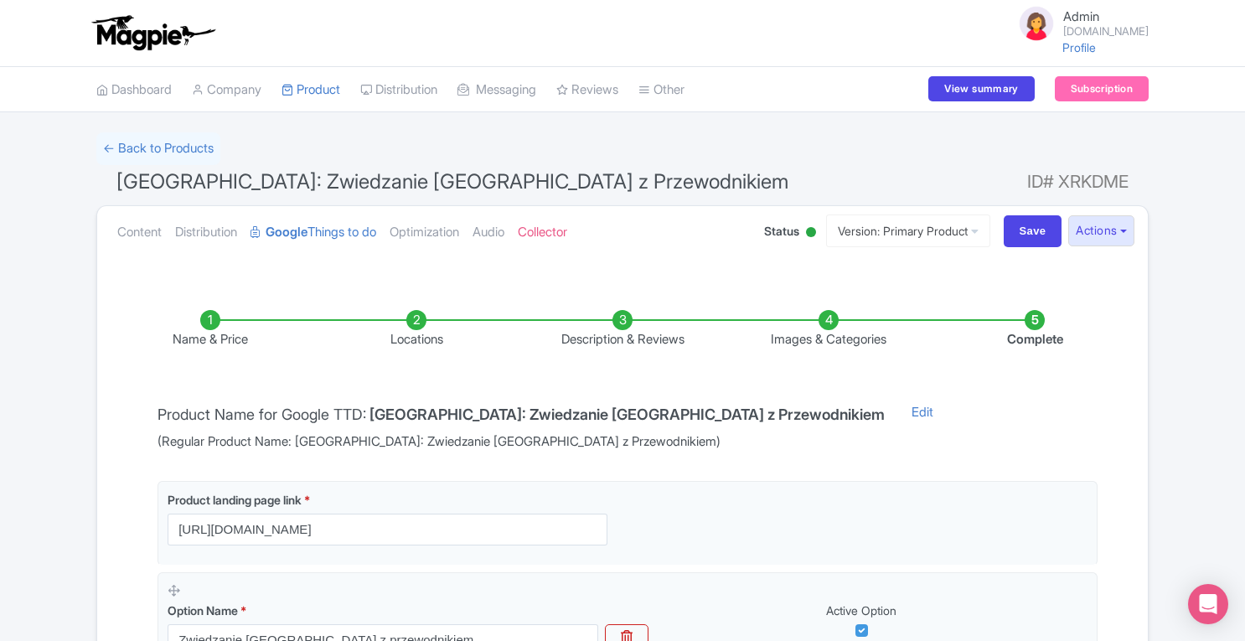
click at [416, 311] on li "Locations" at bounding box center [416, 329] width 206 height 39
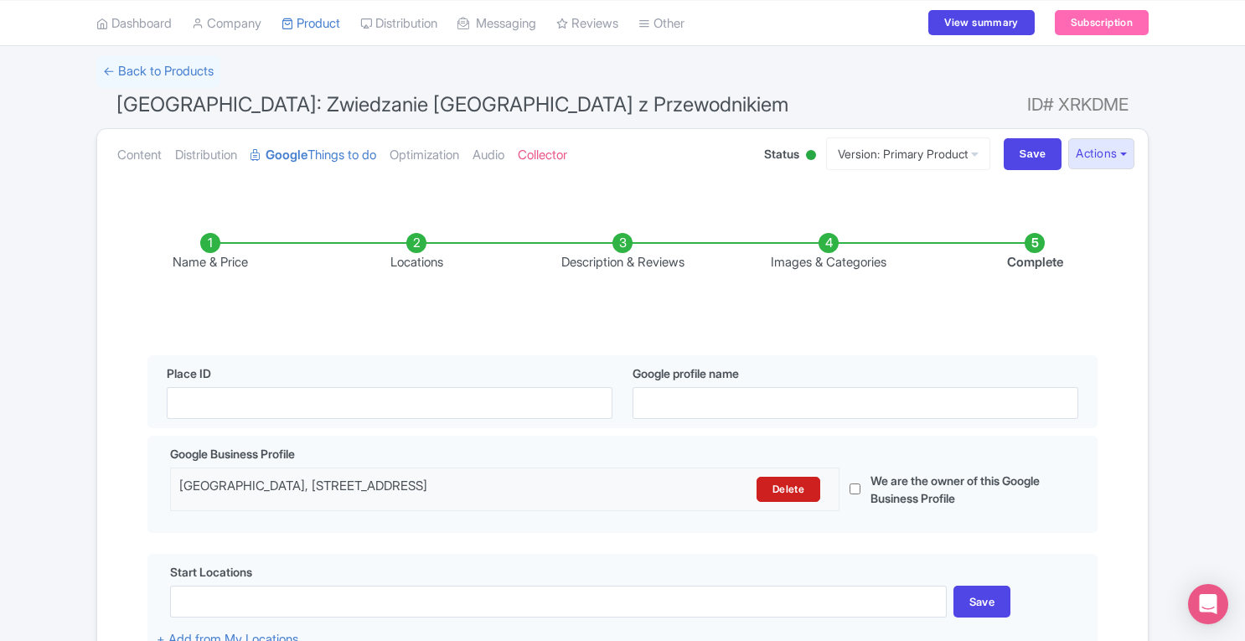
scroll to position [79, 0]
click at [211, 241] on li "Name & Price" at bounding box center [210, 250] width 206 height 39
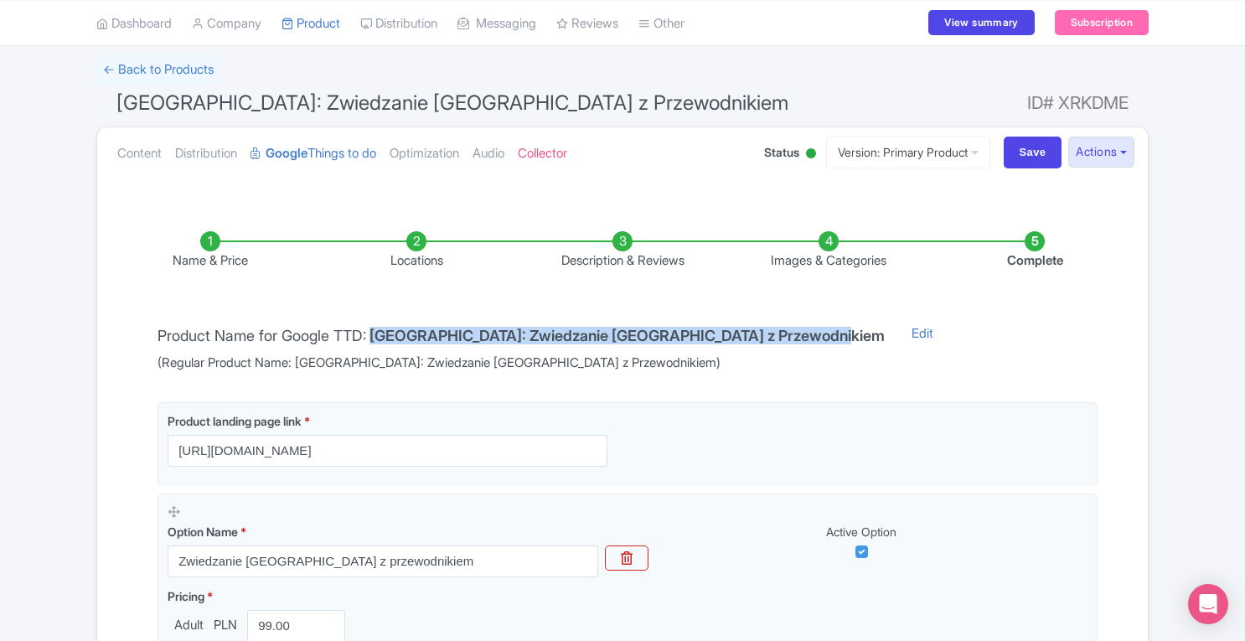
drag, startPoint x: 377, startPoint y: 334, endPoint x: 861, endPoint y: 333, distance: 484.2
click at [861, 333] on h4 "Kraków: Zwiedzanie Muzeum Rynku Podziemnego z Przewodnikiem" at bounding box center [626, 336] width 515 height 17
copy h4 "Kraków: Zwiedzanie Muzeum Rynku Podziemnego z Przewodnikiem"
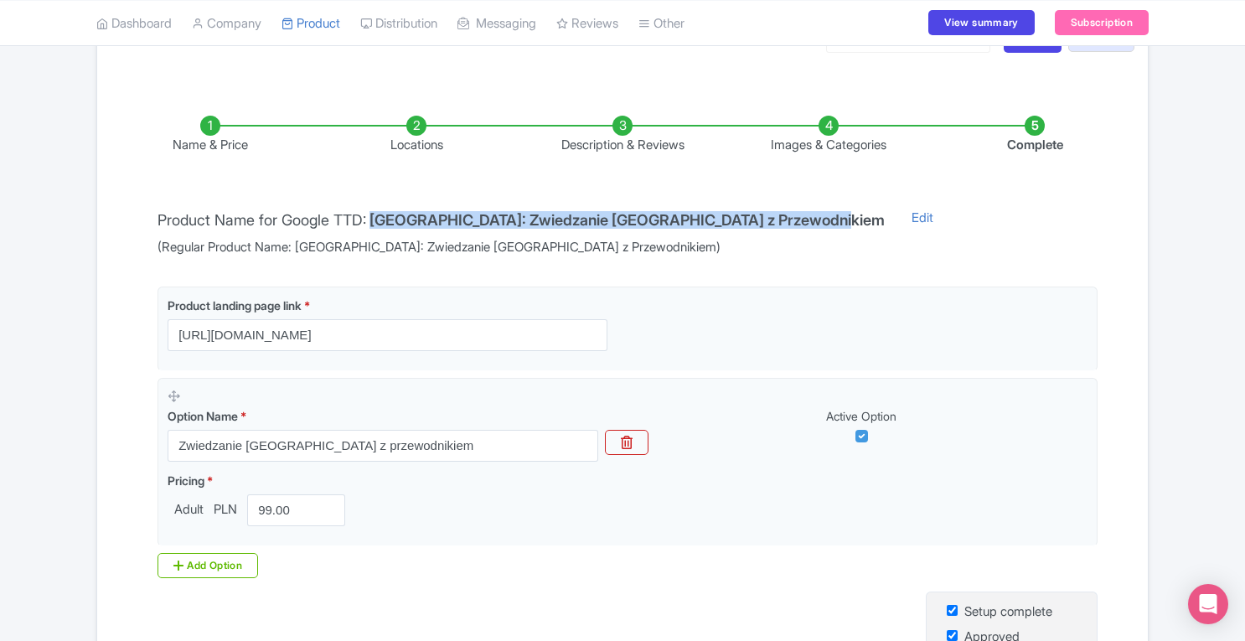
scroll to position [197, 0]
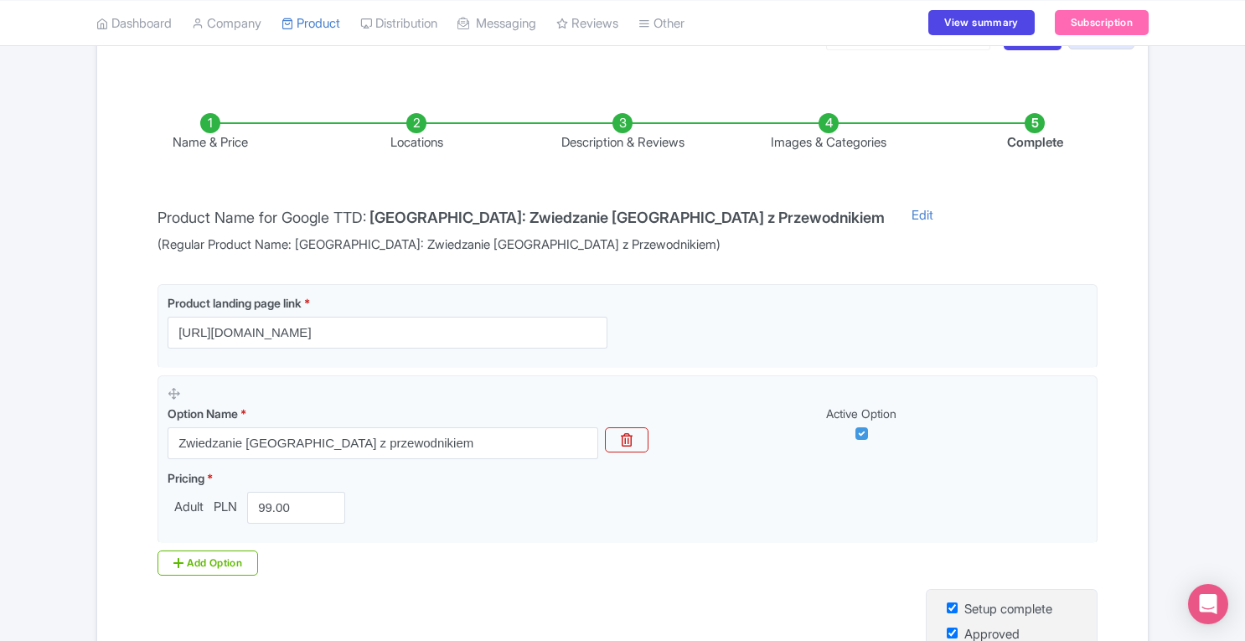
click at [833, 120] on li "Images & Categories" at bounding box center [828, 132] width 206 height 39
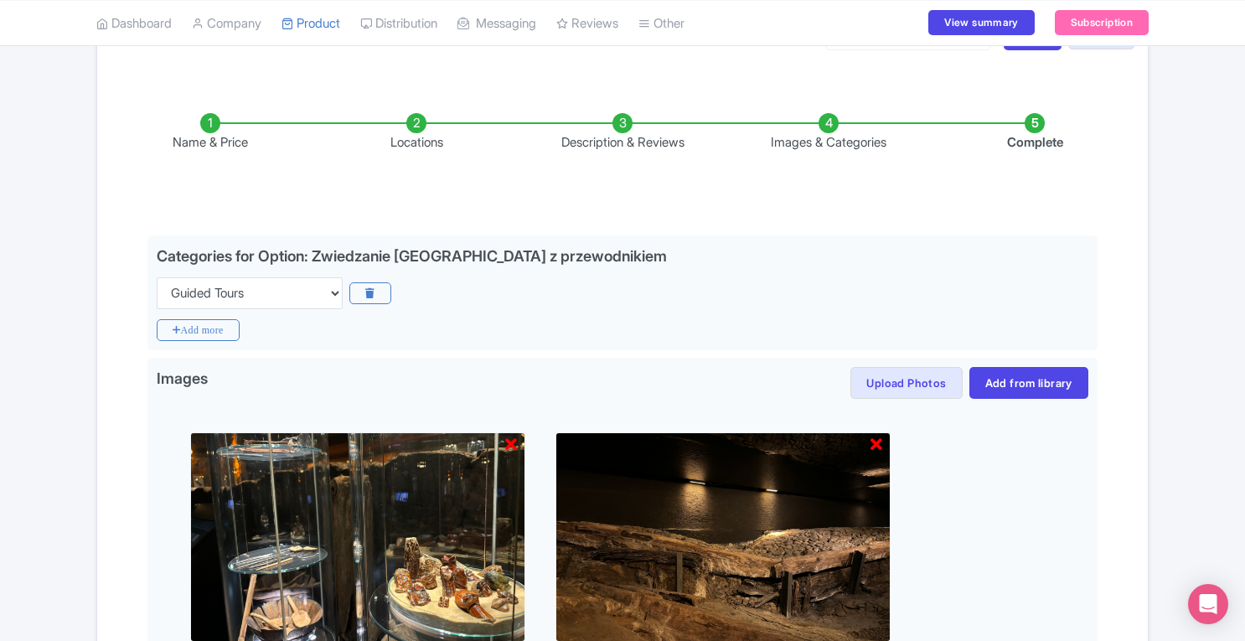
scroll to position [262, 0]
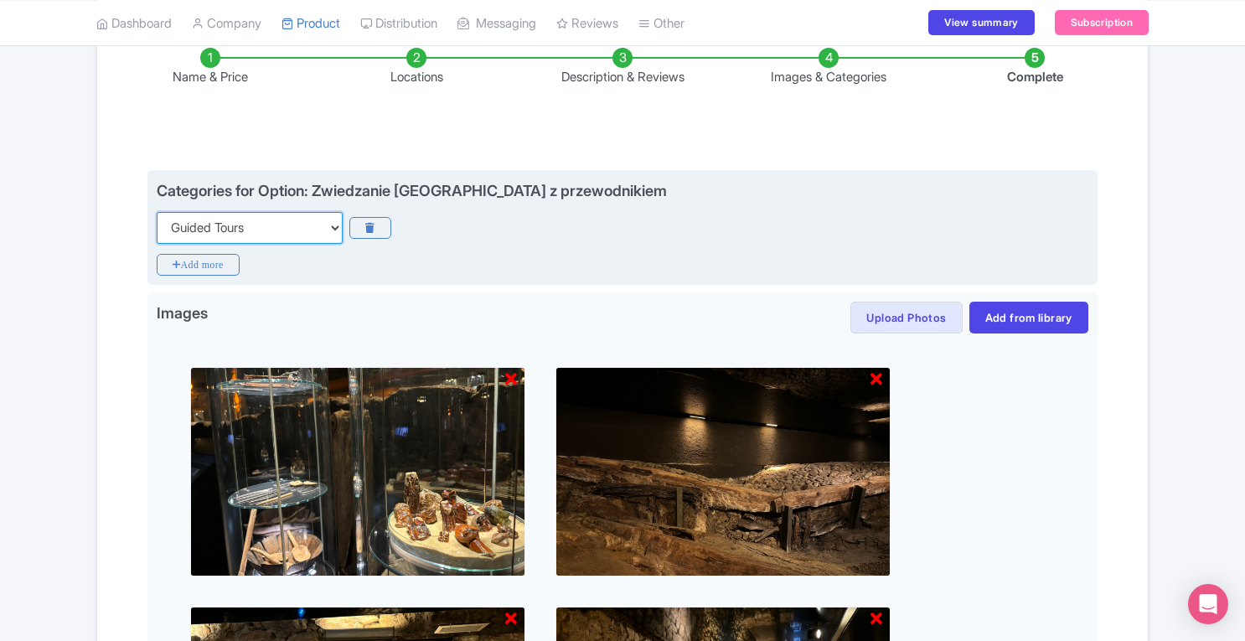
click at [317, 224] on select "Choose categories Adults Only Animals Audio Guide Beaches Bike Tours Boat Tours…" at bounding box center [250, 228] width 186 height 32
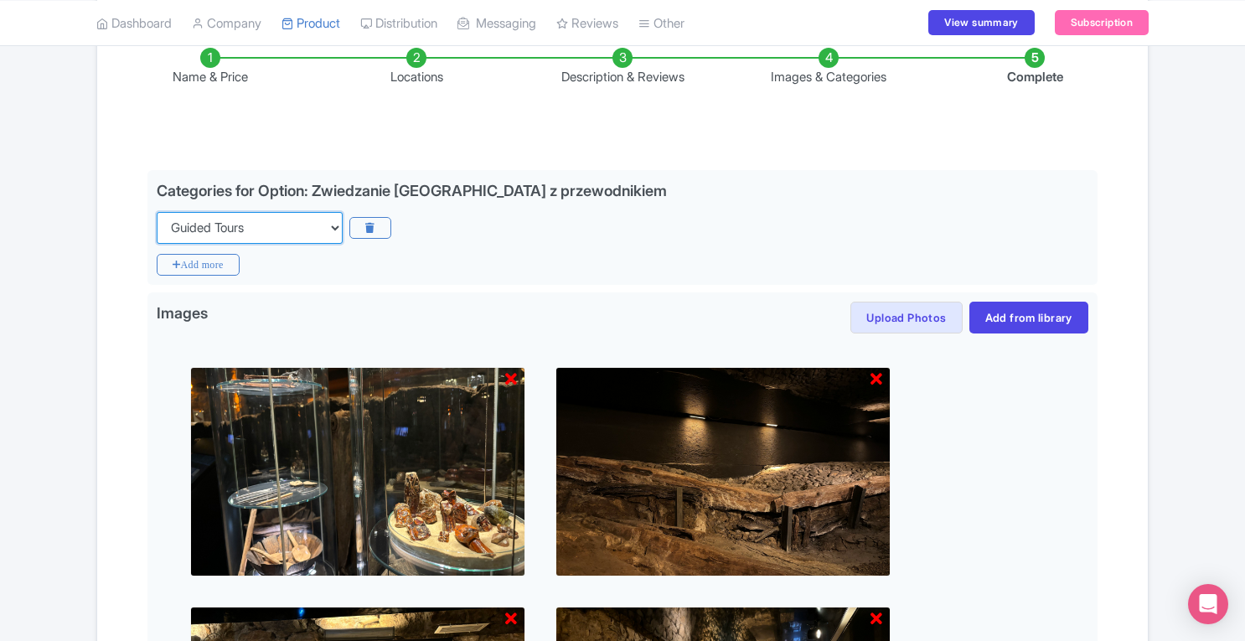
select select "self-guided"
click at [1192, 160] on div "← Back to Products Kraków: Zwiedzanie Muzeum Rynku Podziemnego z Przewodnikiem …" at bounding box center [622, 468] width 1245 height 1196
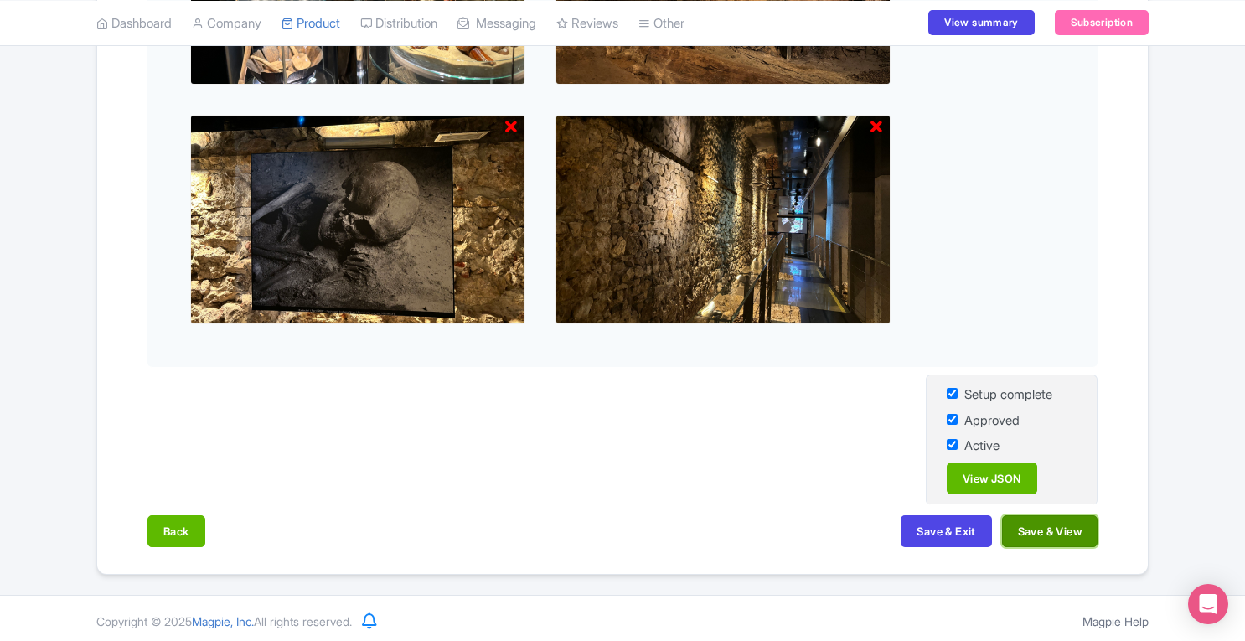
click at [1022, 540] on button "Save & View" at bounding box center [1050, 531] width 96 height 32
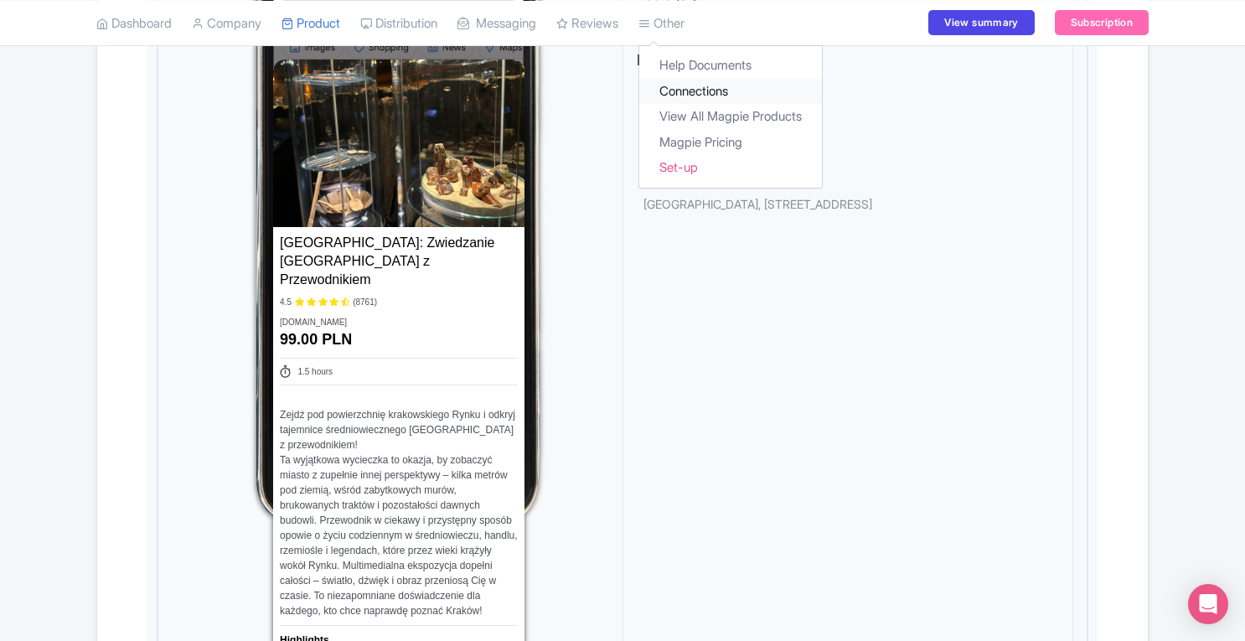
click at [695, 90] on link "Connections" at bounding box center [730, 91] width 183 height 26
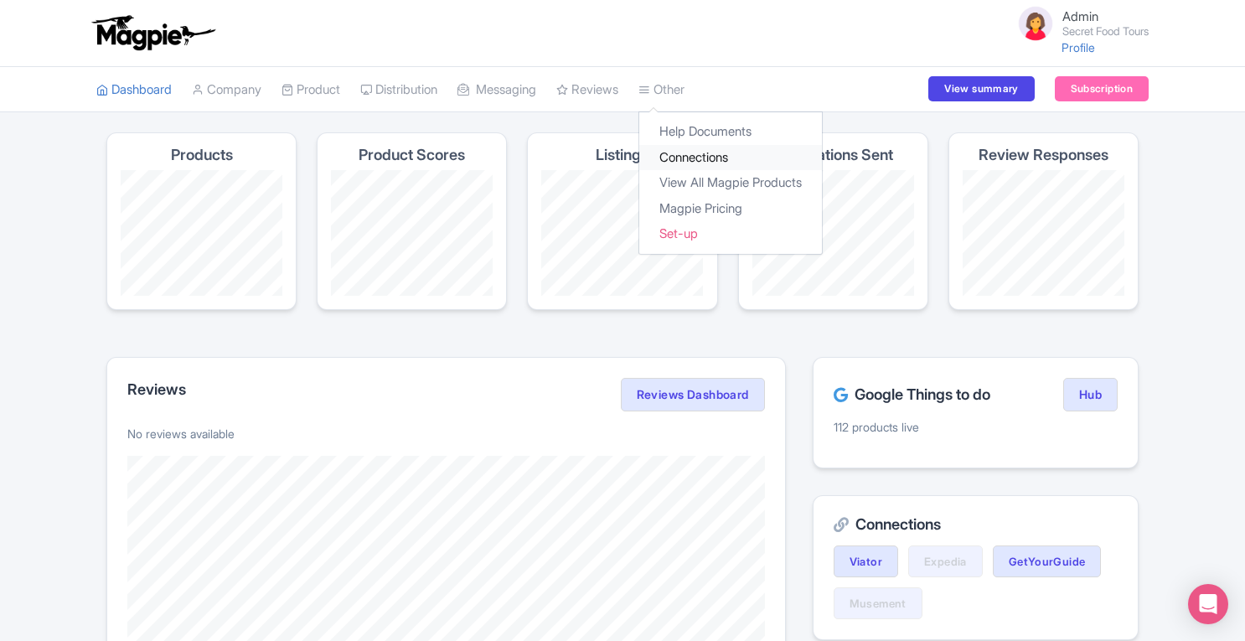
click at [700, 151] on link "Connections" at bounding box center [730, 158] width 183 height 26
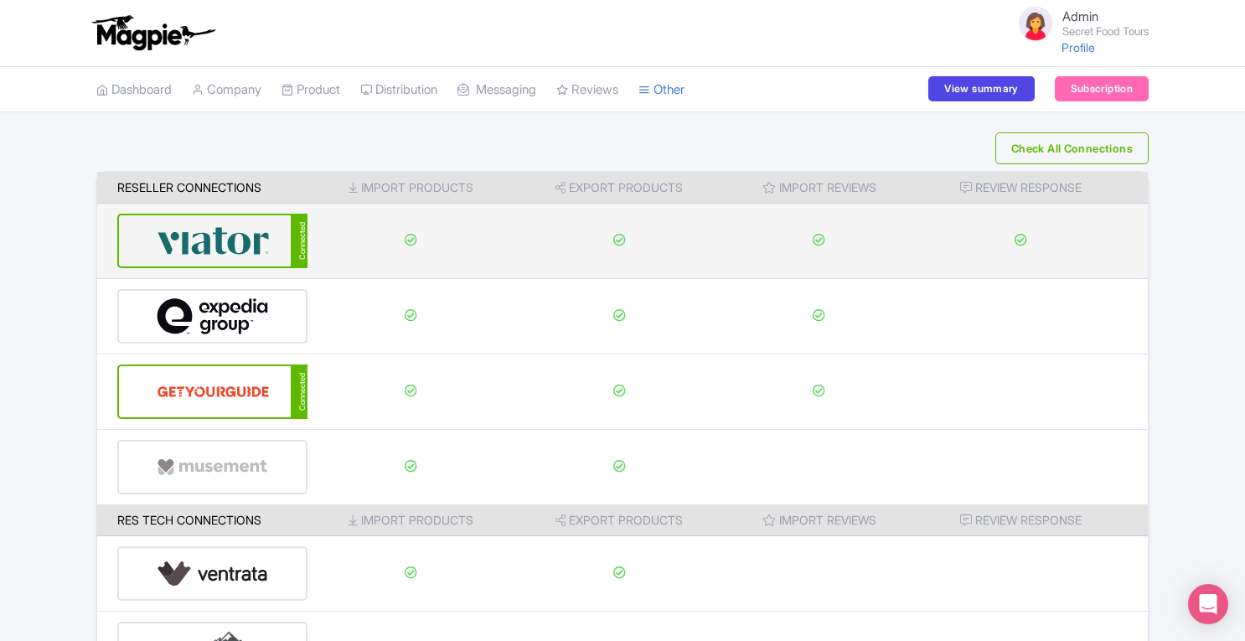
click at [227, 245] on img at bounding box center [213, 240] width 113 height 51
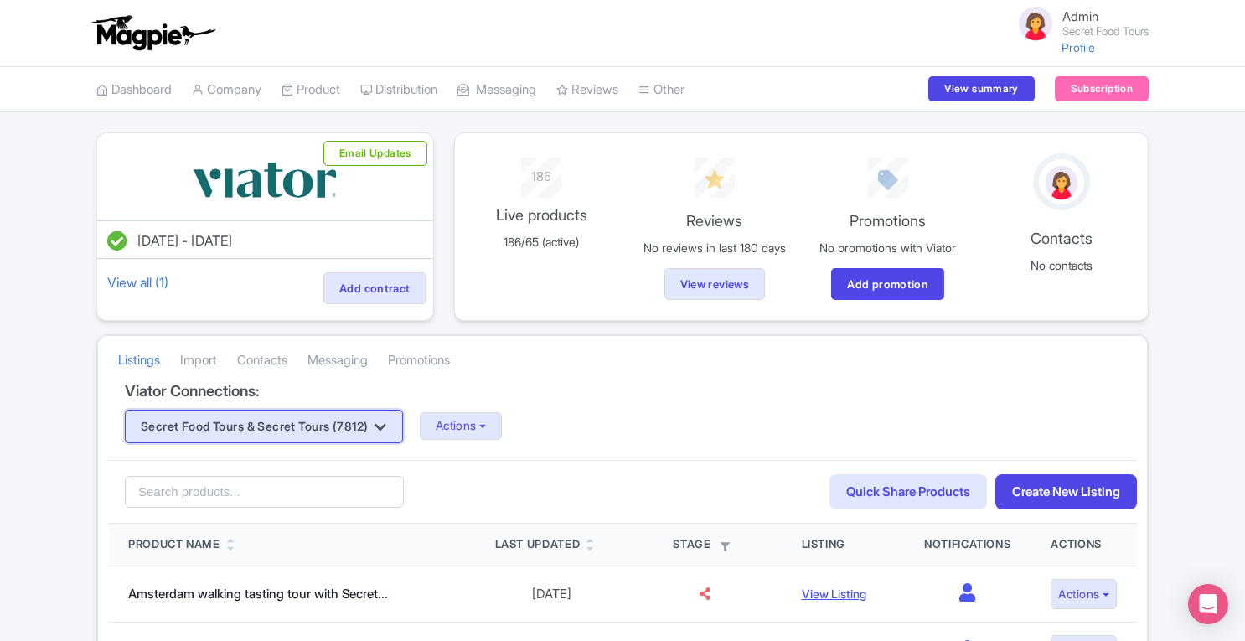
click at [372, 428] on button "Secret Food Tours & Secret Tours (7812)" at bounding box center [264, 427] width 278 height 34
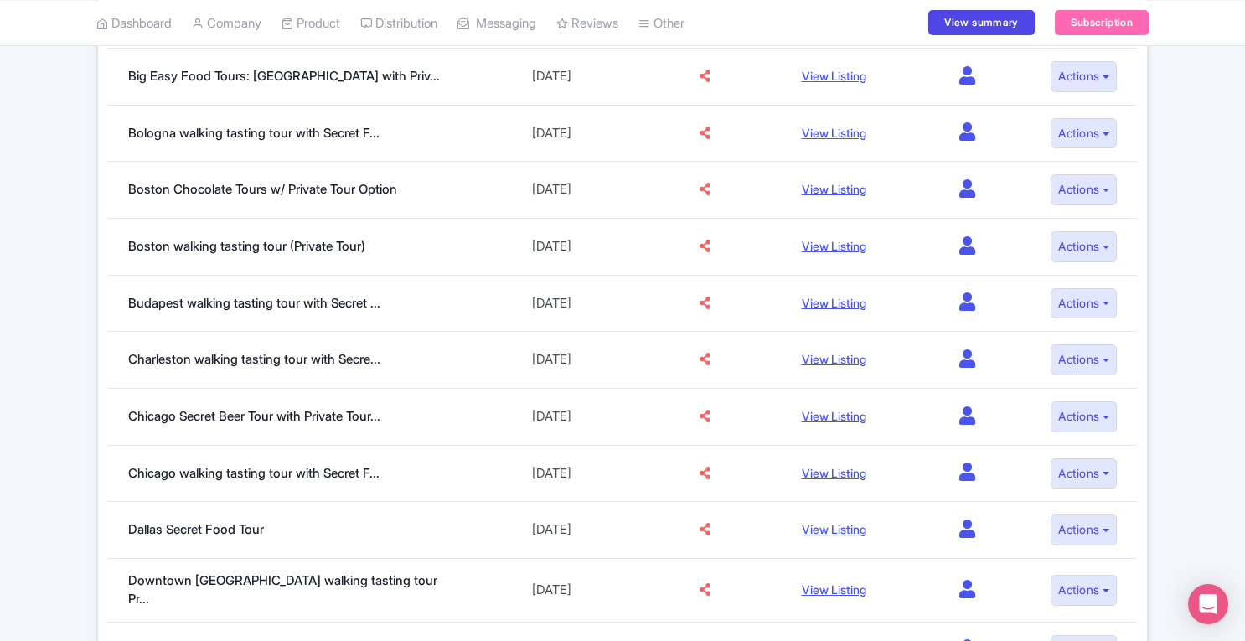
scroll to position [932, 0]
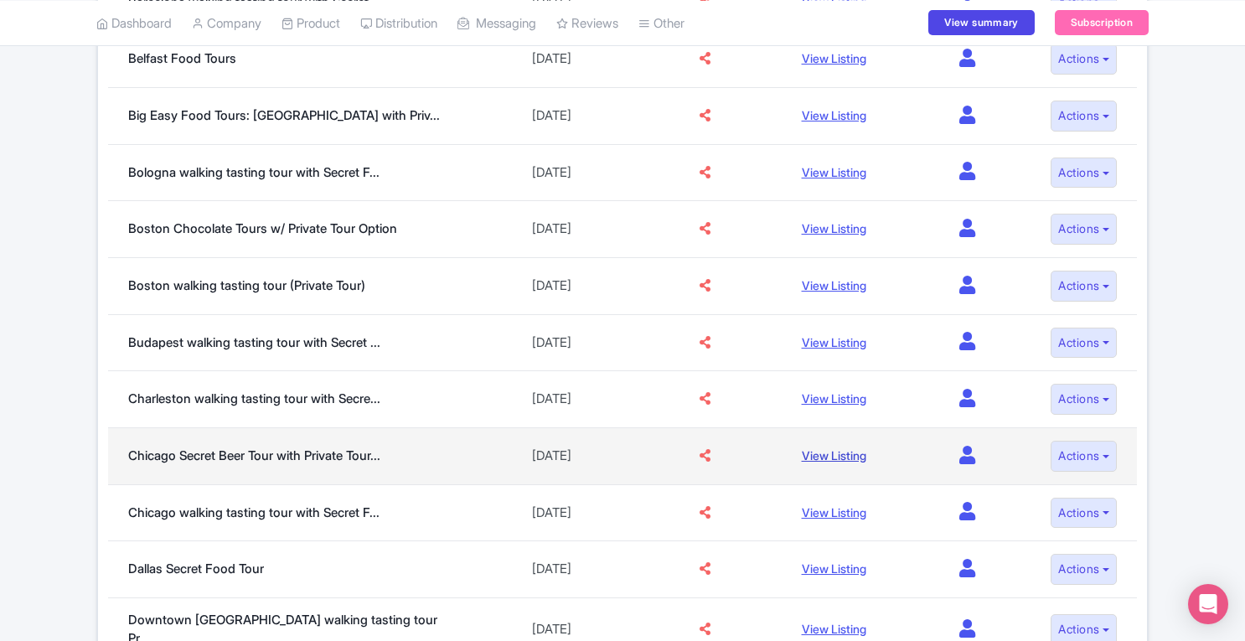
click at [837, 448] on link "View Listing" at bounding box center [834, 455] width 65 height 14
click at [828, 448] on link "View Listing" at bounding box center [834, 455] width 65 height 14
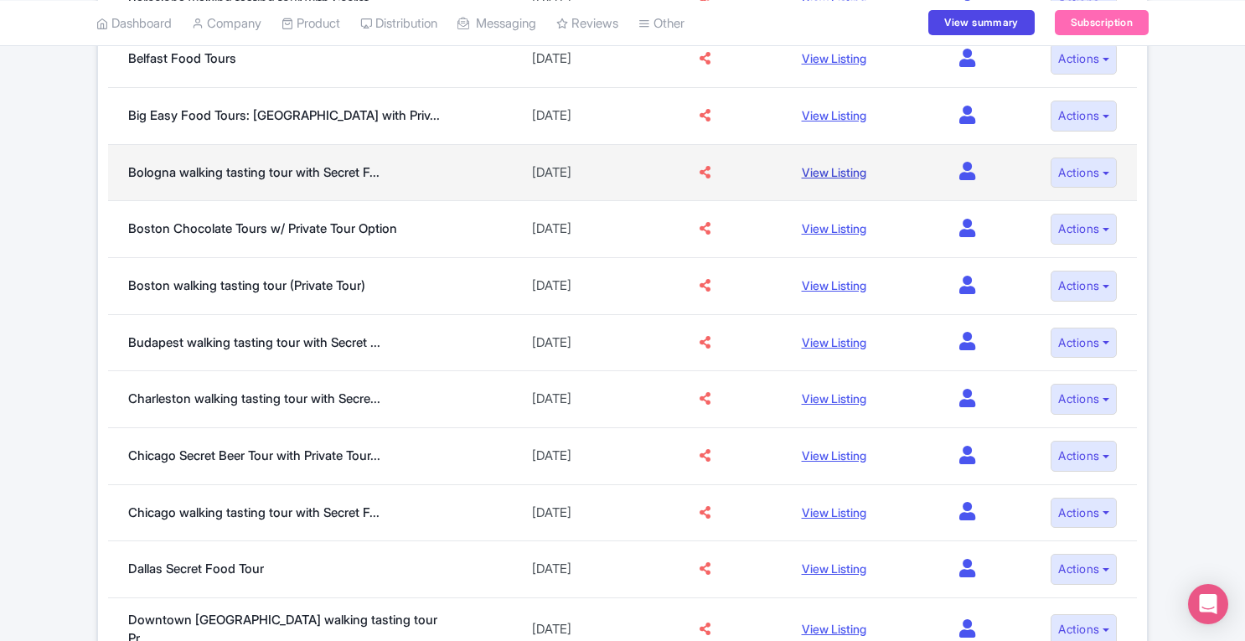
click at [831, 165] on link "View Listing" at bounding box center [834, 172] width 65 height 14
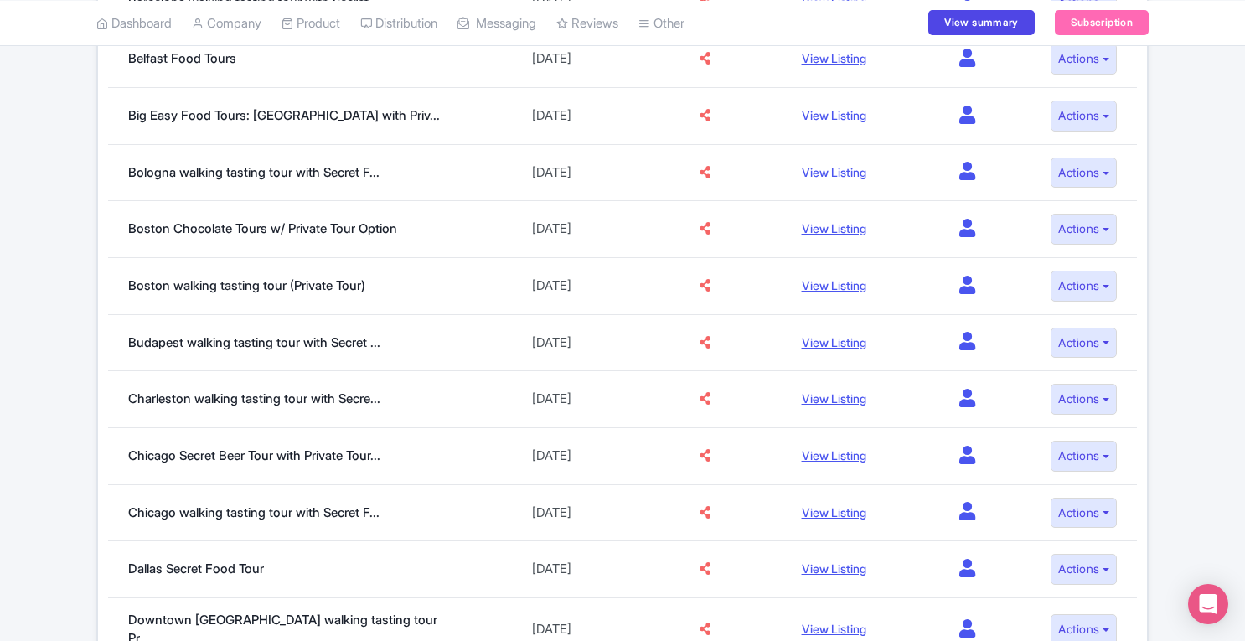
scroll to position [0, 0]
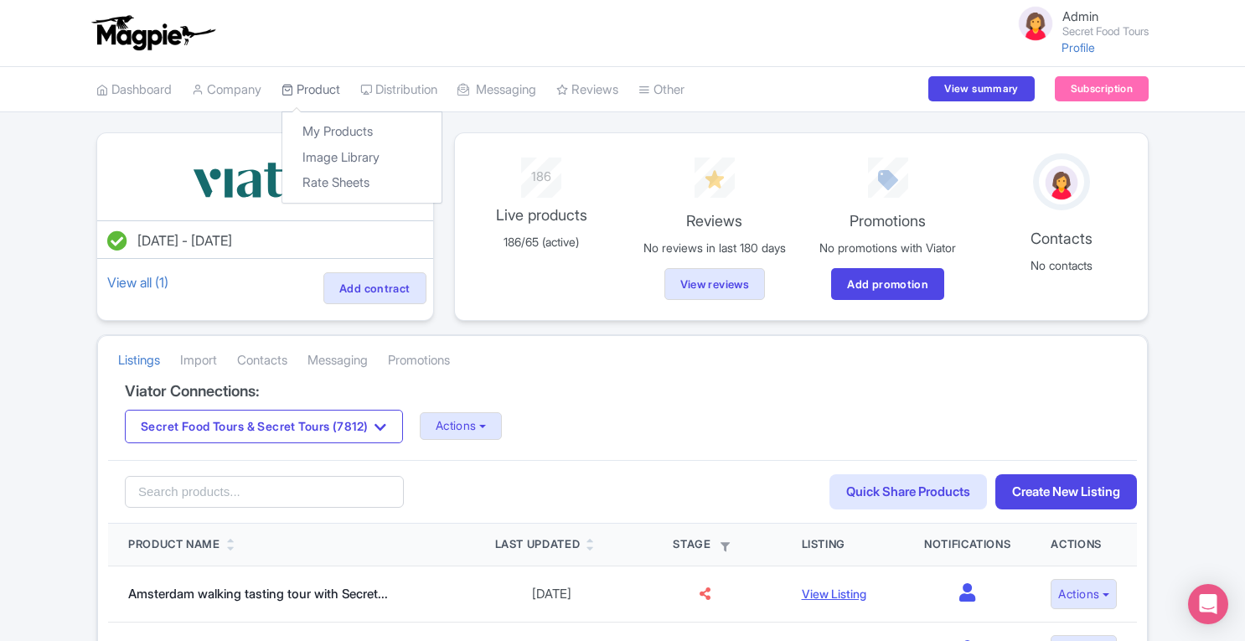
click at [318, 87] on link "Product" at bounding box center [310, 90] width 59 height 46
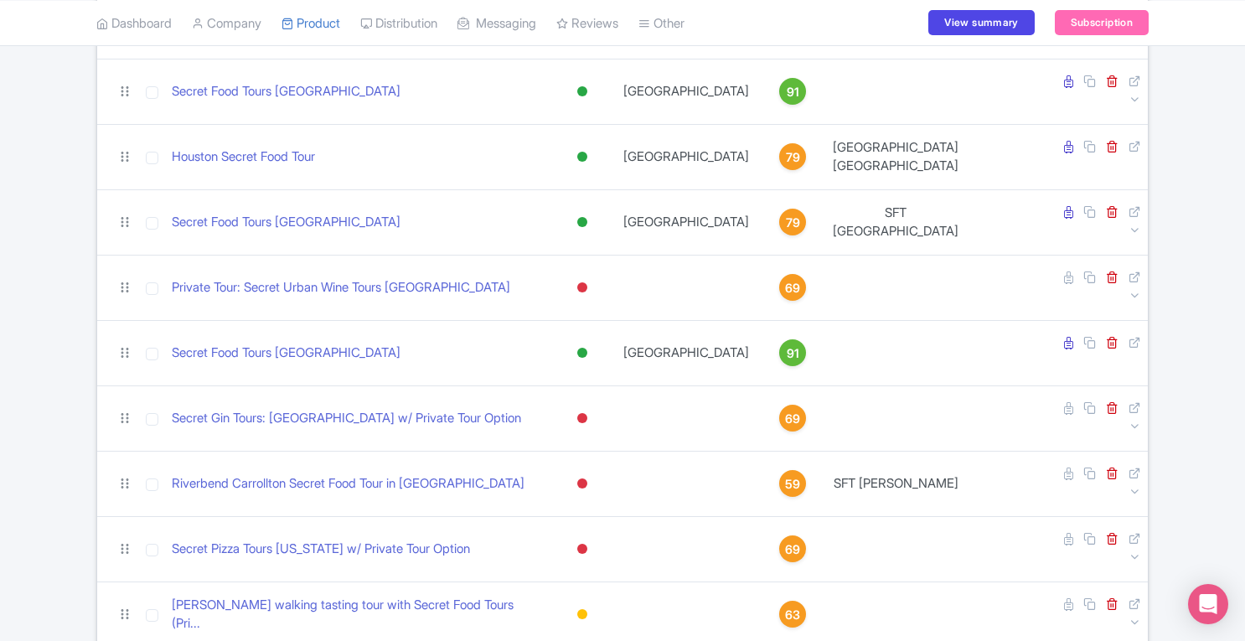
scroll to position [3821, 0]
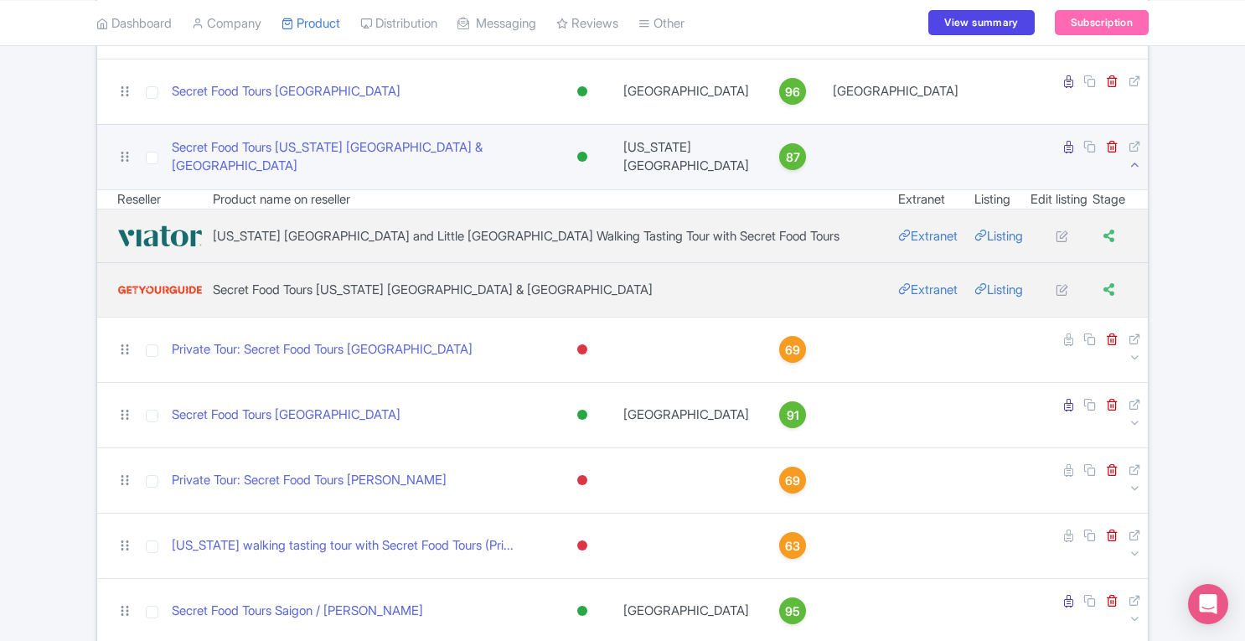
scroll to position [4817, 0]
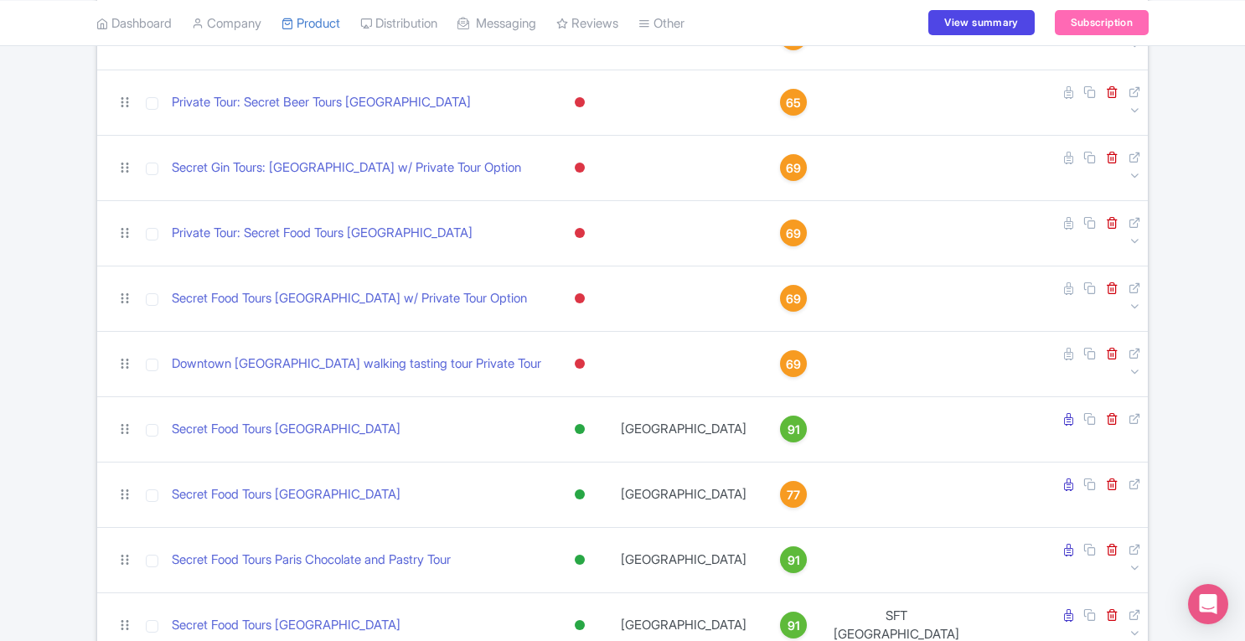
scroll to position [0, 0]
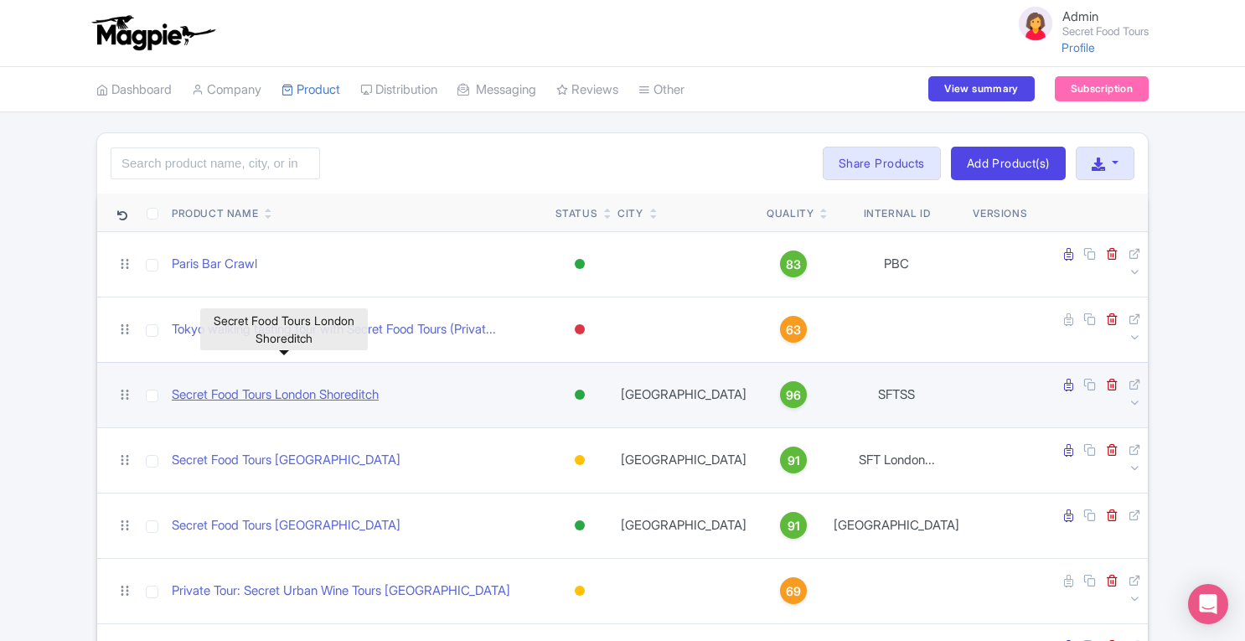
click at [369, 385] on link "Secret Food Tours London Shoreditch" at bounding box center [275, 394] width 207 height 19
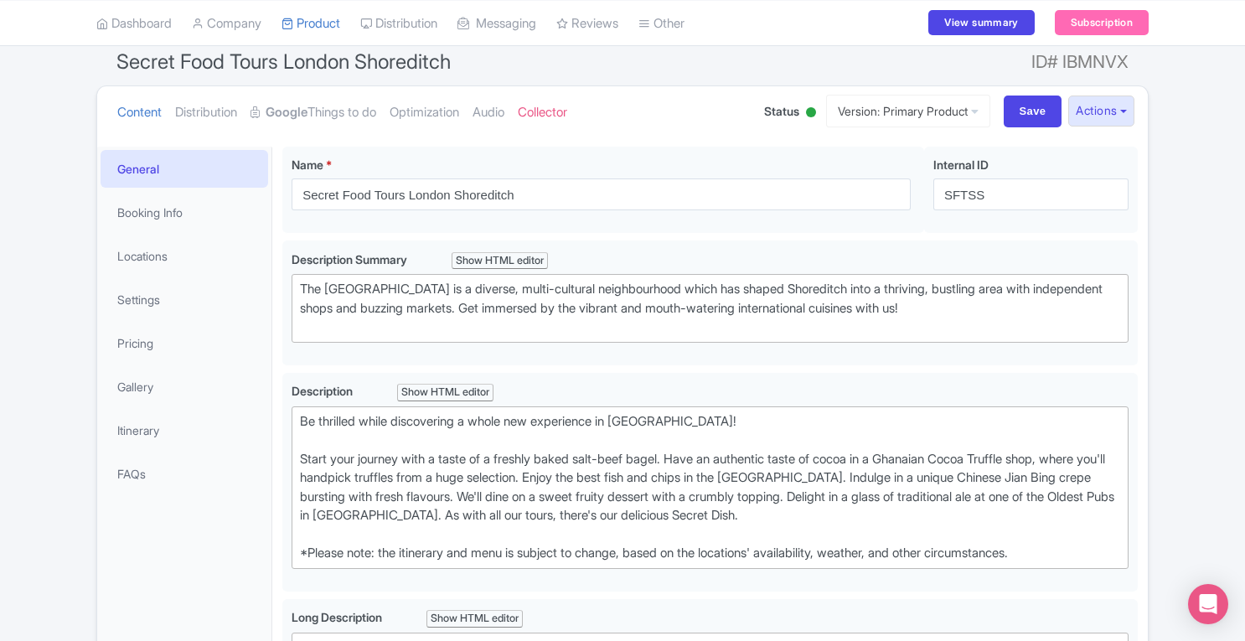
scroll to position [101, 0]
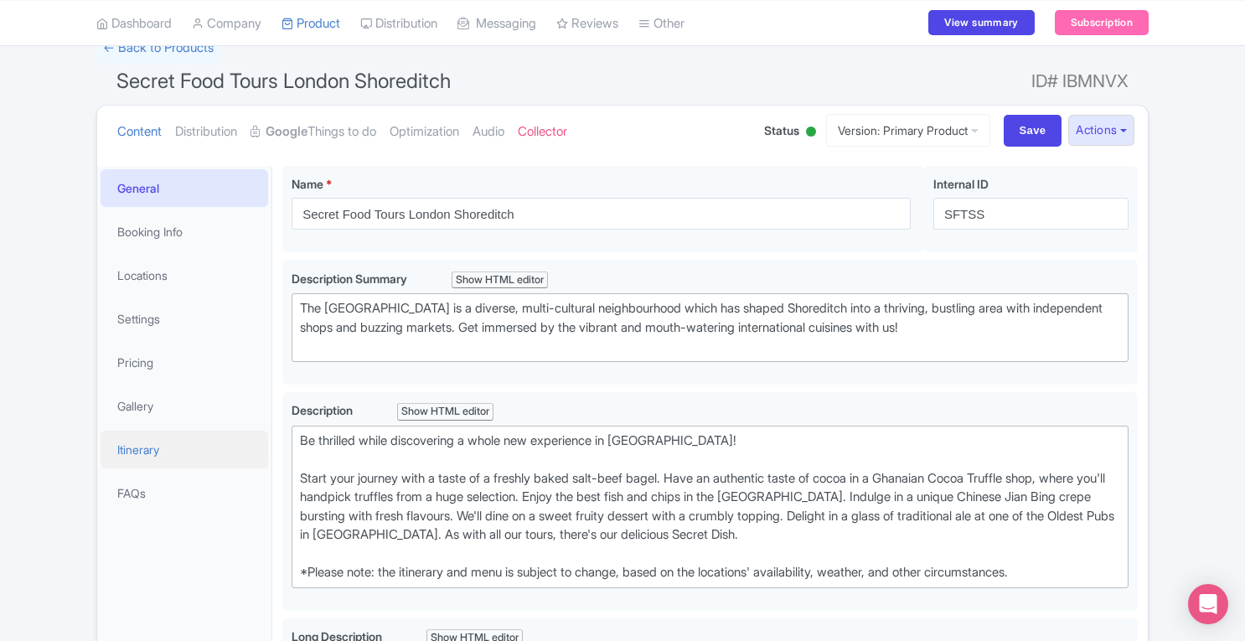
click at [151, 443] on link "Itinerary" at bounding box center [185, 450] width 168 height 38
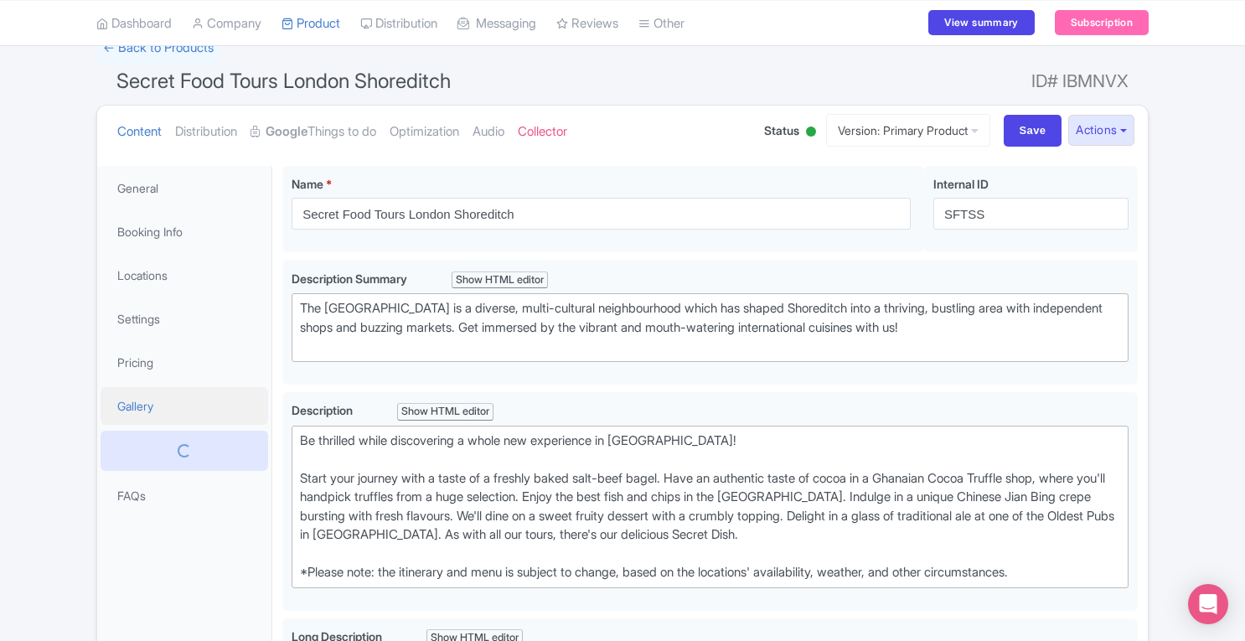
scroll to position [65, 0]
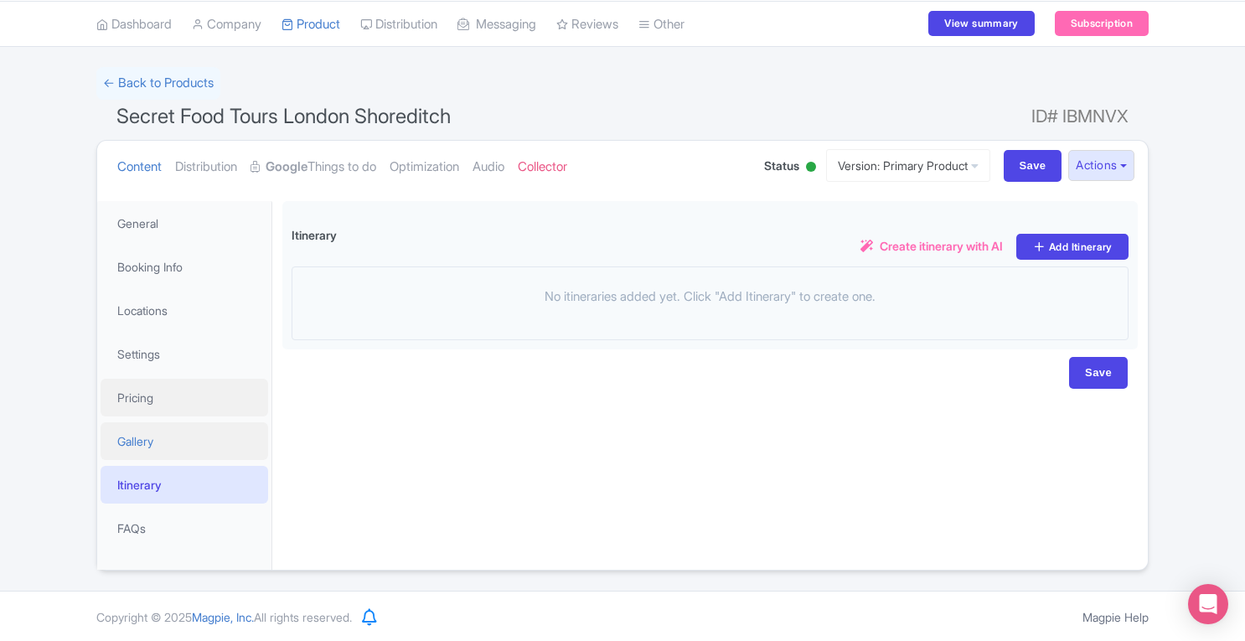
click at [141, 408] on link "Pricing" at bounding box center [185, 398] width 168 height 38
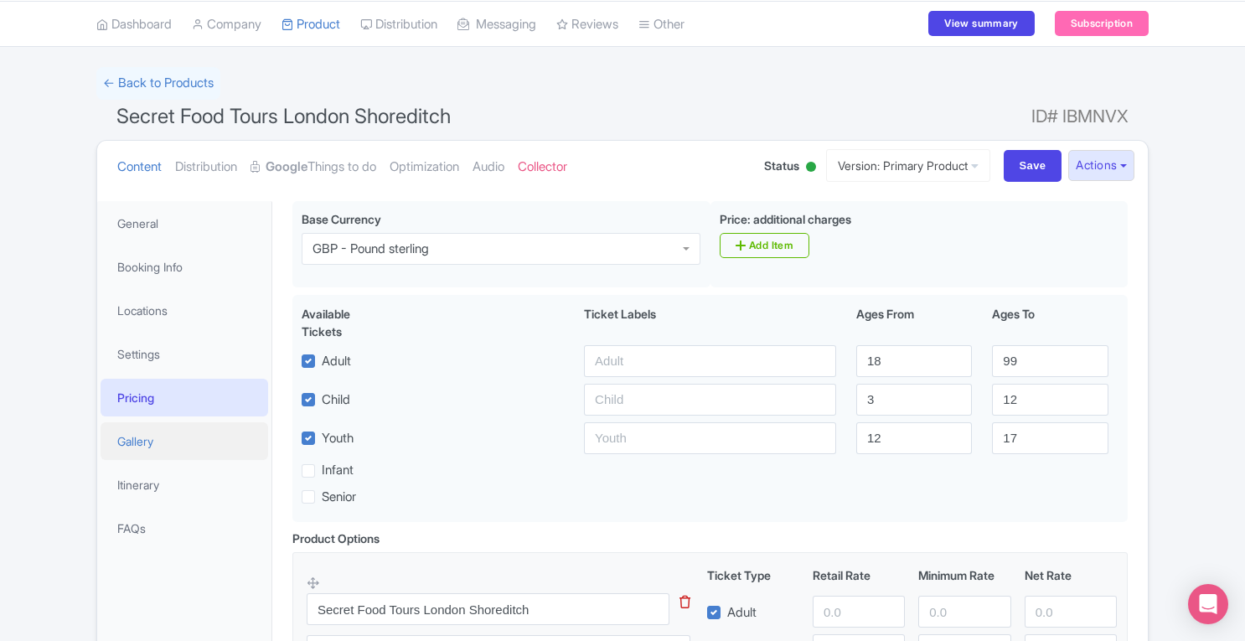
click at [141, 431] on link "Gallery" at bounding box center [185, 441] width 168 height 38
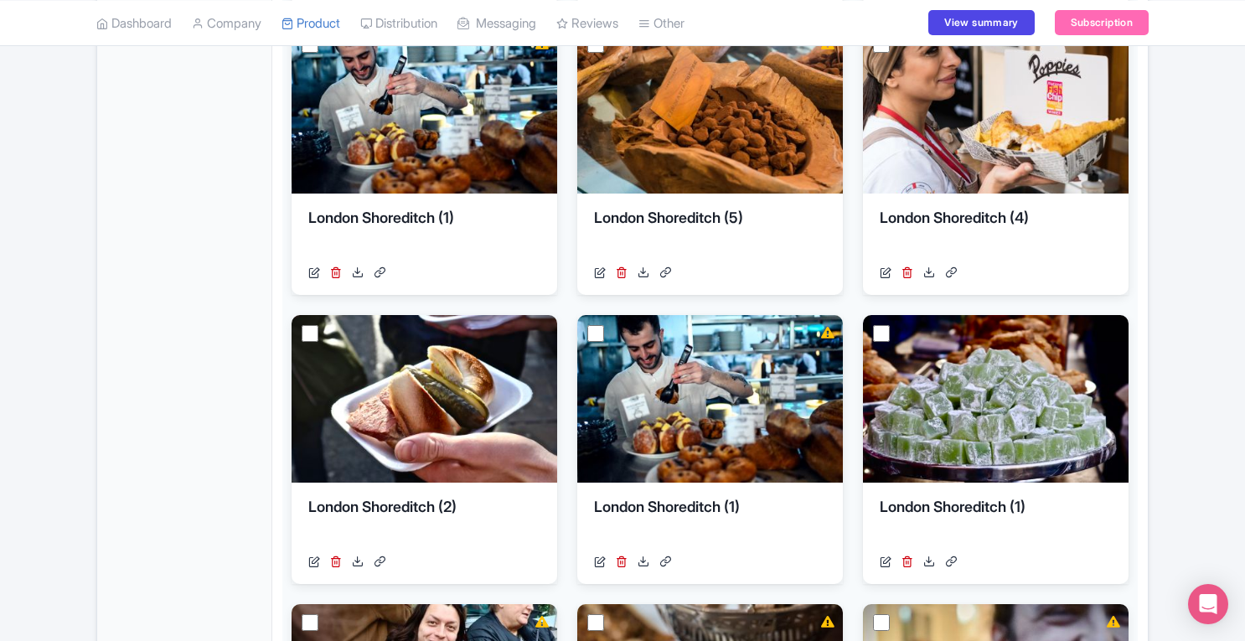
scroll to position [0, 0]
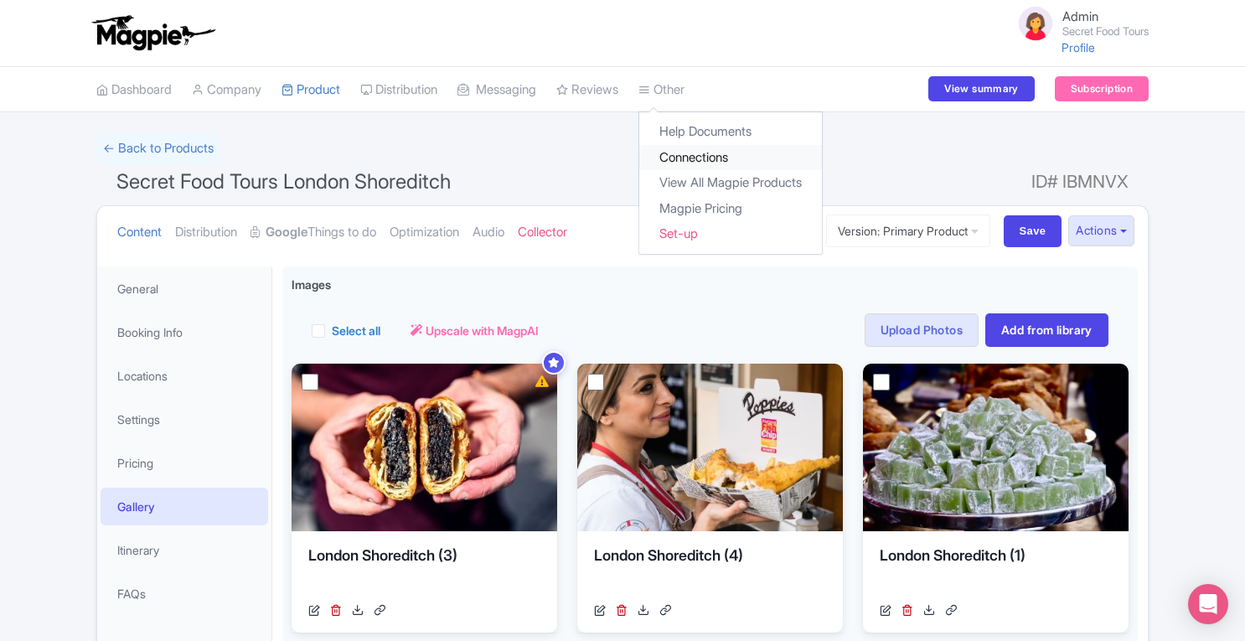
click at [702, 150] on link "Connections" at bounding box center [730, 158] width 183 height 26
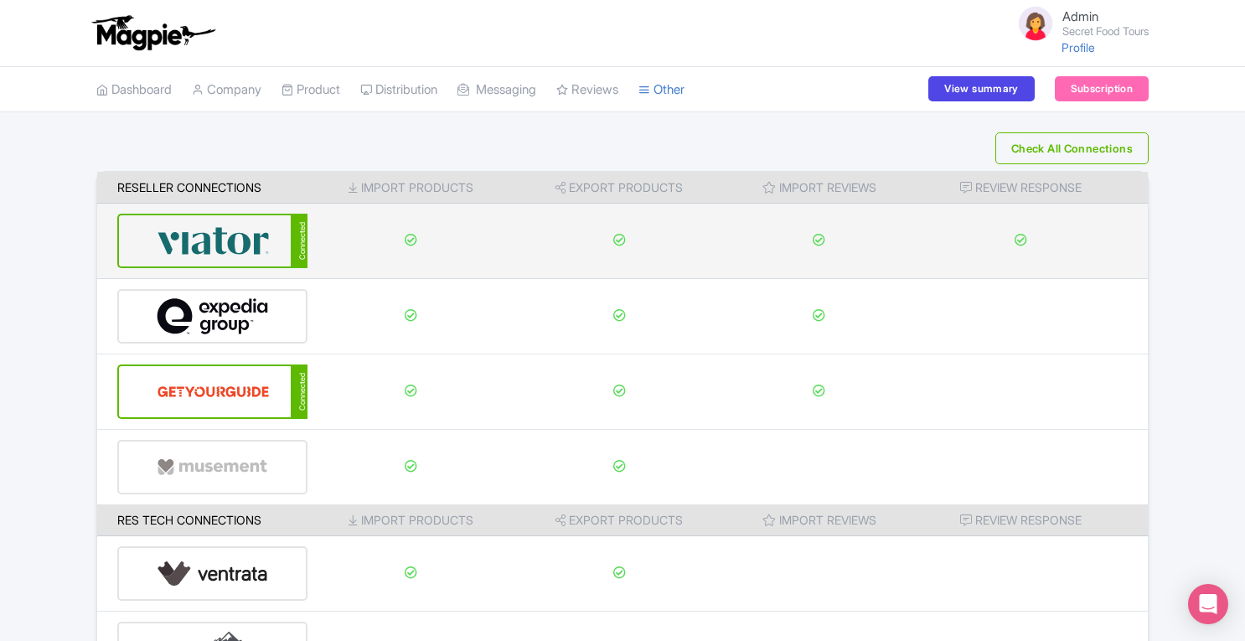
click at [233, 256] on img at bounding box center [213, 240] width 113 height 51
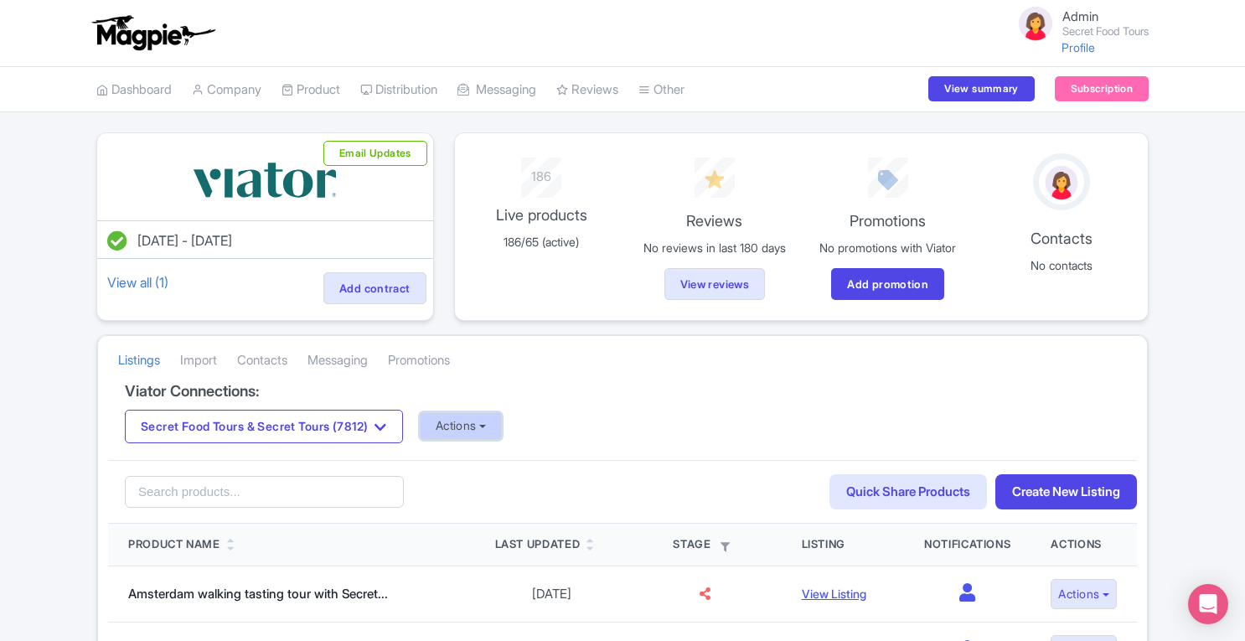
click at [467, 433] on button "Actions" at bounding box center [461, 426] width 83 height 28
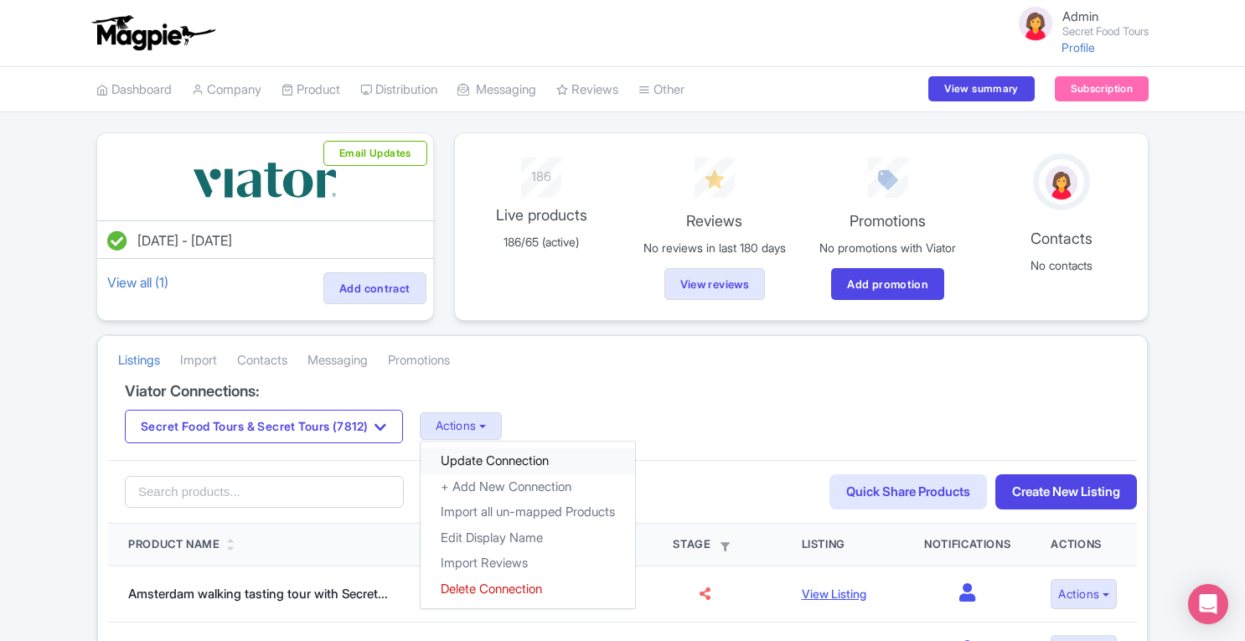
click at [488, 457] on link "Update Connection" at bounding box center [528, 461] width 214 height 26
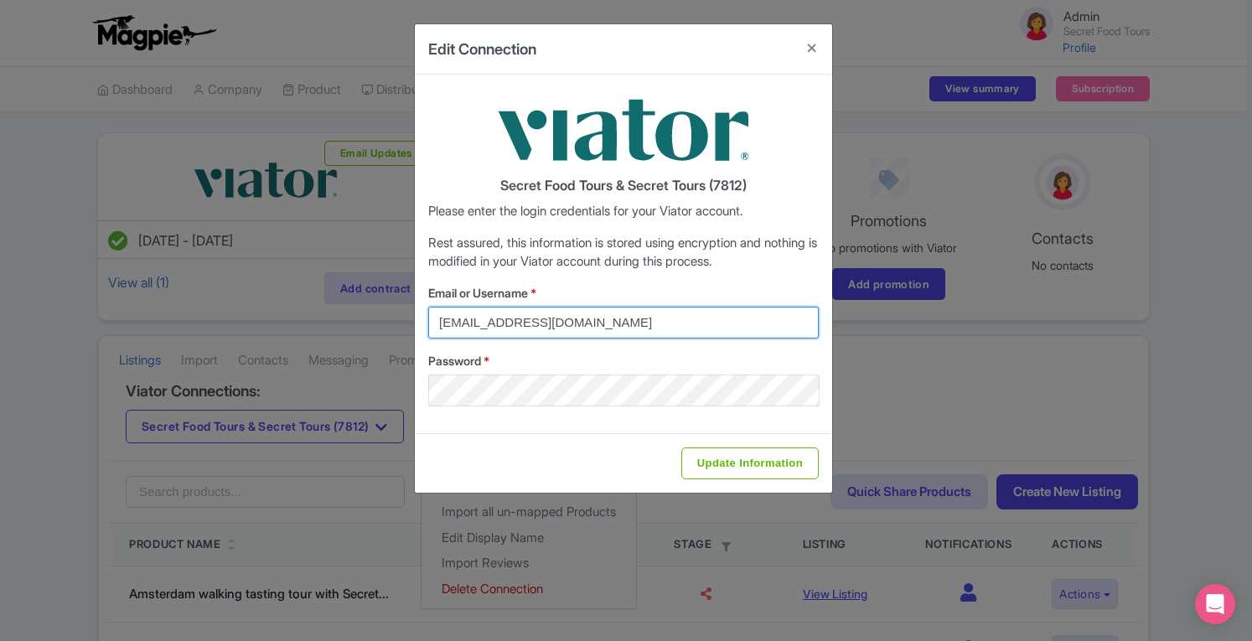
click at [548, 322] on input "nico@essor.co.uk" at bounding box center [623, 323] width 390 height 32
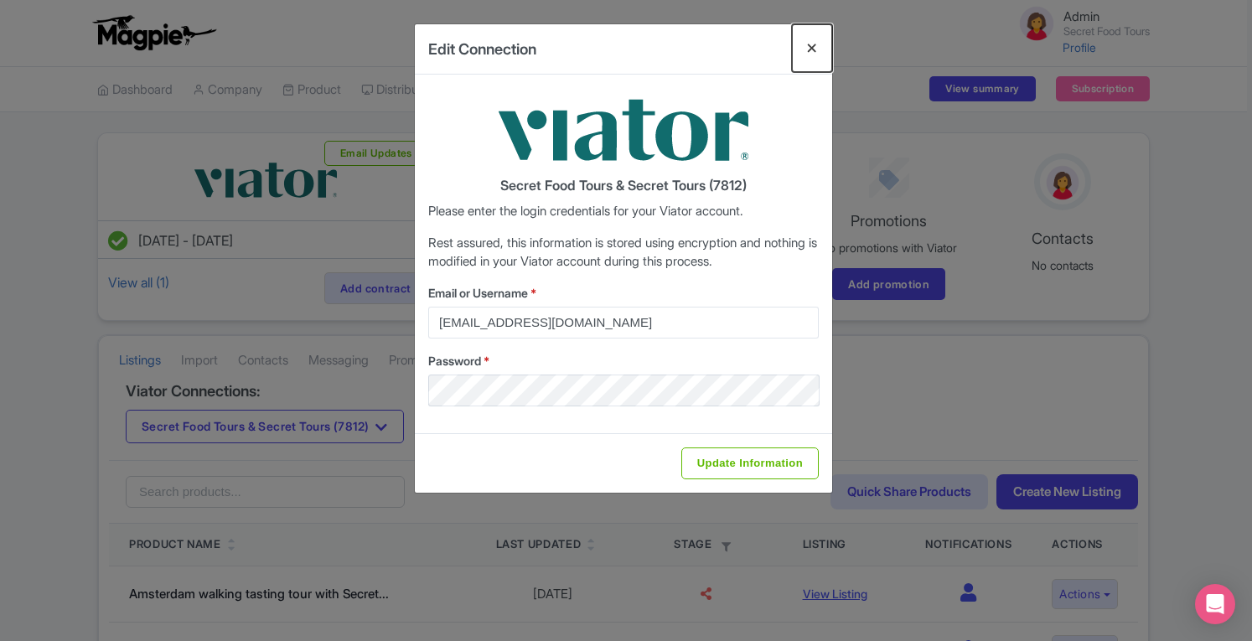
click at [818, 45] on button "Close" at bounding box center [812, 48] width 40 height 48
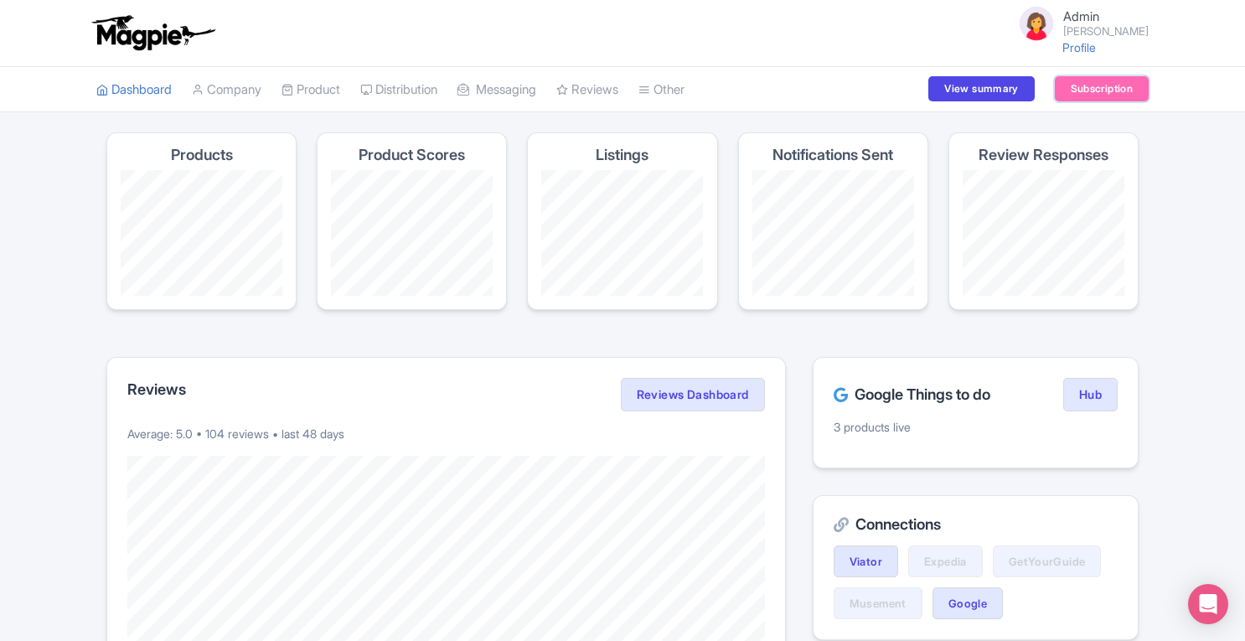
click at [1078, 91] on link "Subscription" at bounding box center [1102, 88] width 94 height 25
click at [293, 84] on icon at bounding box center [287, 90] width 12 height 12
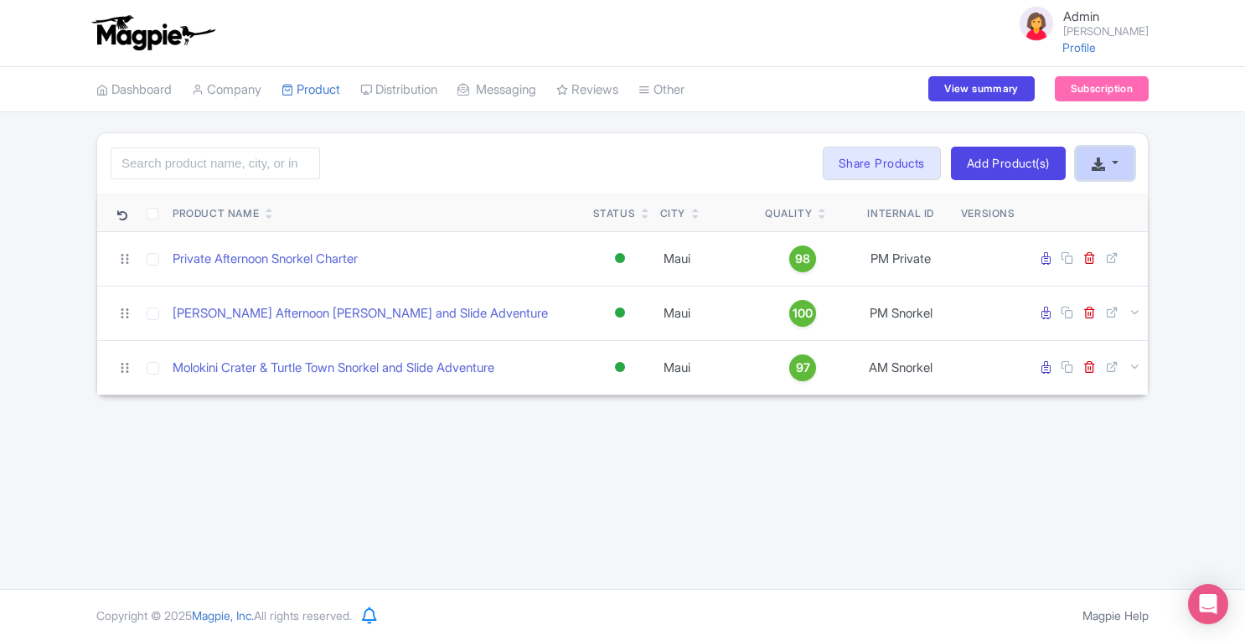
click at [1109, 157] on button "button" at bounding box center [1105, 164] width 59 height 34
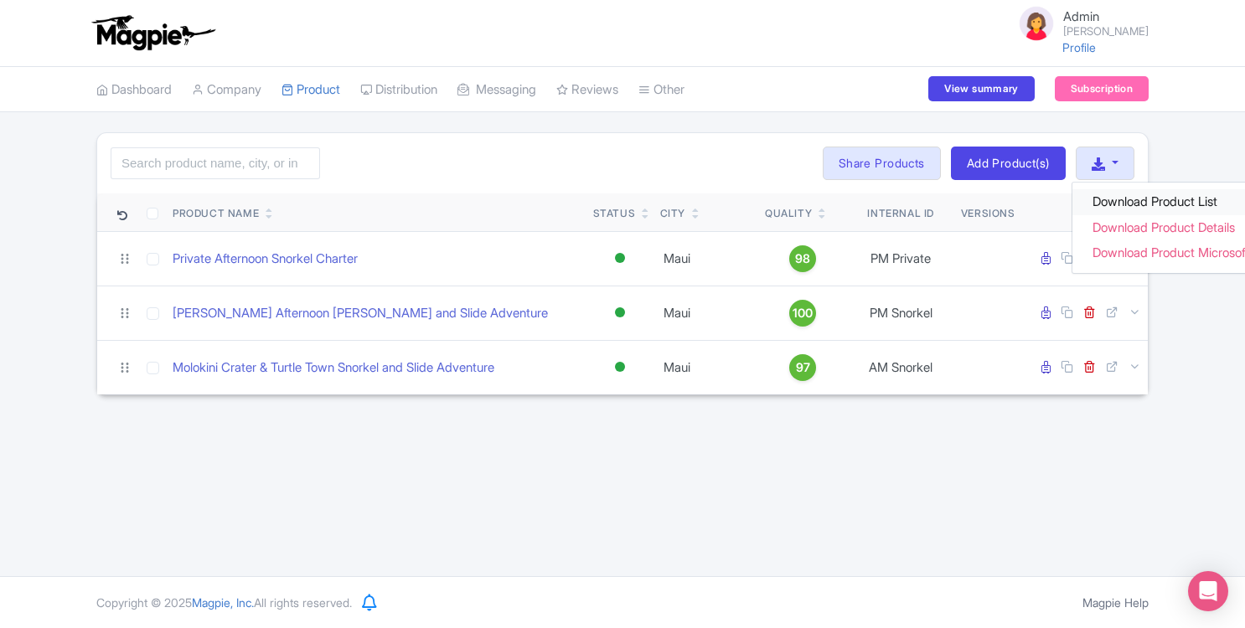
click at [1104, 199] on link "Download Product List" at bounding box center [1183, 202] width 222 height 26
